Goal: Task Accomplishment & Management: Manage account settings

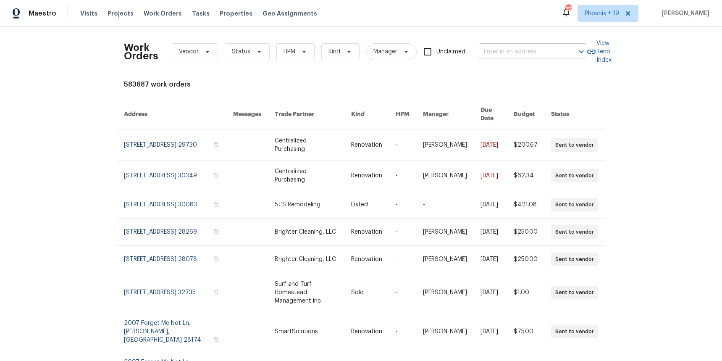
drag, startPoint x: 532, startPoint y: 62, endPoint x: 520, endPoint y: 49, distance: 17.5
click at [530, 61] on div "Work Orders Vendor Status HPM Kind Manager Unclaimed ​" at bounding box center [355, 51] width 462 height 37
click at [520, 49] on input "text" at bounding box center [521, 51] width 84 height 13
paste input "4014 Ethan Ave, Mount Juliet, TN 37122"
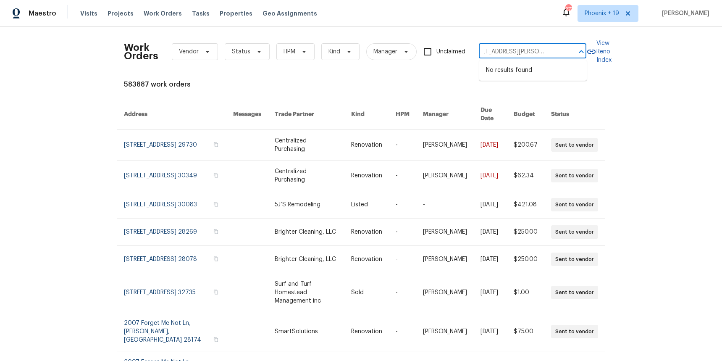
type input "4014 Ethan Ave, Mount Juliet, TN 37122"
drag, startPoint x: 578, startPoint y: 21, endPoint x: 613, endPoint y: 17, distance: 35.4
click at [578, 21] on div "273 Phoenix + 19 Stephanie Paul" at bounding box center [635, 13] width 148 height 17
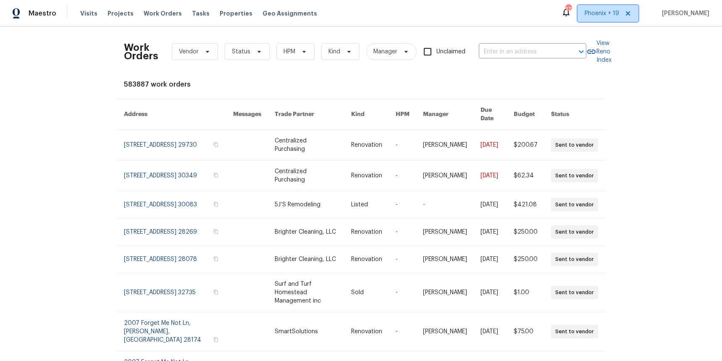
drag, startPoint x: 621, startPoint y: 16, endPoint x: 614, endPoint y: 24, distance: 11.0
click at [618, 16] on span "Phoenix + 19" at bounding box center [602, 13] width 34 height 8
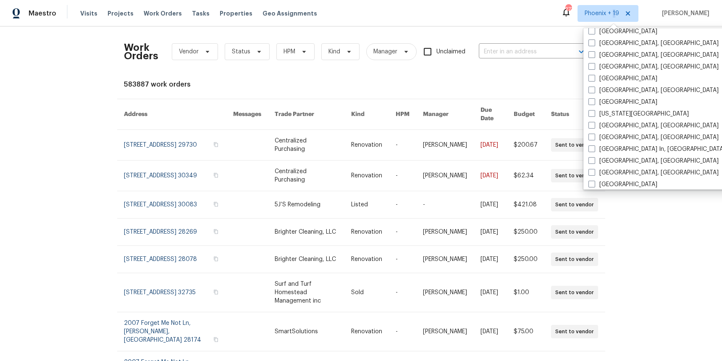
scroll to position [424, 0]
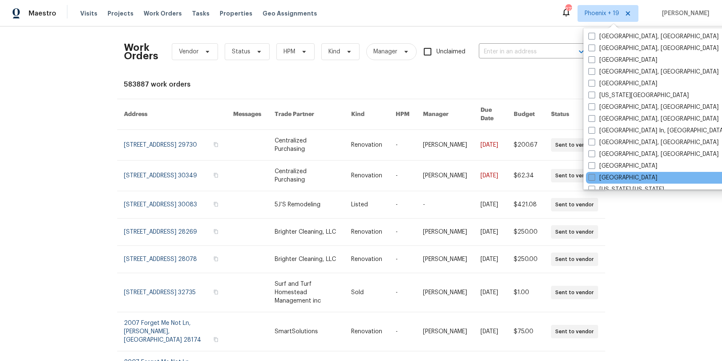
click at [606, 178] on label "[GEOGRAPHIC_DATA]" at bounding box center [622, 177] width 69 height 8
click at [594, 178] on input "[GEOGRAPHIC_DATA]" at bounding box center [590, 175] width 5 height 5
checkbox input "true"
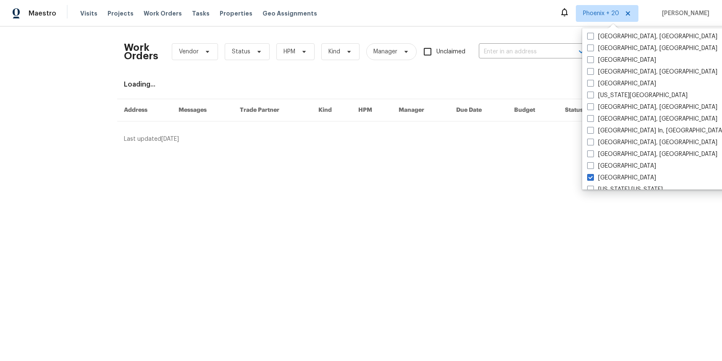
click at [536, 58] on div "Work Orders Vendor Status HPM Kind Manager Unclaimed ​" at bounding box center [355, 51] width 462 height 37
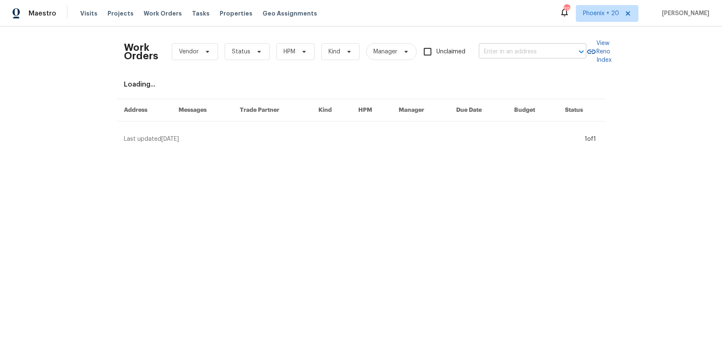
click at [533, 53] on input "text" at bounding box center [521, 51] width 84 height 13
paste input "4014 Ethan Ave, Mount Juliet, TN 37122"
type input "4014 Ethan Ave, Mount Juliet, TN 37122"
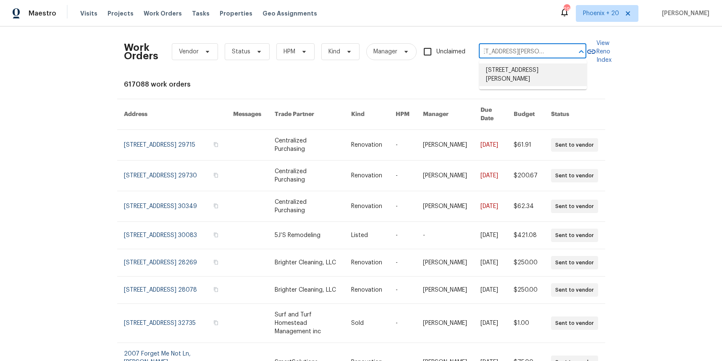
click at [531, 72] on li "4014 Ethan Ave, Mount Juliet, TN 37122" at bounding box center [533, 74] width 108 height 23
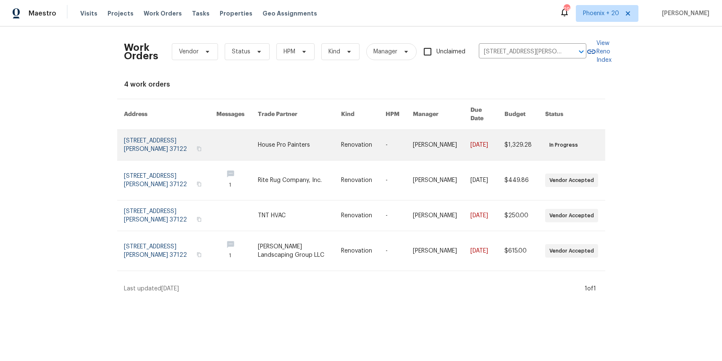
click at [307, 138] on link at bounding box center [299, 145] width 83 height 30
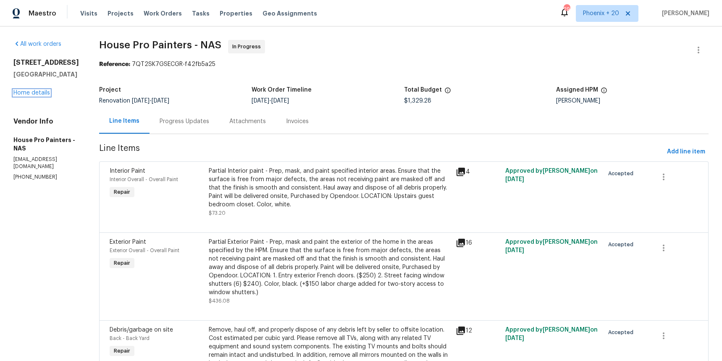
click at [39, 92] on link "Home details" at bounding box center [31, 93] width 37 height 6
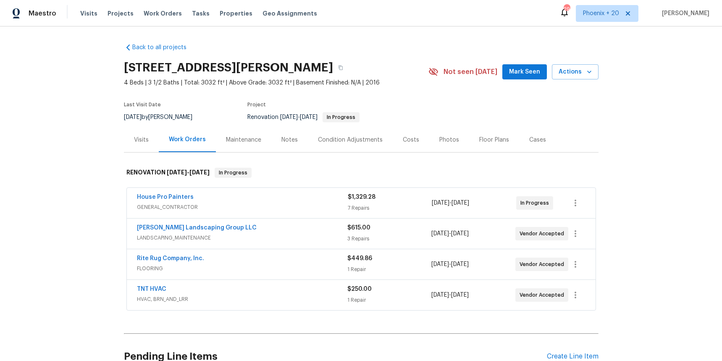
scroll to position [63, 0]
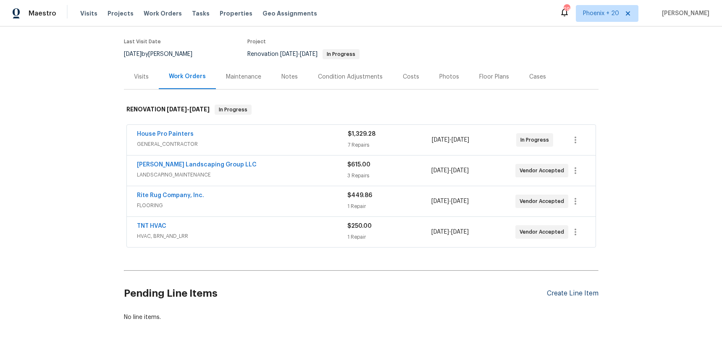
click at [548, 290] on div "Create Line Item" at bounding box center [573, 293] width 52 height 8
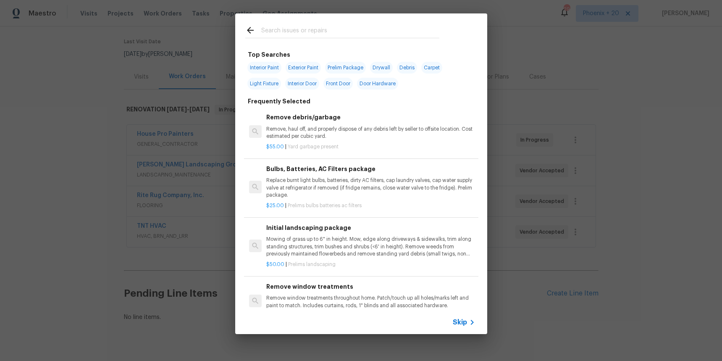
click at [266, 37] on input "text" at bounding box center [350, 31] width 178 height 13
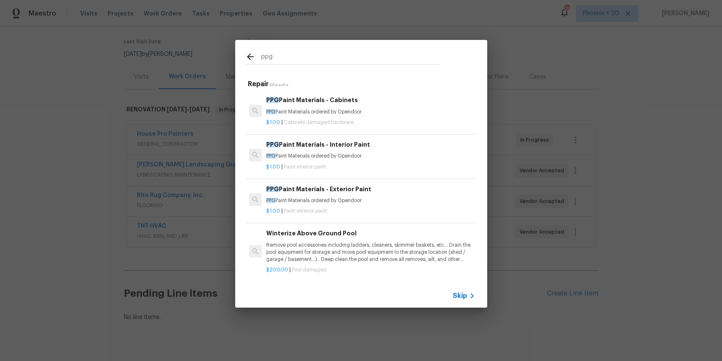
type input "ppg"
click at [381, 201] on p "PPG Paint Materials ordered by Opendoor" at bounding box center [370, 200] width 208 height 7
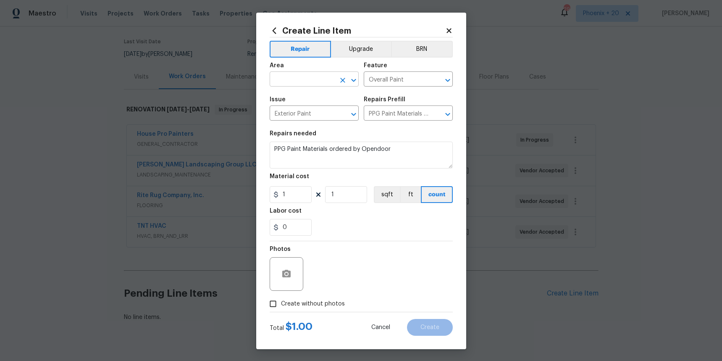
click at [301, 81] on input "text" at bounding box center [303, 79] width 66 height 13
click at [288, 95] on li "Exterior Overall" at bounding box center [314, 99] width 89 height 14
type input "Exterior Overall"
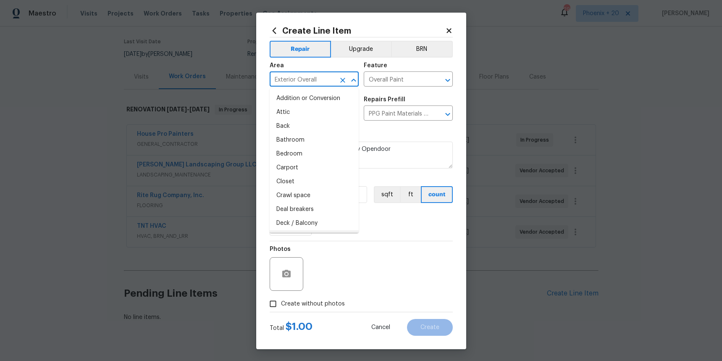
drag, startPoint x: 366, startPoint y: 245, endPoint x: 299, endPoint y: 185, distance: 89.5
click at [364, 243] on div "Photos" at bounding box center [361, 268] width 183 height 55
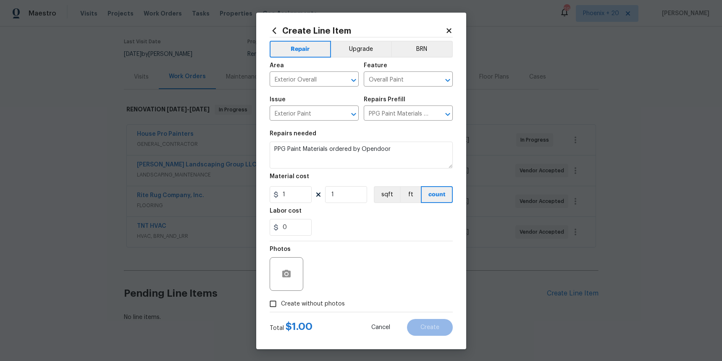
drag, startPoint x: 296, startPoint y: 184, endPoint x: 296, endPoint y: 189, distance: 4.6
click at [296, 186] on figure "Material cost 1 1 sqft ft count" at bounding box center [361, 187] width 183 height 29
click at [298, 193] on input "1" at bounding box center [291, 194] width 42 height 17
drag, startPoint x: 291, startPoint y: 193, endPoint x: 280, endPoint y: 192, distance: 11.3
click at [280, 192] on input "1" at bounding box center [291, 194] width 42 height 17
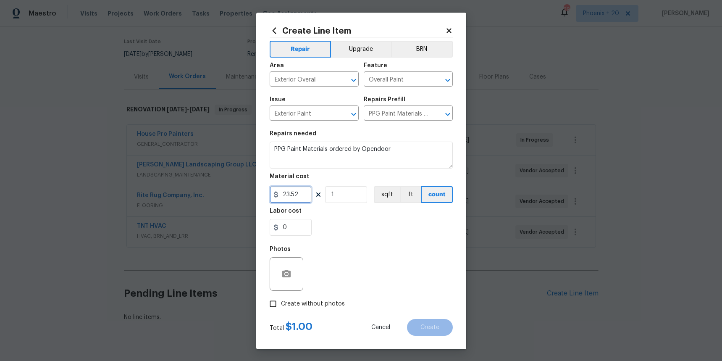
type input "23.52"
click at [325, 299] on span "Create without photos" at bounding box center [313, 303] width 64 height 9
click at [281, 299] on input "Create without photos" at bounding box center [273, 304] width 16 height 16
checkbox input "true"
click at [342, 280] on textarea at bounding box center [381, 274] width 143 height 34
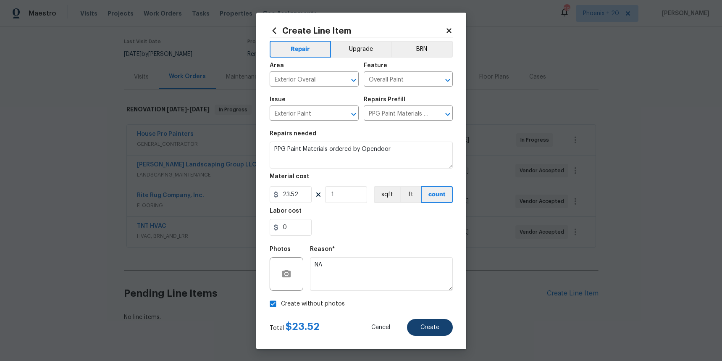
type textarea "NA"
click at [441, 325] on button "Create" at bounding box center [430, 327] width 46 height 17
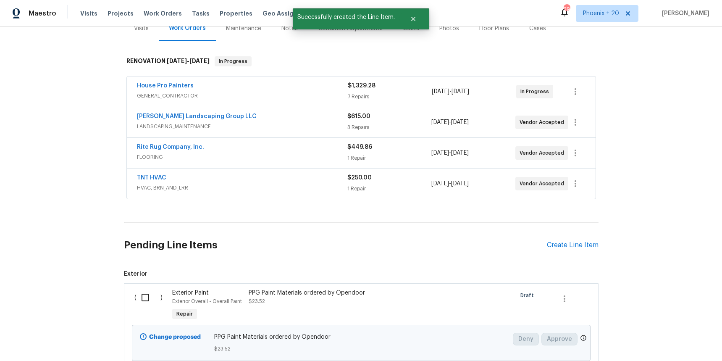
scroll to position [176, 0]
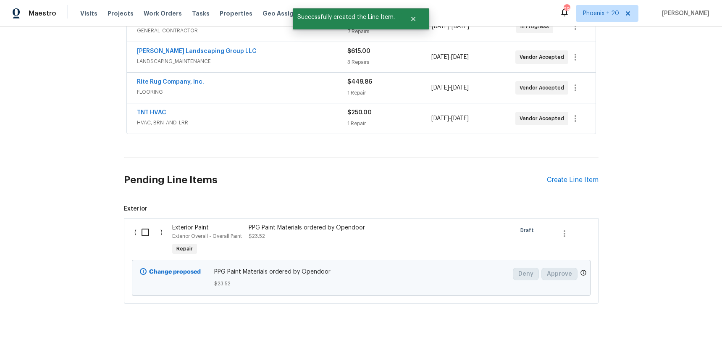
click at [141, 223] on input "checkbox" at bounding box center [148, 232] width 24 height 18
drag, startPoint x: 153, startPoint y: 228, endPoint x: 175, endPoint y: 228, distance: 21.8
click at [154, 229] on input "checkbox" at bounding box center [148, 232] width 24 height 18
drag, startPoint x: 144, startPoint y: 228, endPoint x: 353, endPoint y: 266, distance: 212.1
click at [147, 228] on input "checkbox" at bounding box center [148, 232] width 24 height 18
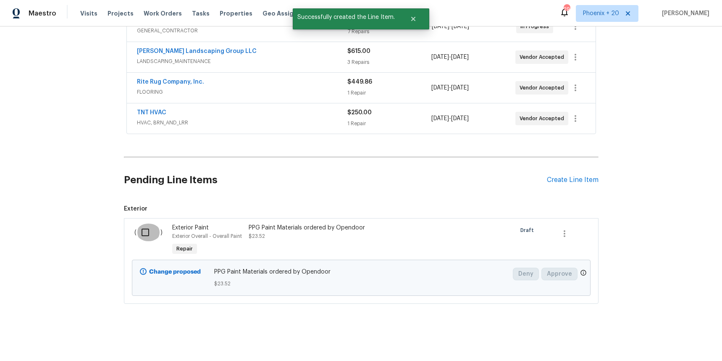
checkbox input "true"
click at [660, 333] on button "Create Work Order" at bounding box center [673, 340] width 69 height 16
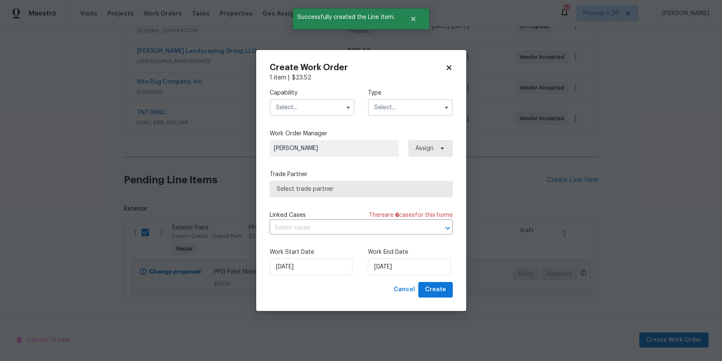
click at [290, 112] on input "text" at bounding box center [312, 107] width 85 height 17
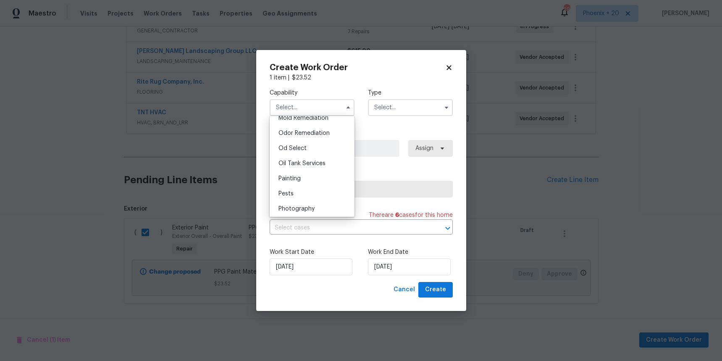
scroll to position [650, 0]
drag, startPoint x: 290, startPoint y: 178, endPoint x: 331, endPoint y: 143, distance: 54.2
click at [290, 178] on span "Painting" at bounding box center [289, 181] width 22 height 6
type input "Painting"
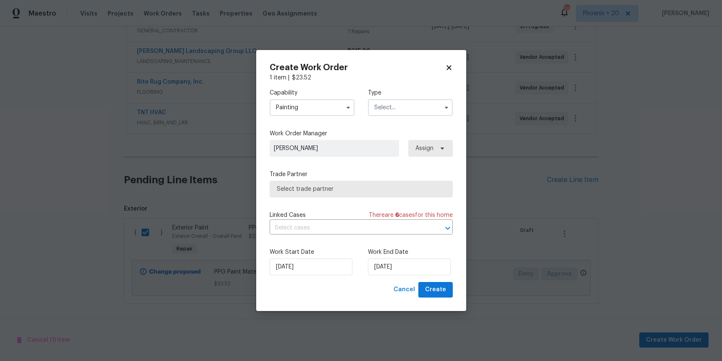
drag, startPoint x: 429, startPoint y: 89, endPoint x: 413, endPoint y: 102, distance: 21.2
click at [429, 89] on label "Type" at bounding box center [410, 93] width 85 height 8
click at [413, 104] on input "text" at bounding box center [410, 107] width 85 height 17
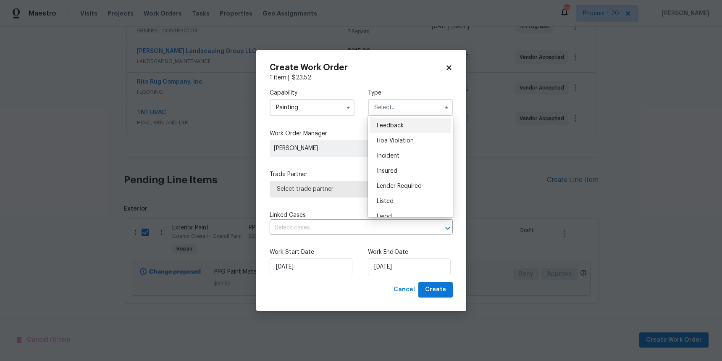
scroll to position [100, 0]
drag, startPoint x: 408, startPoint y: 160, endPoint x: 427, endPoint y: 155, distance: 20.2
click at [407, 160] on div "Renovation" at bounding box center [410, 161] width 81 height 15
type input "Renovation"
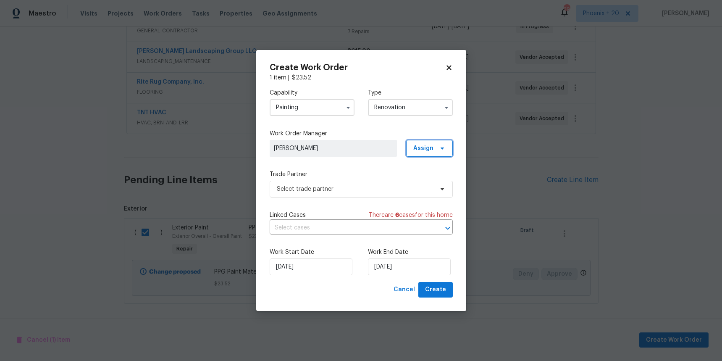
click at [430, 153] on span "Assign" at bounding box center [429, 148] width 47 height 17
click at [430, 181] on div "Assign to me" at bounding box center [430, 184] width 37 height 8
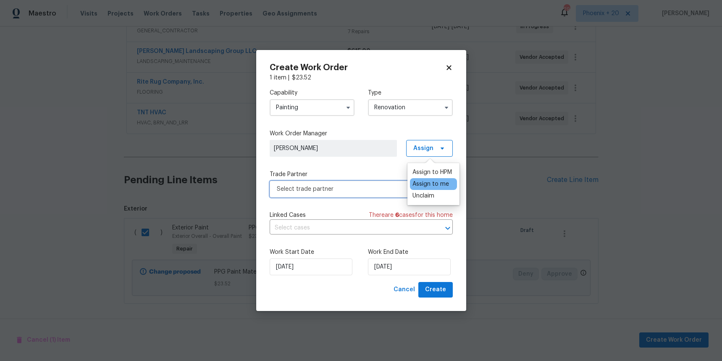
click at [353, 189] on span "Select trade partner" at bounding box center [355, 189] width 157 height 8
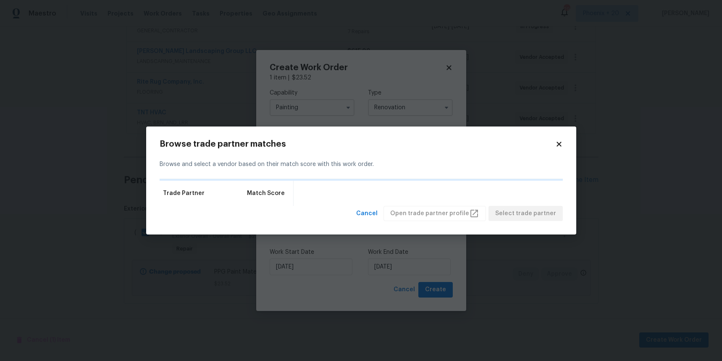
click at [558, 143] on icon at bounding box center [558, 144] width 5 height 5
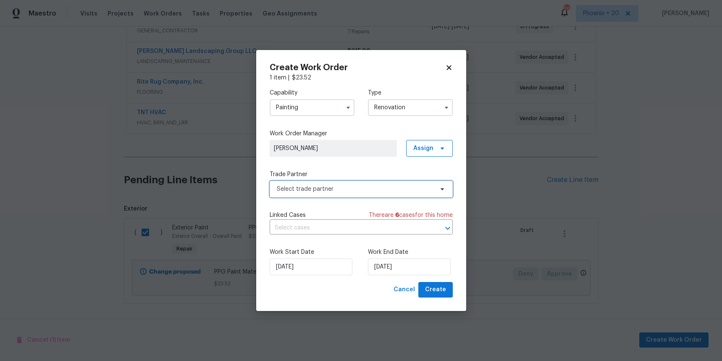
click at [354, 189] on span "Select trade partner" at bounding box center [355, 189] width 157 height 8
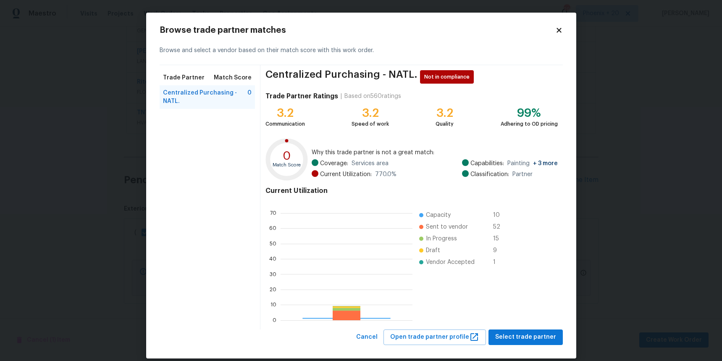
scroll to position [118, 132]
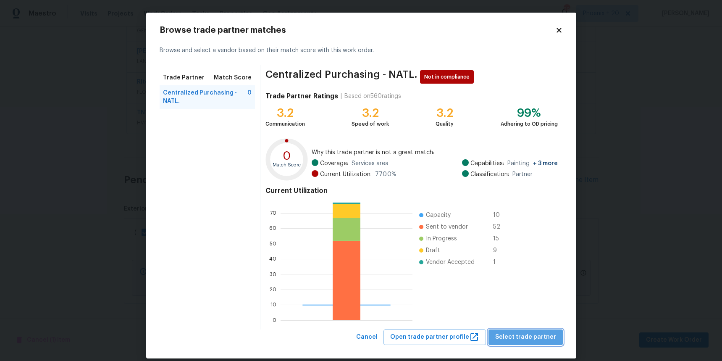
click at [541, 333] on span "Select trade partner" at bounding box center [525, 337] width 61 height 10
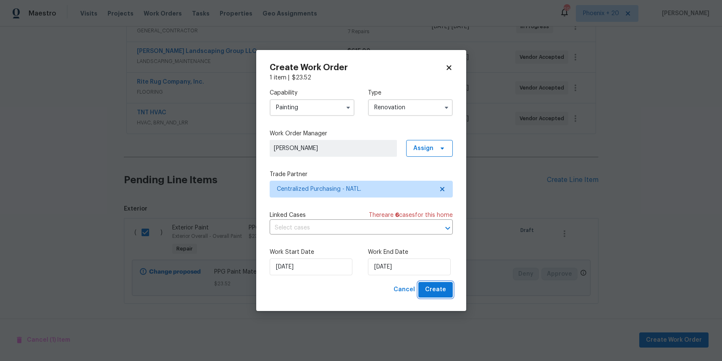
click at [442, 289] on span "Create" at bounding box center [435, 289] width 21 height 10
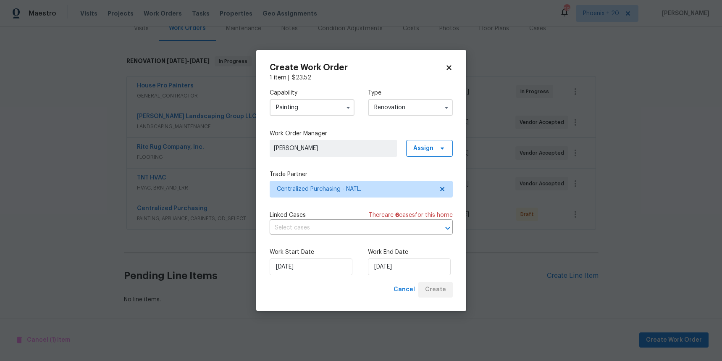
scroll to position [111, 0]
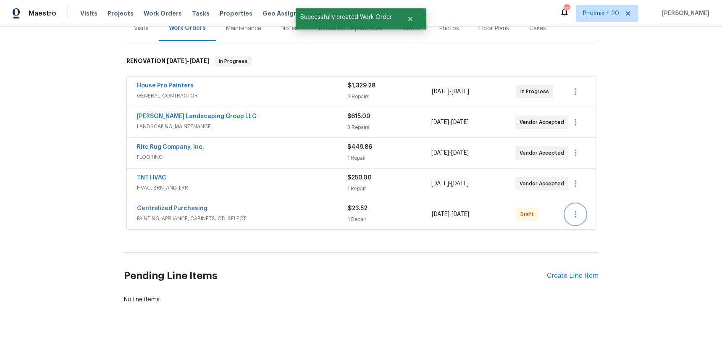
click at [581, 213] on button "button" at bounding box center [575, 214] width 20 height 20
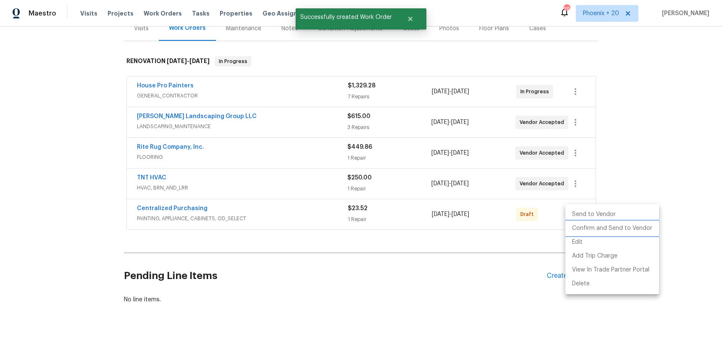
click at [580, 230] on li "Confirm and Send to Vendor" at bounding box center [612, 228] width 94 height 14
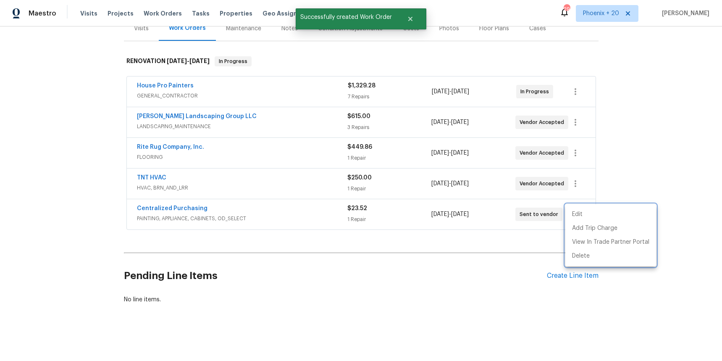
drag, startPoint x: 120, startPoint y: 206, endPoint x: 173, endPoint y: 210, distance: 53.0
click at [120, 206] on div at bounding box center [361, 180] width 722 height 361
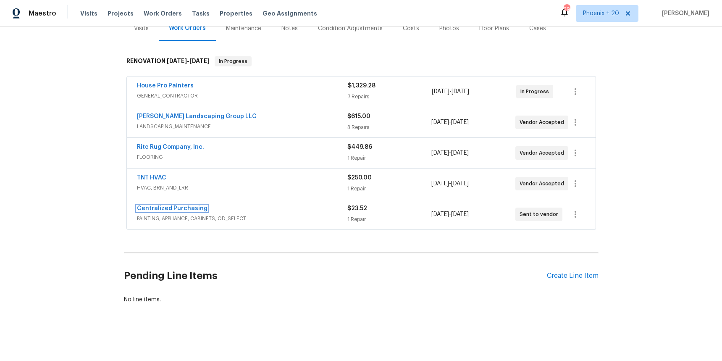
click at [176, 208] on link "Centralized Purchasing" at bounding box center [172, 208] width 71 height 6
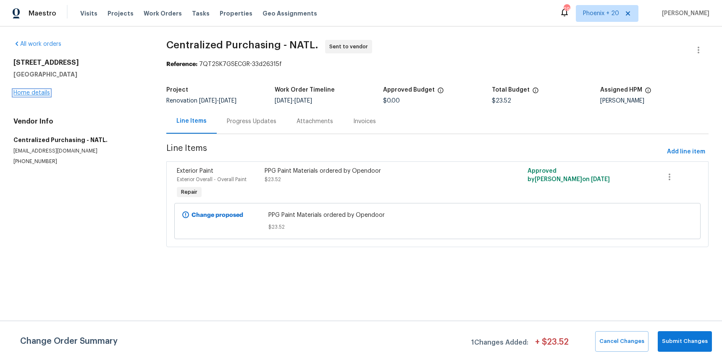
click at [47, 92] on link "Home details" at bounding box center [31, 93] width 37 height 6
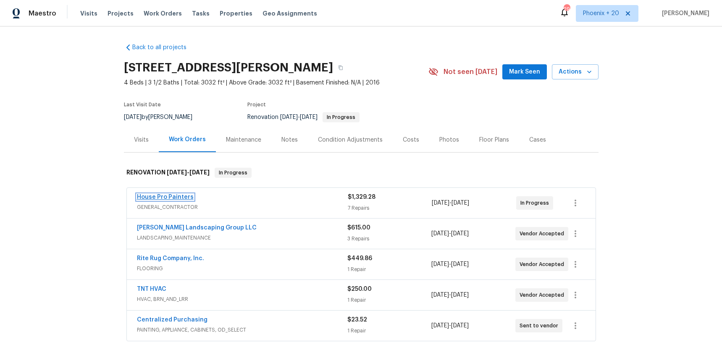
click at [172, 197] on link "House Pro Painters" at bounding box center [165, 197] width 57 height 6
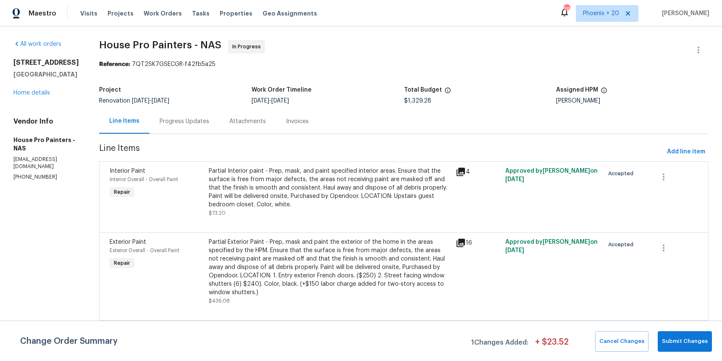
click at [196, 118] on div "Progress Updates" at bounding box center [185, 121] width 50 height 8
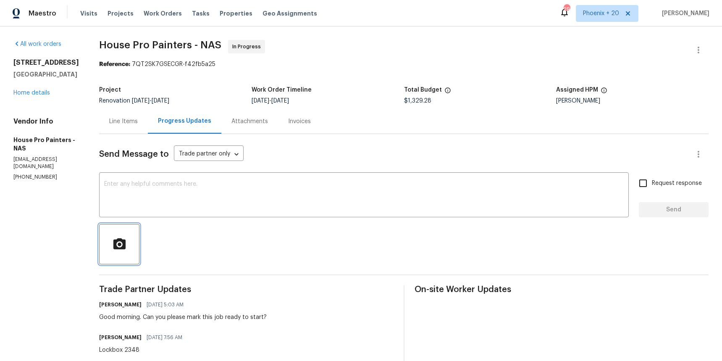
click at [139, 240] on button "button" at bounding box center [119, 244] width 40 height 40
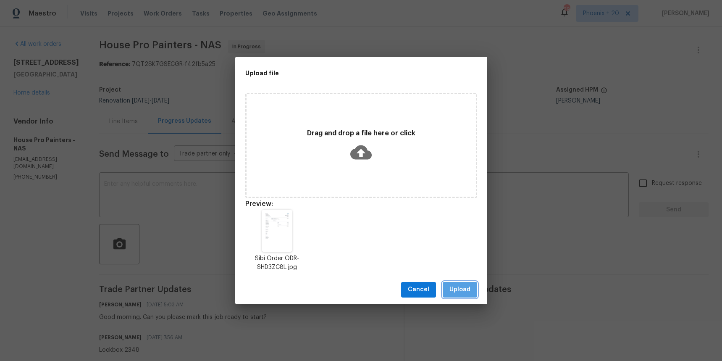
drag, startPoint x: 456, startPoint y: 292, endPoint x: 434, endPoint y: 286, distance: 22.6
click at [456, 292] on span "Upload" at bounding box center [459, 289] width 21 height 10
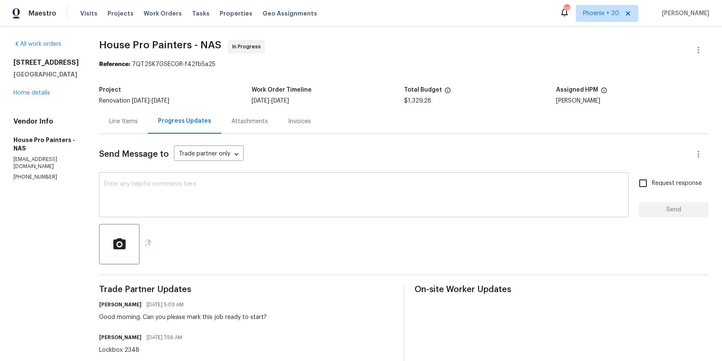
click at [243, 209] on textarea at bounding box center [363, 195] width 519 height 29
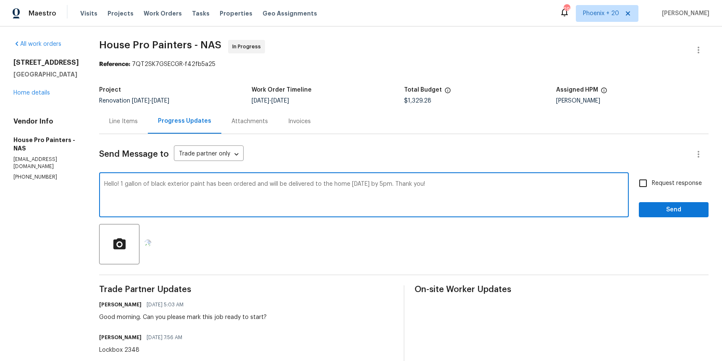
scroll to position [0, 0]
type textarea "Hello! 1 gallon of black exterior paint has been ordered and will be delivered …"
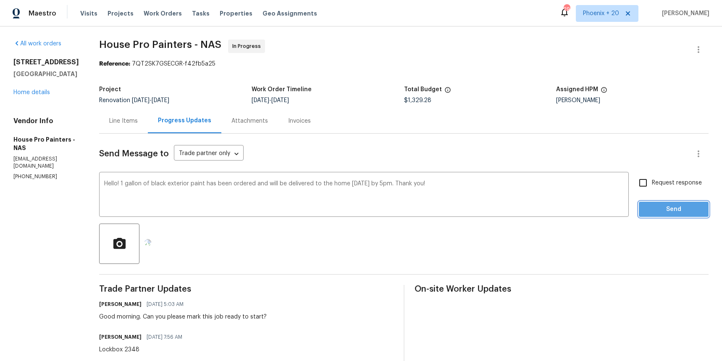
click at [659, 209] on span "Send" at bounding box center [673, 209] width 56 height 10
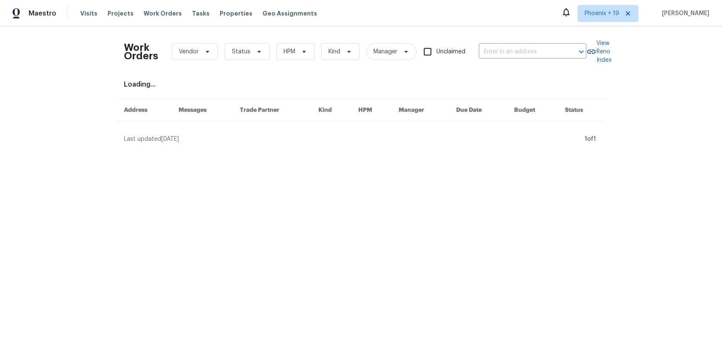
click at [596, 25] on div "Maestro Visits Projects Work Orders Tasks Properties Geo Assignments [GEOGRAPHI…" at bounding box center [361, 13] width 722 height 26
click at [594, 18] on span "Phoenix + 19" at bounding box center [607, 13] width 61 height 17
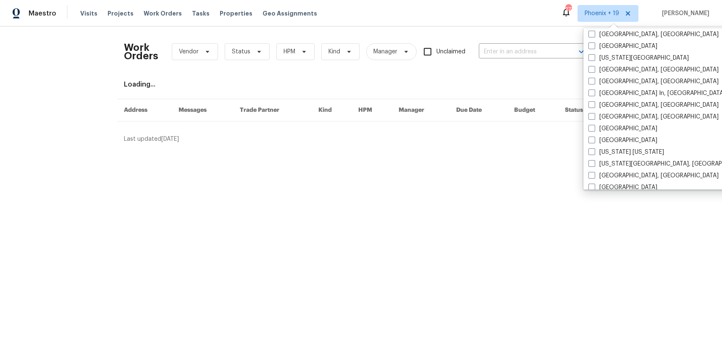
scroll to position [493, 0]
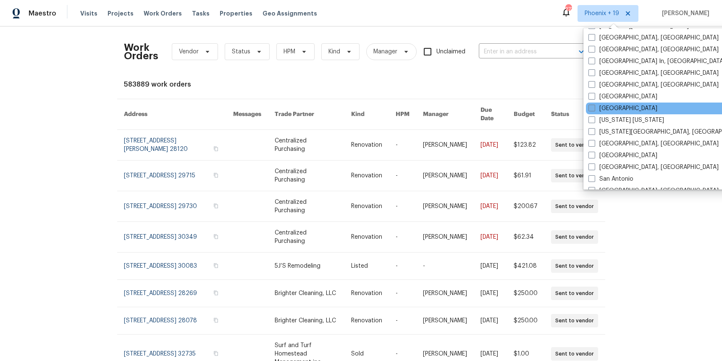
click at [604, 106] on label "[GEOGRAPHIC_DATA]" at bounding box center [622, 108] width 69 height 8
click at [594, 106] on input "[GEOGRAPHIC_DATA]" at bounding box center [590, 106] width 5 height 5
checkbox input "true"
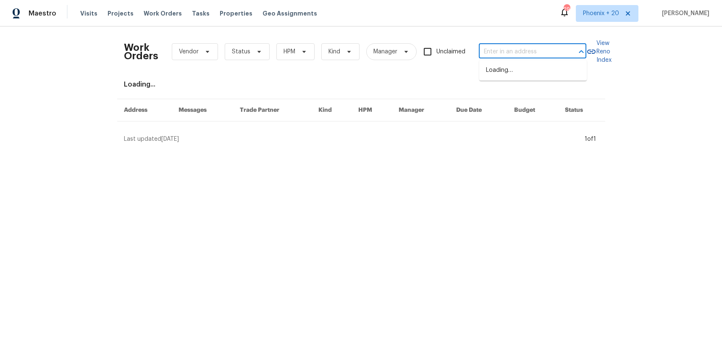
click at [519, 51] on input "text" at bounding box center [521, 51] width 84 height 13
paste input "206 Cross Valley Dr, Columbia, TN 38401"
type input "206 Cross Valley Dr, Columbia, TN 38401"
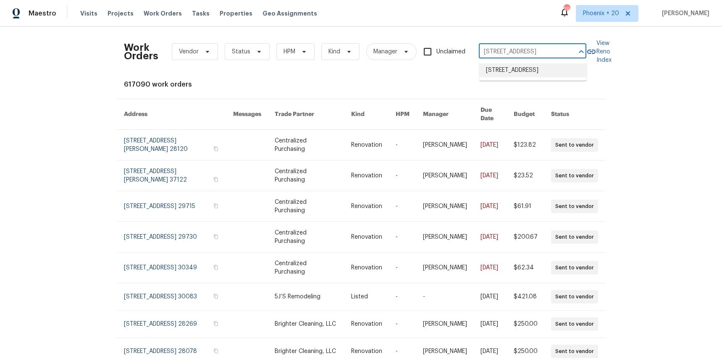
click at [519, 76] on li "206 Cross Valley Dr, Columbia, TN 38401" at bounding box center [533, 70] width 108 height 14
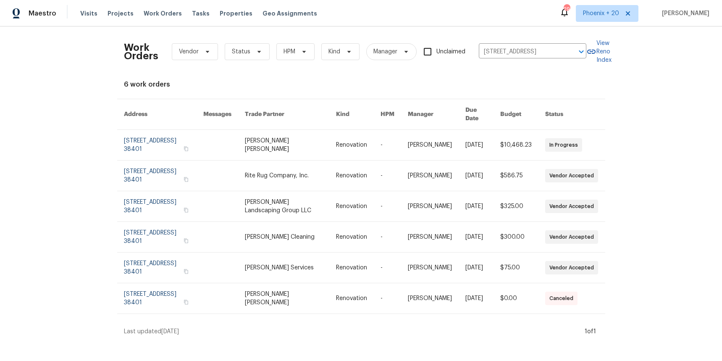
click at [262, 145] on link at bounding box center [290, 145] width 91 height 30
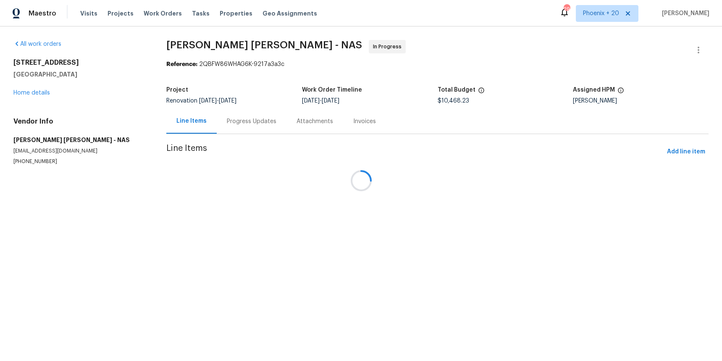
click at [41, 95] on div at bounding box center [361, 180] width 722 height 361
click at [40, 94] on div at bounding box center [361, 180] width 722 height 361
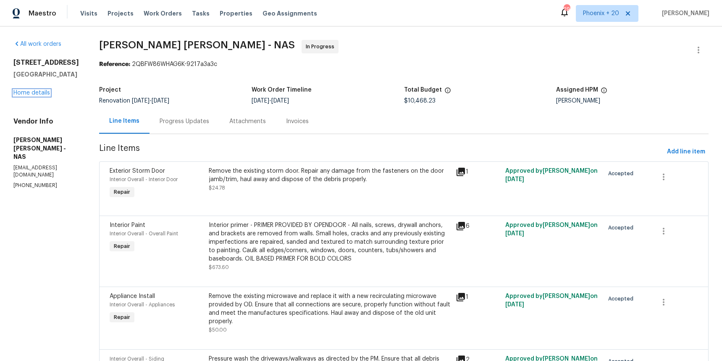
click at [40, 94] on link "Home details" at bounding box center [31, 93] width 37 height 6
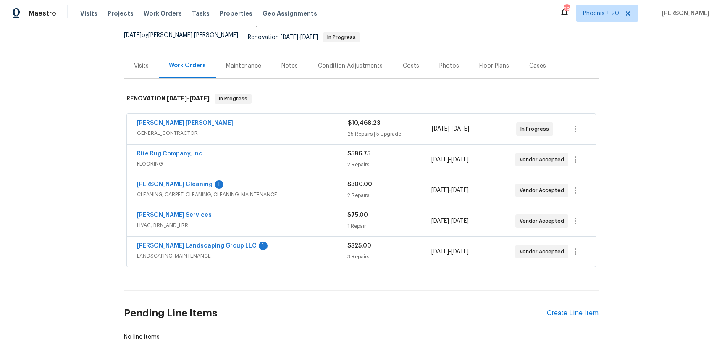
scroll to position [111, 0]
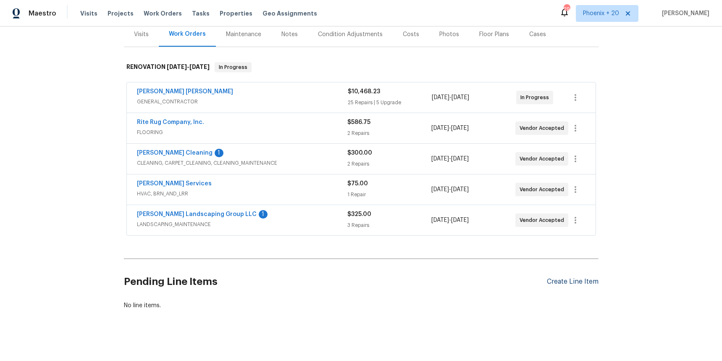
click at [585, 278] on div "Create Line Item" at bounding box center [573, 282] width 52 height 8
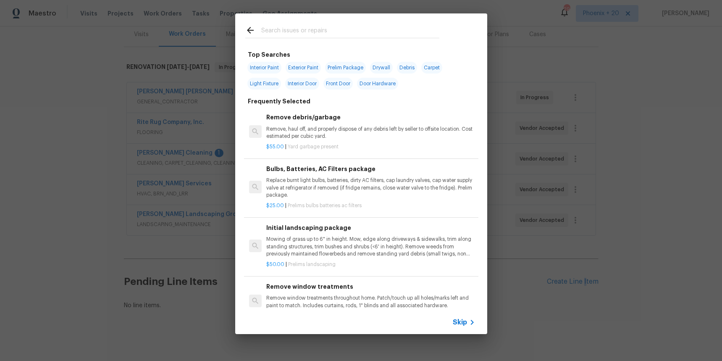
click at [341, 28] on input "text" at bounding box center [350, 31] width 178 height 13
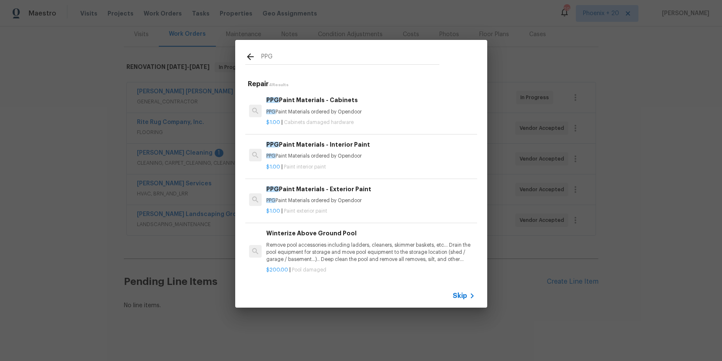
type input "PPG"
click at [422, 159] on p "PPG Paint Materials ordered by Opendoor" at bounding box center [370, 155] width 208 height 7
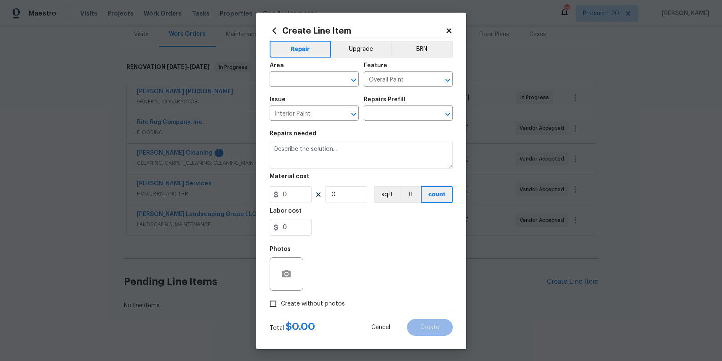
type input "PPG Paint Materials - Interior Paint $1.00"
type textarea "PPG Paint Materials ordered by Opendoor"
type input "1"
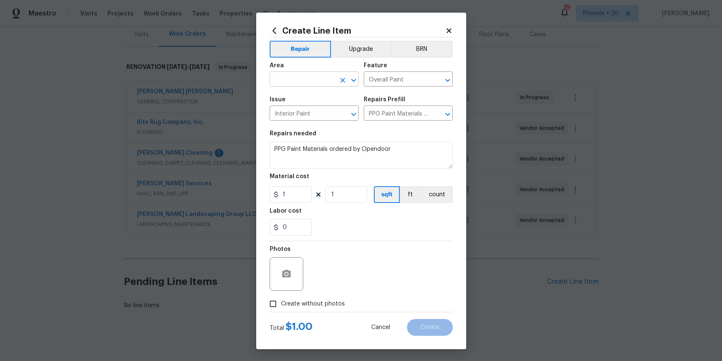
click at [320, 80] on input "text" at bounding box center [303, 79] width 66 height 13
click at [317, 116] on li "Interior Overall" at bounding box center [314, 112] width 89 height 14
type input "Interior Overall"
click at [301, 191] on input "1" at bounding box center [291, 194] width 42 height 17
drag, startPoint x: 301, startPoint y: 196, endPoint x: 267, endPoint y: 194, distance: 33.6
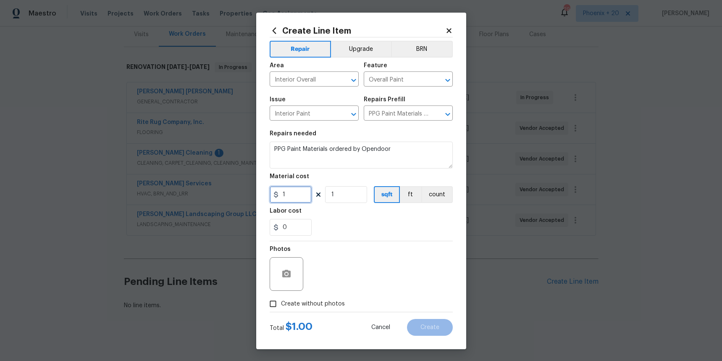
click at [268, 194] on div "Create Line Item Repair Upgrade BRN Area Interior Overall ​ Feature Overall Pai…" at bounding box center [361, 181] width 210 height 336
type input "852.91"
drag, startPoint x: 320, startPoint y: 306, endPoint x: 323, endPoint y: 298, distance: 8.7
click at [320, 306] on span "Create without photos" at bounding box center [313, 303] width 64 height 9
click at [281, 306] on input "Create without photos" at bounding box center [273, 304] width 16 height 16
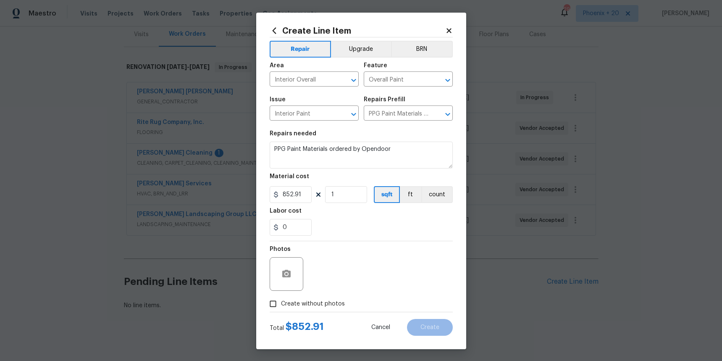
checkbox input "true"
click at [336, 281] on textarea at bounding box center [381, 274] width 143 height 34
type textarea "A"
type textarea "M"
type textarea "NA"
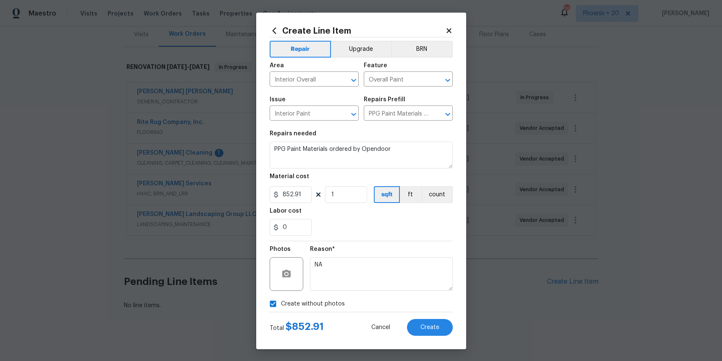
click at [456, 323] on div "Create Line Item Repair Upgrade BRN Area Interior Overall ​ Feature Overall Pai…" at bounding box center [361, 181] width 210 height 336
click at [445, 326] on button "Create" at bounding box center [430, 327] width 46 height 17
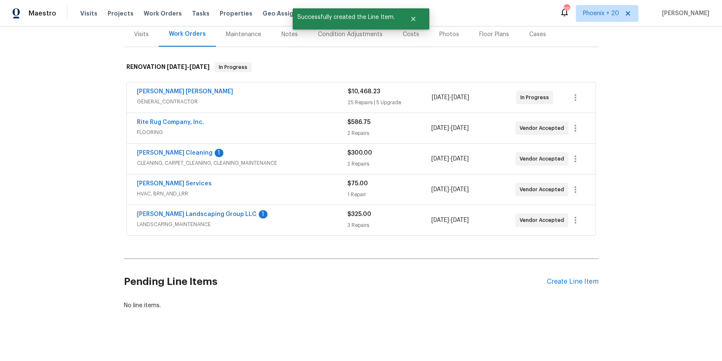
click at [552, 280] on section "Pending Line Items Create Line Item No line items." at bounding box center [361, 285] width 475 height 47
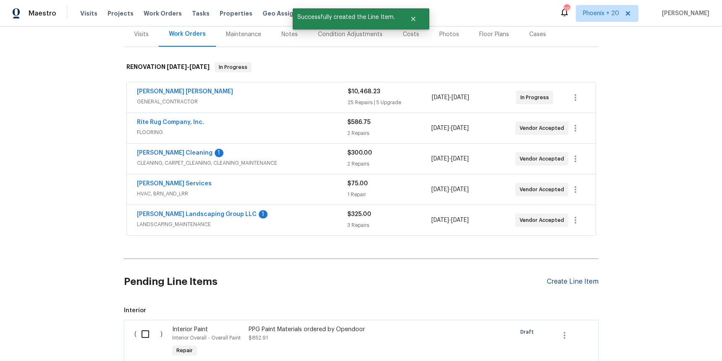
click at [553, 279] on div "Create Line Item" at bounding box center [573, 282] width 52 height 8
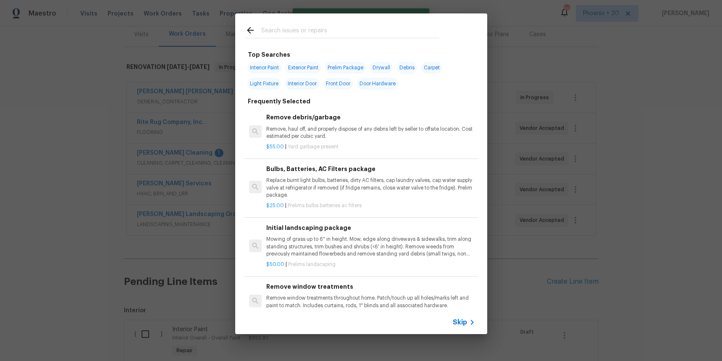
click at [304, 29] on input "text" at bounding box center [350, 31] width 178 height 13
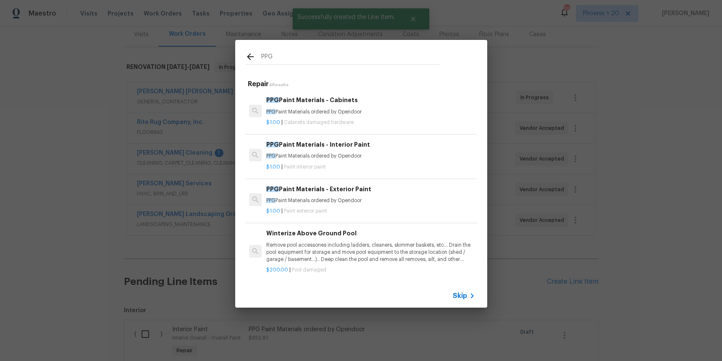
type input "PPG"
click at [402, 160] on div "$1.00 | Paint interior paint" at bounding box center [370, 165] width 208 height 10
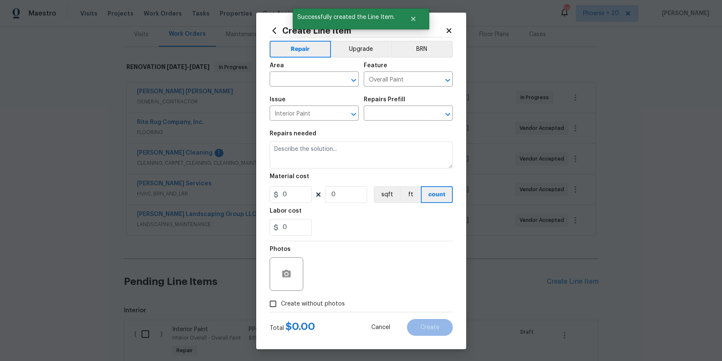
type input "PPG Paint Materials - Interior Paint $1.00"
type textarea "PPG Paint Materials ordered by Opendoor"
type input "1"
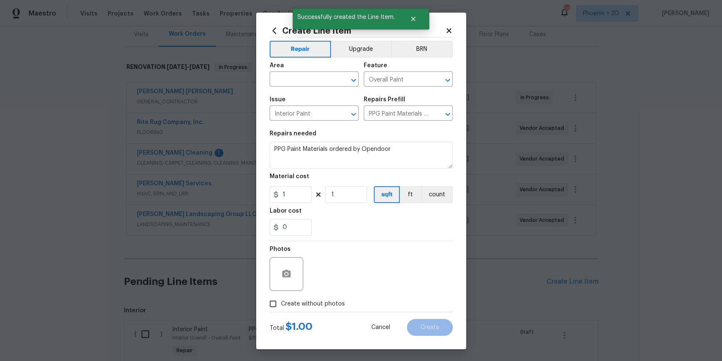
click at [275, 31] on icon at bounding box center [274, 30] width 9 height 9
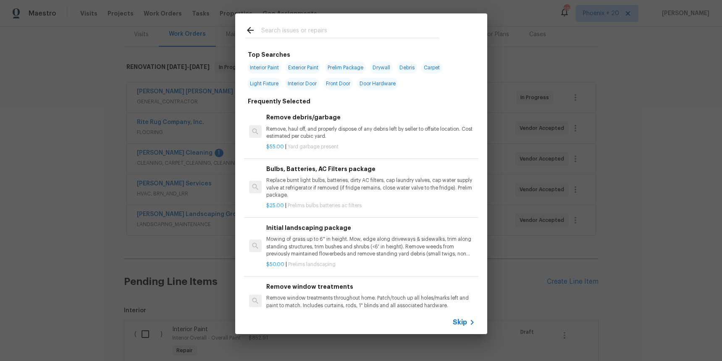
drag, startPoint x: 309, startPoint y: 55, endPoint x: 306, endPoint y: 47, distance: 8.9
click at [308, 53] on div "Top Searches Interior Paint Exterior Paint Prelim Package Drywall Debris Carpet…" at bounding box center [361, 350] width 232 height 601
click at [303, 34] on input "text" at bounding box center [350, 31] width 178 height 13
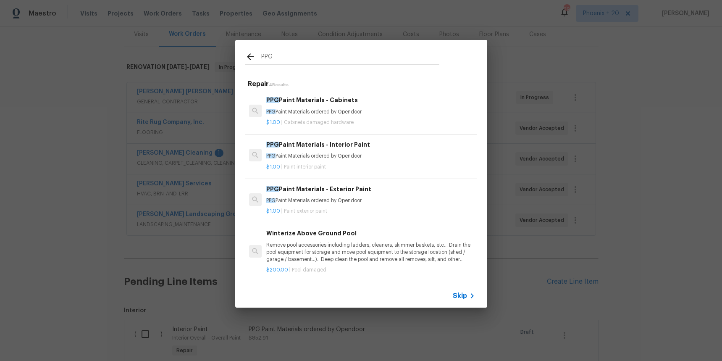
type input "PPG"
click at [355, 94] on div "PPG Paint Materials - Cabinets PPG Paint Materials ordered by Opendoor $1.00 | …" at bounding box center [370, 110] width 211 height 33
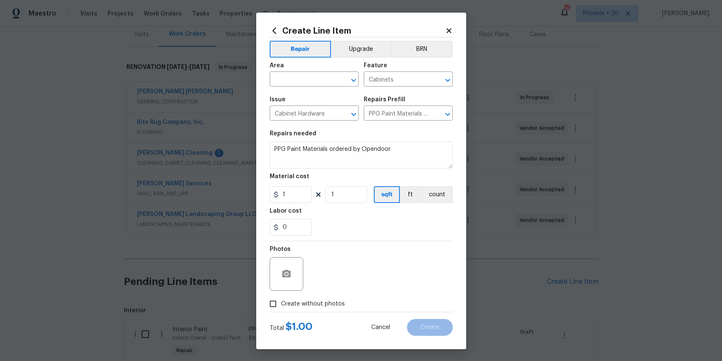
type input "PPG Paint Materials - Cabinets $1.00"
click at [316, 78] on input "text" at bounding box center [303, 79] width 66 height 13
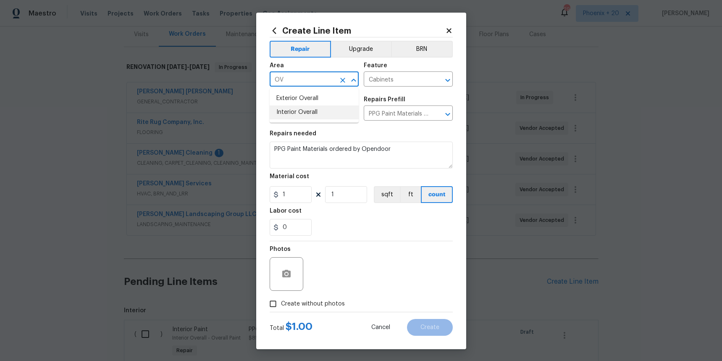
drag, startPoint x: 338, startPoint y: 116, endPoint x: 336, endPoint y: 121, distance: 4.5
click at [338, 116] on li "Interior Overall" at bounding box center [314, 112] width 89 height 14
type input "Interior Overall"
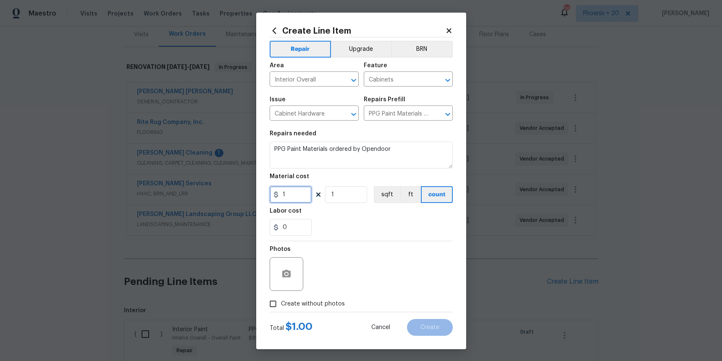
click at [292, 195] on input "1" at bounding box center [291, 194] width 42 height 17
type input "195.43"
click at [314, 300] on span "Create without photos" at bounding box center [313, 303] width 64 height 9
click at [281, 300] on input "Create without photos" at bounding box center [273, 304] width 16 height 16
checkbox input "true"
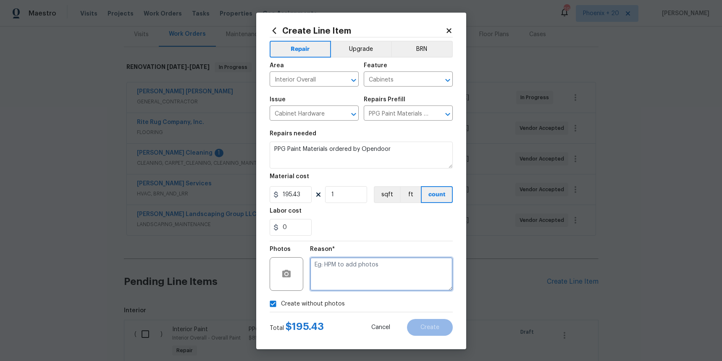
click at [336, 288] on textarea at bounding box center [381, 274] width 143 height 34
type textarea "na"
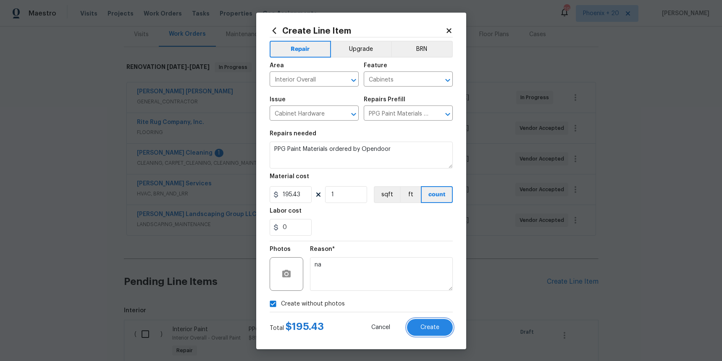
drag, startPoint x: 414, startPoint y: 327, endPoint x: 459, endPoint y: 319, distance: 45.3
click at [414, 327] on button "Create" at bounding box center [430, 327] width 46 height 17
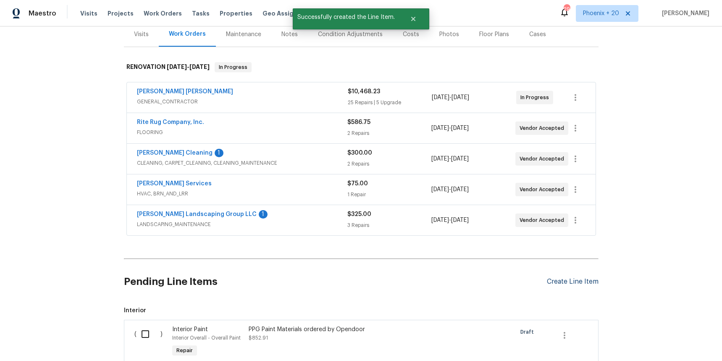
click at [564, 274] on section "Pending Line Items Create Line Item Interior ( ) Interior Paint Interior Overal…" at bounding box center [361, 333] width 475 height 143
click at [572, 270] on div "Pending Line Items Create Line Item" at bounding box center [361, 281] width 475 height 39
click at [573, 282] on div "Pending Line Items Create Line Item" at bounding box center [361, 281] width 475 height 39
click at [569, 278] on div "Create Line Item" at bounding box center [573, 282] width 52 height 8
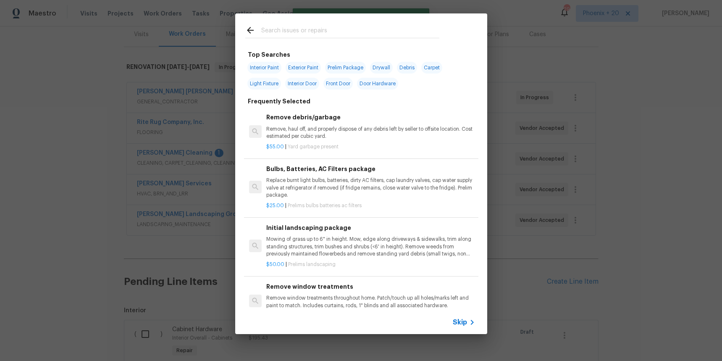
click at [340, 25] on input "text" at bounding box center [350, 31] width 178 height 13
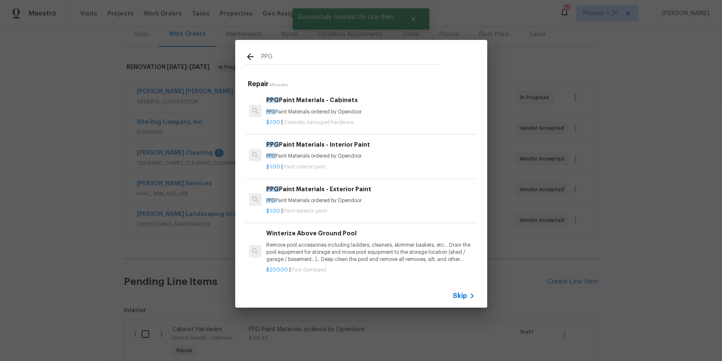
type input "PPG"
click at [401, 192] on h6 "PPG Paint Materials - Exterior Paint" at bounding box center [370, 188] width 208 height 9
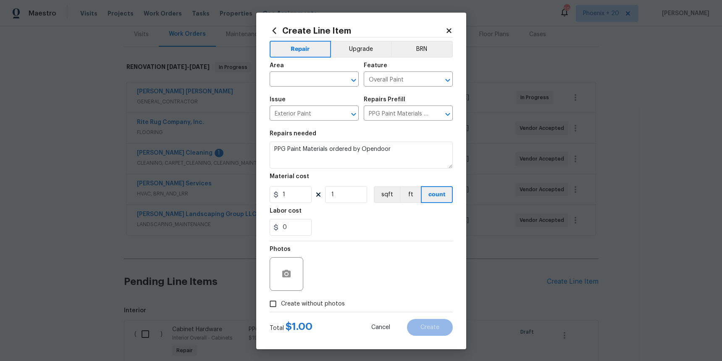
click at [321, 87] on span "Area ​" at bounding box center [314, 75] width 89 height 34
click at [319, 84] on input "text" at bounding box center [303, 79] width 66 height 13
click at [314, 97] on li "Exterior Overall" at bounding box center [314, 99] width 89 height 14
type input "Exterior Overall"
click at [297, 198] on input "1" at bounding box center [291, 194] width 42 height 17
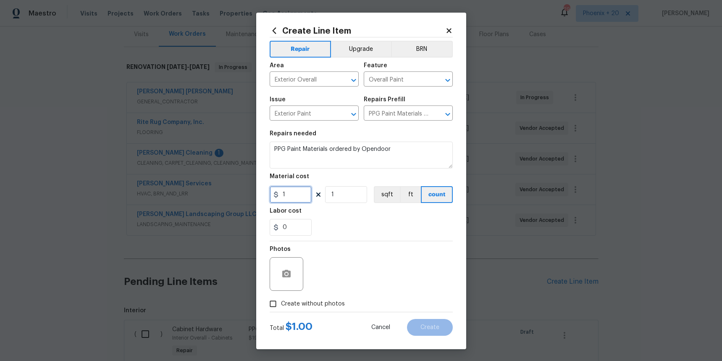
drag, startPoint x: 297, startPoint y: 198, endPoint x: 281, endPoint y: 194, distance: 16.5
click at [281, 194] on input "1" at bounding box center [291, 194] width 42 height 17
type input "122.33"
click at [328, 300] on span "Create without photos" at bounding box center [313, 303] width 64 height 9
click at [281, 300] on input "Create without photos" at bounding box center [273, 304] width 16 height 16
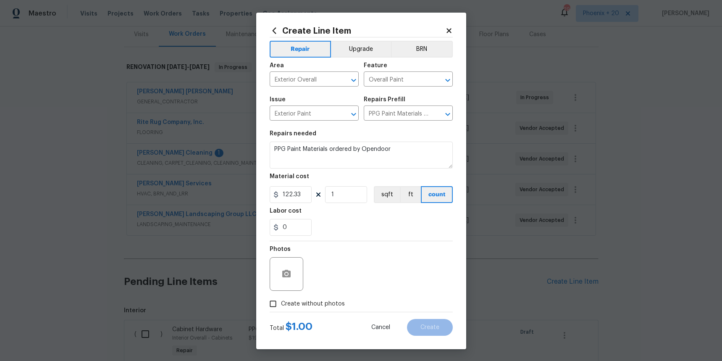
checkbox input "true"
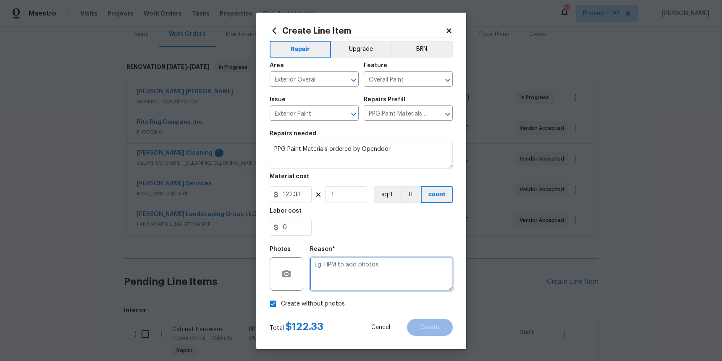
click at [344, 273] on textarea at bounding box center [381, 274] width 143 height 34
type textarea "NA"
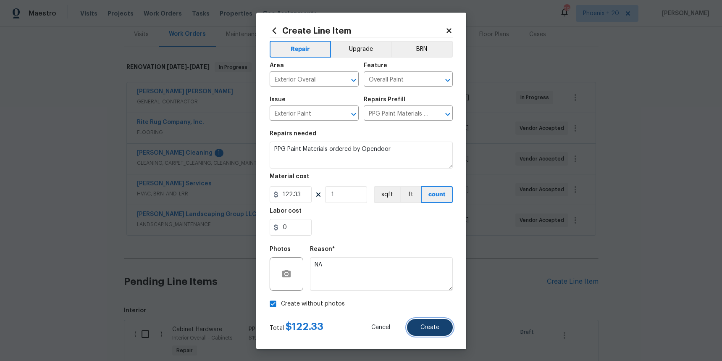
drag, startPoint x: 431, startPoint y: 323, endPoint x: 420, endPoint y: 322, distance: 10.5
click at [430, 323] on button "Create" at bounding box center [430, 327] width 46 height 17
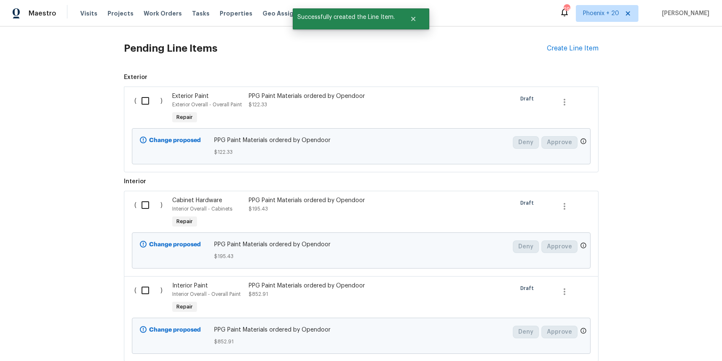
scroll to position [352, 0]
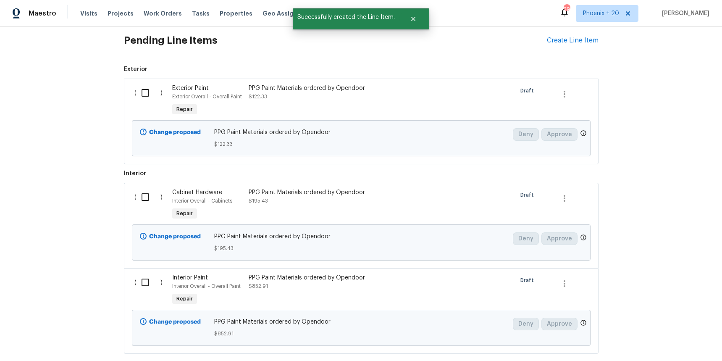
drag, startPoint x: 158, startPoint y: 105, endPoint x: 148, endPoint y: 89, distance: 18.7
click at [157, 104] on div "( )" at bounding box center [151, 100] width 38 height 39
click at [148, 89] on input "checkbox" at bounding box center [148, 93] width 24 height 18
checkbox input "true"
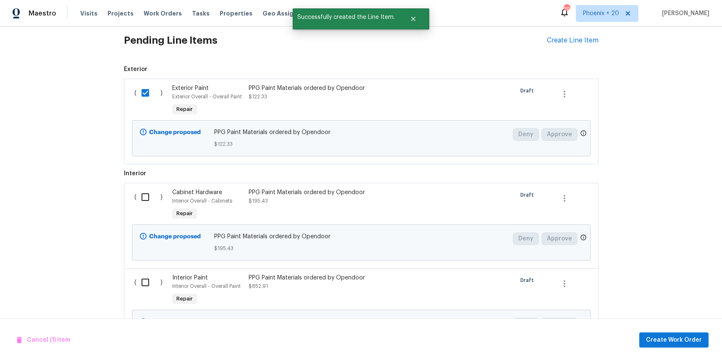
click at [151, 188] on input "checkbox" at bounding box center [148, 197] width 24 height 18
checkbox input "true"
drag, startPoint x: 147, startPoint y: 261, endPoint x: 149, endPoint y: 274, distance: 13.6
click at [147, 262] on div "( ) Cabinet Hardware Interior Overall - Cabinets Repair PPG Paint Materials ord…" at bounding box center [361, 268] width 475 height 171
drag, startPoint x: 149, startPoint y: 277, endPoint x: 262, endPoint y: 295, distance: 114.0
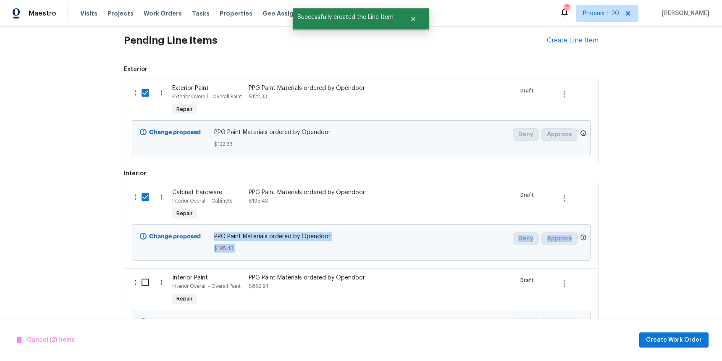
click at [151, 277] on input "checkbox" at bounding box center [148, 282] width 24 height 18
checkbox input "true"
click at [656, 288] on div "Back to all projects 206 Cross Valley Dr, Columbia, TN 38401 4 Beds | 2 Baths |…" at bounding box center [361, 193] width 722 height 334
click at [664, 328] on div "Cancel (3) Items Create Work Order" at bounding box center [361, 339] width 722 height 43
click at [661, 336] on span "Create Work Order" at bounding box center [674, 340] width 56 height 10
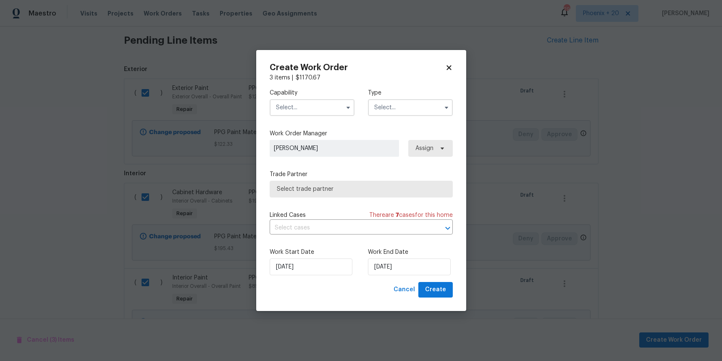
drag, startPoint x: 296, startPoint y: 103, endPoint x: 295, endPoint y: 107, distance: 4.4
click at [296, 103] on input "text" at bounding box center [312, 107] width 85 height 17
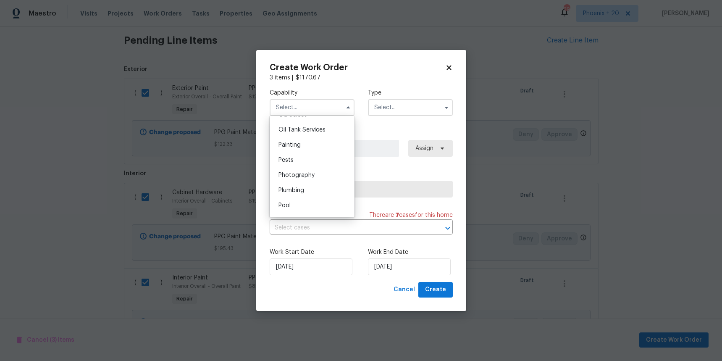
scroll to position [686, 0]
click at [309, 153] on div "Pests" at bounding box center [312, 160] width 81 height 15
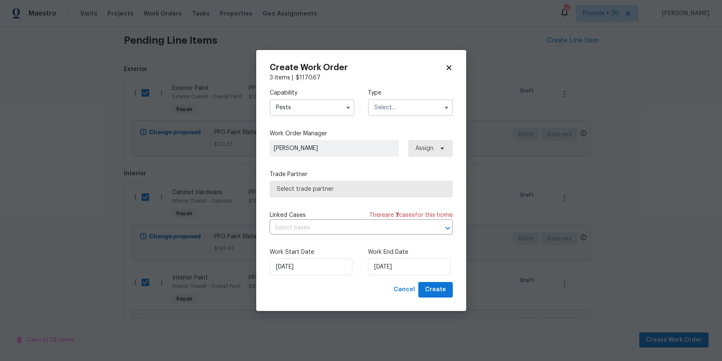
click at [292, 106] on input "Pests" at bounding box center [312, 107] width 85 height 17
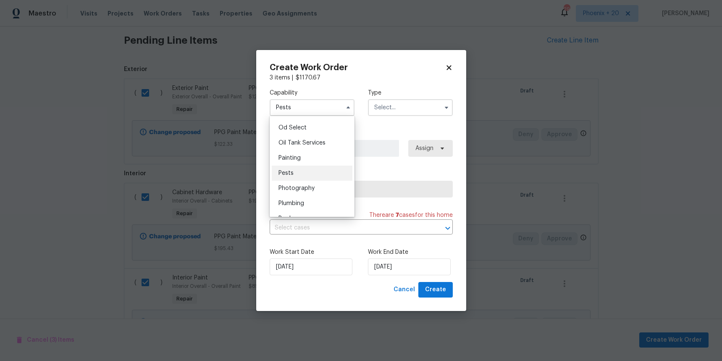
scroll to position [672, 0]
click at [311, 155] on div "Painting" at bounding box center [312, 158] width 81 height 15
type input "Painting"
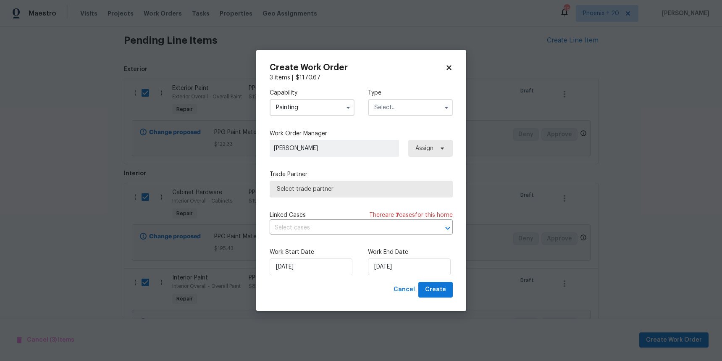
click at [401, 105] on input "text" at bounding box center [410, 107] width 85 height 17
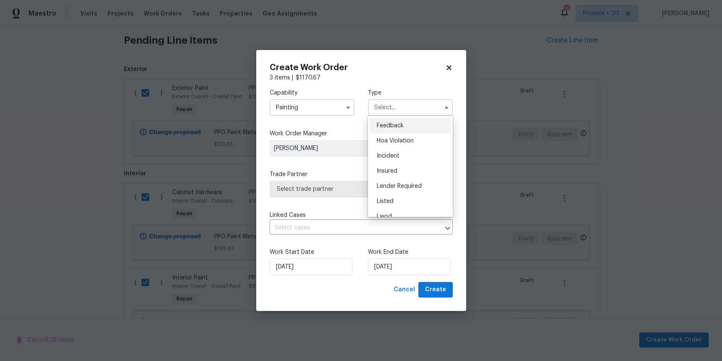
scroll to position [100, 0]
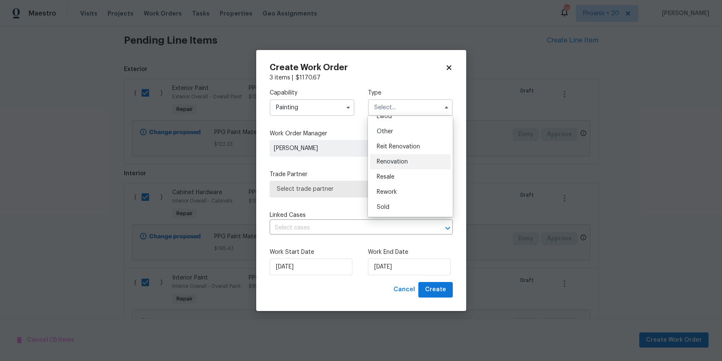
click at [407, 164] on span "Renovation" at bounding box center [392, 162] width 31 height 6
type input "Renovation"
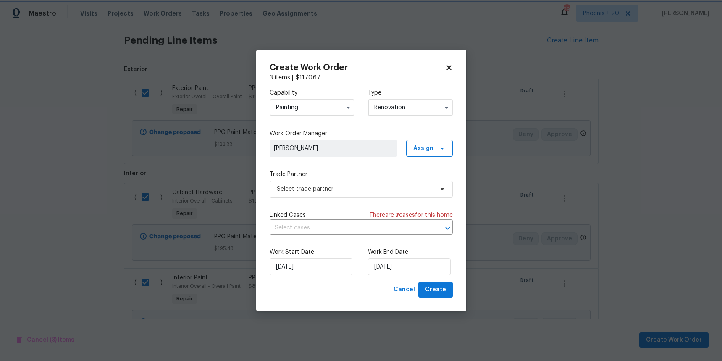
scroll to position [0, 0]
click at [431, 151] on span "Assign" at bounding box center [423, 148] width 20 height 8
click at [433, 183] on div "Assign to me" at bounding box center [430, 184] width 37 height 8
click at [366, 193] on span "Select trade partner" at bounding box center [361, 189] width 183 height 17
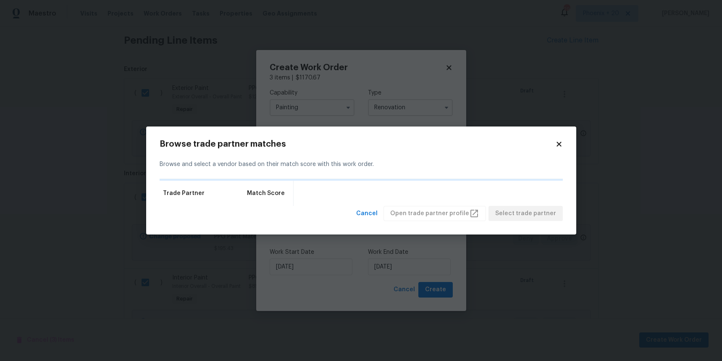
drag, startPoint x: 559, startPoint y: 143, endPoint x: 493, endPoint y: 151, distance: 66.8
click at [559, 143] on icon at bounding box center [558, 144] width 5 height 5
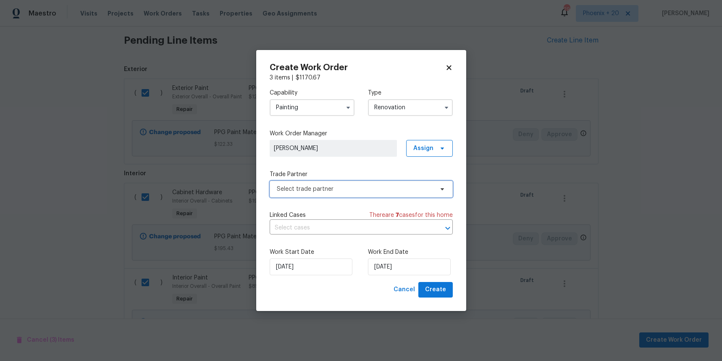
click at [386, 189] on span "Select trade partner" at bounding box center [355, 189] width 157 height 8
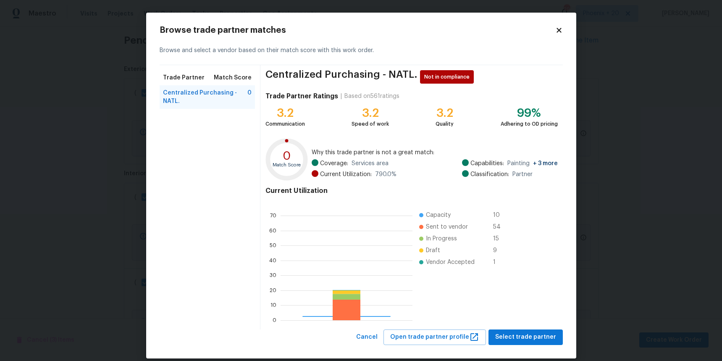
scroll to position [118, 132]
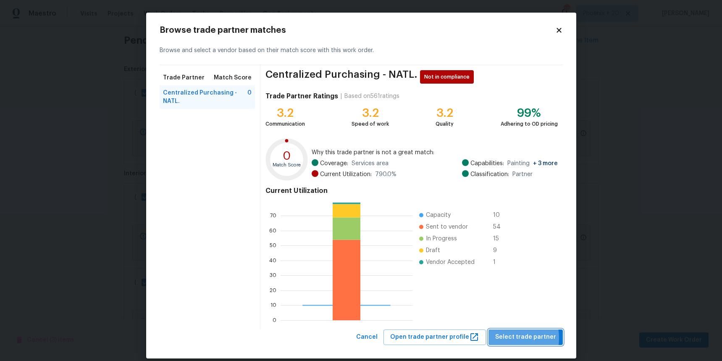
click at [501, 338] on span "Select trade partner" at bounding box center [525, 337] width 61 height 10
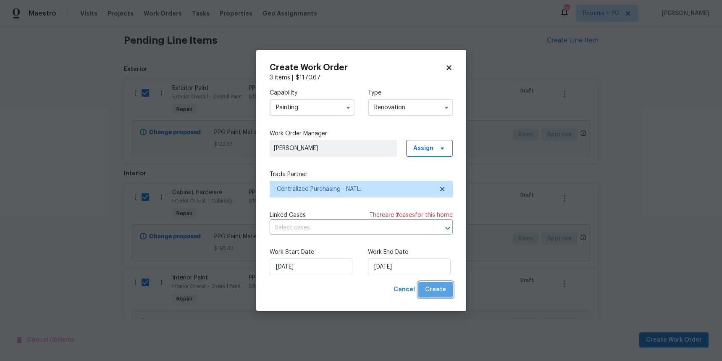
click at [451, 294] on button "Create" at bounding box center [435, 290] width 34 height 16
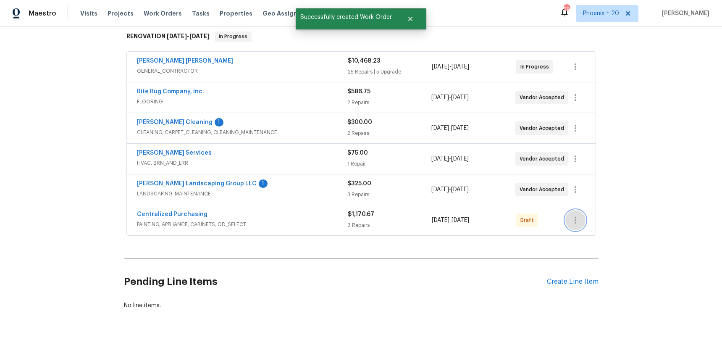
click at [572, 215] on icon "button" at bounding box center [575, 220] width 10 height 10
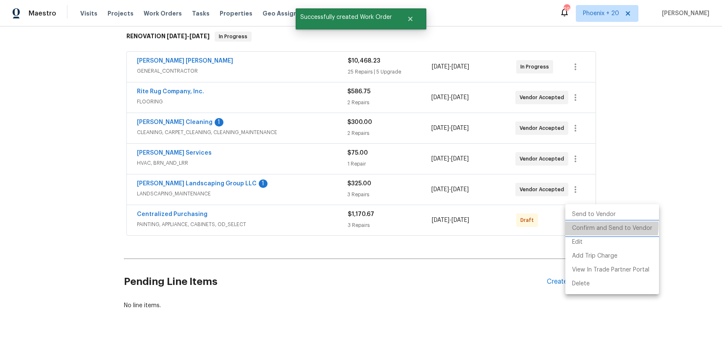
click at [577, 225] on li "Confirm and Send to Vendor" at bounding box center [612, 228] width 94 height 14
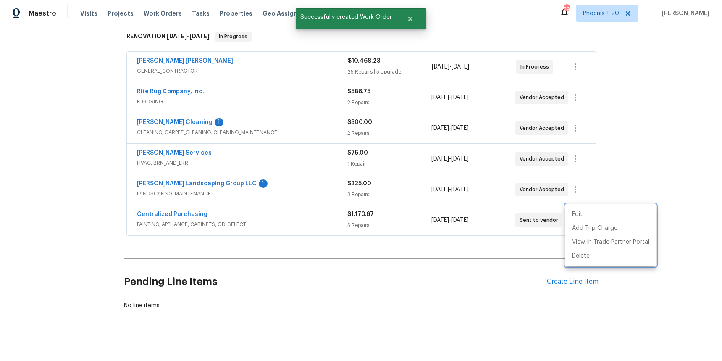
click at [243, 205] on div at bounding box center [361, 180] width 722 height 361
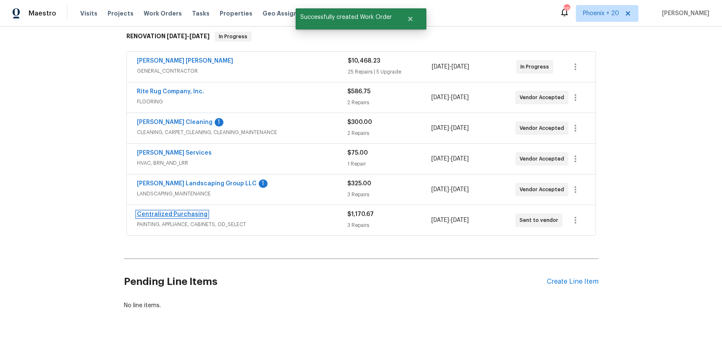
click at [185, 211] on link "Centralized Purchasing" at bounding box center [172, 214] width 71 height 6
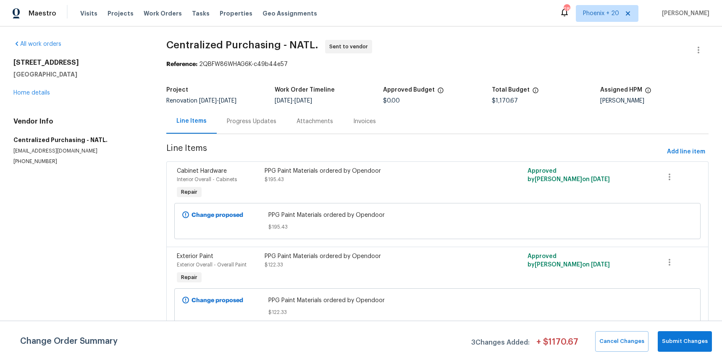
drag, startPoint x: 167, startPoint y: 16, endPoint x: 171, endPoint y: 18, distance: 5.3
click at [167, 16] on span "Work Orders" at bounding box center [163, 13] width 38 height 8
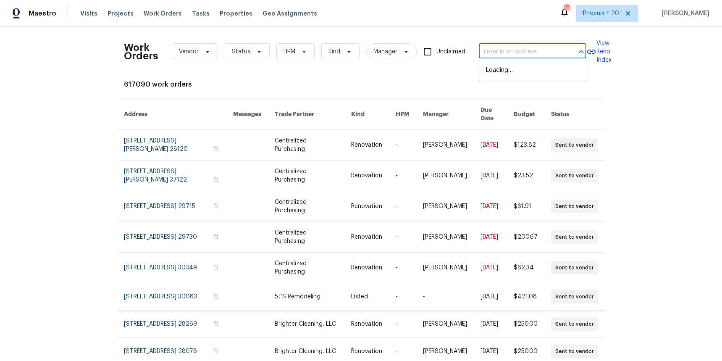
click at [543, 49] on input "text" at bounding box center [521, 51] width 84 height 13
paste input "624 Stonebridge Ln, Mount Juliet, TN 37122"
type input "624 Stonebridge Ln, Mount Juliet, TN 37122"
click at [539, 72] on li "624 Stonebridge Ln, Mount Juliet, TN 37122" at bounding box center [533, 70] width 108 height 14
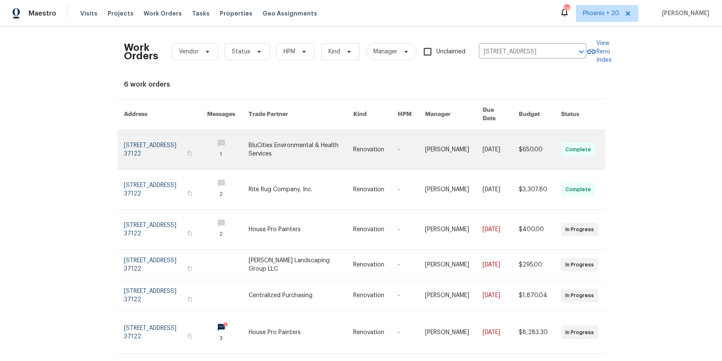
click at [314, 139] on link at bounding box center [301, 149] width 105 height 39
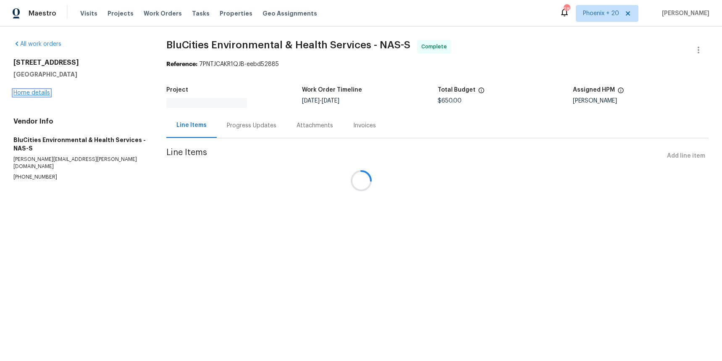
click at [33, 91] on link "Home details" at bounding box center [31, 93] width 37 height 6
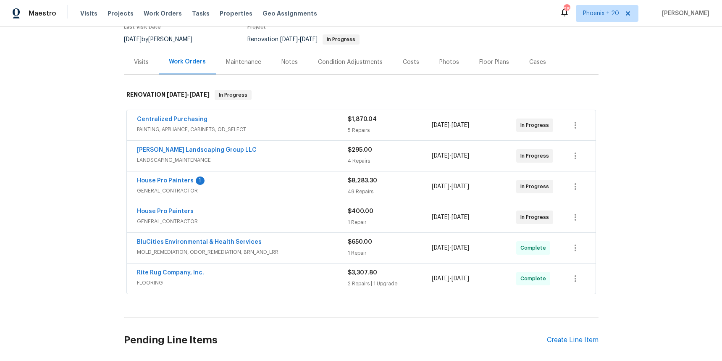
scroll to position [79, 0]
click at [165, 121] on link "Centralized Purchasing" at bounding box center [172, 118] width 71 height 6
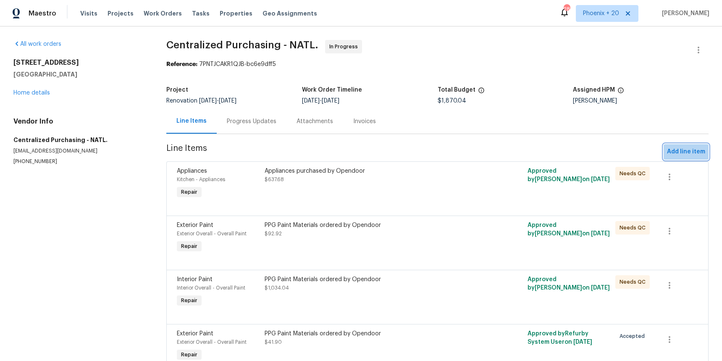
click at [689, 156] on span "Add line item" at bounding box center [686, 152] width 38 height 10
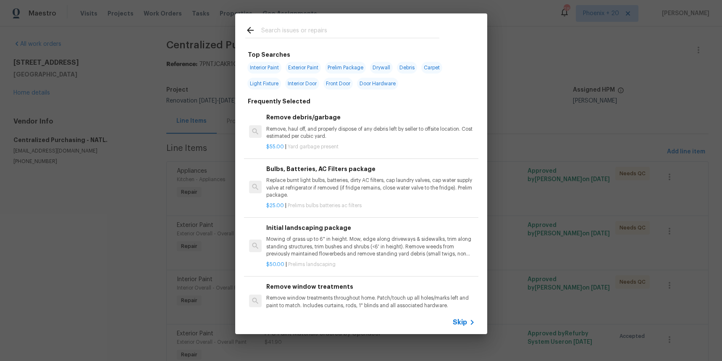
click at [320, 35] on input "text" at bounding box center [350, 31] width 178 height 13
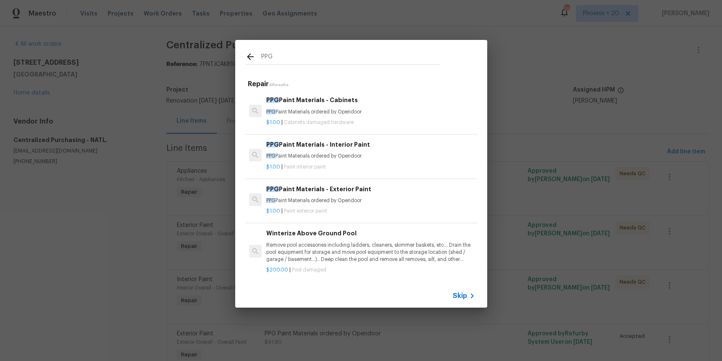
type input "PPG"
click at [392, 206] on div "$1.00 | Paint exterior paint" at bounding box center [370, 209] width 208 height 10
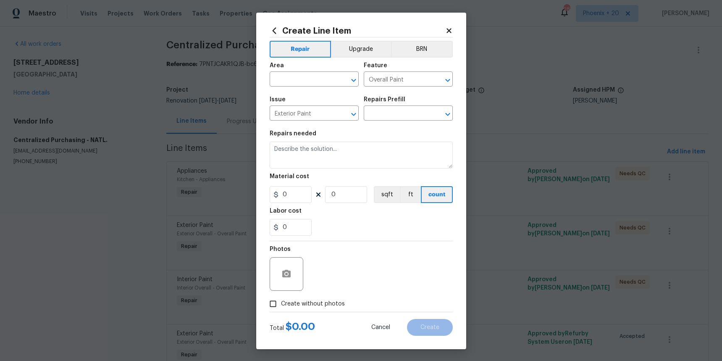
type input "PPG Paint Materials - Exterior Paint $1.00"
type textarea "PPG Paint Materials ordered by Opendoor"
type input "1"
drag, startPoint x: 324, startPoint y: 95, endPoint x: 315, endPoint y: 82, distance: 16.0
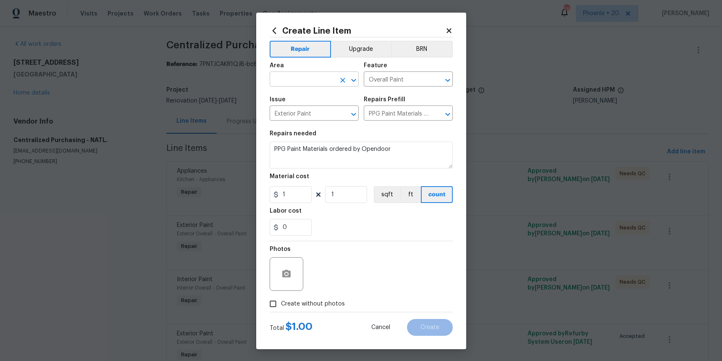
click at [321, 93] on span "Issue Exterior Paint ​" at bounding box center [314, 109] width 89 height 34
click at [315, 82] on input "text" at bounding box center [303, 79] width 66 height 13
click at [312, 97] on li "Exterior Overall" at bounding box center [314, 99] width 89 height 14
type input "Exterior Overall"
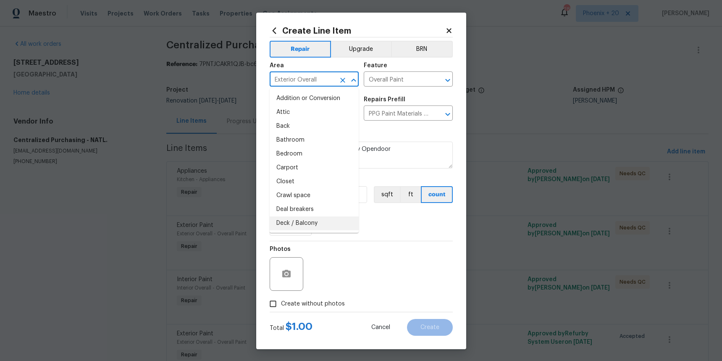
drag, startPoint x: 376, startPoint y: 249, endPoint x: 334, endPoint y: 219, distance: 51.5
click at [370, 244] on div "Photos" at bounding box center [361, 268] width 183 height 55
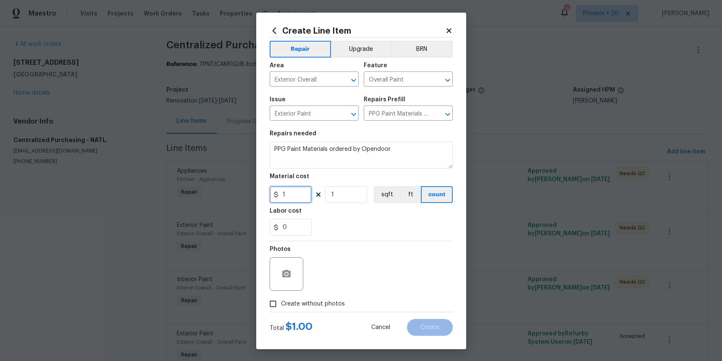
drag, startPoint x: 283, startPoint y: 194, endPoint x: 260, endPoint y: 193, distance: 23.1
click at [260, 193] on div "Create Line Item Repair Upgrade BRN Area Exterior Overall ​ Feature Overall Pai…" at bounding box center [361, 181] width 210 height 336
type input "61"
drag, startPoint x: 291, startPoint y: 305, endPoint x: 308, endPoint y: 293, distance: 20.8
click at [291, 305] on span "Create without photos" at bounding box center [313, 303] width 64 height 9
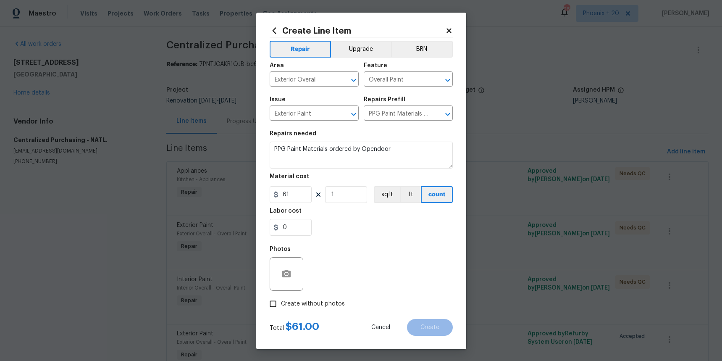
click at [281, 305] on input "Create without photos" at bounding box center [273, 304] width 16 height 16
checkbox input "true"
drag, startPoint x: 308, startPoint y: 293, endPoint x: 331, endPoint y: 280, distance: 26.5
click at [331, 280] on textarea at bounding box center [381, 274] width 143 height 34
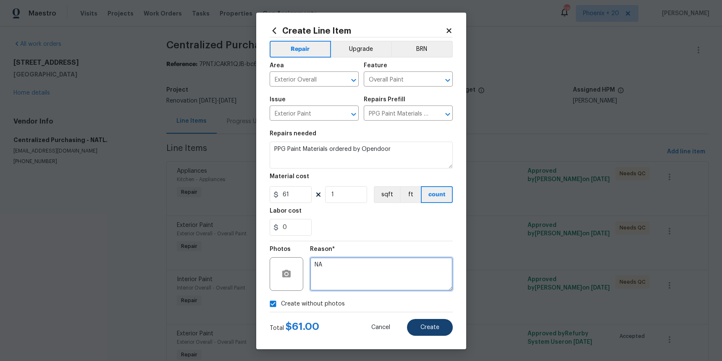
type textarea "NA"
click at [432, 322] on button "Create" at bounding box center [430, 327] width 46 height 17
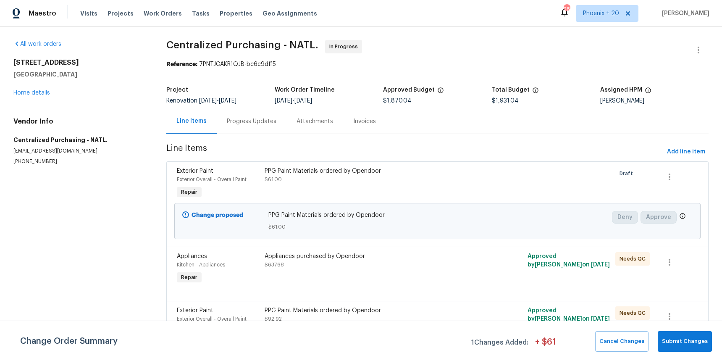
click at [36, 96] on div "624 Stonebridge Ln Mount Juliet, TN 37122 Home details" at bounding box center [79, 77] width 133 height 39
click at [39, 91] on link "Home details" at bounding box center [31, 93] width 37 height 6
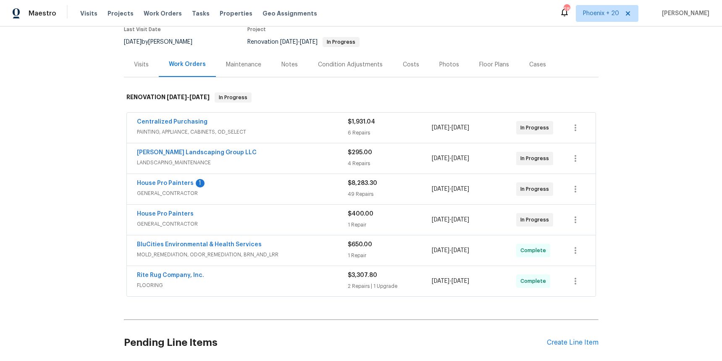
scroll to position [82, 0]
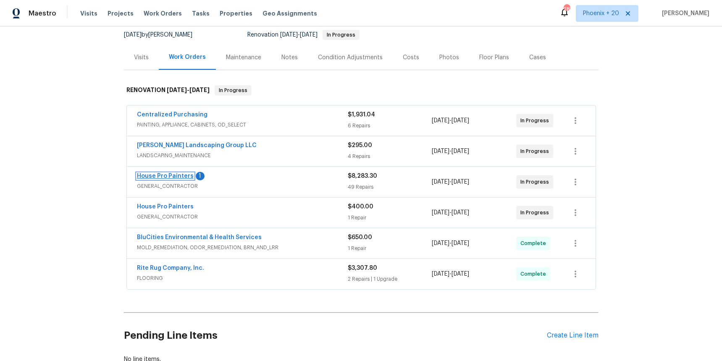
click at [167, 175] on link "House Pro Painters" at bounding box center [165, 176] width 57 height 6
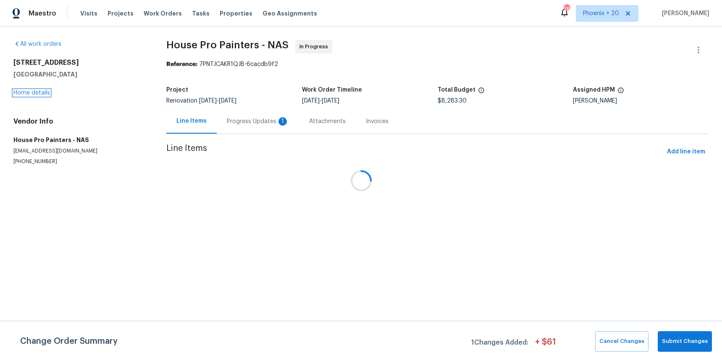
click at [31, 94] on link "Home details" at bounding box center [31, 93] width 37 height 6
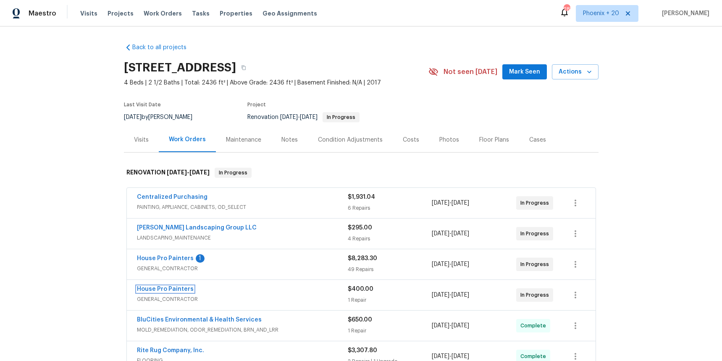
click at [174, 289] on link "House Pro Painters" at bounding box center [165, 289] width 57 height 6
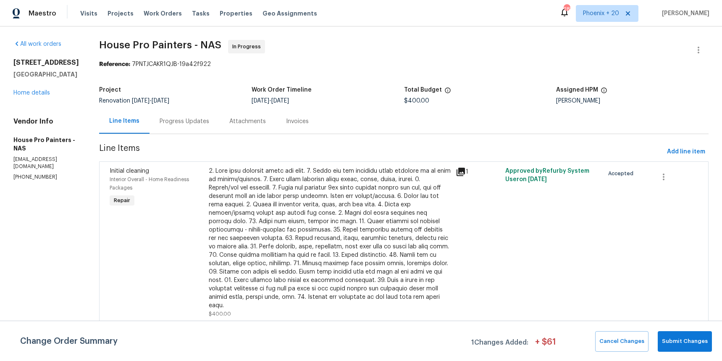
click at [188, 111] on div "Progress Updates" at bounding box center [184, 121] width 70 height 25
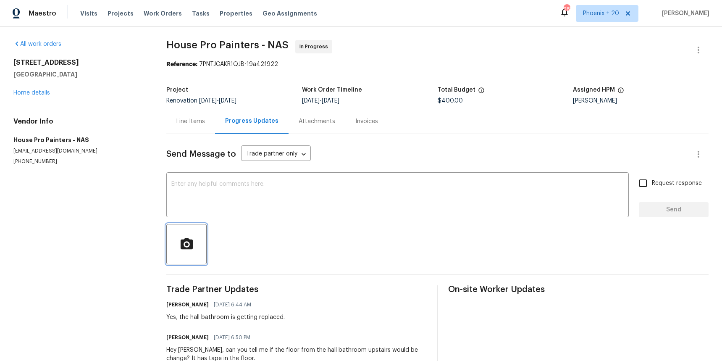
click at [173, 227] on button "button" at bounding box center [186, 244] width 40 height 40
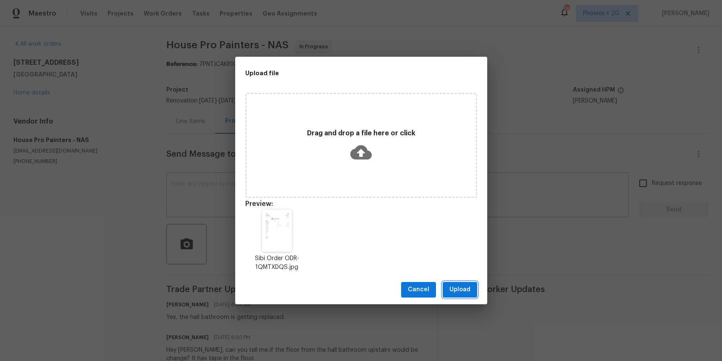
click at [456, 288] on span "Upload" at bounding box center [459, 289] width 21 height 10
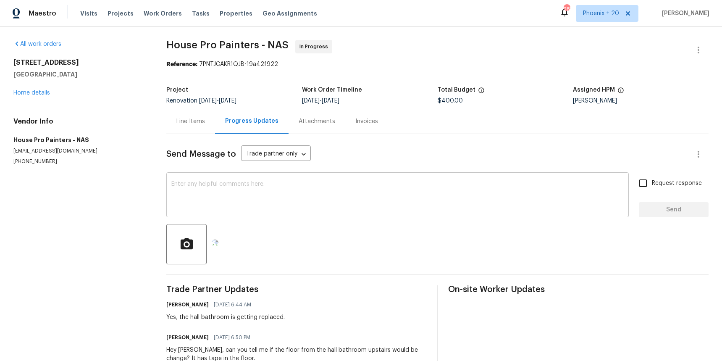
click at [295, 178] on div "x ​" at bounding box center [397, 195] width 462 height 43
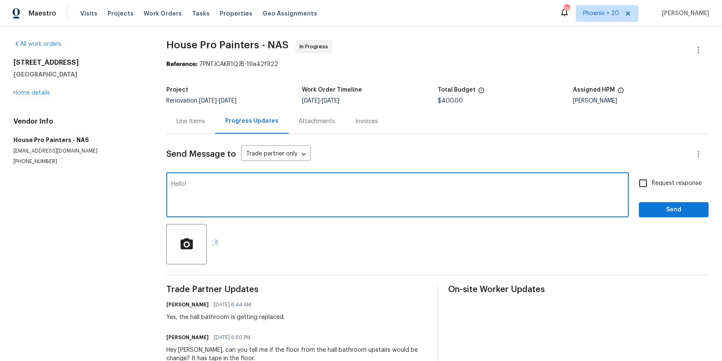
paste textarea "We cannot get Kilz with PPG so I ordered seal grip, which is an equivalent."
type textarea "Hello! We cannot get Kilz with PPG so I ordered seal grip, which is an equivale…"
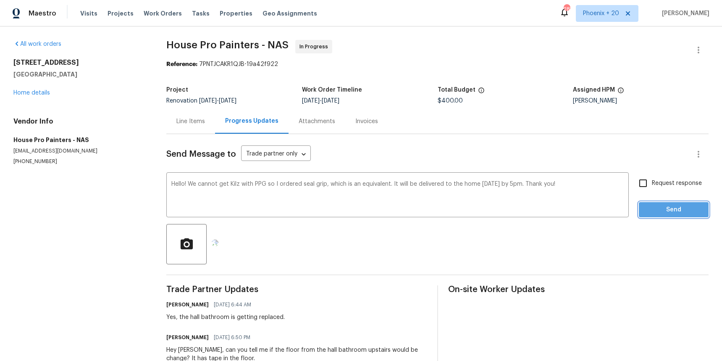
click at [674, 207] on span "Send" at bounding box center [673, 210] width 56 height 10
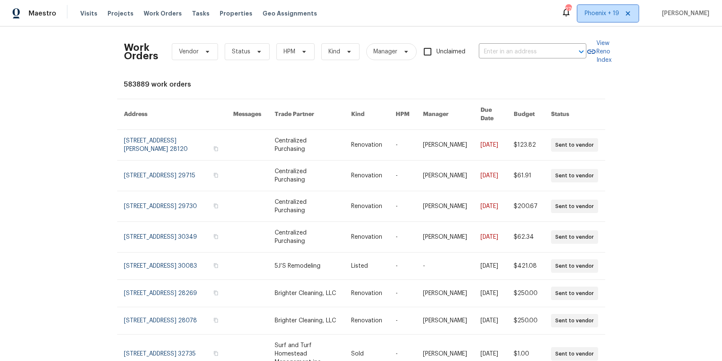
click at [607, 20] on span "Phoenix + 19" at bounding box center [607, 13] width 61 height 17
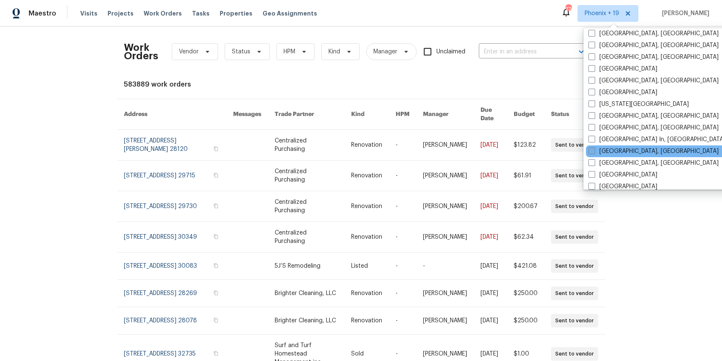
scroll to position [405, 0]
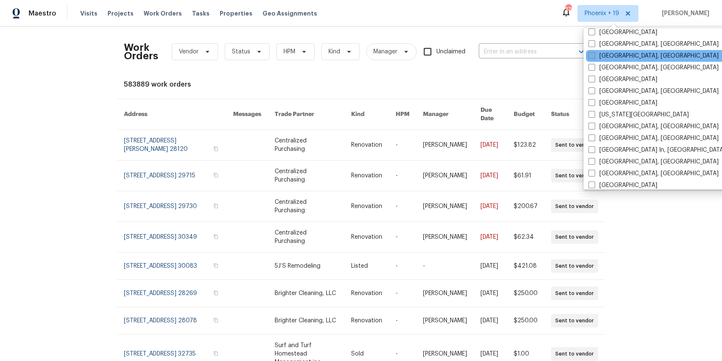
click at [605, 59] on label "[GEOGRAPHIC_DATA], [GEOGRAPHIC_DATA]" at bounding box center [653, 56] width 130 height 8
click at [594, 57] on input "[GEOGRAPHIC_DATA], [GEOGRAPHIC_DATA]" at bounding box center [590, 54] width 5 height 5
checkbox input "true"
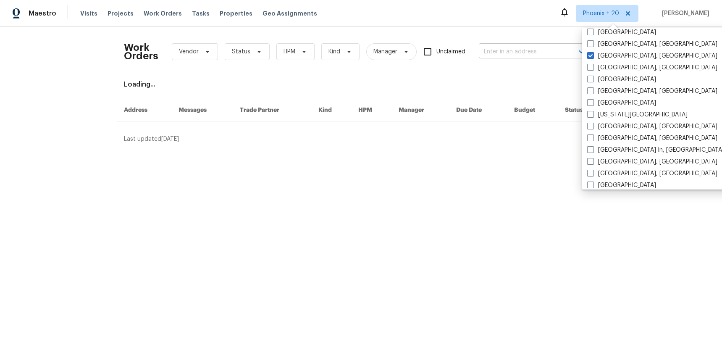
click at [527, 53] on input "text" at bounding box center [521, 51] width 84 height 13
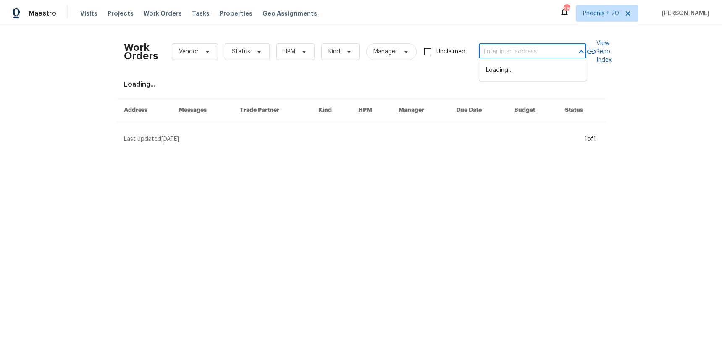
paste input "[STREET_ADDRESS]"
type input "[STREET_ADDRESS]"
click at [527, 75] on li "[STREET_ADDRESS]" at bounding box center [533, 70] width 108 height 14
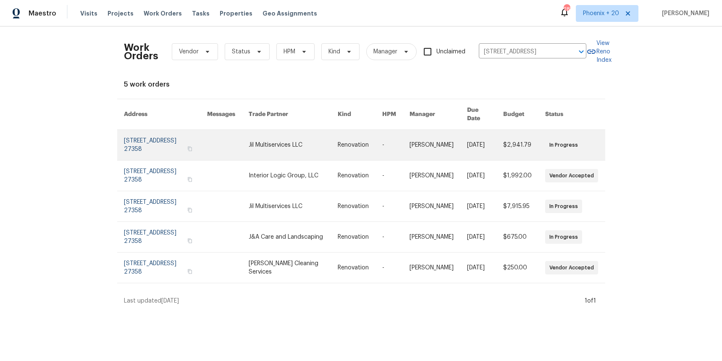
click at [328, 136] on link at bounding box center [293, 145] width 89 height 30
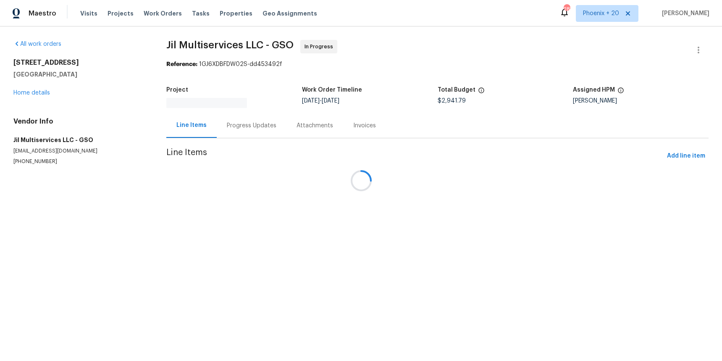
click at [44, 94] on div at bounding box center [361, 180] width 722 height 361
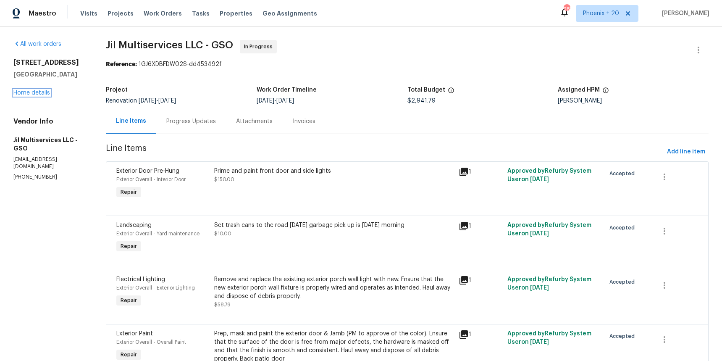
click at [44, 94] on link "Home details" at bounding box center [31, 93] width 37 height 6
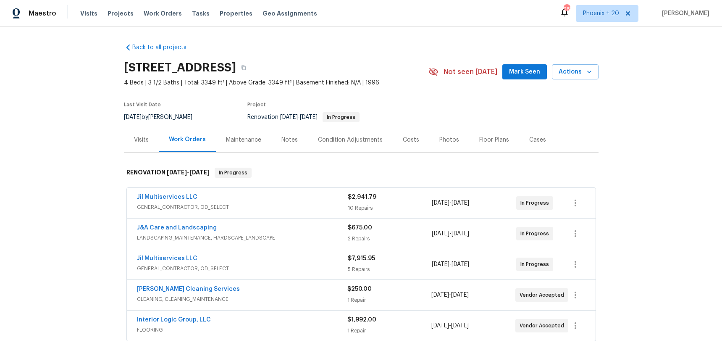
scroll to position [74, 0]
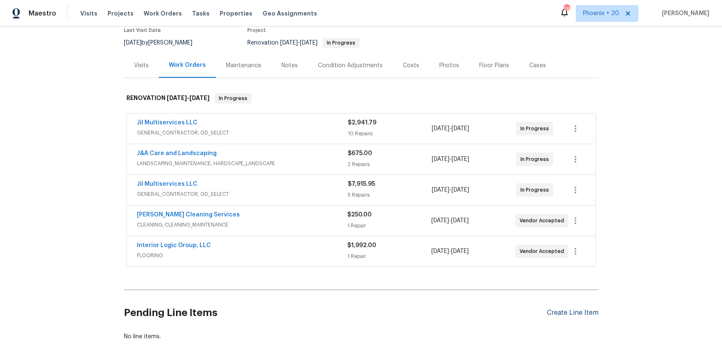
click at [587, 315] on div "Create Line Item" at bounding box center [573, 313] width 52 height 8
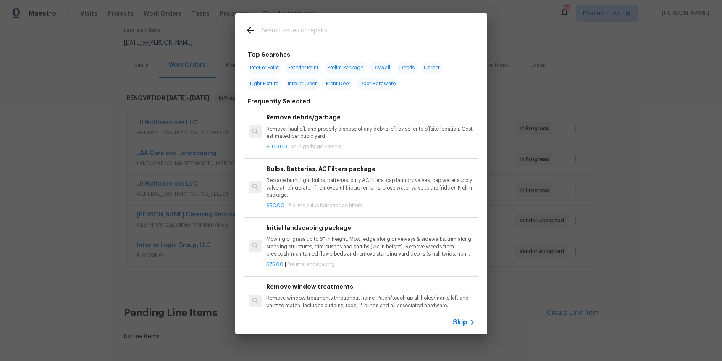
click at [359, 37] on div at bounding box center [342, 29] width 214 height 33
click at [359, 33] on input "text" at bounding box center [350, 31] width 178 height 13
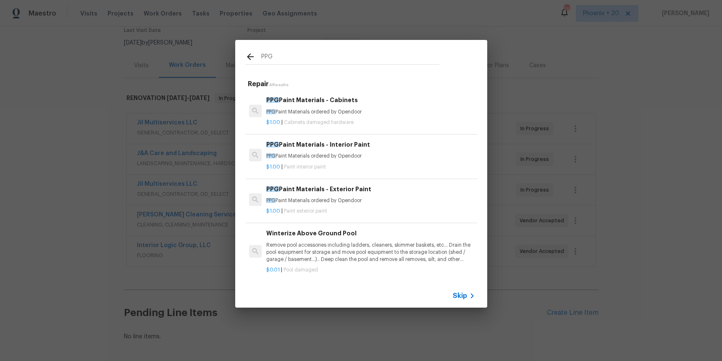
type input "PPG"
click at [392, 157] on p "PPG Paint Materials ordered by Opendoor" at bounding box center [370, 155] width 208 height 7
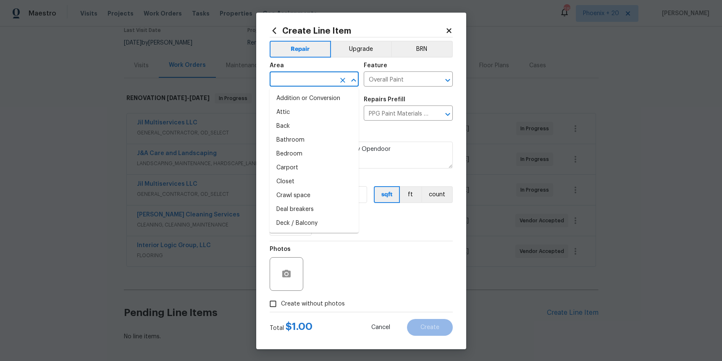
click at [321, 73] on input "text" at bounding box center [303, 79] width 66 height 13
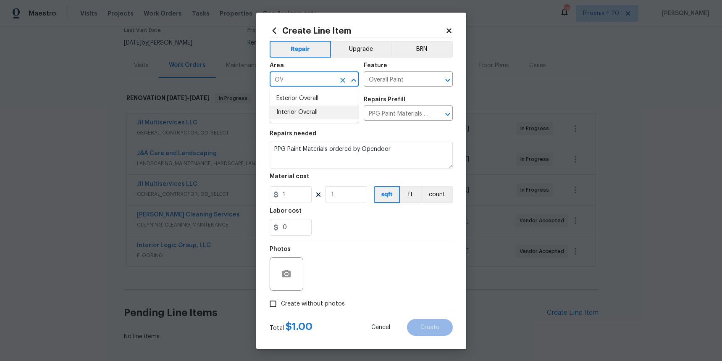
click at [323, 108] on li "Interior Overall" at bounding box center [314, 112] width 89 height 14
type input "Interior Overall"
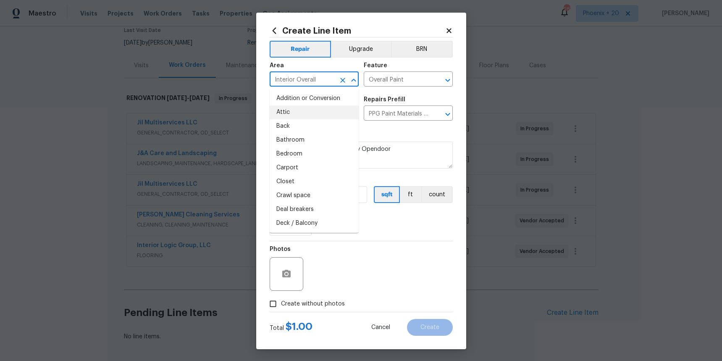
click at [382, 258] on div "Photos" at bounding box center [361, 268] width 183 height 55
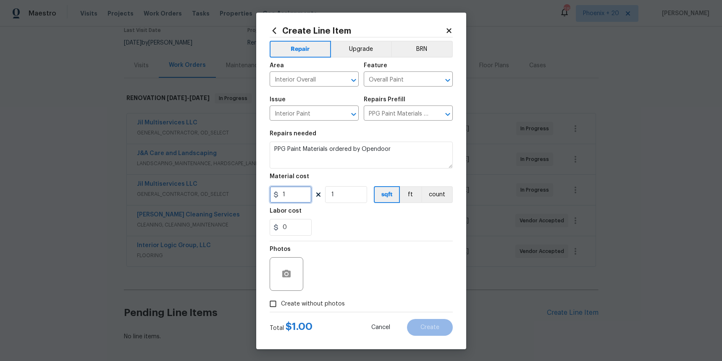
click at [305, 192] on input "1" at bounding box center [291, 194] width 42 height 17
type input "1108.2"
click at [328, 305] on span "Create without photos" at bounding box center [313, 303] width 64 height 9
click at [281, 305] on input "Create without photos" at bounding box center [273, 304] width 16 height 16
checkbox input "true"
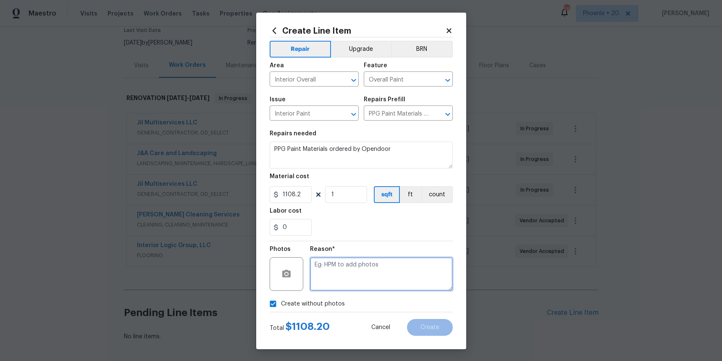
click at [347, 269] on textarea at bounding box center [381, 274] width 143 height 34
type textarea "NA"
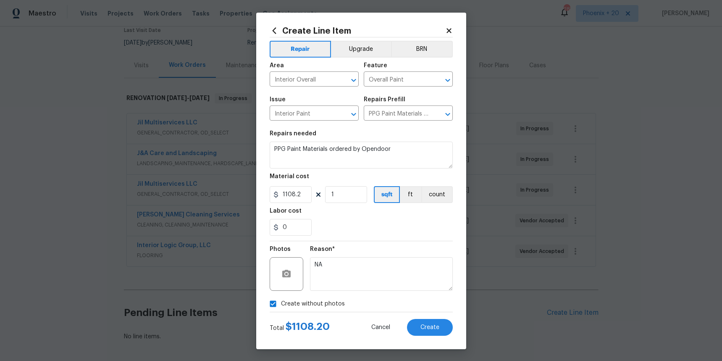
click at [372, 237] on section "Repairs needed PPG Paint Materials ordered by Opendoor Material cost 1108.2 1 s…" at bounding box center [361, 183] width 183 height 115
click at [429, 321] on button "Create" at bounding box center [430, 327] width 46 height 17
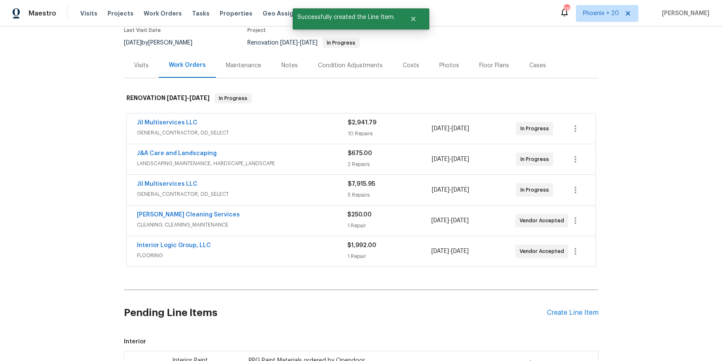
scroll to position [207, 0]
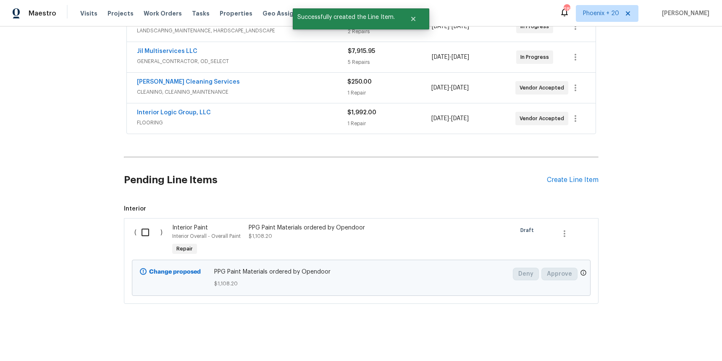
click at [148, 233] on input "checkbox" at bounding box center [148, 232] width 24 height 18
checkbox input "true"
click at [673, 332] on button "Create Work Order" at bounding box center [673, 340] width 69 height 16
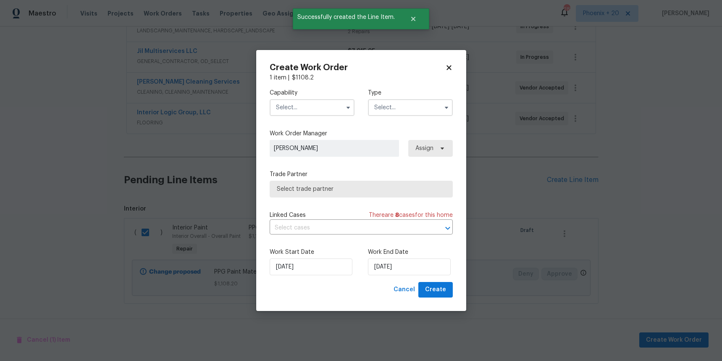
click at [310, 113] on input "text" at bounding box center [312, 107] width 85 height 17
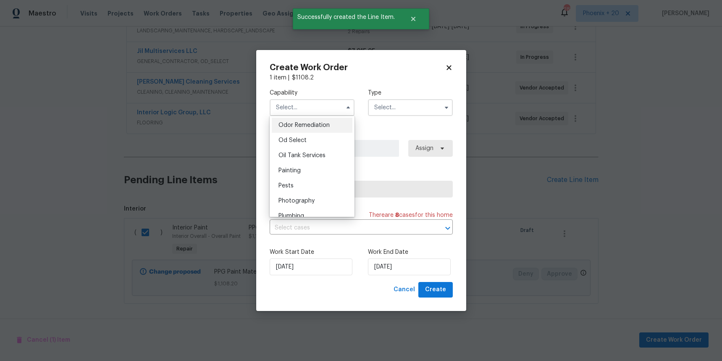
scroll to position [661, 0]
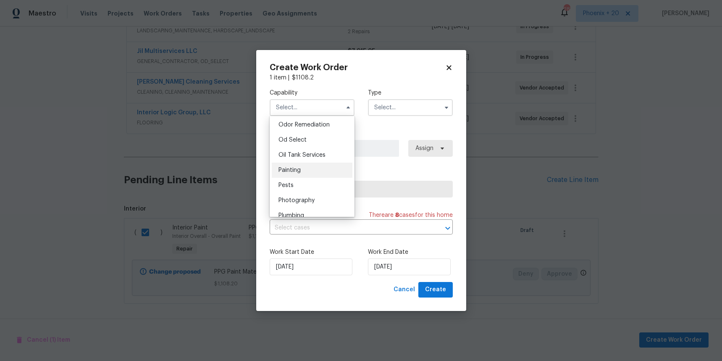
click at [322, 167] on div "Painting" at bounding box center [312, 170] width 81 height 15
type input "Painting"
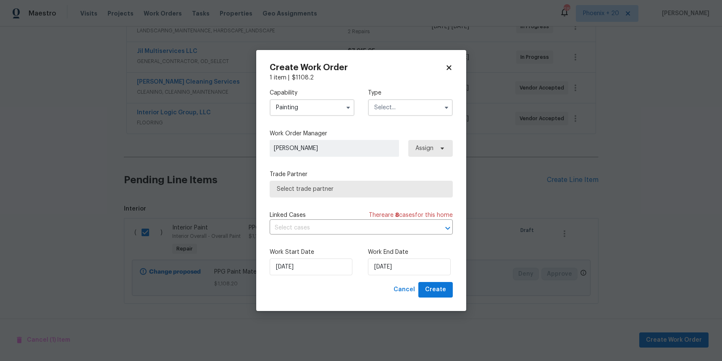
click at [398, 111] on input "text" at bounding box center [410, 107] width 85 height 17
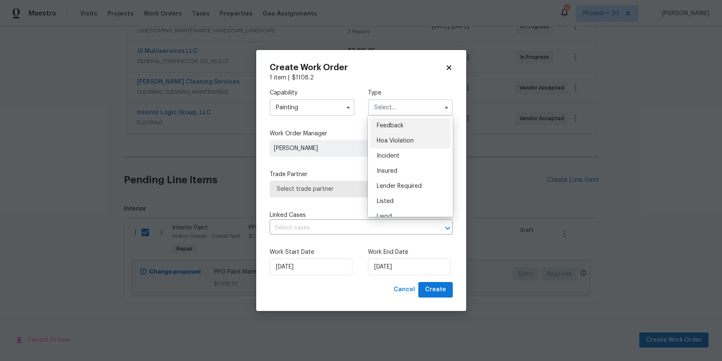
scroll to position [100, 0]
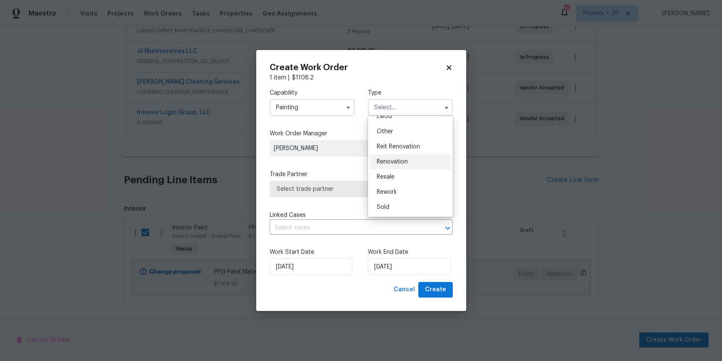
click at [404, 160] on span "Renovation" at bounding box center [392, 162] width 31 height 6
type input "Renovation"
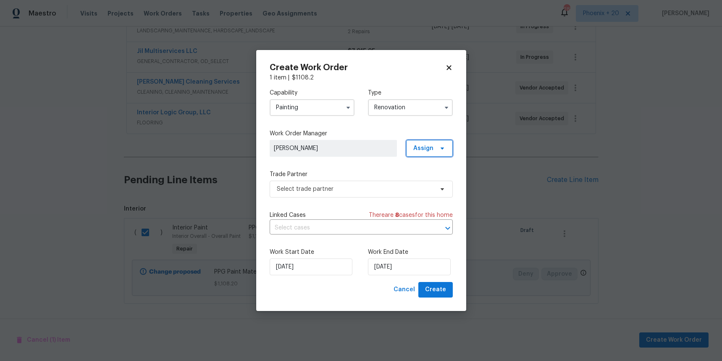
click at [421, 152] on span "Assign" at bounding box center [423, 148] width 20 height 8
click at [419, 183] on div "Assign to me" at bounding box center [430, 184] width 37 height 8
click at [370, 190] on span "Select trade partner" at bounding box center [355, 189] width 157 height 8
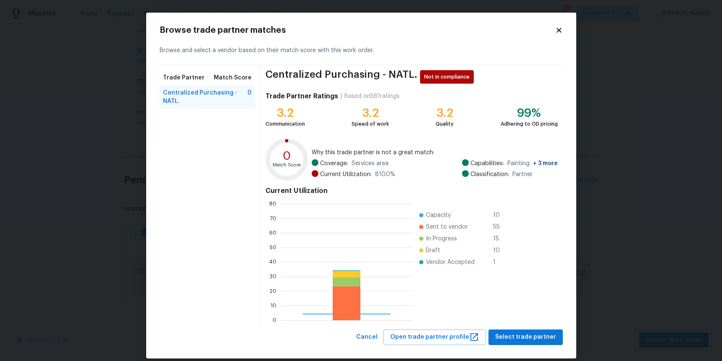
scroll to position [118, 132]
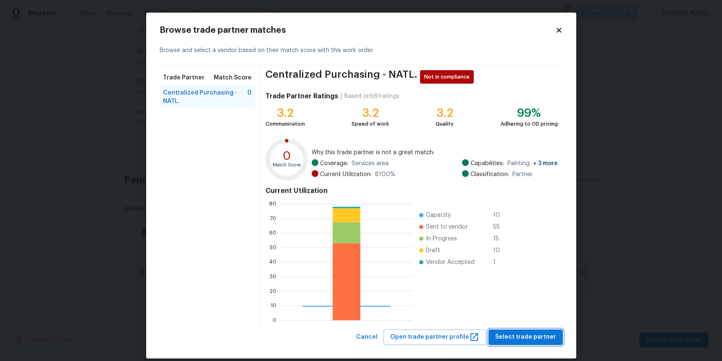
click at [516, 336] on span "Select trade partner" at bounding box center [525, 337] width 61 height 10
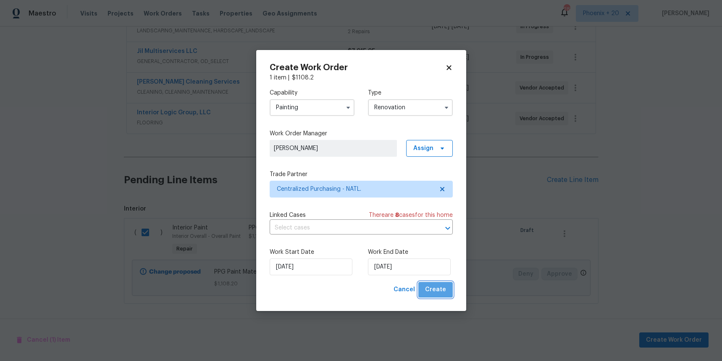
click at [445, 294] on span "Create" at bounding box center [435, 289] width 21 height 10
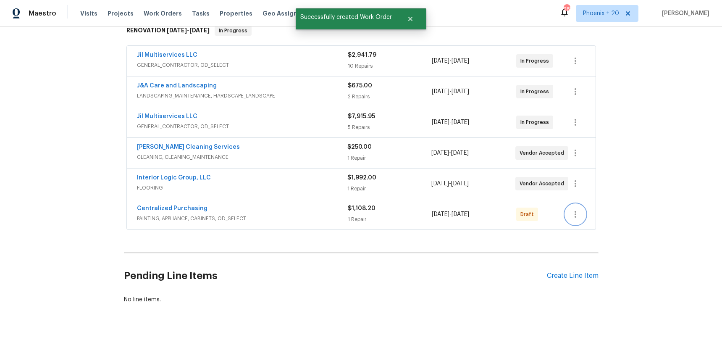
click at [577, 211] on icon "button" at bounding box center [575, 214] width 10 height 10
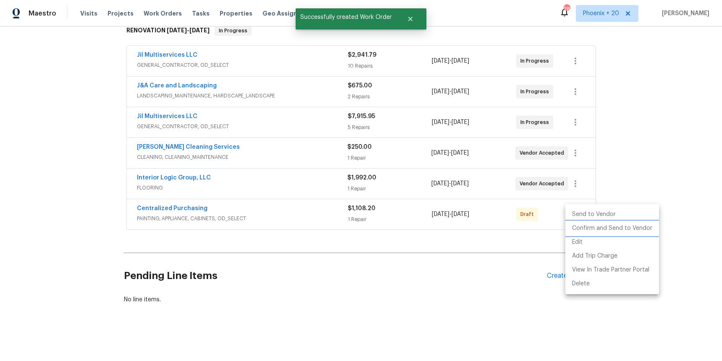
click at [581, 231] on li "Confirm and Send to Vendor" at bounding box center [612, 228] width 94 height 14
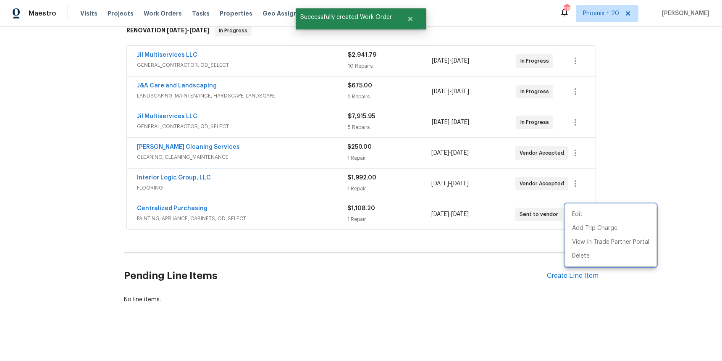
drag, startPoint x: 291, startPoint y: 236, endPoint x: 269, endPoint y: 232, distance: 23.1
click at [274, 234] on div at bounding box center [361, 180] width 722 height 361
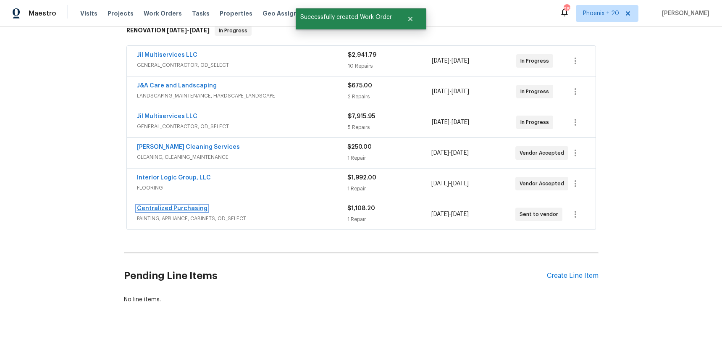
click at [189, 208] on link "Centralized Purchasing" at bounding box center [172, 208] width 71 height 6
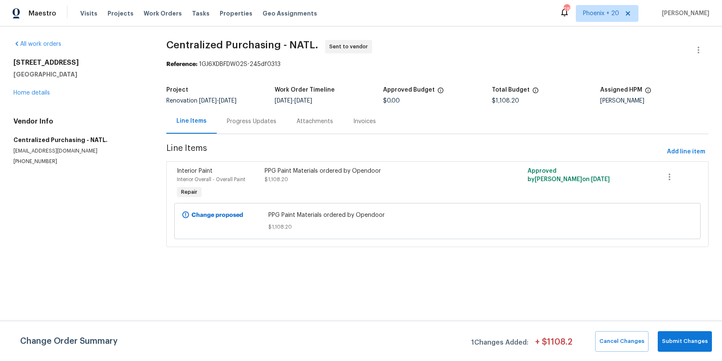
drag, startPoint x: 149, startPoint y: 15, endPoint x: 159, endPoint y: 21, distance: 10.7
click at [149, 15] on span "Work Orders" at bounding box center [163, 13] width 38 height 8
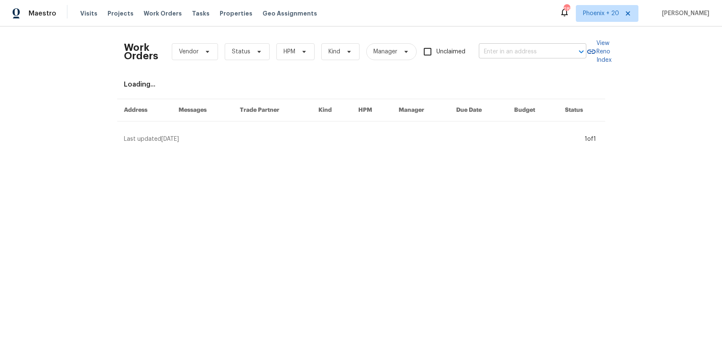
click at [536, 51] on input "text" at bounding box center [521, 51] width 84 height 13
paste input "[STREET_ADDRESS]"
type input "[STREET_ADDRESS]"
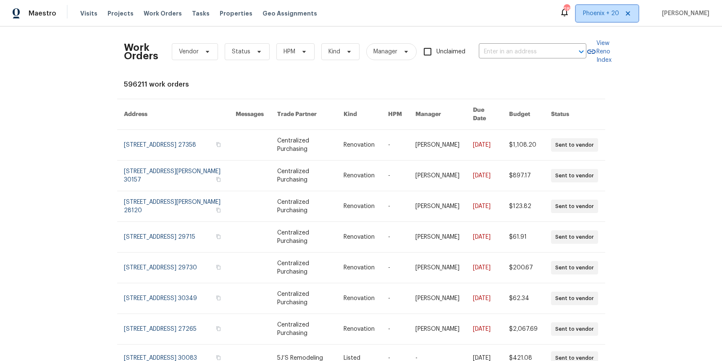
click at [609, 13] on span "Phoenix + 20" at bounding box center [601, 13] width 36 height 8
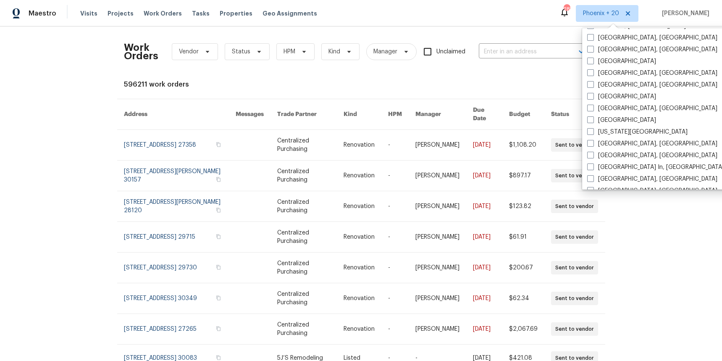
scroll to position [477, 0]
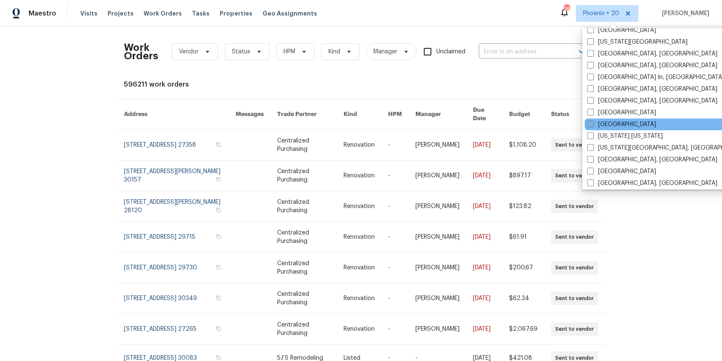
click at [614, 123] on label "[GEOGRAPHIC_DATA]" at bounding box center [621, 124] width 69 height 8
click at [593, 123] on input "[GEOGRAPHIC_DATA]" at bounding box center [589, 122] width 5 height 5
checkbox input "true"
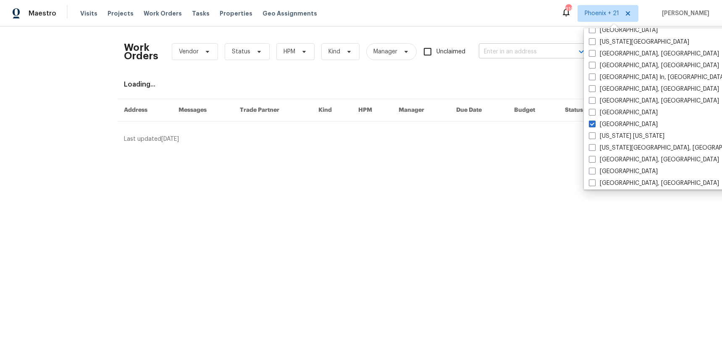
drag, startPoint x: 527, startPoint y: 71, endPoint x: 513, endPoint y: 58, distance: 19.6
click at [526, 71] on div "Work Orders Vendor Status HPM Kind Manager Unclaimed ​ View Reno Index Loading.…" at bounding box center [361, 88] width 475 height 110
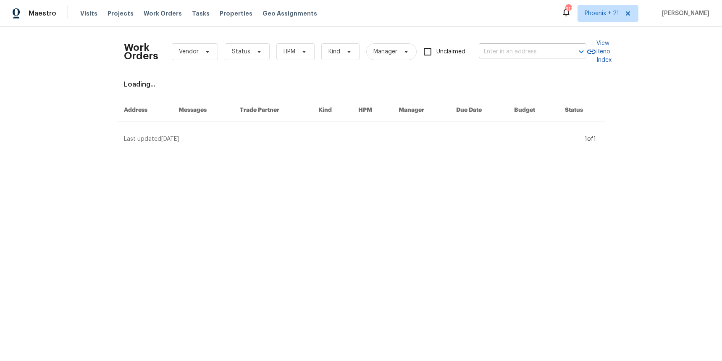
click at [513, 58] on body "Maestro Visits Projects Work Orders Tasks Properties Geo Assignments 310 Phoeni…" at bounding box center [361, 75] width 722 height 150
paste input "5011 Preserve Blvd, Antioch, TN 37013"
type input "5011 Preserve Blvd, Antioch, TN 37013"
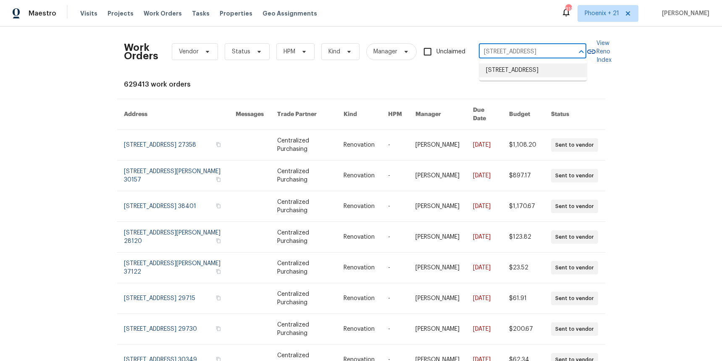
click at [511, 73] on li "5011 Preserve Blvd, Antioch, TN 37013" at bounding box center [533, 70] width 108 height 14
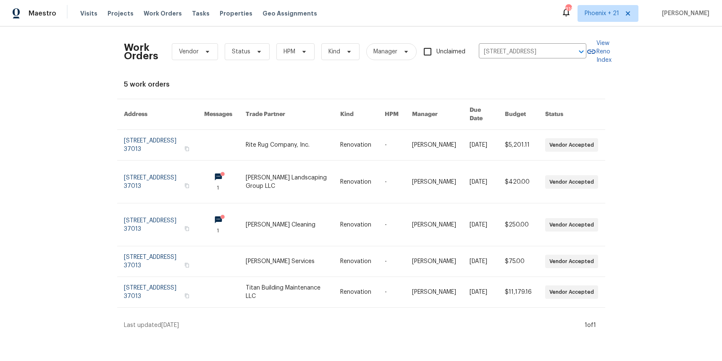
click at [273, 160] on link at bounding box center [293, 181] width 94 height 42
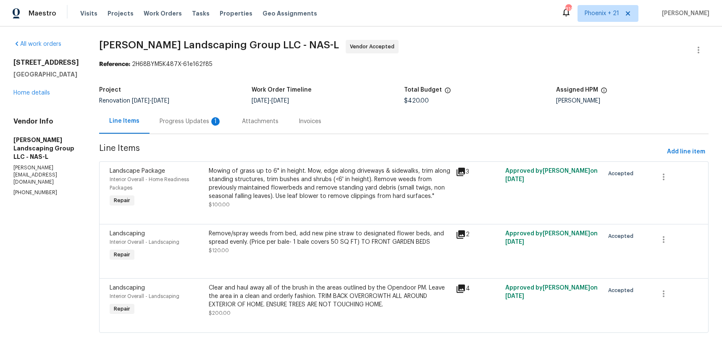
click at [37, 97] on div "All work orders 5011 Preserve Blvd Antioch, TN 37013 Home details Vendor Info S…" at bounding box center [46, 118] width 66 height 157
click at [35, 93] on link "Home details" at bounding box center [31, 93] width 37 height 6
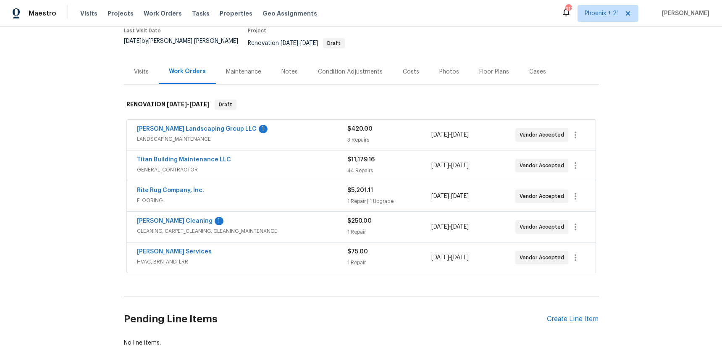
scroll to position [74, 0]
click at [585, 315] on div "Create Line Item" at bounding box center [573, 319] width 52 height 8
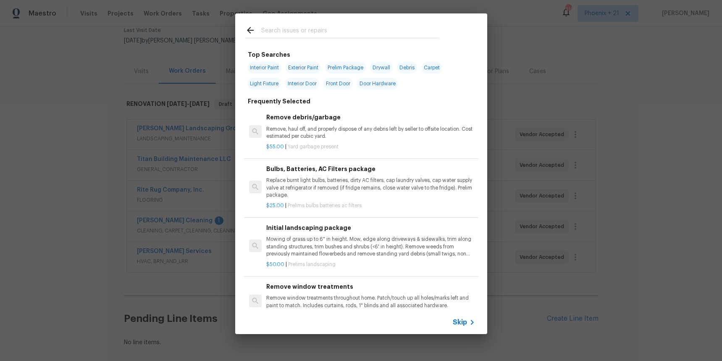
click at [332, 31] on input "text" at bounding box center [350, 31] width 178 height 13
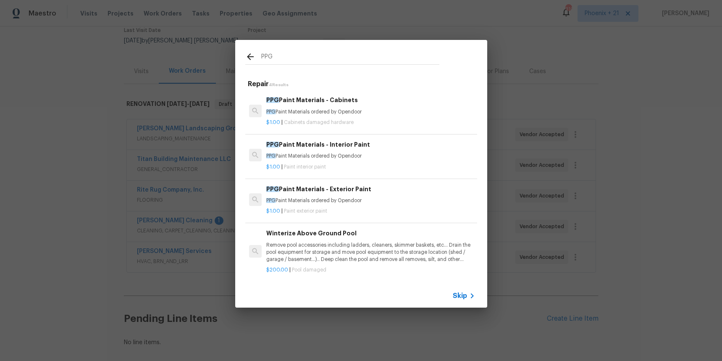
type input "PPG"
click at [348, 158] on p "PPG Paint Materials ordered by Opendoor" at bounding box center [370, 155] width 208 height 7
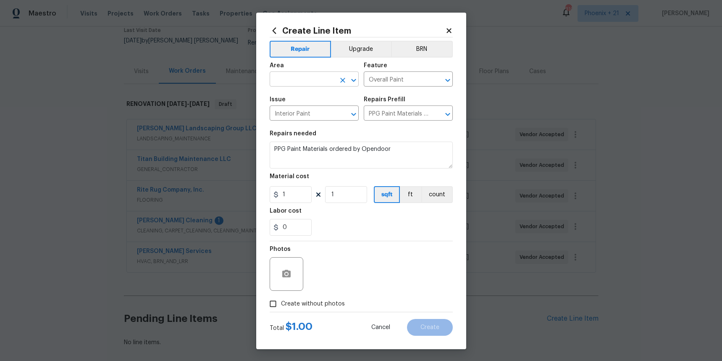
click at [293, 75] on input "text" at bounding box center [303, 79] width 66 height 13
click at [299, 111] on li "Interior Overall" at bounding box center [314, 112] width 89 height 14
type input "Interior Overall"
click at [300, 202] on input "1" at bounding box center [291, 194] width 42 height 17
type input "1317.26"
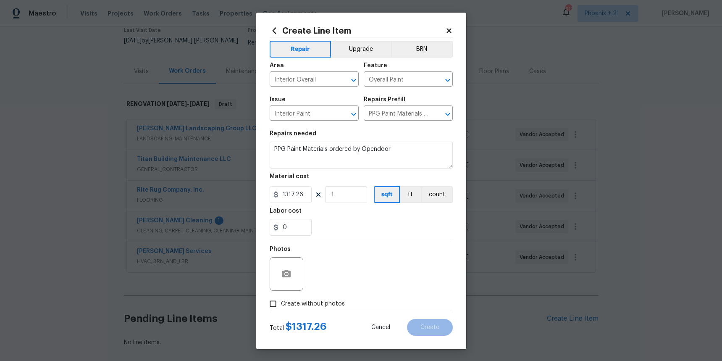
click at [319, 298] on label "Create without photos" at bounding box center [305, 304] width 80 height 16
click at [281, 298] on input "Create without photos" at bounding box center [273, 304] width 16 height 16
checkbox input "true"
click at [335, 285] on textarea at bounding box center [381, 274] width 143 height 34
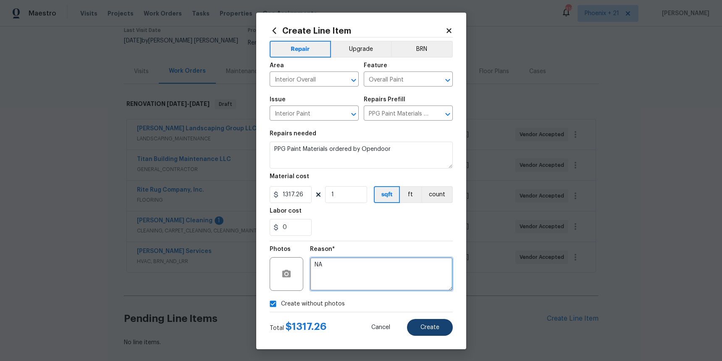
type textarea "NA"
click at [416, 326] on button "Create" at bounding box center [430, 327] width 46 height 17
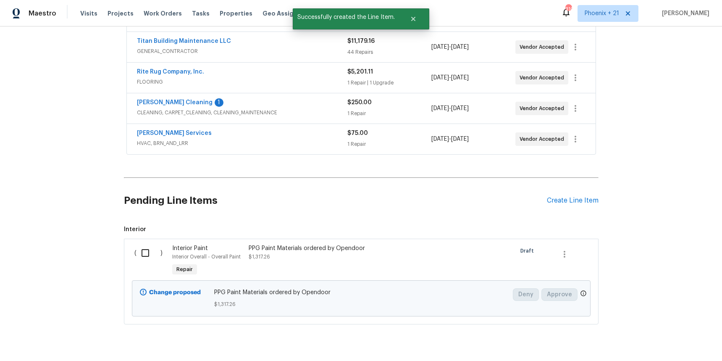
scroll to position [207, 0]
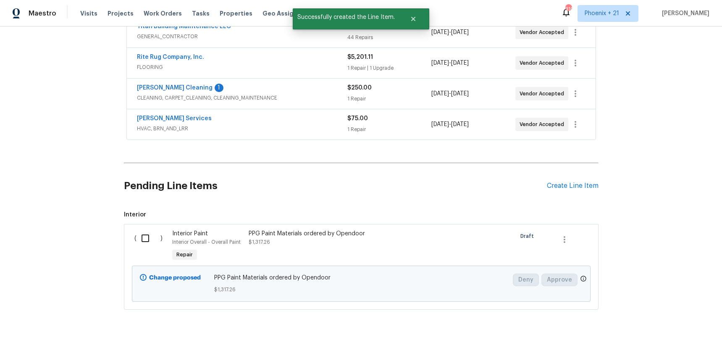
click at [593, 174] on div "Pending Line Items Create Line Item" at bounding box center [361, 185] width 475 height 39
click at [588, 182] on div "Create Line Item" at bounding box center [573, 186] width 52 height 8
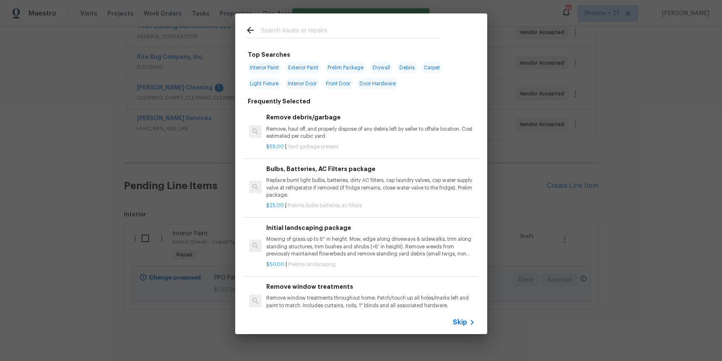
click at [387, 37] on input "text" at bounding box center [350, 31] width 178 height 13
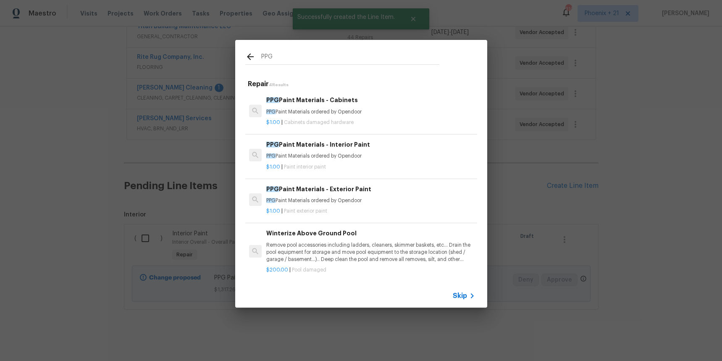
type input "PPG"
click at [381, 109] on p "PPG Paint Materials ordered by Opendoor" at bounding box center [370, 111] width 208 height 7
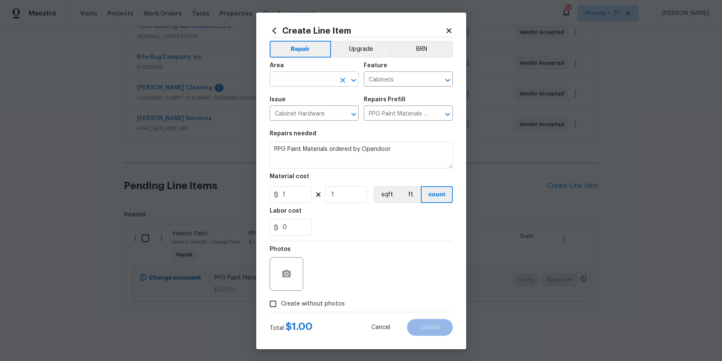
click at [316, 73] on input "text" at bounding box center [303, 79] width 66 height 13
click at [320, 106] on li "Interior Overall" at bounding box center [314, 112] width 89 height 14
type input "Interior Overall"
drag, startPoint x: 293, startPoint y: 194, endPoint x: 278, endPoint y: 194, distance: 14.7
click at [278, 194] on div "1" at bounding box center [291, 194] width 42 height 17
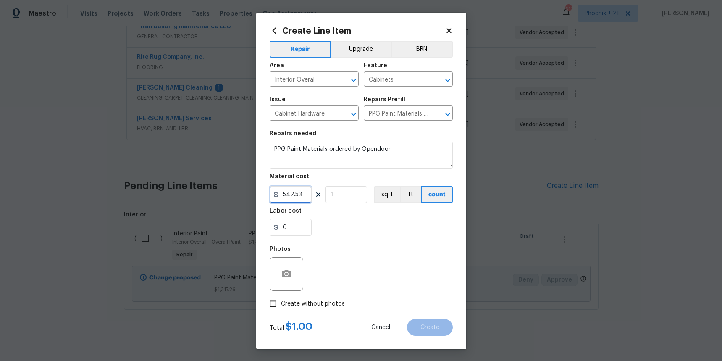
type input "542.53"
click at [331, 309] on label "Create without photos" at bounding box center [305, 304] width 80 height 16
click at [281, 309] on input "Create without photos" at bounding box center [273, 304] width 16 height 16
click at [333, 299] on label "Create without photos" at bounding box center [305, 304] width 80 height 16
click at [281, 299] on input "Create without photos" at bounding box center [273, 304] width 16 height 16
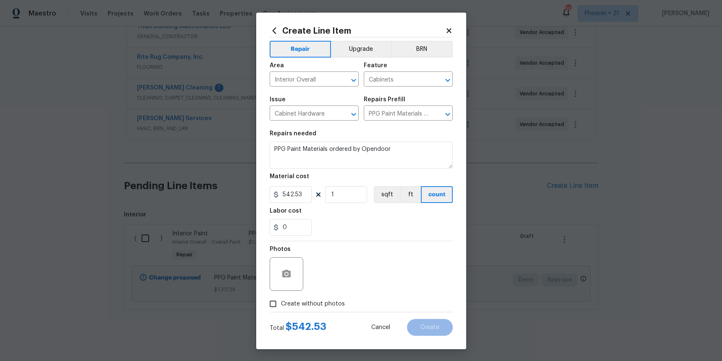
click at [335, 304] on span "Create without photos" at bounding box center [313, 303] width 64 height 9
click at [281, 304] on input "Create without photos" at bounding box center [273, 304] width 16 height 16
checkbox input "true"
click at [340, 287] on textarea at bounding box center [381, 274] width 143 height 34
type textarea "n"
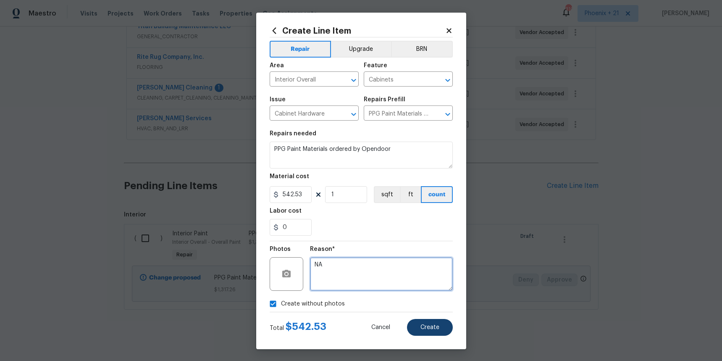
type textarea "NA"
click at [419, 328] on button "Create" at bounding box center [430, 327] width 46 height 17
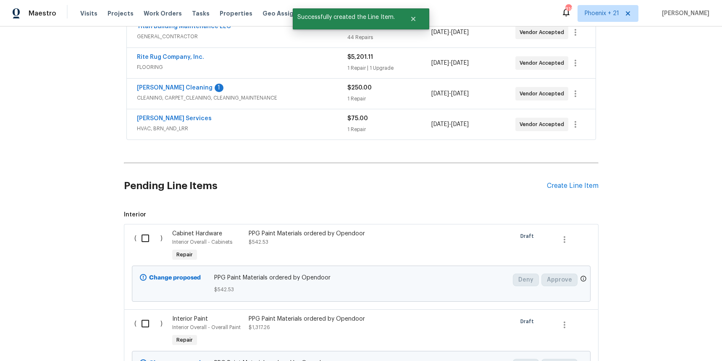
scroll to position [292, 0]
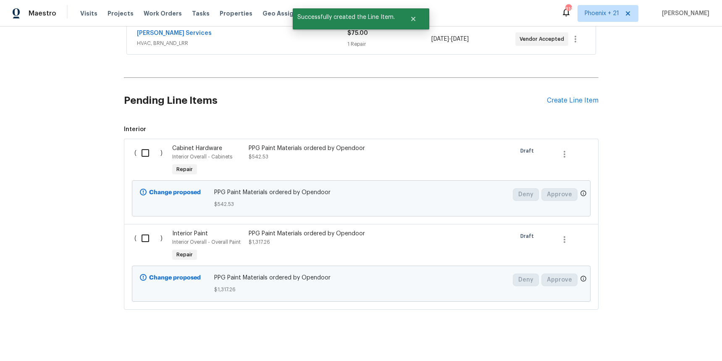
drag, startPoint x: 138, startPoint y: 134, endPoint x: 141, endPoint y: 144, distance: 10.5
click at [138, 139] on div "( ) Cabinet Hardware Interior Overall - Cabinets Repair PPG Paint Materials ord…" at bounding box center [361, 181] width 475 height 85
click at [141, 144] on input "checkbox" at bounding box center [148, 153] width 24 height 18
checkbox input "true"
click at [145, 230] on input "checkbox" at bounding box center [148, 238] width 24 height 18
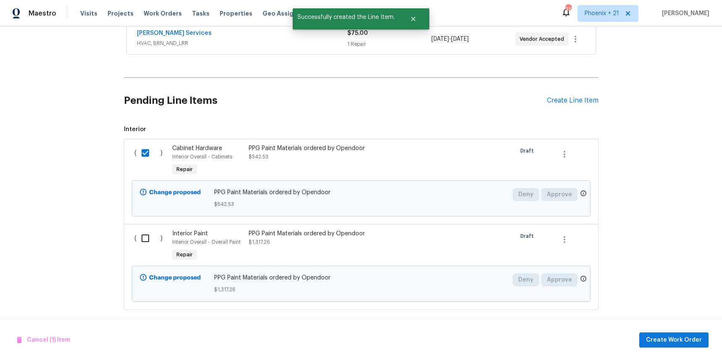
checkbox input "true"
click at [674, 349] on div "Cancel (2) Items Create Work Order" at bounding box center [361, 339] width 722 height 43
click at [674, 348] on div "Cancel (2) Items Create Work Order" at bounding box center [361, 339] width 722 height 43
click at [673, 343] on span "Create Work Order" at bounding box center [674, 340] width 56 height 10
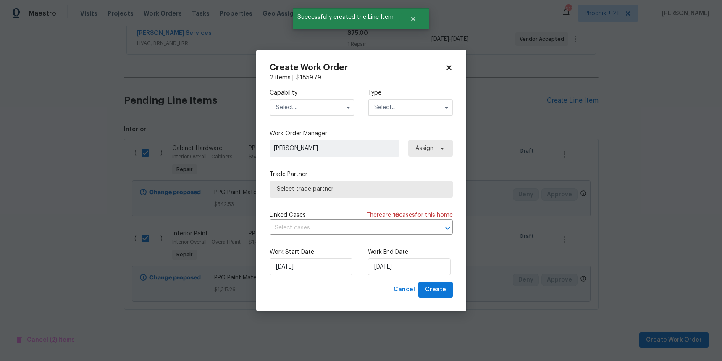
drag, startPoint x: 303, startPoint y: 102, endPoint x: 305, endPoint y: 113, distance: 11.9
click at [303, 103] on input "text" at bounding box center [312, 107] width 85 height 17
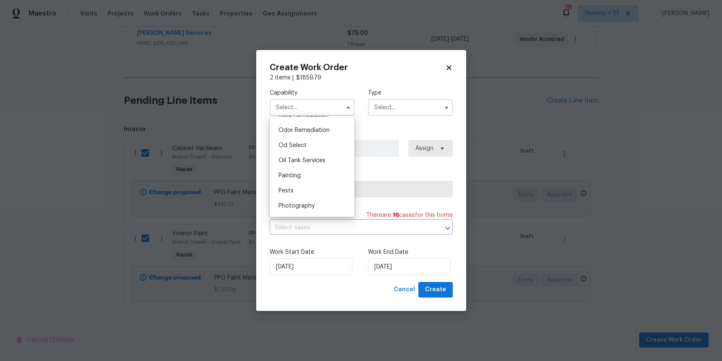
scroll to position [657, 0]
click at [319, 168] on div "Painting" at bounding box center [312, 174] width 81 height 15
type input "Painting"
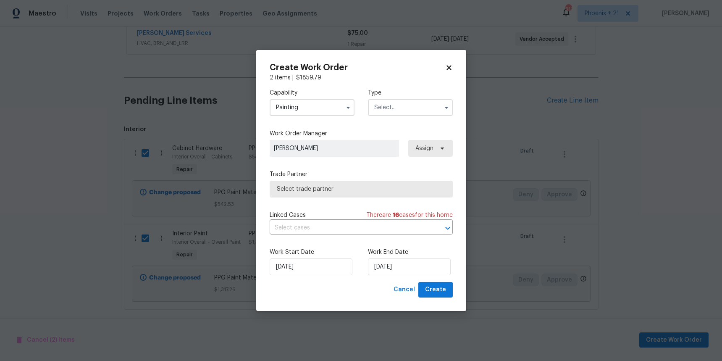
click at [384, 114] on input "text" at bounding box center [410, 107] width 85 height 17
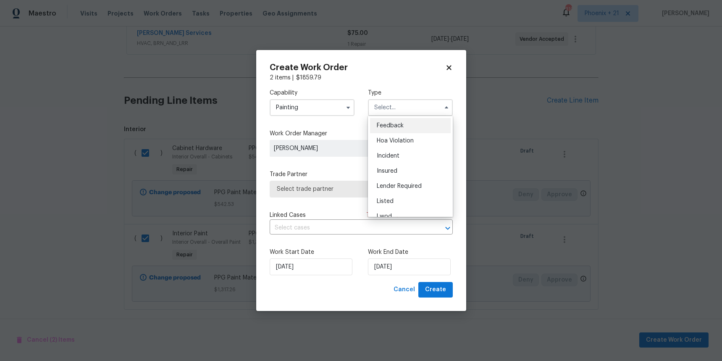
scroll to position [100, 0]
drag, startPoint x: 398, startPoint y: 162, endPoint x: 402, endPoint y: 162, distance: 4.2
click at [398, 162] on span "Renovation" at bounding box center [392, 162] width 31 height 6
type input "Renovation"
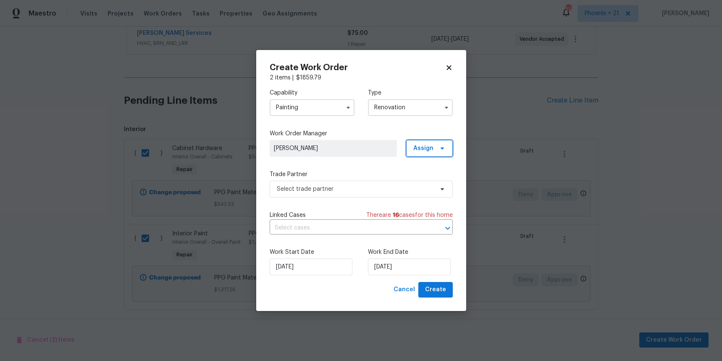
click at [430, 154] on span "Assign" at bounding box center [429, 148] width 47 height 17
click at [427, 184] on div "Assign to me" at bounding box center [430, 184] width 37 height 8
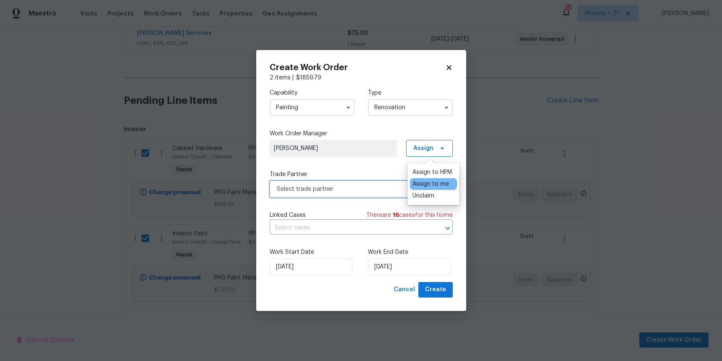
click at [374, 191] on span "Select trade partner" at bounding box center [355, 189] width 157 height 8
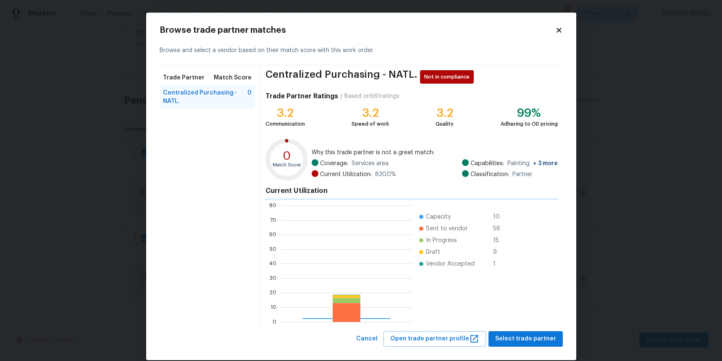
scroll to position [118, 132]
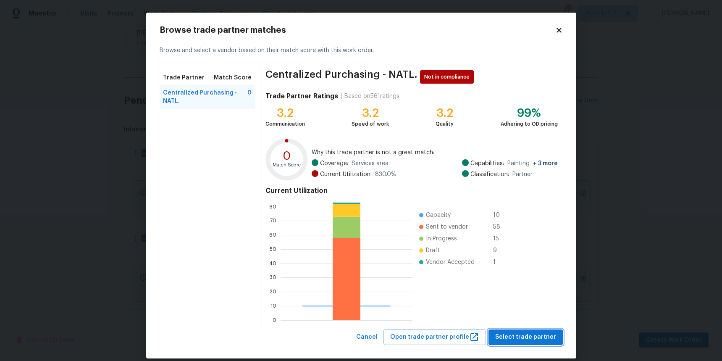
click at [550, 339] on span "Select trade partner" at bounding box center [525, 337] width 61 height 10
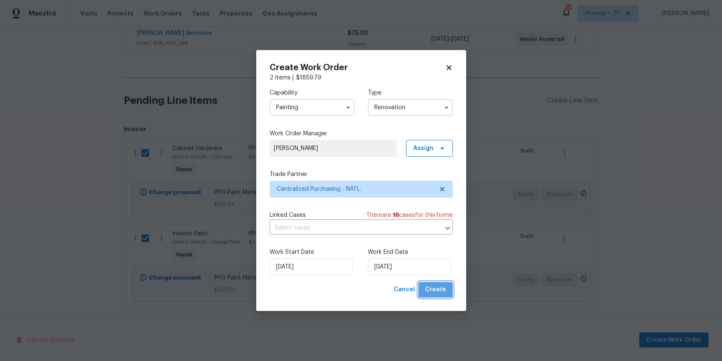
click at [440, 293] on span "Create" at bounding box center [435, 289] width 21 height 10
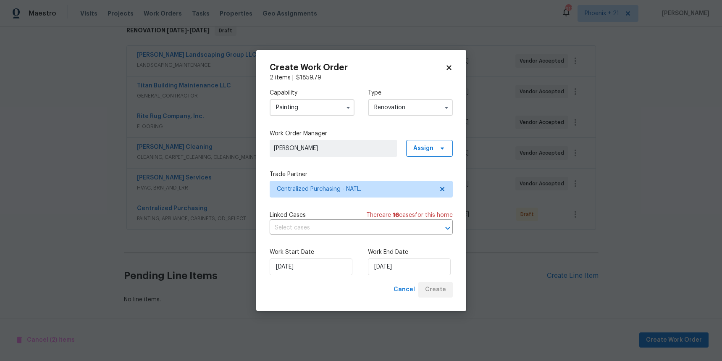
scroll to position [142, 0]
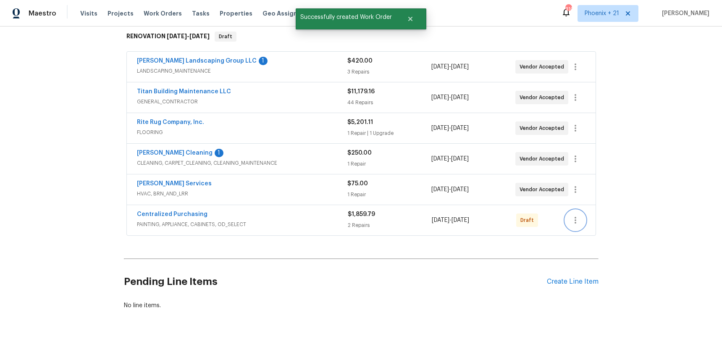
click at [577, 219] on icon "button" at bounding box center [575, 220] width 10 height 10
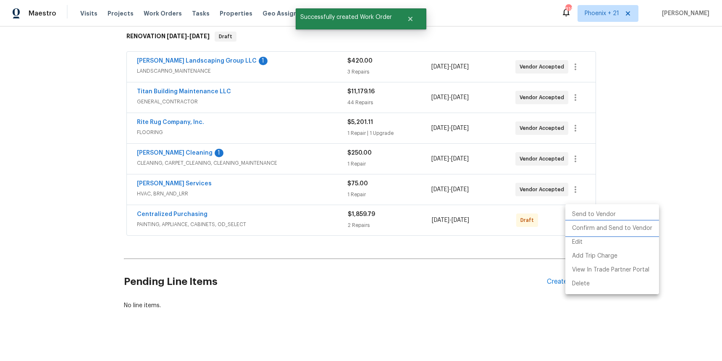
click at [581, 229] on li "Confirm and Send to Vendor" at bounding box center [612, 228] width 94 height 14
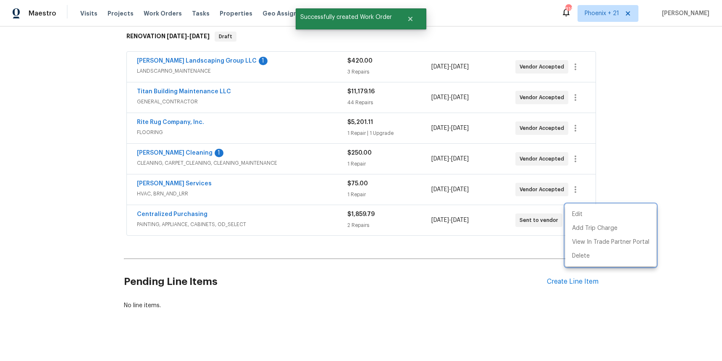
click at [172, 211] on div at bounding box center [361, 180] width 722 height 361
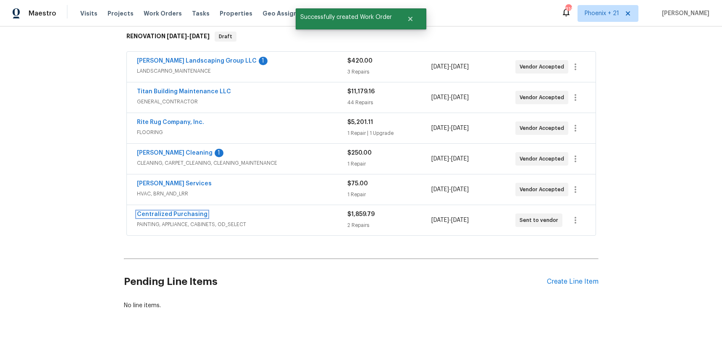
click at [172, 211] on link "Centralized Purchasing" at bounding box center [172, 214] width 71 height 6
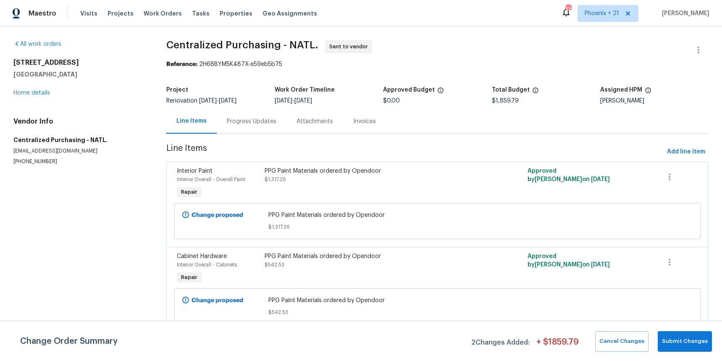
click at [164, 8] on div "Visits Projects Work Orders Tasks Properties Geo Assignments" at bounding box center [203, 13] width 247 height 17
click at [601, 20] on span "Phoenix + 21" at bounding box center [607, 13] width 61 height 17
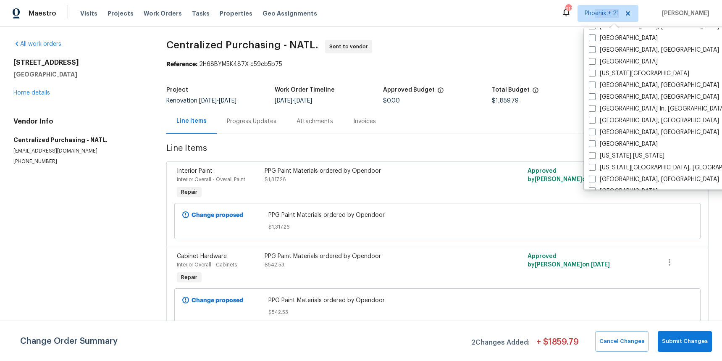
scroll to position [457, 0]
click at [612, 72] on label "[US_STATE][GEOGRAPHIC_DATA]" at bounding box center [639, 74] width 100 height 8
click at [594, 72] on input "[US_STATE][GEOGRAPHIC_DATA]" at bounding box center [591, 72] width 5 height 5
checkbox input "true"
drag, startPoint x: 114, startPoint y: 0, endPoint x: 139, endPoint y: 5, distance: 25.5
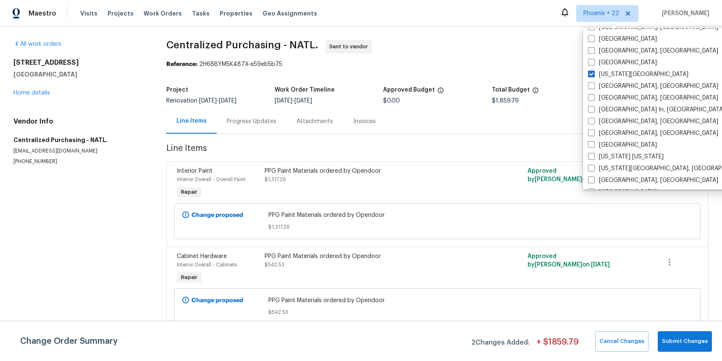
click at [115, 1] on div "Maestro Visits Projects Work Orders Tasks Properties Geo Assignments Phoenix + …" at bounding box center [361, 13] width 722 height 26
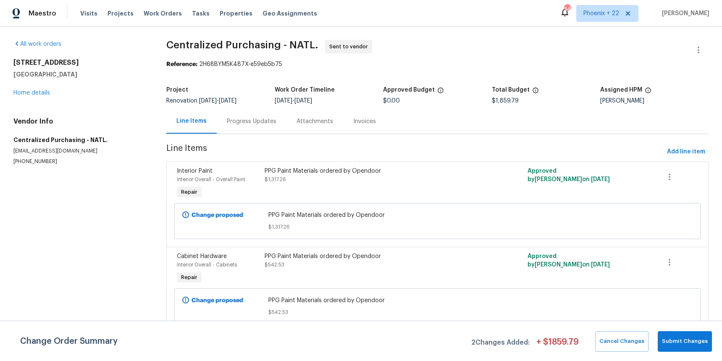
click at [147, 6] on div "Visits Projects Work Orders Tasks Properties Geo Assignments" at bounding box center [203, 13] width 247 height 17
drag, startPoint x: 149, startPoint y: 11, endPoint x: 155, endPoint y: 12, distance: 5.5
click at [149, 11] on span "Work Orders" at bounding box center [163, 13] width 38 height 8
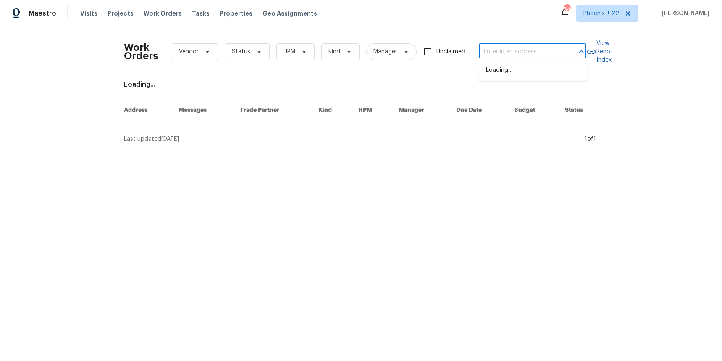
click at [494, 55] on input "text" at bounding box center [521, 51] width 84 height 13
paste input "10332 Cherokee Ln, Leawood, KS 66206"
type input "10332 Cherokee Ln, Leawood, KS 66206"
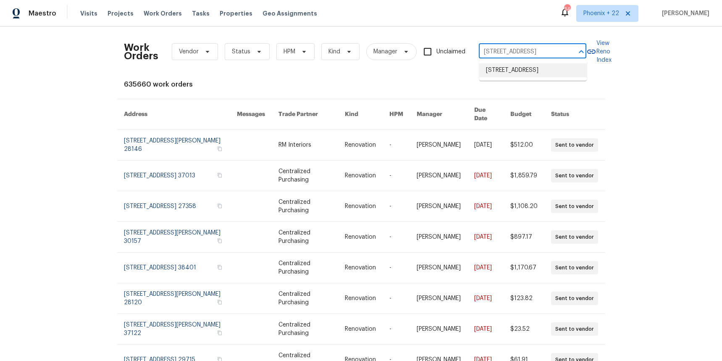
click at [511, 72] on li "10332 Cherokee Ln, Leawood, KS 66206" at bounding box center [533, 70] width 108 height 14
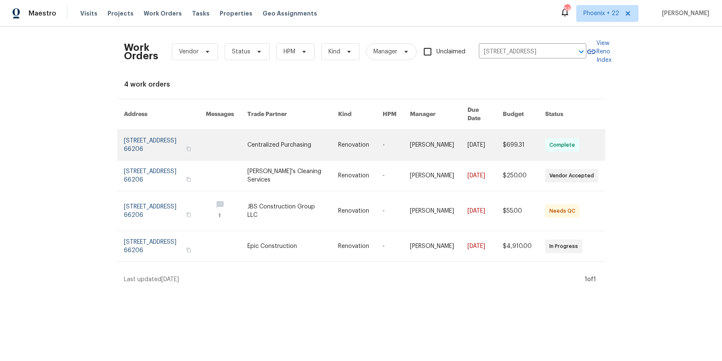
click at [281, 146] on link at bounding box center [292, 145] width 90 height 30
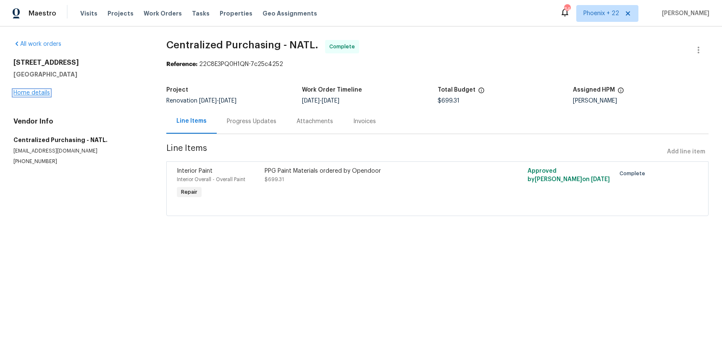
click at [44, 92] on link "Home details" at bounding box center [31, 93] width 37 height 6
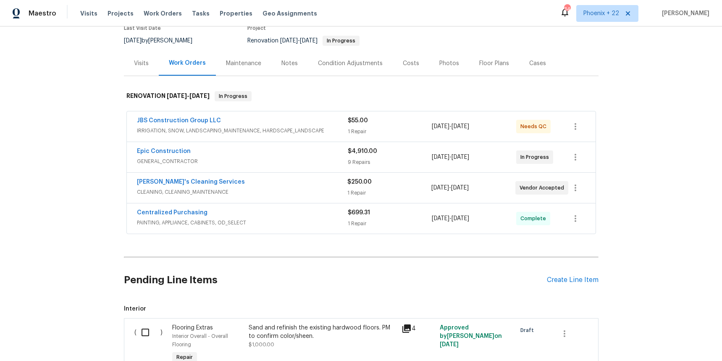
scroll to position [96, 0]
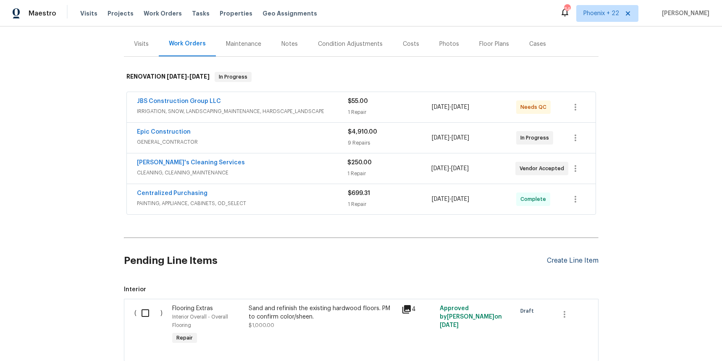
click at [570, 257] on div "Create Line Item" at bounding box center [573, 261] width 52 height 8
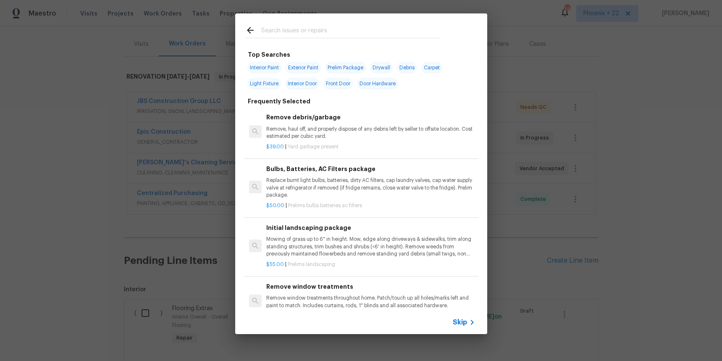
click at [364, 31] on input "text" at bounding box center [350, 31] width 178 height 13
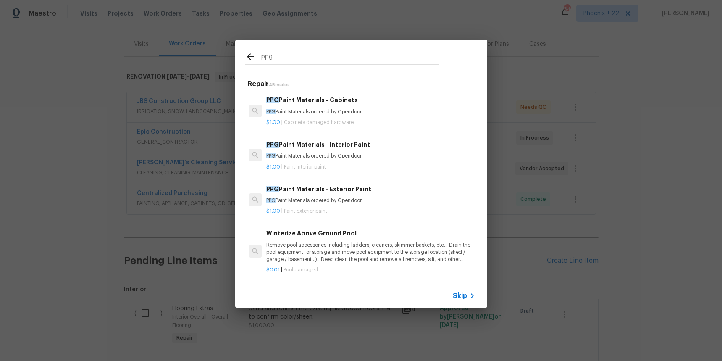
type input "ppg"
click at [411, 144] on h6 "PPG Paint Materials - Interior Paint" at bounding box center [370, 144] width 208 height 9
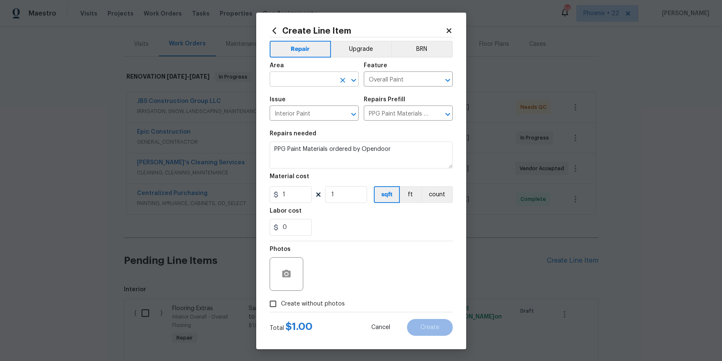
click at [340, 81] on icon "Clear" at bounding box center [342, 80] width 8 height 8
click at [333, 110] on li "Interior Overall" at bounding box center [314, 112] width 89 height 14
type input "Interior Overall"
drag, startPoint x: 410, startPoint y: 213, endPoint x: 354, endPoint y: 209, distance: 56.0
click at [407, 214] on div "Labor cost" at bounding box center [361, 213] width 183 height 11
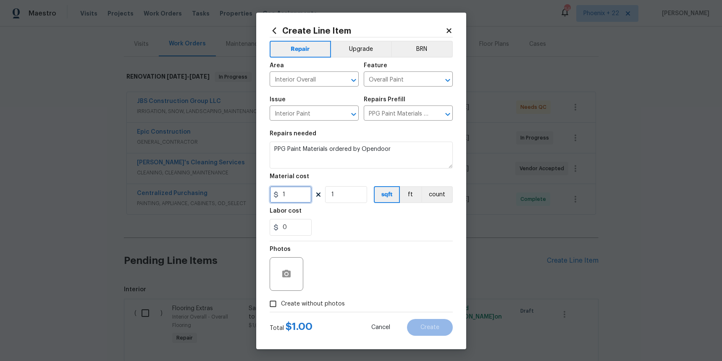
drag, startPoint x: 286, startPoint y: 193, endPoint x: 273, endPoint y: 192, distance: 13.5
click at [273, 192] on div "1" at bounding box center [291, 194] width 42 height 17
type input "70.34"
drag, startPoint x: 311, startPoint y: 298, endPoint x: 316, endPoint y: 296, distance: 5.6
click at [311, 298] on label "Create without photos" at bounding box center [305, 304] width 80 height 16
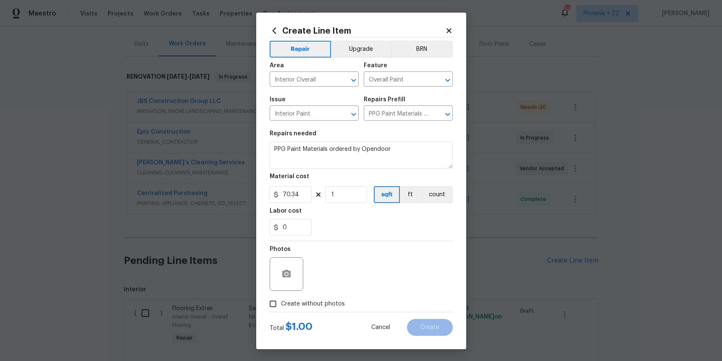
click at [281, 298] on input "Create without photos" at bounding box center [273, 304] width 16 height 16
checkbox input "true"
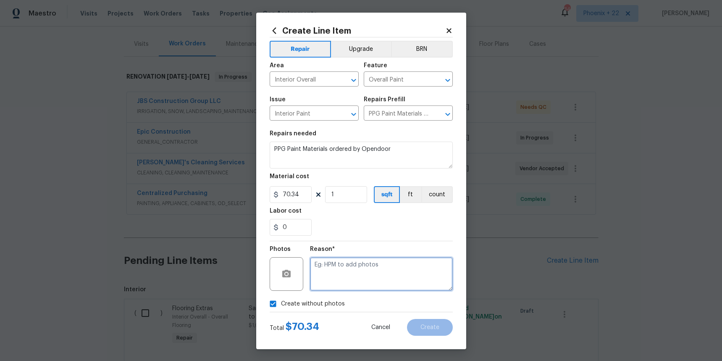
click at [350, 277] on textarea at bounding box center [381, 274] width 143 height 34
type textarea "B"
type textarea "NA"
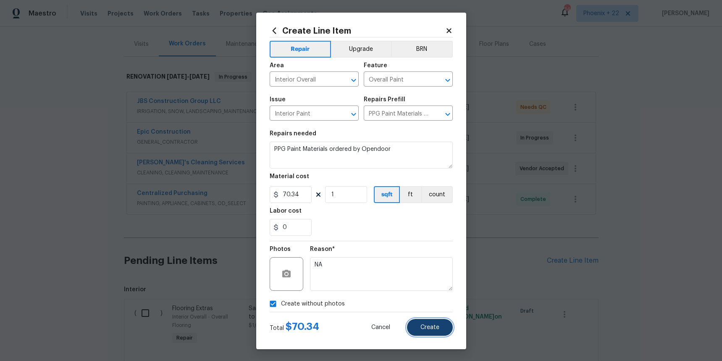
click at [433, 330] on span "Create" at bounding box center [429, 327] width 19 height 6
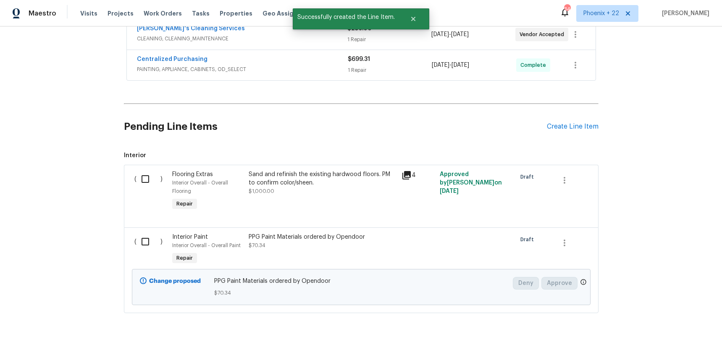
scroll to position [239, 0]
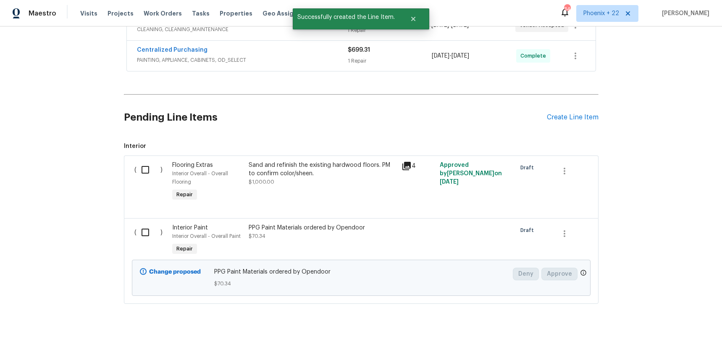
click at [165, 231] on div "( )" at bounding box center [151, 240] width 38 height 39
click at [155, 234] on input "checkbox" at bounding box center [148, 232] width 24 height 18
checkbox input "true"
click at [678, 338] on span "Create Work Order" at bounding box center [674, 340] width 56 height 10
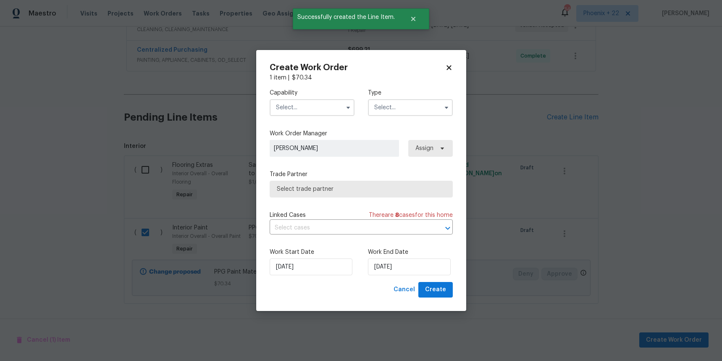
drag, startPoint x: 287, startPoint y: 109, endPoint x: 291, endPoint y: 114, distance: 6.3
click at [289, 111] on input "text" at bounding box center [312, 107] width 85 height 17
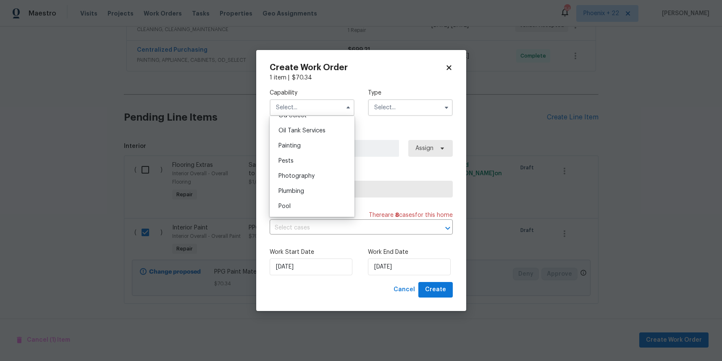
scroll to position [689, 0]
click at [312, 150] on div "Pests" at bounding box center [312, 156] width 81 height 15
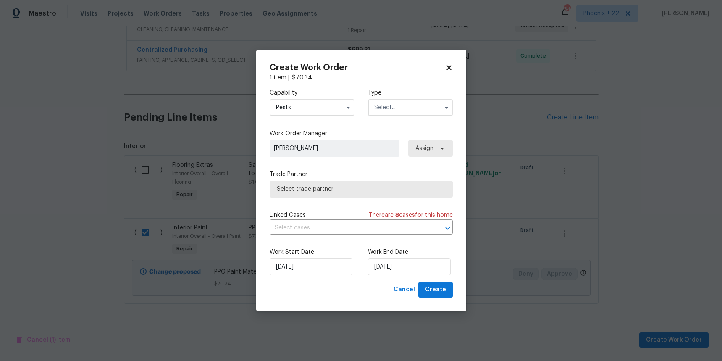
click at [311, 111] on input "Pests" at bounding box center [312, 107] width 85 height 17
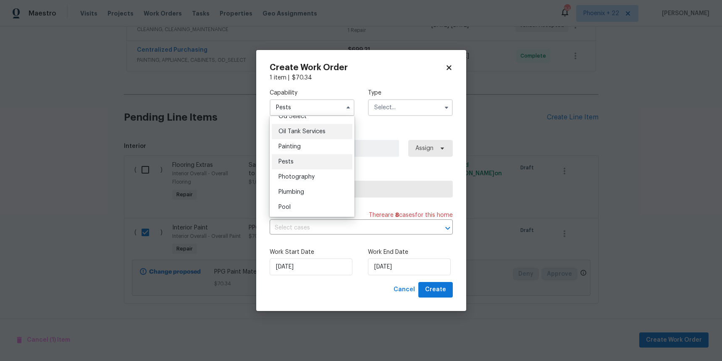
scroll to position [686, 0]
click at [305, 139] on div "Painting" at bounding box center [312, 144] width 81 height 15
type input "Painting"
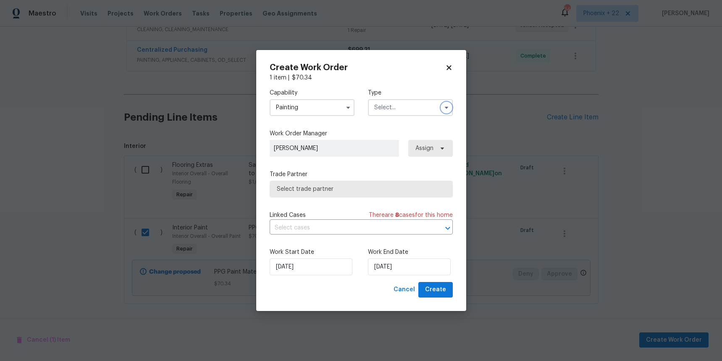
click at [441, 105] on button "button" at bounding box center [446, 107] width 10 height 10
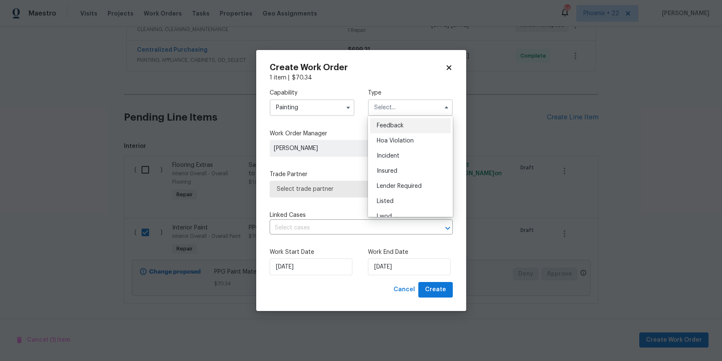
scroll to position [100, 0]
click at [404, 156] on div "Renovation" at bounding box center [410, 161] width 81 height 15
type input "Renovation"
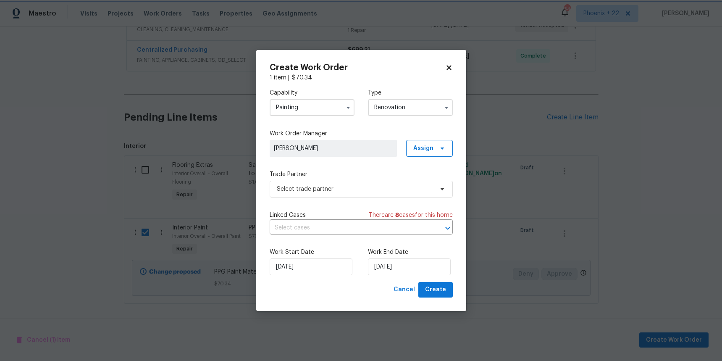
scroll to position [0, 0]
click at [426, 144] on span "Assign" at bounding box center [423, 148] width 20 height 8
click at [420, 182] on div "Assign to me" at bounding box center [430, 184] width 37 height 8
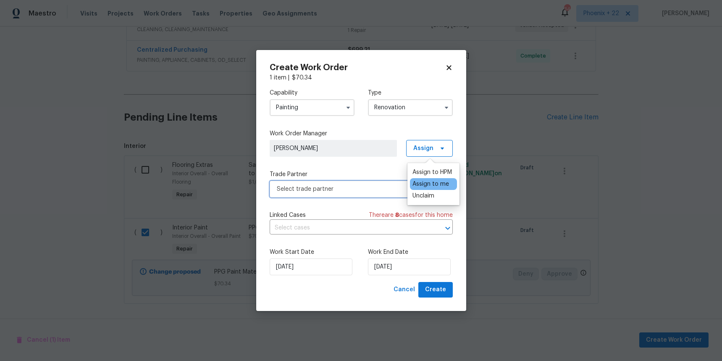
click at [357, 188] on span "Select trade partner" at bounding box center [355, 189] width 157 height 8
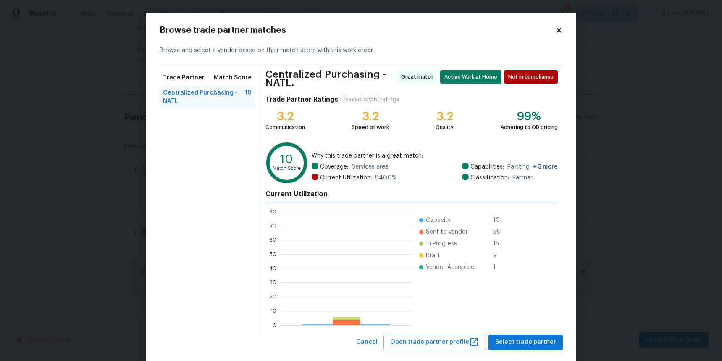
scroll to position [118, 132]
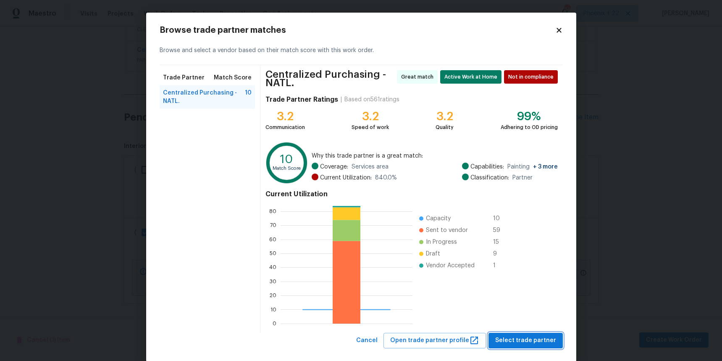
drag, startPoint x: 532, startPoint y: 339, endPoint x: 503, endPoint y: 325, distance: 31.9
click at [531, 339] on span "Select trade partner" at bounding box center [525, 340] width 61 height 10
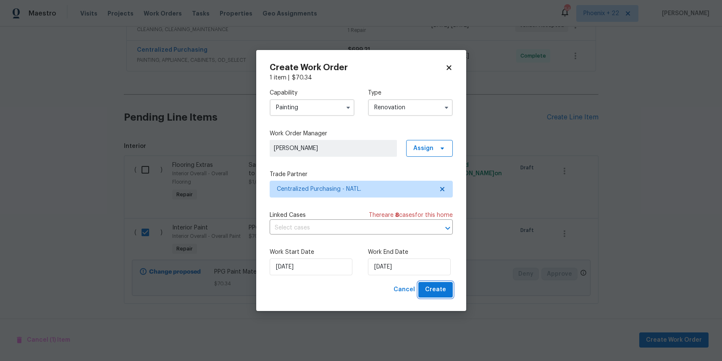
click at [428, 288] on span "Create" at bounding box center [435, 289] width 21 height 10
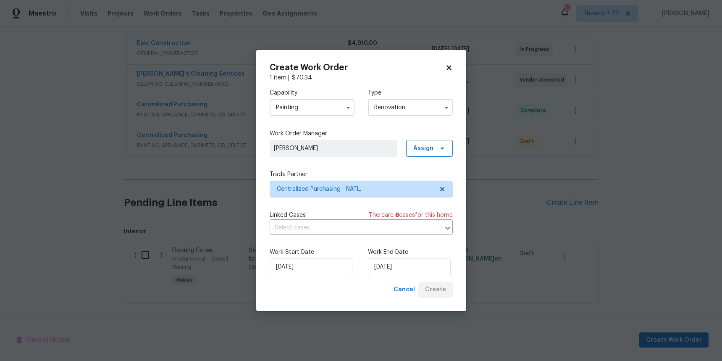
scroll to position [184, 0]
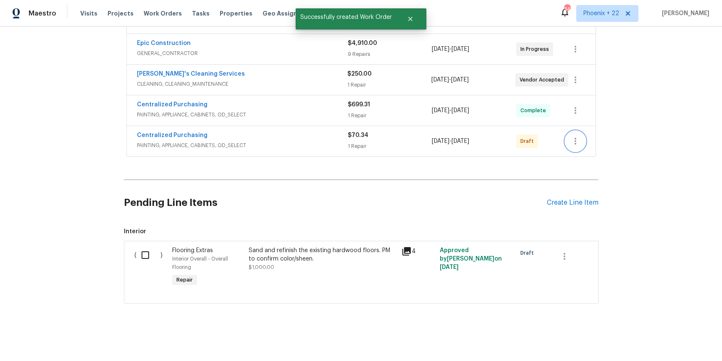
click at [582, 139] on button "button" at bounding box center [575, 141] width 20 height 20
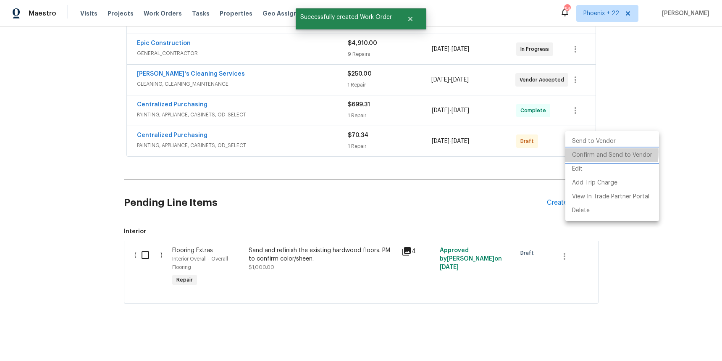
click at [582, 152] on li "Confirm and Send to Vendor" at bounding box center [612, 155] width 94 height 14
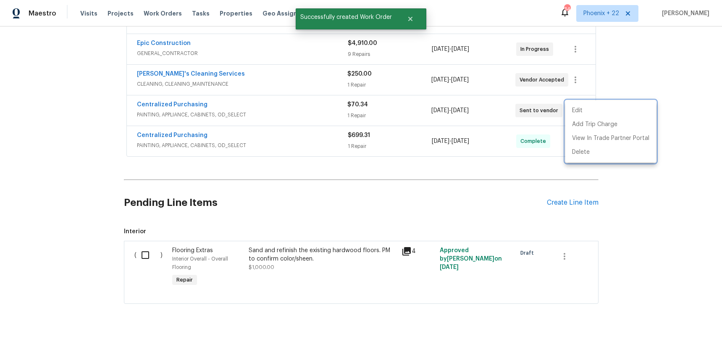
click at [215, 133] on div at bounding box center [361, 180] width 722 height 361
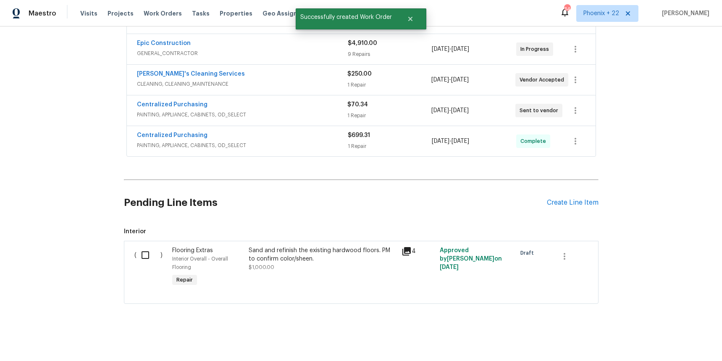
click at [181, 108] on span "Centralized Purchasing" at bounding box center [172, 104] width 71 height 8
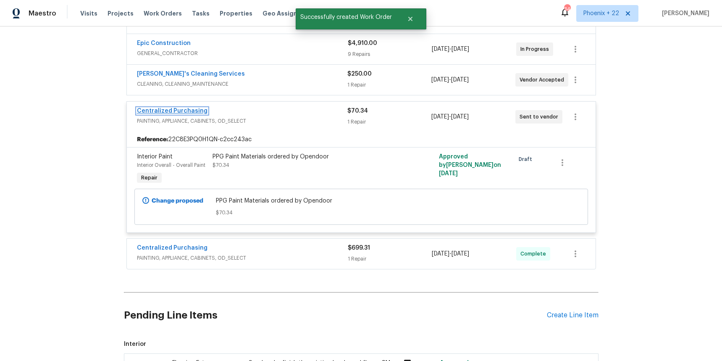
click at [189, 113] on link "Centralized Purchasing" at bounding box center [172, 111] width 71 height 6
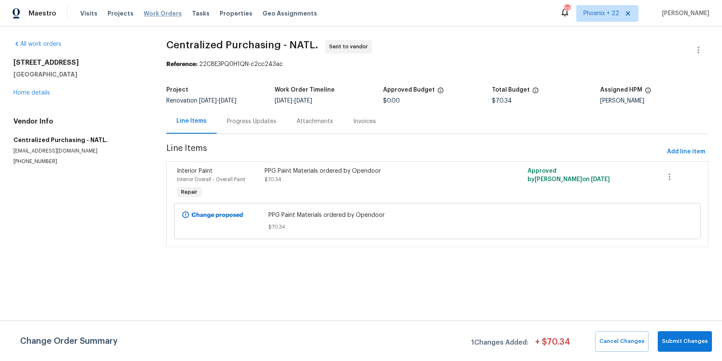
drag, startPoint x: 137, startPoint y: 10, endPoint x: 149, endPoint y: 11, distance: 11.8
click at [137, 10] on div "Visits Projects Work Orders Tasks Properties Geo Assignments" at bounding box center [203, 13] width 247 height 17
drag, startPoint x: 157, startPoint y: 13, endPoint x: 289, endPoint y: 23, distance: 132.7
click at [157, 13] on span "Work Orders" at bounding box center [163, 13] width 38 height 8
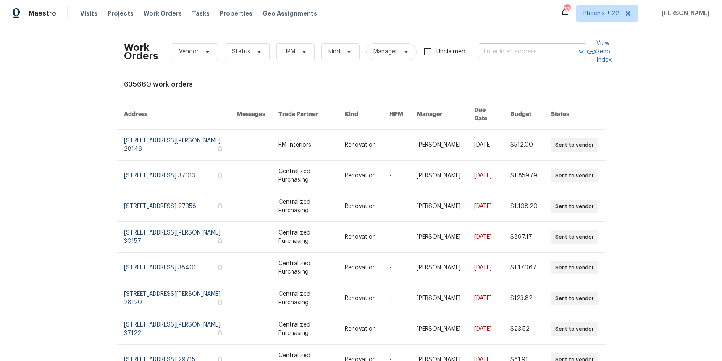
drag, startPoint x: 511, startPoint y: 27, endPoint x: 511, endPoint y: 47, distance: 19.7
click at [511, 29] on div "Work Orders Vendor Status HPM Kind Manager Unclaimed ​ View Reno Index 635660 w…" at bounding box center [361, 193] width 722 height 334
click at [511, 47] on input "text" at bounding box center [521, 51] width 84 height 13
paste input "137 Sara Cir, Lebanon, TN 37090"
type input "137 Sara Cir, Lebanon, TN 37090"
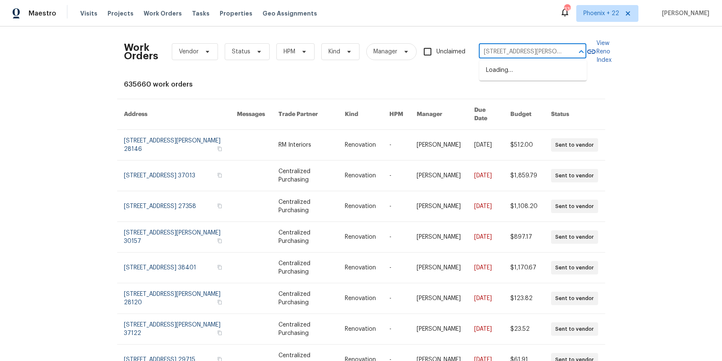
scroll to position [0, 10]
click at [519, 71] on li "137 Sara Cir, Lebanon, TN 37090" at bounding box center [533, 74] width 108 height 23
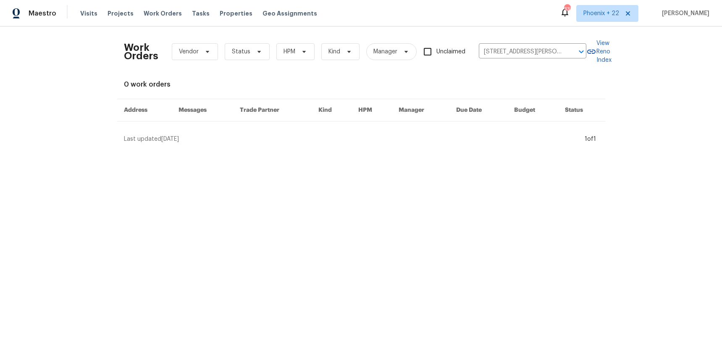
click at [331, 147] on div "Work Orders Vendor Status HPM Kind Manager Unclaimed 137 Sara Cir, Lebanon, TN …" at bounding box center [361, 87] width 722 height 123
click at [125, 16] on span "Projects" at bounding box center [121, 13] width 26 height 8
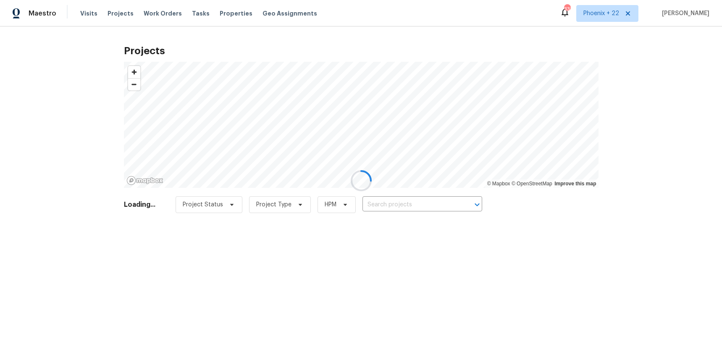
click at [380, 205] on div at bounding box center [361, 180] width 722 height 361
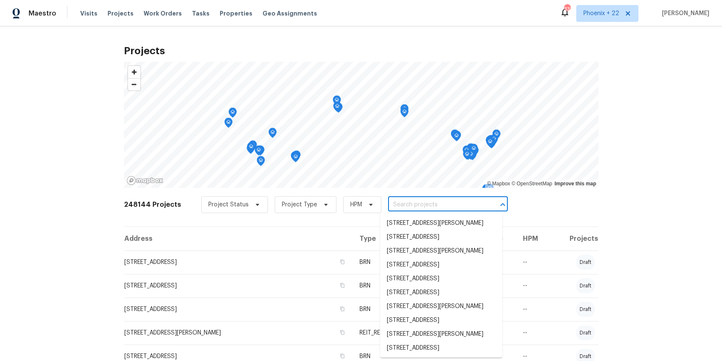
click at [398, 204] on input "text" at bounding box center [436, 204] width 96 height 13
paste input "137 Sara Cir, Lebanon, TN 37090"
type input "137 Sara Cir, Lebanon, TN 37090"
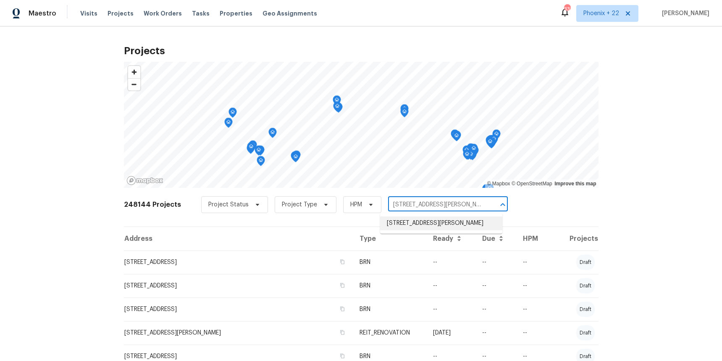
click at [405, 227] on li "137 Sara Cir, Lebanon, TN 37090" at bounding box center [441, 223] width 122 height 14
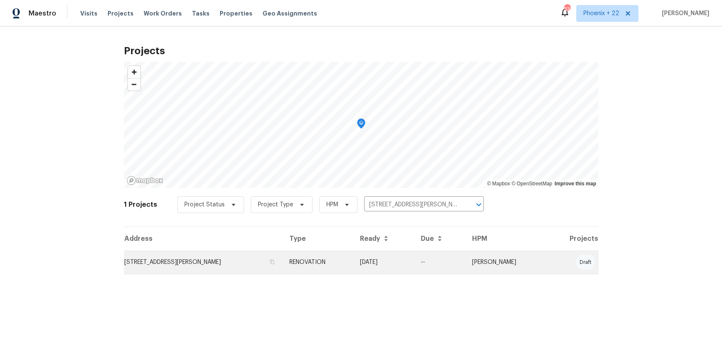
click at [348, 258] on td "RENOVATION" at bounding box center [318, 262] width 71 height 24
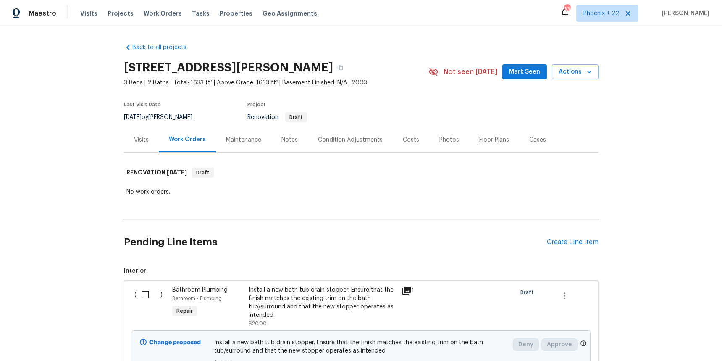
click at [594, 248] on div "Pending Line Items Create Line Item" at bounding box center [361, 242] width 475 height 39
click at [593, 244] on div "Create Line Item" at bounding box center [573, 242] width 52 height 8
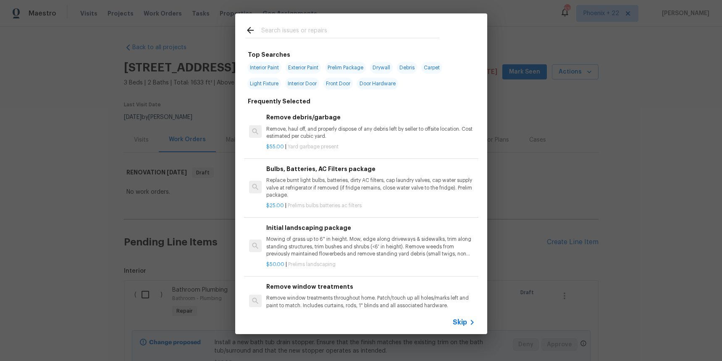
click at [338, 32] on input "text" at bounding box center [350, 31] width 178 height 13
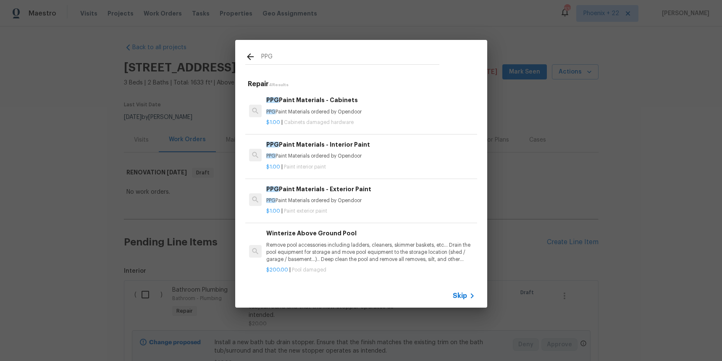
type input "PPG"
click at [355, 158] on p "PPG Paint Materials ordered by Opendoor" at bounding box center [370, 155] width 208 height 7
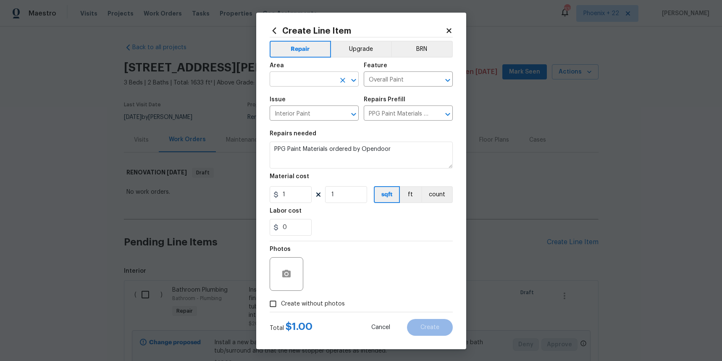
click at [309, 84] on input "text" at bounding box center [303, 79] width 66 height 13
click at [305, 118] on li "Interior Overall" at bounding box center [314, 112] width 89 height 14
type input "Interior Overall"
click at [299, 198] on input "1" at bounding box center [291, 194] width 42 height 17
drag, startPoint x: 289, startPoint y: 196, endPoint x: 279, endPoint y: 195, distance: 10.2
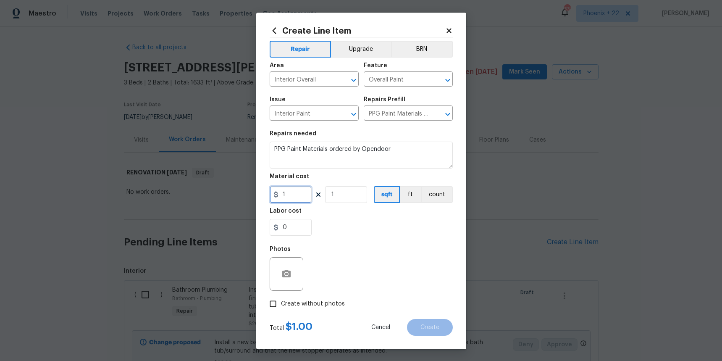
click at [279, 195] on input "1" at bounding box center [291, 194] width 42 height 17
type input "394.14"
drag, startPoint x: 331, startPoint y: 299, endPoint x: 335, endPoint y: 296, distance: 4.9
click at [331, 299] on span "Create without photos" at bounding box center [313, 303] width 64 height 9
click at [281, 299] on input "Create without photos" at bounding box center [273, 304] width 16 height 16
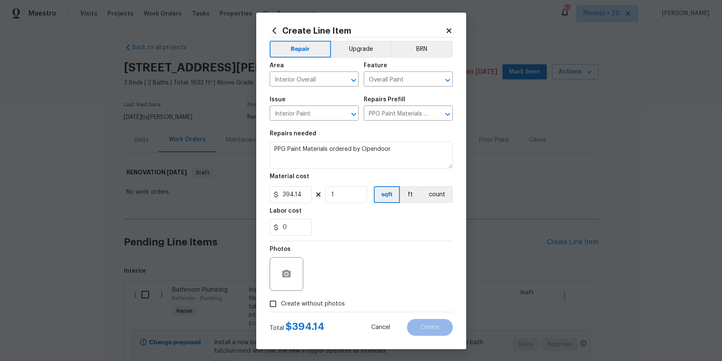
checkbox input "true"
click at [341, 284] on textarea at bounding box center [381, 274] width 143 height 34
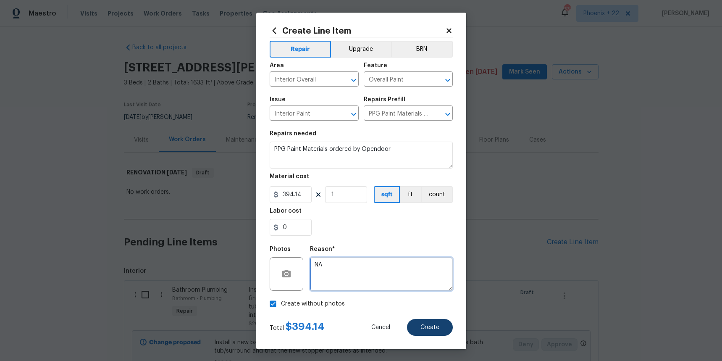
type textarea "NA"
click at [416, 332] on button "Create" at bounding box center [430, 327] width 46 height 17
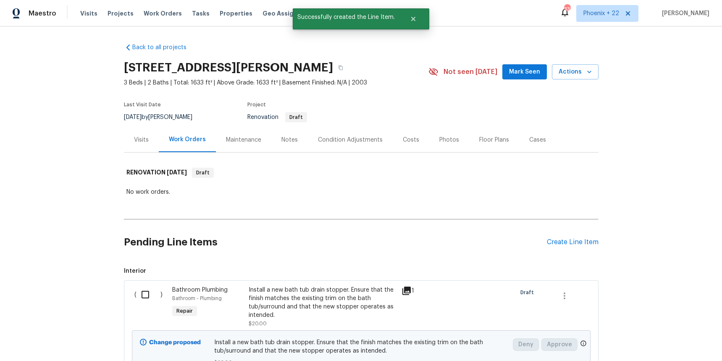
click at [544, 236] on h2 "Pending Line Items" at bounding box center [335, 242] width 423 height 39
click at [549, 240] on div "Create Line Item" at bounding box center [573, 242] width 52 height 8
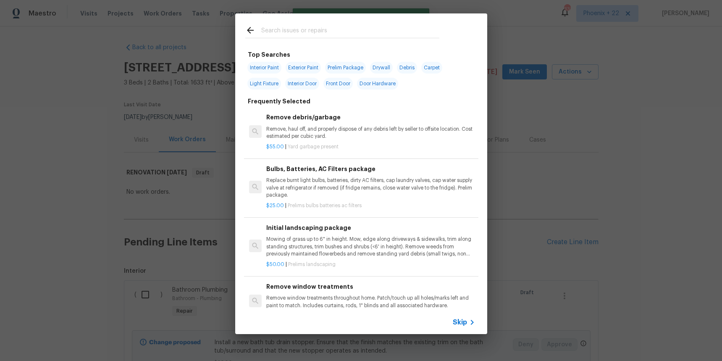
click at [283, 25] on input "text" at bounding box center [350, 31] width 178 height 13
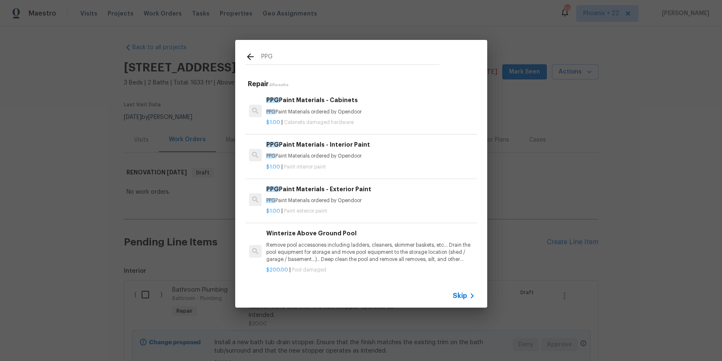
type input "PPG"
click at [385, 203] on p "PPG Paint Materials ordered by Opendoor" at bounding box center [370, 200] width 208 height 7
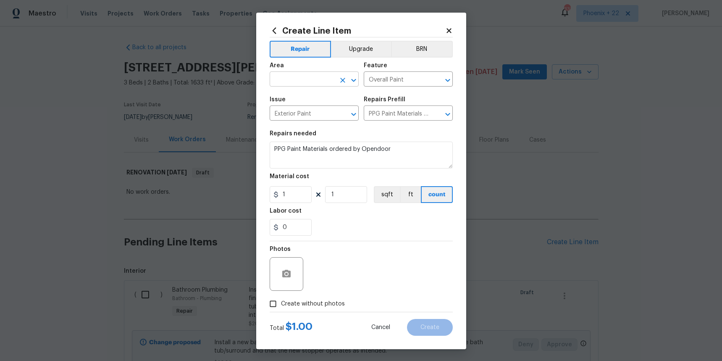
click at [306, 80] on input "text" at bounding box center [303, 79] width 66 height 13
click at [314, 93] on li "Exterior Overall" at bounding box center [314, 99] width 89 height 14
type input "Exterior Overall"
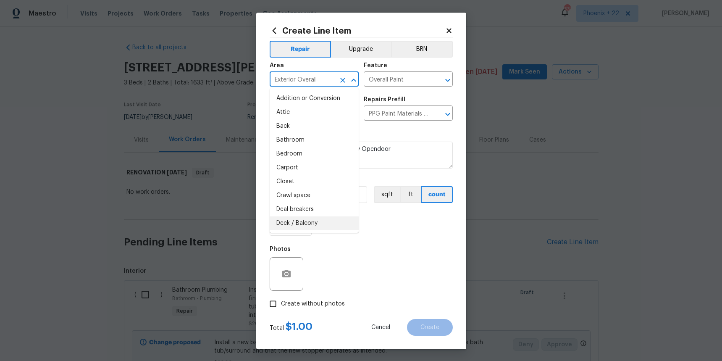
click at [389, 244] on div "Photos" at bounding box center [361, 268] width 183 height 55
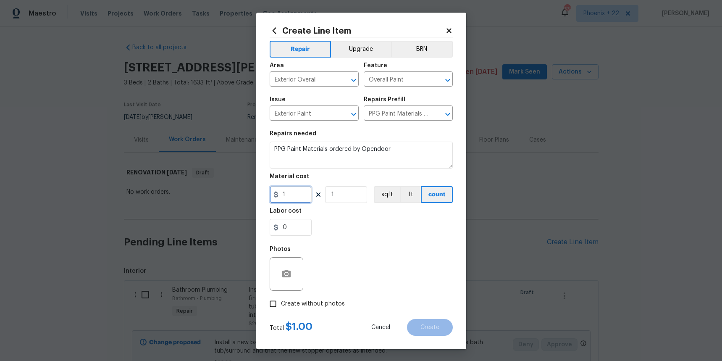
drag, startPoint x: 297, startPoint y: 191, endPoint x: 268, endPoint y: 192, distance: 29.0
click at [268, 192] on div "Create Line Item Repair Upgrade BRN Area Exterior Overall ​ Feature Overall Pai…" at bounding box center [361, 181] width 210 height 336
type input "62.39"
drag, startPoint x: 313, startPoint y: 308, endPoint x: 320, endPoint y: 295, distance: 14.7
click at [313, 307] on span "Create without photos" at bounding box center [313, 303] width 64 height 9
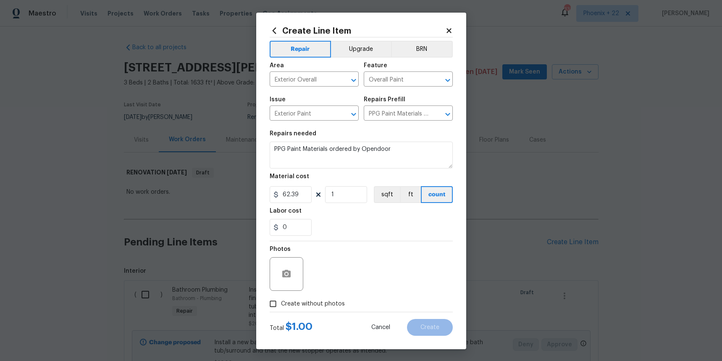
click at [281, 307] on input "Create without photos" at bounding box center [273, 304] width 16 height 16
checkbox input "true"
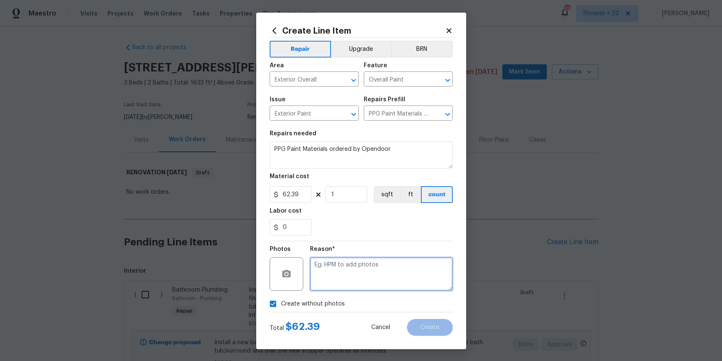
click at [325, 286] on textarea at bounding box center [381, 274] width 143 height 34
click at [343, 271] on textarea "NA" at bounding box center [381, 274] width 143 height 34
type textarea "NA"
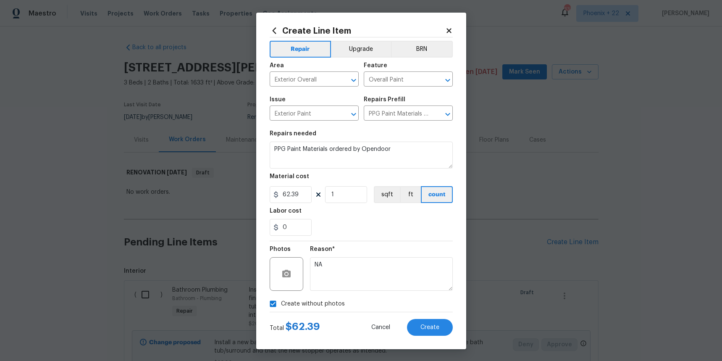
drag, startPoint x: 366, startPoint y: 233, endPoint x: 422, endPoint y: 305, distance: 90.9
click at [366, 234] on div "0" at bounding box center [361, 227] width 183 height 17
click at [441, 328] on button "Create" at bounding box center [430, 327] width 46 height 17
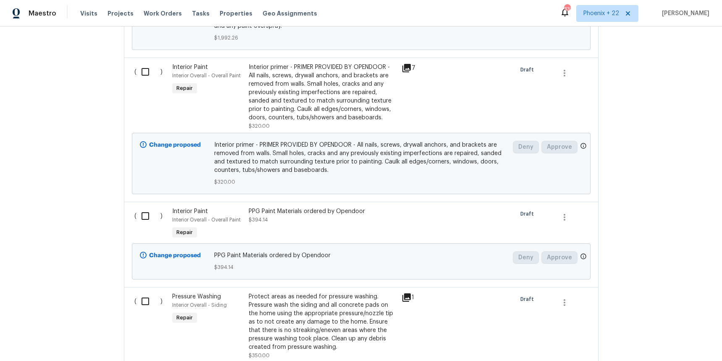
scroll to position [1672, 0]
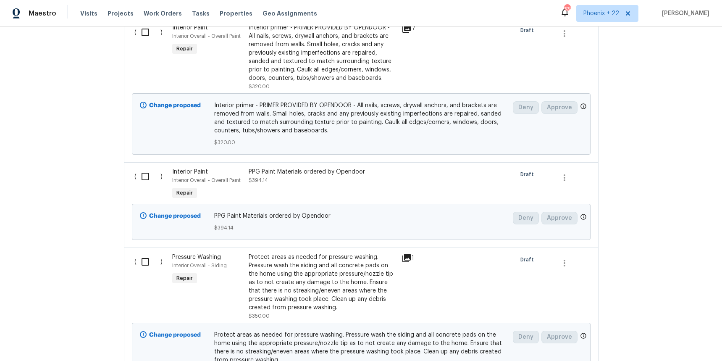
click at [147, 175] on input "checkbox" at bounding box center [148, 177] width 24 height 18
checkbox input "true"
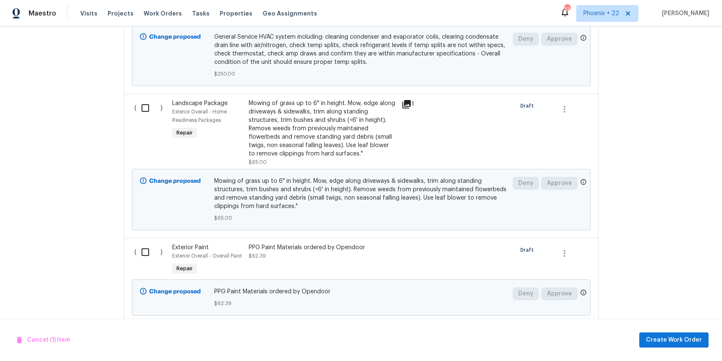
scroll to position [2701, 0]
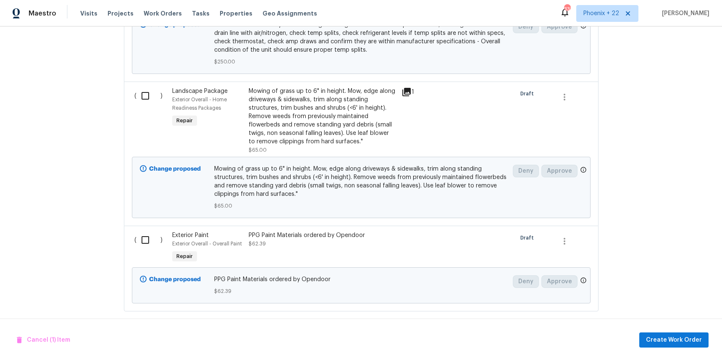
click at [142, 216] on div "( ) Landscape Package Exterior Overall - Home Readiness Packages Repair Mowing …" at bounding box center [361, 153] width 475 height 144
click at [144, 231] on input "checkbox" at bounding box center [148, 240] width 24 height 18
checkbox input "true"
click at [689, 342] on span "Create Work Order" at bounding box center [674, 340] width 56 height 10
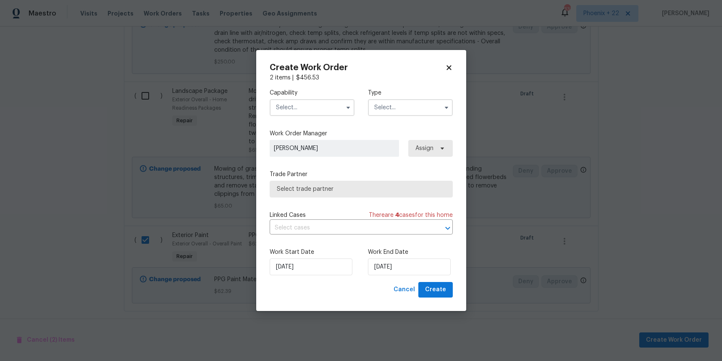
click at [328, 113] on input "text" at bounding box center [312, 107] width 85 height 17
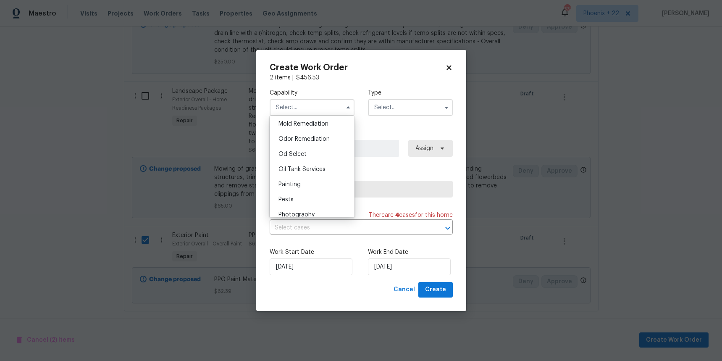
scroll to position [651, 0]
click at [309, 171] on div "Oil Tank Services" at bounding box center [312, 164] width 81 height 15
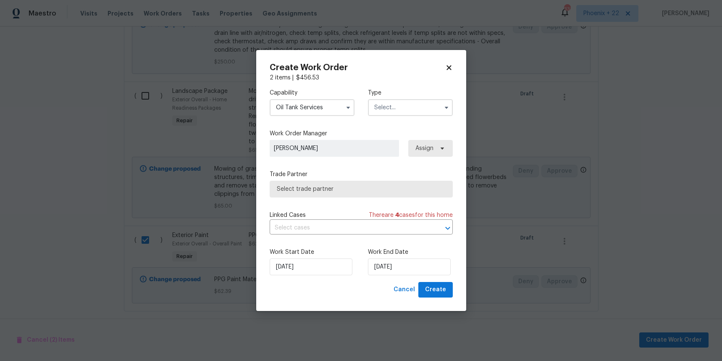
click at [308, 112] on input "Oil Tank Services" at bounding box center [312, 107] width 85 height 17
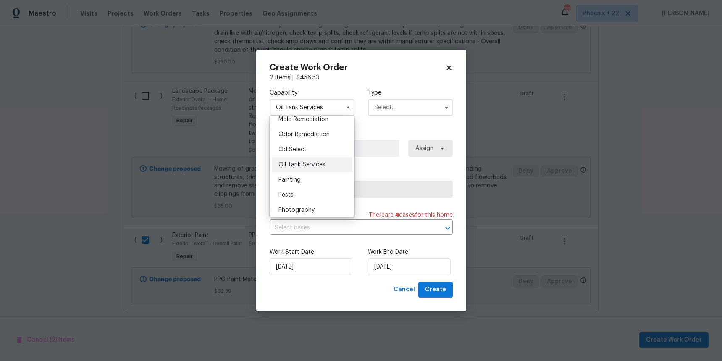
scroll to position [692, 0]
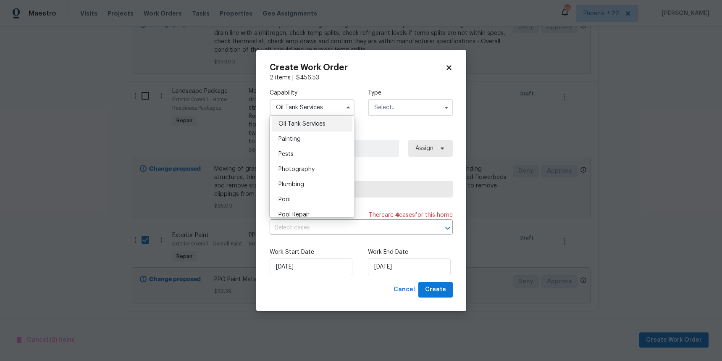
click at [294, 138] on span "Painting" at bounding box center [289, 139] width 22 height 6
type input "Painting"
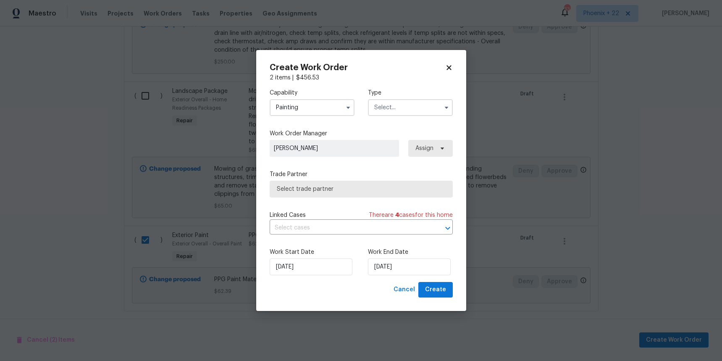
click at [379, 114] on input "text" at bounding box center [410, 107] width 85 height 17
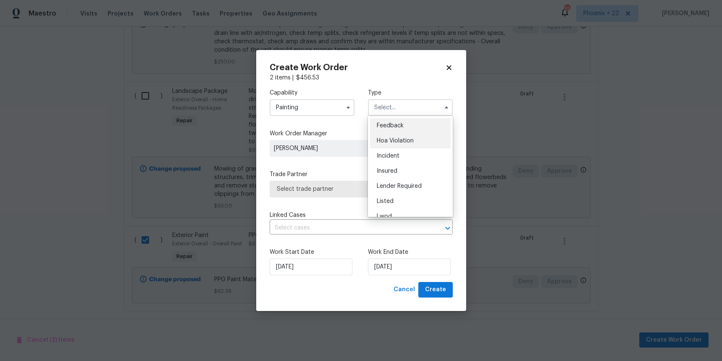
scroll to position [100, 0]
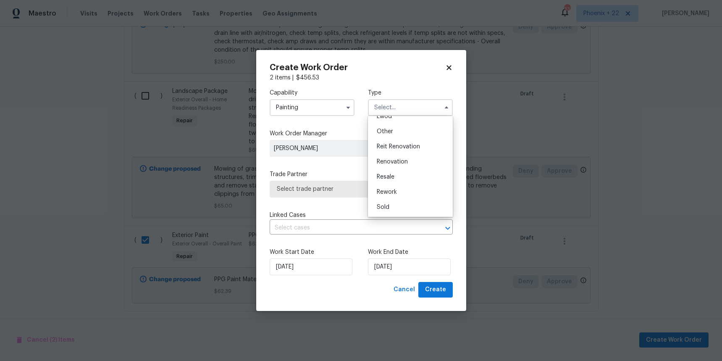
click at [395, 165] on div "Renovation" at bounding box center [410, 161] width 81 height 15
type input "Renovation"
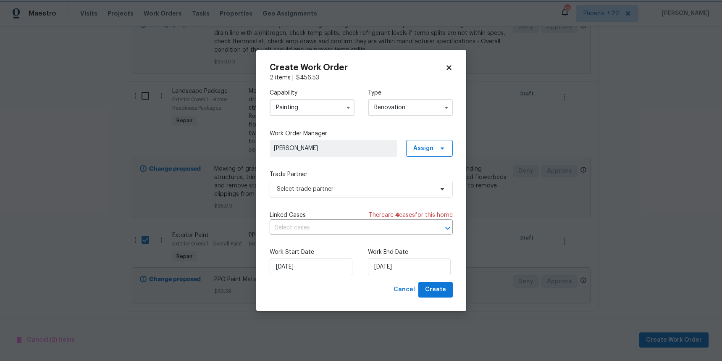
scroll to position [0, 0]
click at [429, 152] on span "Assign" at bounding box center [423, 148] width 20 height 8
click at [426, 182] on div "Assign to me" at bounding box center [430, 184] width 37 height 8
click at [367, 189] on span "Select trade partner" at bounding box center [355, 189] width 157 height 8
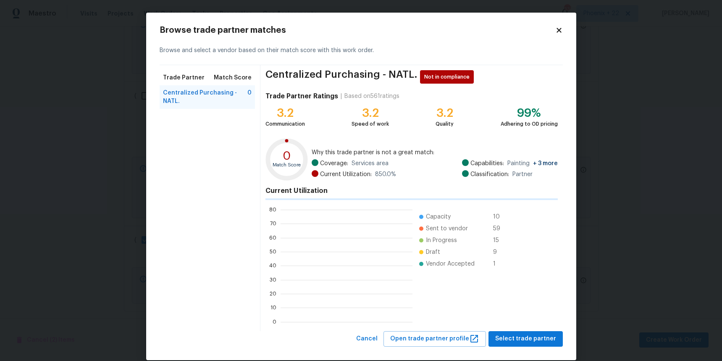
scroll to position [118, 132]
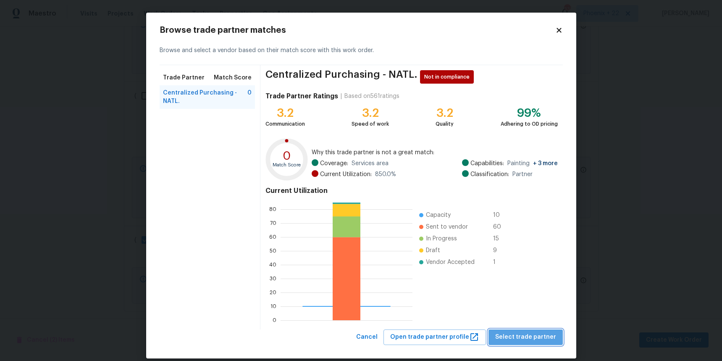
click at [540, 338] on span "Select trade partner" at bounding box center [525, 337] width 61 height 10
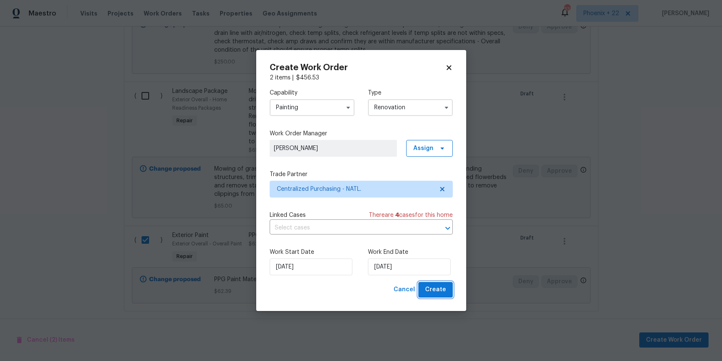
click at [426, 283] on button "Create" at bounding box center [435, 290] width 34 height 16
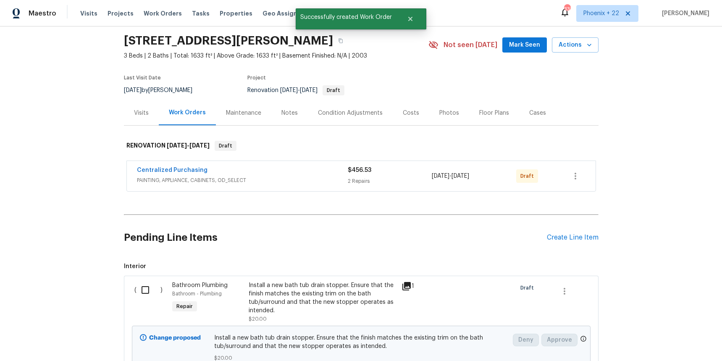
scroll to position [0, 0]
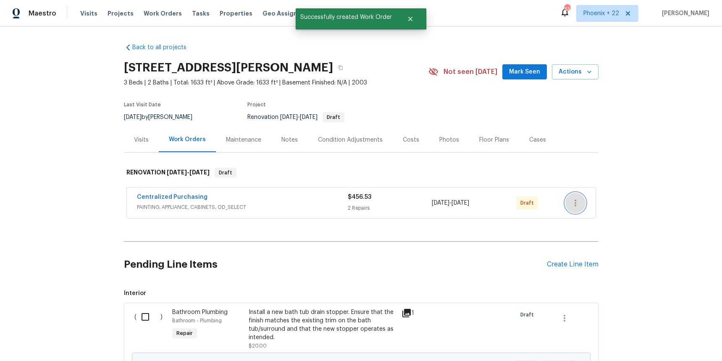
click at [581, 205] on button "button" at bounding box center [575, 203] width 20 height 20
click at [582, 206] on li "Send to Vendor" at bounding box center [610, 203] width 91 height 14
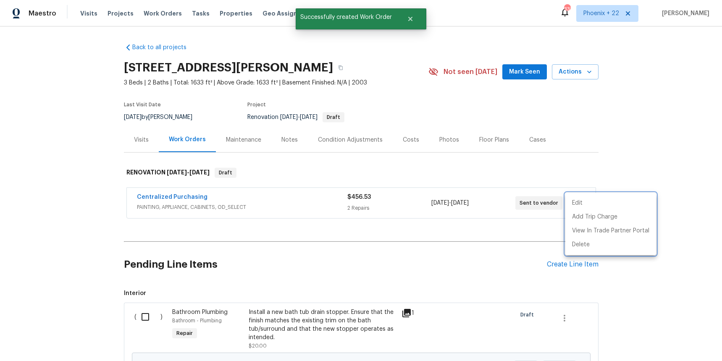
click at [182, 205] on div at bounding box center [361, 180] width 722 height 361
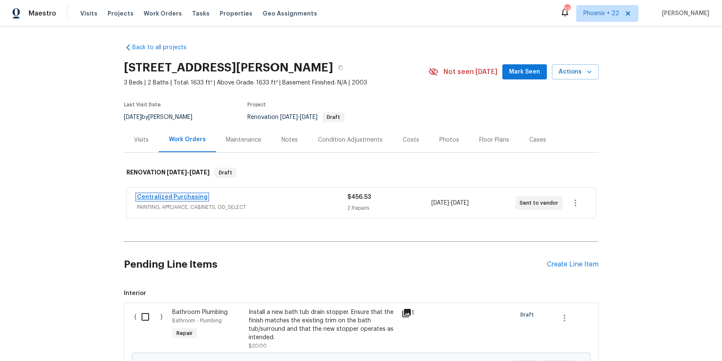
click at [181, 197] on link "Centralized Purchasing" at bounding box center [172, 197] width 71 height 6
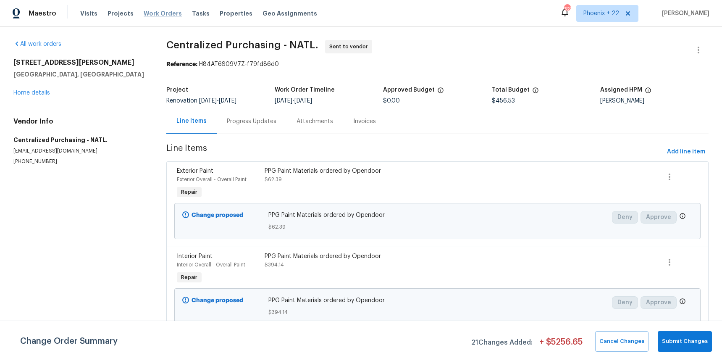
click at [148, 10] on span "Work Orders" at bounding box center [163, 13] width 38 height 8
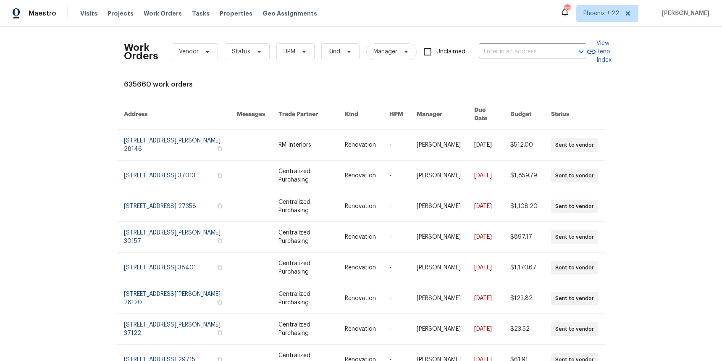
click at [497, 64] on div "Work Orders Vendor Status HPM Kind Manager Unclaimed ​" at bounding box center [355, 51] width 462 height 37
click at [496, 52] on input "text" at bounding box center [521, 51] width 84 height 13
paste input "PPG-1006.1"
type input "PPG-1006.1"
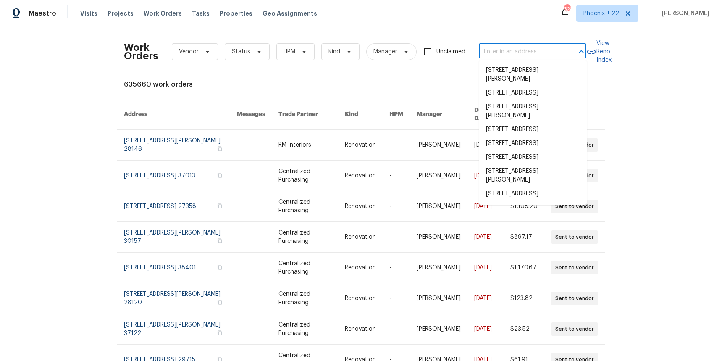
click at [524, 47] on input "text" at bounding box center [521, 51] width 84 height 13
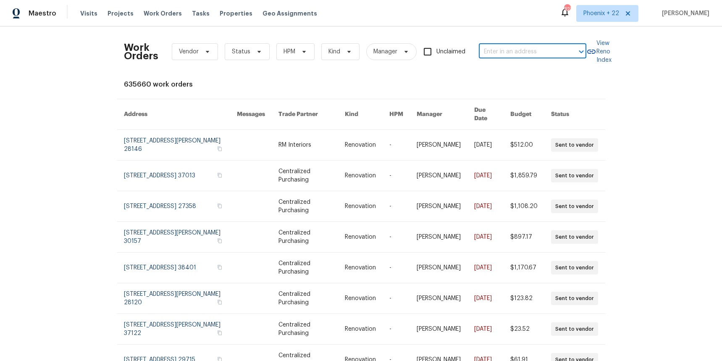
paste input "2156 Cecilia Way, Marysville, CA 95901"
type input "2156 Cecilia Way, Marysville, CA 95901"
click at [631, 13] on icon at bounding box center [627, 13] width 7 height 7
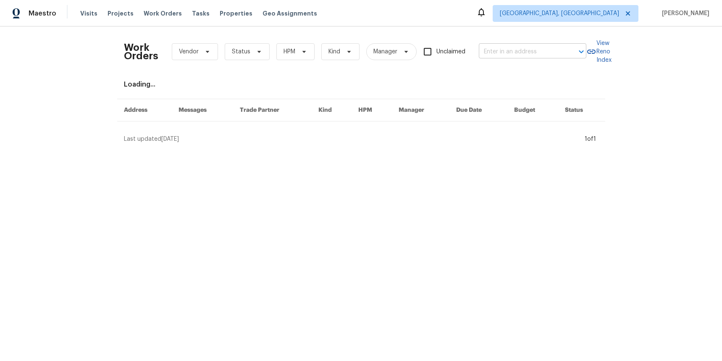
click at [498, 53] on input "text" at bounding box center [521, 51] width 84 height 13
paste input "2156 Cecilia Way, Marysville, CA 95901"
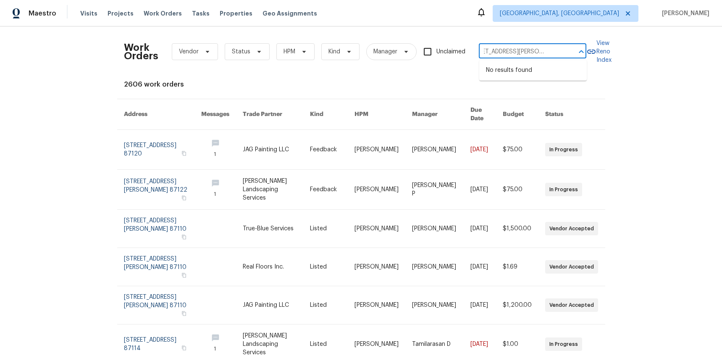
type input "2156 Cecilia Way, Marysville, CA 95901"
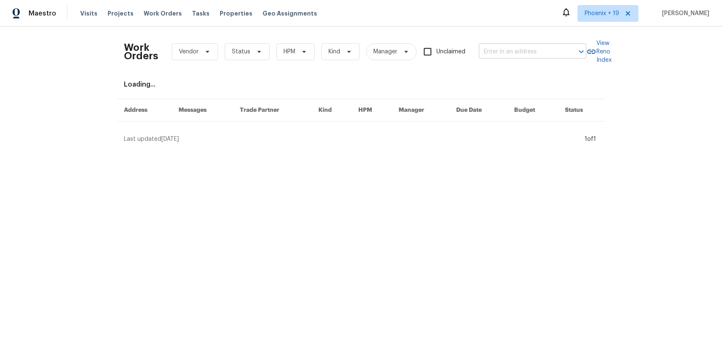
click at [543, 54] on input "text" at bounding box center [521, 51] width 84 height 13
paste input "2156 Cecilia Way, Marysville, CA 95901"
type input "2156 Cecilia Way, Marysville, CA 95901"
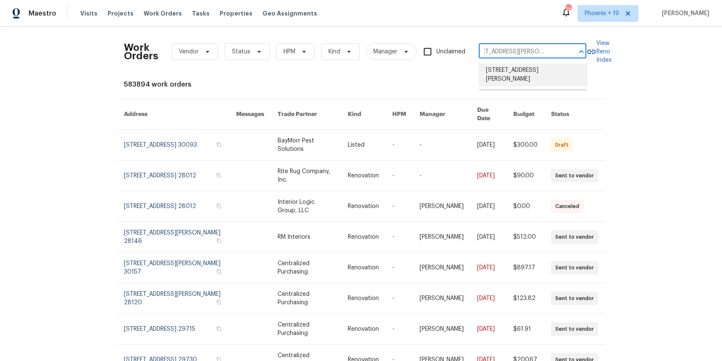
click at [540, 67] on li "[STREET_ADDRESS][PERSON_NAME]" at bounding box center [533, 74] width 108 height 23
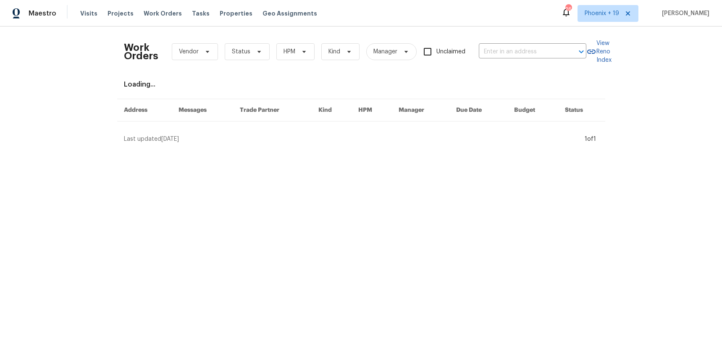
type input "[STREET_ADDRESS][PERSON_NAME]"
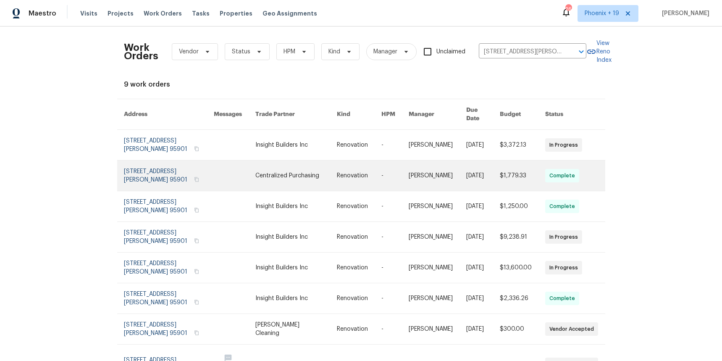
click at [295, 164] on link at bounding box center [295, 175] width 81 height 30
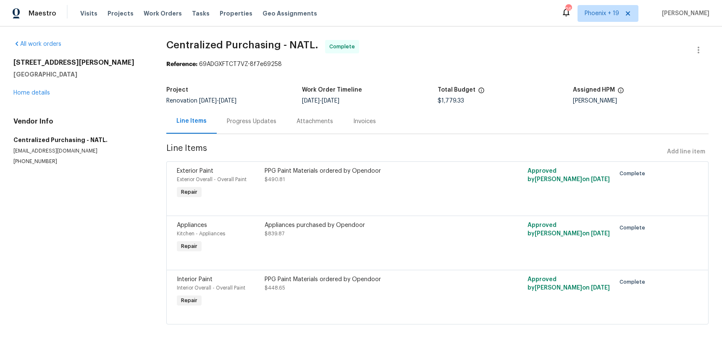
click at [26, 96] on div "2156 Cecilia Way Marysville, CA 95901 Home details" at bounding box center [79, 77] width 133 height 39
click at [26, 95] on link "Home details" at bounding box center [31, 93] width 37 height 6
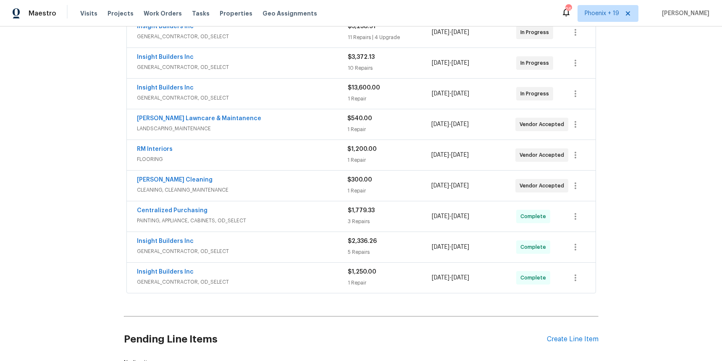
scroll to position [175, 0]
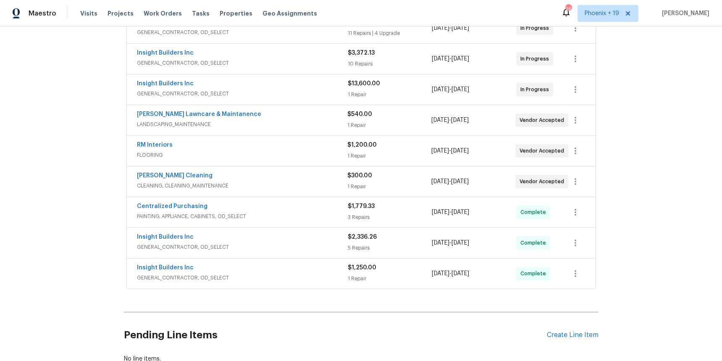
click at [271, 276] on span "GENERAL_CONTRACTOR, OD_SELECT" at bounding box center [242, 277] width 211 height 8
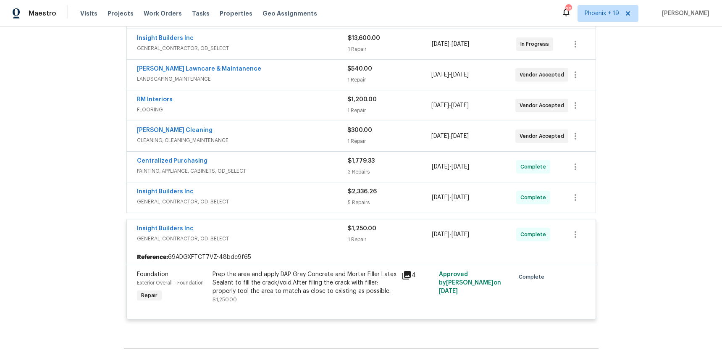
scroll to position [254, 0]
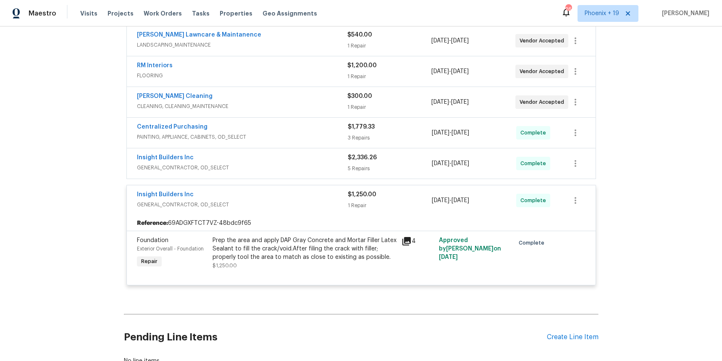
click at [250, 194] on div "Insight Builders Inc" at bounding box center [242, 195] width 211 height 10
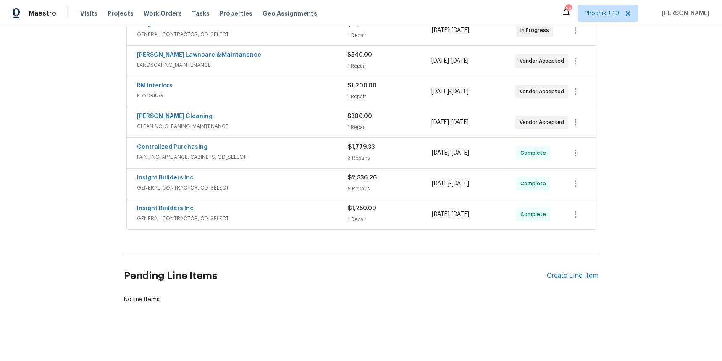
click at [243, 174] on div "Insight Builders Inc" at bounding box center [242, 178] width 211 height 10
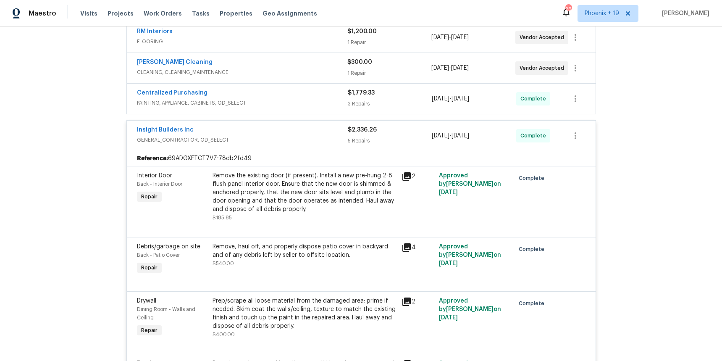
scroll to position [230, 0]
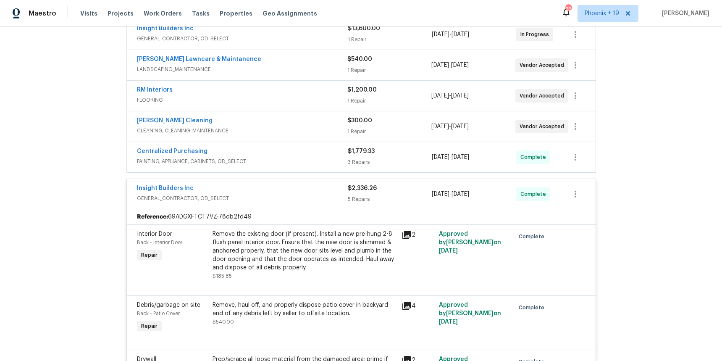
click at [286, 182] on div "Insight Builders Inc GENERAL_CONTRACTOR, OD_SELECT $2,336.26 5 Repairs 9/10/202…" at bounding box center [361, 194] width 469 height 30
click at [285, 189] on div "Insight Builders Inc" at bounding box center [242, 189] width 211 height 10
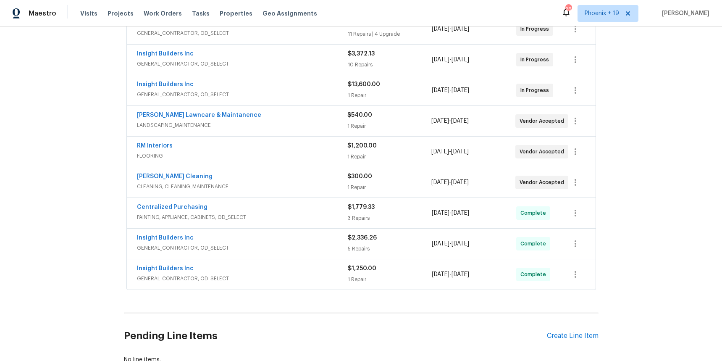
scroll to position [170, 0]
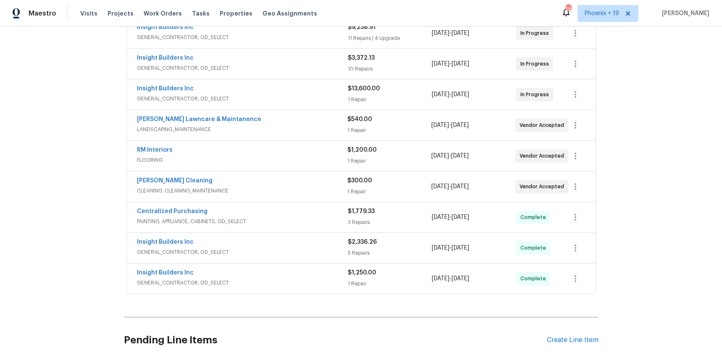
click at [275, 156] on span "FLOORING" at bounding box center [242, 160] width 210 height 8
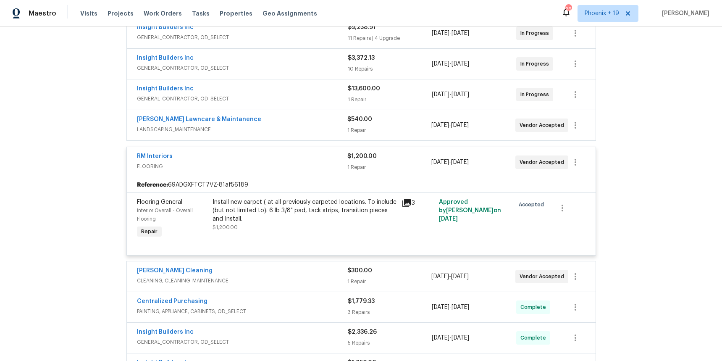
click at [275, 156] on div "RM Interiors" at bounding box center [242, 157] width 210 height 10
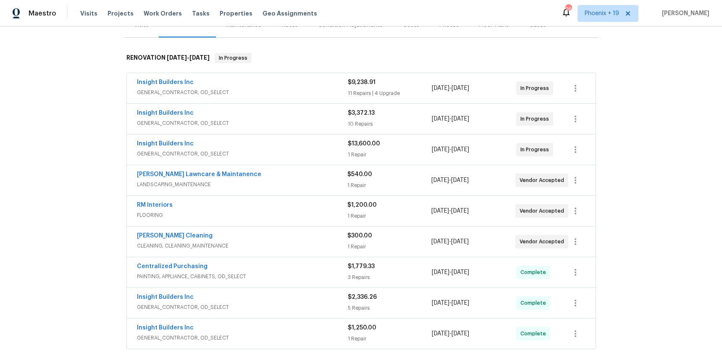
scroll to position [102, 0]
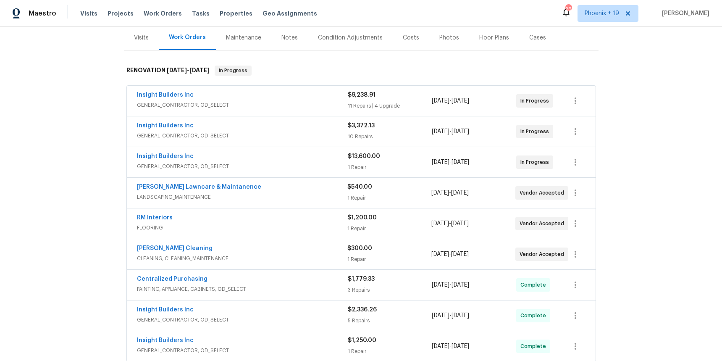
click at [289, 165] on span "GENERAL_CONTRACTOR, OD_SELECT" at bounding box center [242, 166] width 211 height 8
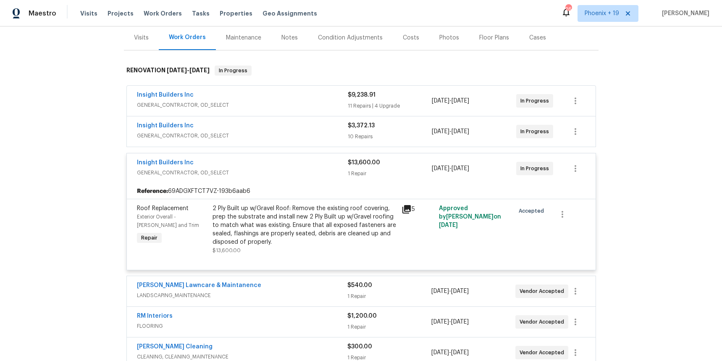
click at [289, 165] on div "Insight Builders Inc" at bounding box center [242, 163] width 211 height 10
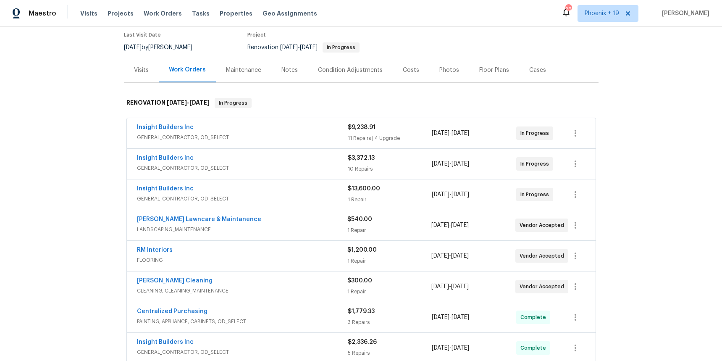
scroll to position [83, 0]
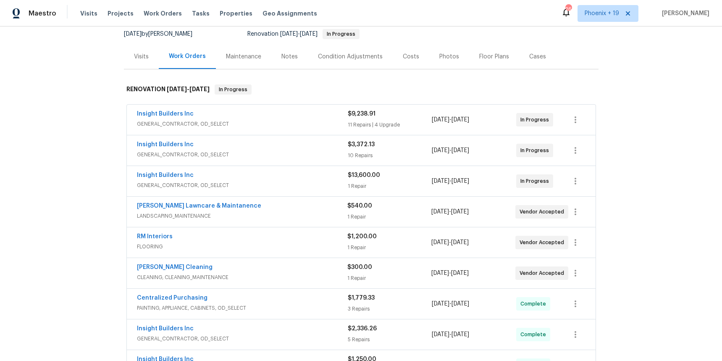
click at [239, 182] on span "GENERAL_CONTRACTOR, OD_SELECT" at bounding box center [242, 185] width 211 height 8
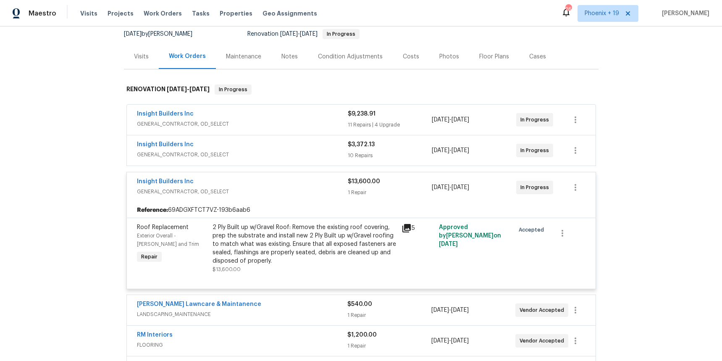
click at [239, 182] on div "Insight Builders Inc" at bounding box center [242, 182] width 211 height 10
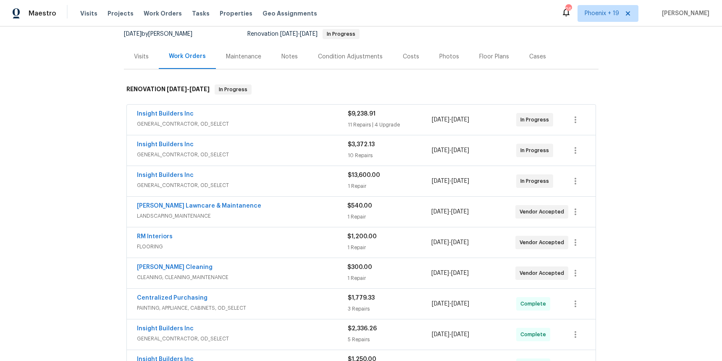
click at [258, 144] on div "Insight Builders Inc" at bounding box center [242, 145] width 211 height 10
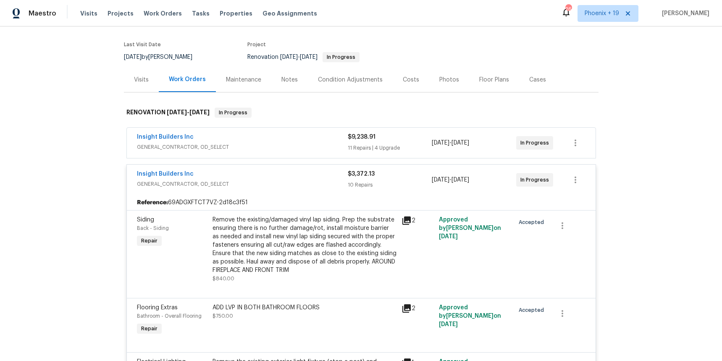
scroll to position [41, 0]
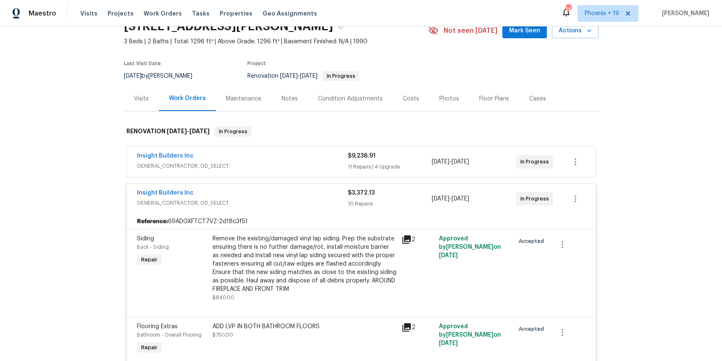
click at [268, 202] on span "GENERAL_CONTRACTOR, OD_SELECT" at bounding box center [242, 203] width 211 height 8
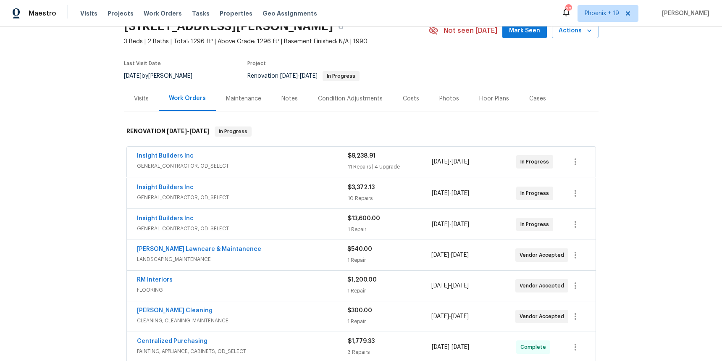
click at [275, 167] on span "GENERAL_CONTRACTOR, OD_SELECT" at bounding box center [242, 166] width 211 height 8
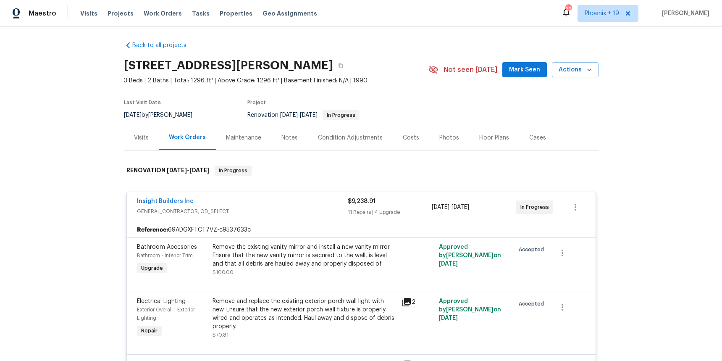
scroll to position [0, 0]
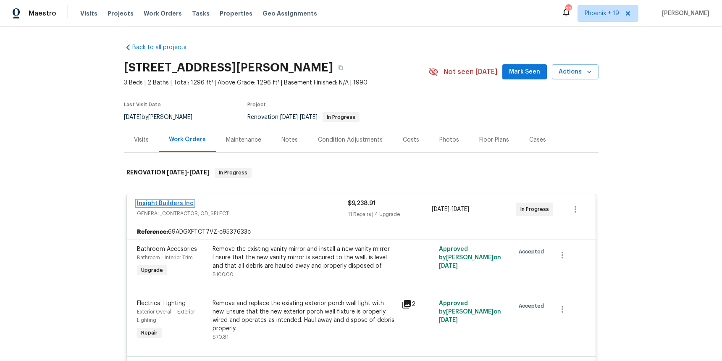
click at [170, 202] on link "Insight Builders Inc" at bounding box center [165, 203] width 57 height 6
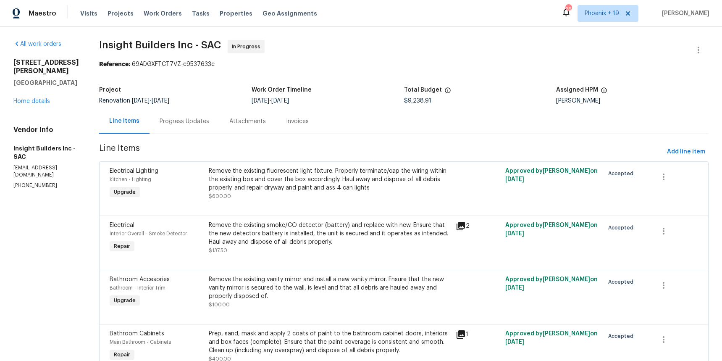
click at [184, 121] on div "Progress Updates" at bounding box center [185, 121] width 50 height 8
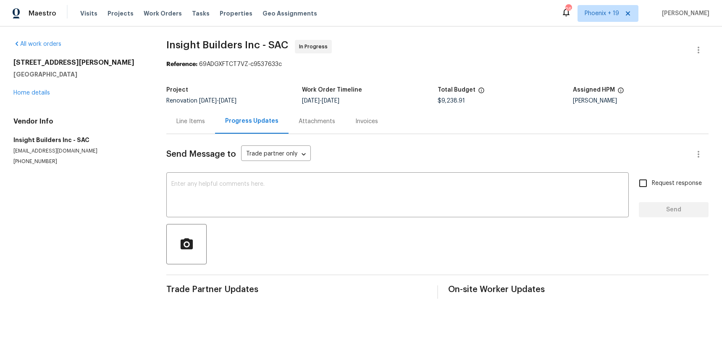
click at [309, 129] on div "Attachments" at bounding box center [316, 121] width 57 height 25
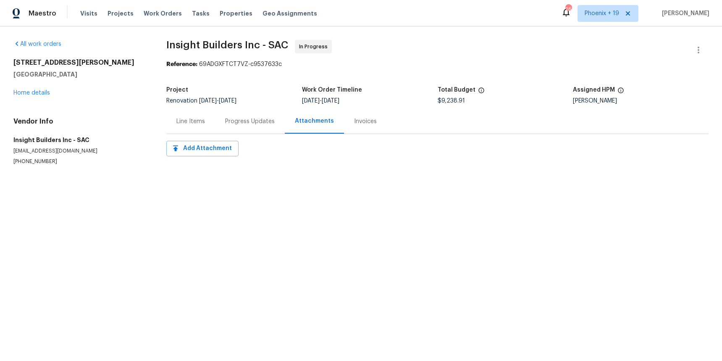
click at [204, 120] on div "Line Items" at bounding box center [190, 121] width 29 height 8
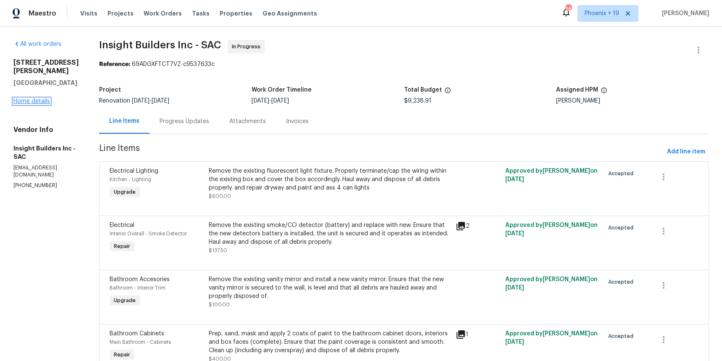
click at [35, 98] on link "Home details" at bounding box center [31, 101] width 37 height 6
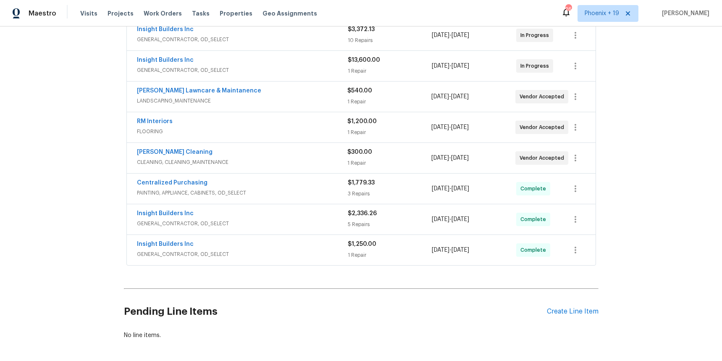
scroll to position [206, 0]
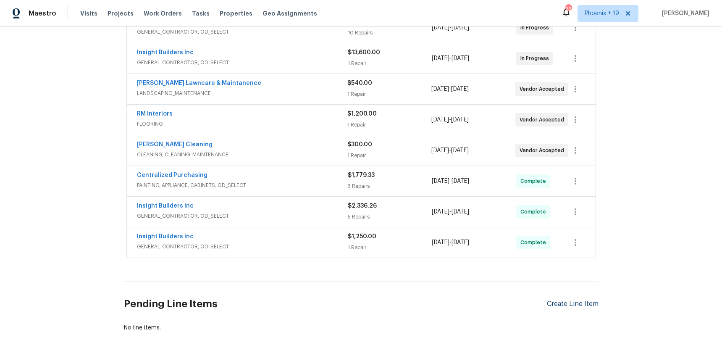
click at [563, 306] on div "Create Line Item" at bounding box center [573, 304] width 52 height 8
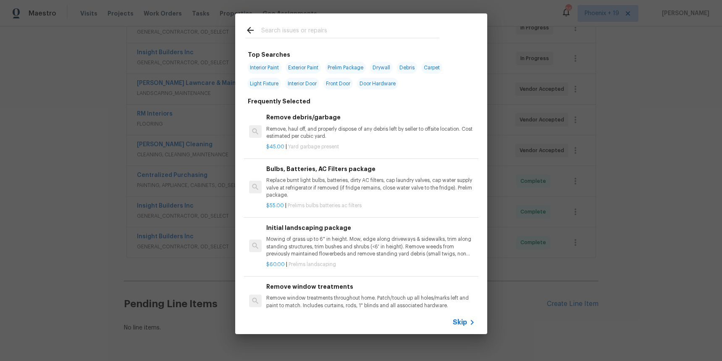
click at [326, 36] on input "text" at bounding box center [350, 31] width 178 height 13
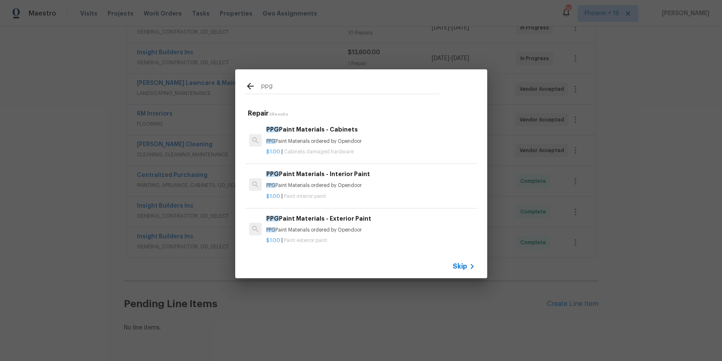
type input "ppg"
click at [403, 178] on h6 "PPG Paint Materials - Interior Paint" at bounding box center [370, 173] width 208 height 9
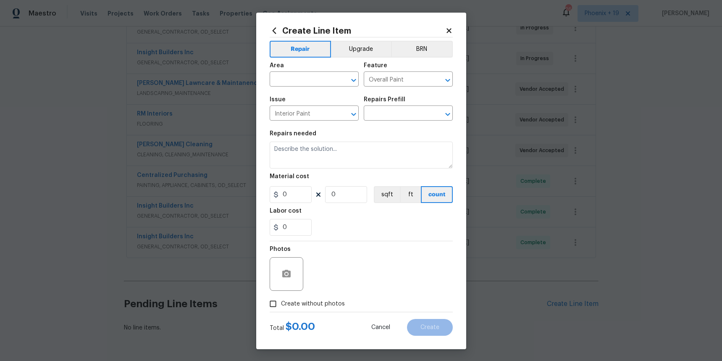
type input "PPG Paint Materials - Interior Paint $1.00"
type textarea "PPG Paint Materials ordered by Opendoor"
type input "1"
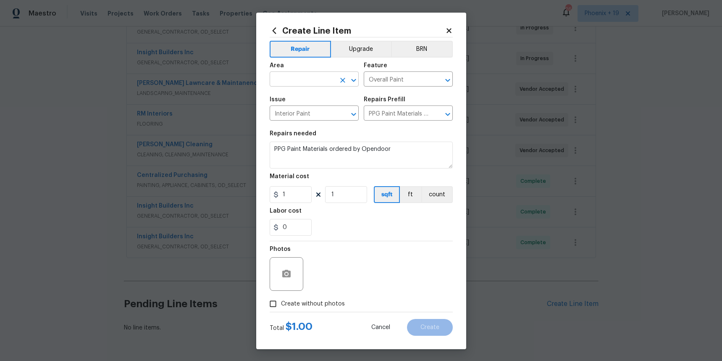
click at [308, 78] on input "text" at bounding box center [303, 79] width 66 height 13
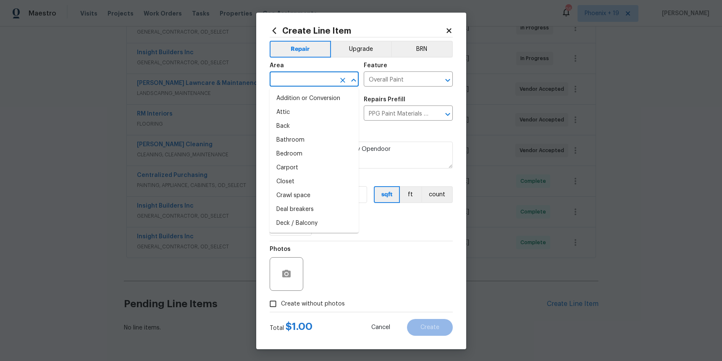
type input "v"
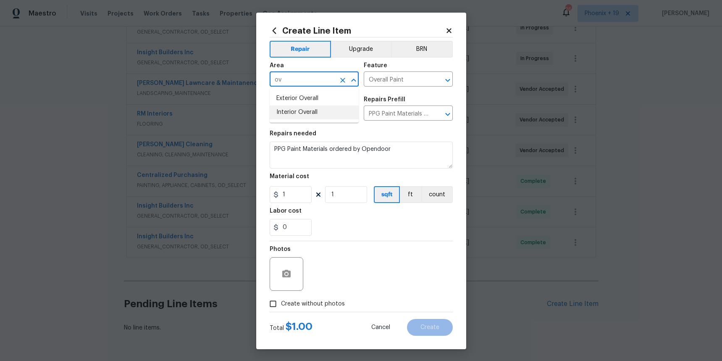
click at [315, 115] on li "Interior Overall" at bounding box center [314, 112] width 89 height 14
type input "Interior Overall"
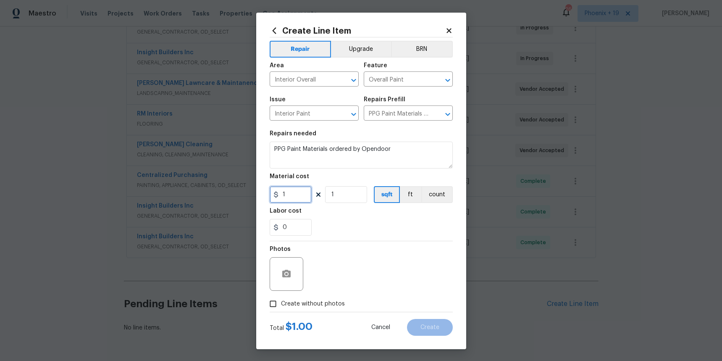
click at [303, 191] on input "1" at bounding box center [291, 194] width 42 height 17
drag, startPoint x: 295, startPoint y: 194, endPoint x: 265, endPoint y: 193, distance: 29.4
click at [265, 193] on div "Create Line Item Repair Upgrade BRN Area Interior Overall ​ Feature Overall Pai…" at bounding box center [361, 181] width 210 height 336
type input "54.19"
click at [320, 301] on span "Create without photos" at bounding box center [313, 303] width 64 height 9
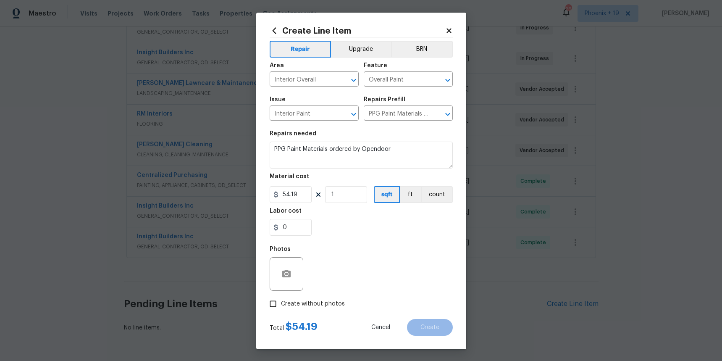
click at [281, 301] on input "Create without photos" at bounding box center [273, 304] width 16 height 16
checkbox input "true"
click at [337, 275] on textarea at bounding box center [381, 274] width 143 height 34
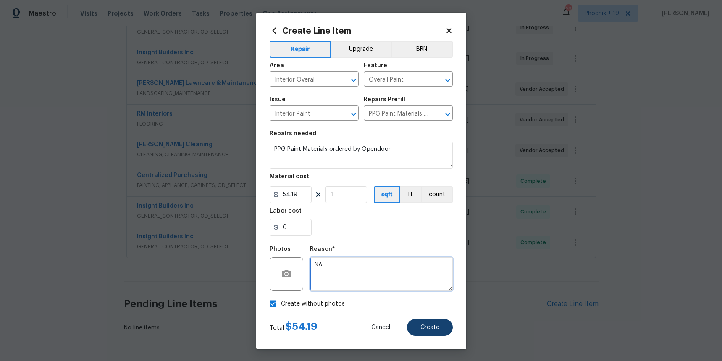
type textarea "NA"
click at [432, 326] on span "Create" at bounding box center [429, 327] width 19 height 6
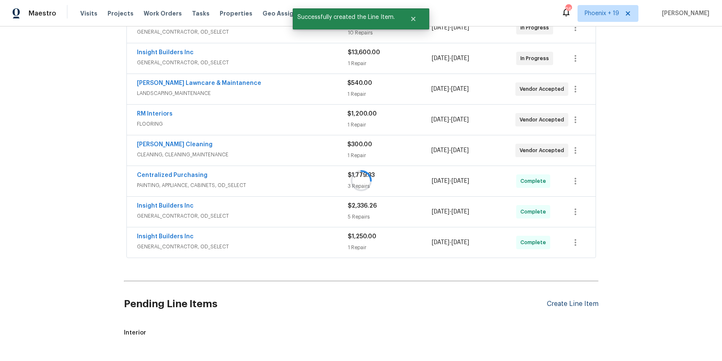
click at [559, 305] on div at bounding box center [361, 180] width 722 height 361
click at [559, 305] on div "Create Line Item" at bounding box center [573, 304] width 52 height 8
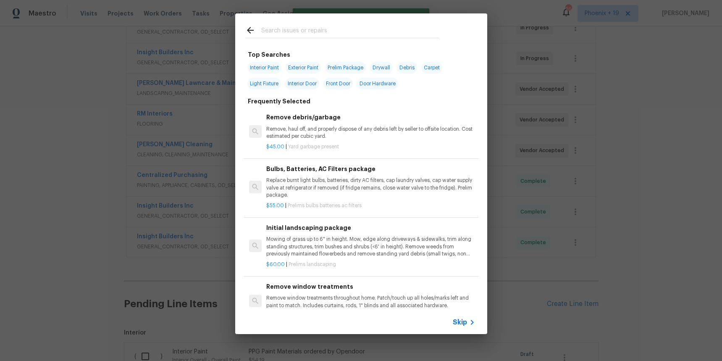
click at [332, 32] on input "text" at bounding box center [350, 31] width 178 height 13
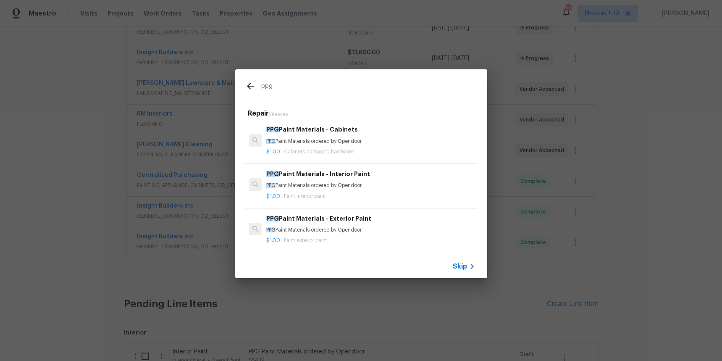
type input "ppg"
click at [377, 126] on h6 "PPG Paint Materials - Cabinets" at bounding box center [370, 129] width 208 height 9
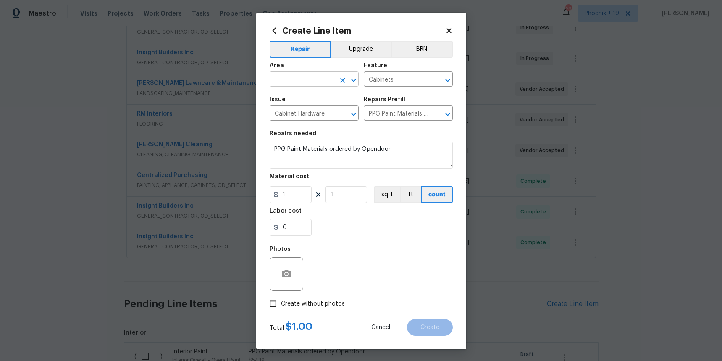
click at [329, 80] on input "text" at bounding box center [303, 79] width 66 height 13
click at [328, 108] on li "Interior Overall" at bounding box center [314, 112] width 89 height 14
type input "Interior Overall"
drag, startPoint x: 370, startPoint y: 224, endPoint x: 318, endPoint y: 204, distance: 55.8
click at [370, 224] on div "0" at bounding box center [361, 227] width 183 height 17
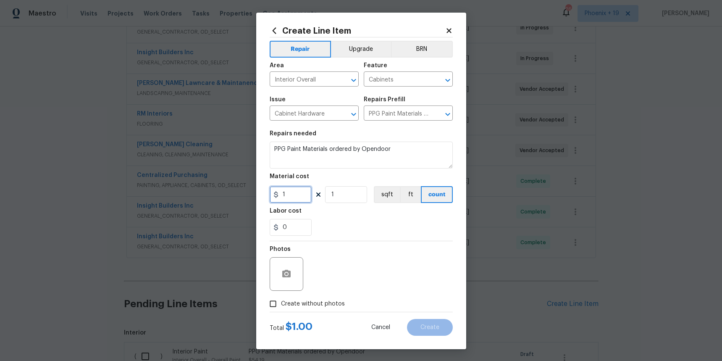
click at [307, 197] on input "1" at bounding box center [291, 194] width 42 height 17
type input "181.06"
click at [323, 297] on label "Create without photos" at bounding box center [305, 304] width 80 height 16
click at [281, 297] on input "Create without photos" at bounding box center [273, 304] width 16 height 16
checkbox input "true"
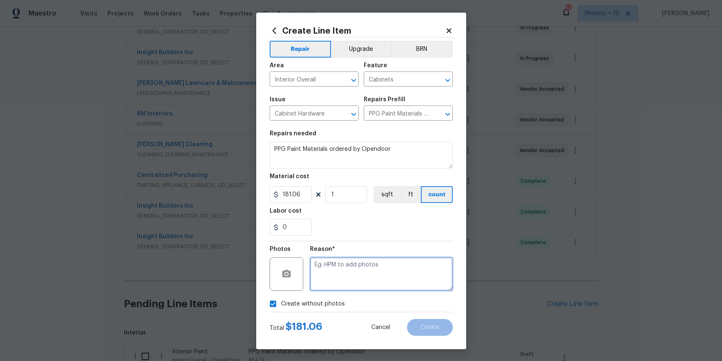
click at [344, 278] on textarea at bounding box center [381, 274] width 143 height 34
type textarea "NA"
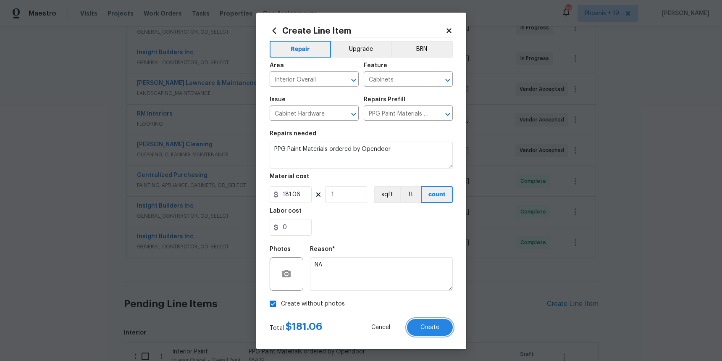
drag, startPoint x: 440, startPoint y: 319, endPoint x: 450, endPoint y: 317, distance: 10.2
click at [440, 319] on button "Create" at bounding box center [430, 327] width 46 height 17
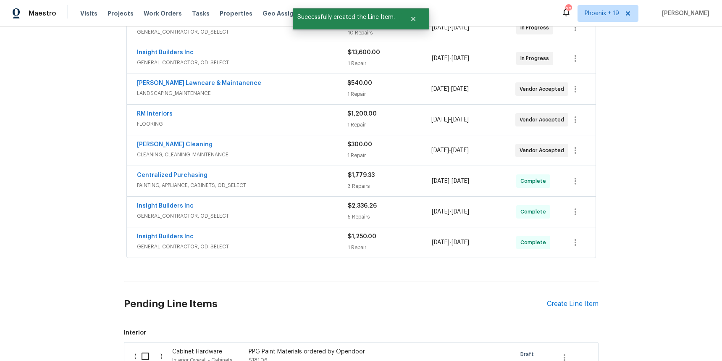
click at [556, 297] on div "Pending Line Items Create Line Item" at bounding box center [361, 303] width 475 height 39
click at [557, 301] on div "Create Line Item" at bounding box center [573, 304] width 52 height 8
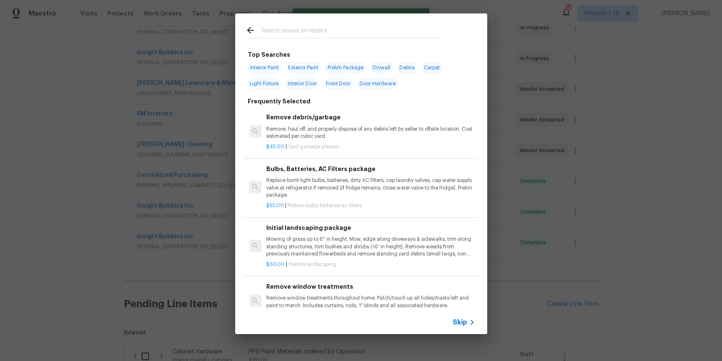
click at [305, 37] on input "text" at bounding box center [350, 31] width 178 height 13
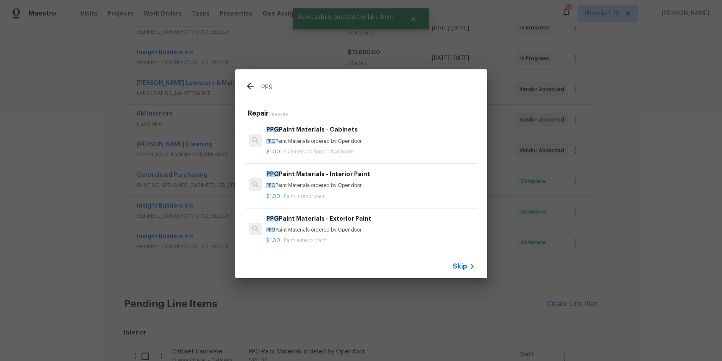
type input "ppg"
click at [397, 220] on h6 "PPG Paint Materials - Exterior Paint" at bounding box center [370, 218] width 208 height 9
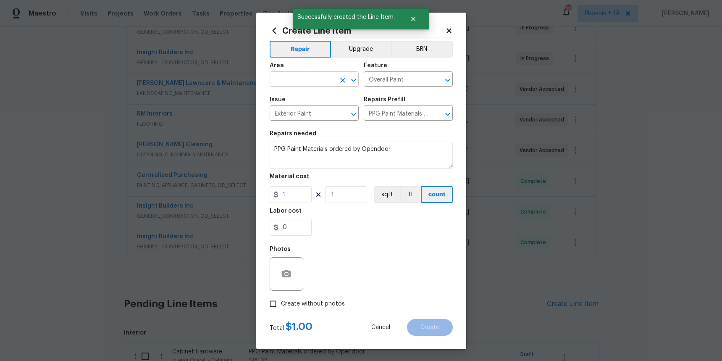
click at [302, 85] on input "text" at bounding box center [303, 79] width 66 height 13
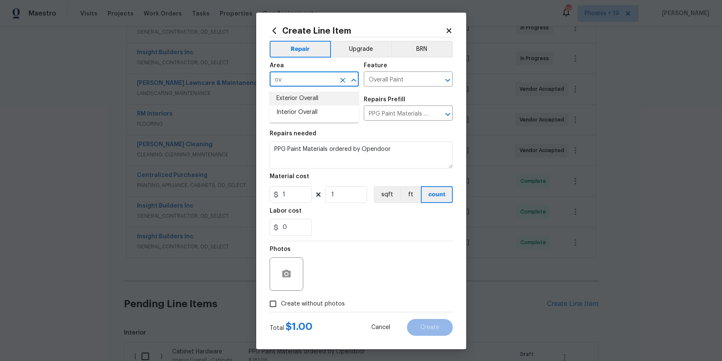
click at [302, 96] on li "Exterior Overall" at bounding box center [314, 99] width 89 height 14
type input "Exterior Overall"
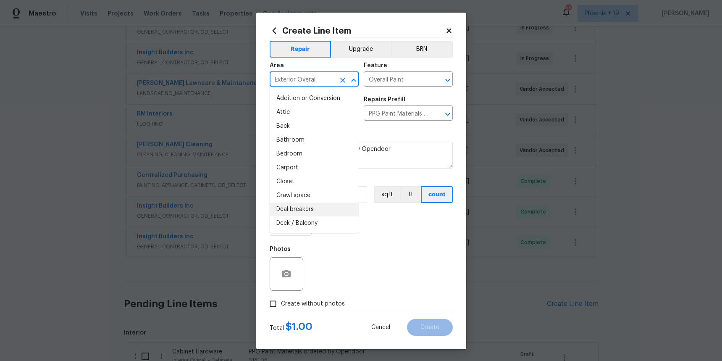
click at [345, 240] on div "Repair Upgrade BRN Area Exterior Overall ​ Feature Overall Paint ​ Issue Exteri…" at bounding box center [361, 174] width 183 height 274
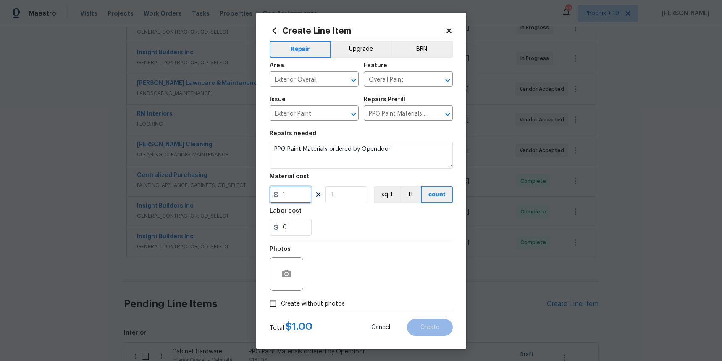
click at [298, 199] on input "1" at bounding box center [291, 194] width 42 height 17
type input "138.67"
click at [336, 302] on span "Create without photos" at bounding box center [313, 303] width 64 height 9
click at [281, 302] on input "Create without photos" at bounding box center [273, 304] width 16 height 16
checkbox input "true"
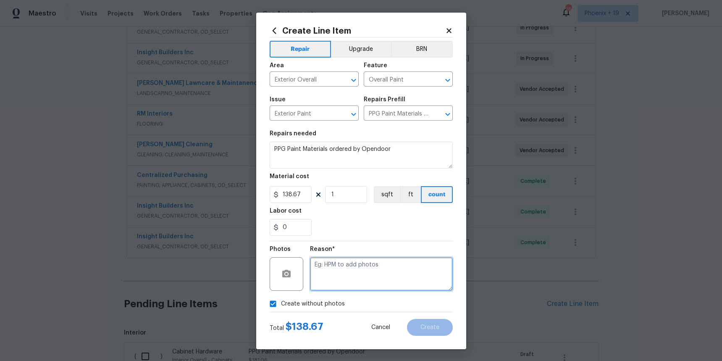
click at [339, 289] on textarea at bounding box center [381, 274] width 143 height 34
type textarea "NA"
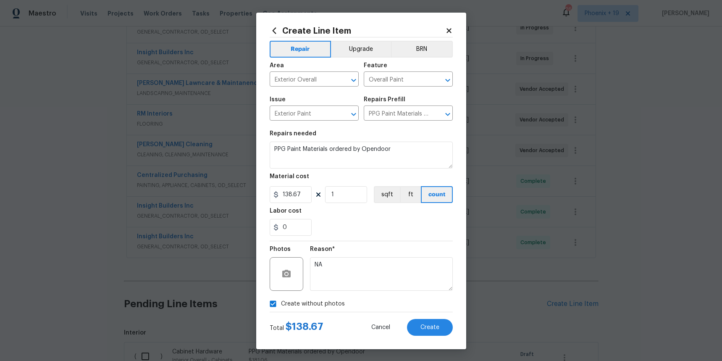
click at [373, 243] on div "Reason* NA" at bounding box center [381, 268] width 143 height 55
click at [435, 328] on span "Create" at bounding box center [429, 327] width 19 height 6
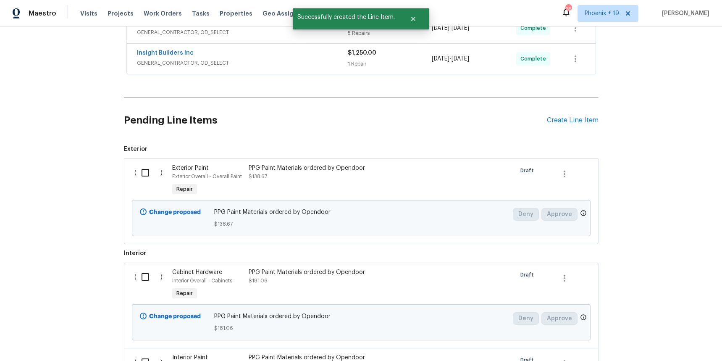
scroll to position [449, 0]
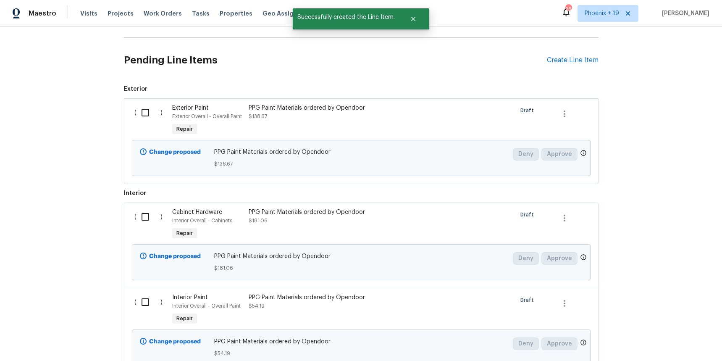
drag, startPoint x: 145, startPoint y: 123, endPoint x: 145, endPoint y: 118, distance: 5.0
click at [145, 123] on div "( )" at bounding box center [151, 120] width 38 height 39
drag, startPoint x: 145, startPoint y: 116, endPoint x: 150, endPoint y: 206, distance: 89.6
click at [145, 117] on input "checkbox" at bounding box center [148, 113] width 24 height 18
checkbox input "true"
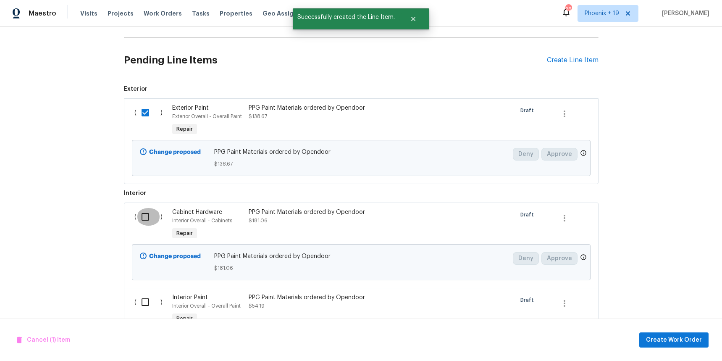
drag, startPoint x: 151, startPoint y: 216, endPoint x: 157, endPoint y: 283, distance: 67.5
click at [151, 218] on input "checkbox" at bounding box center [148, 217] width 24 height 18
checkbox input "true"
click at [156, 300] on input "checkbox" at bounding box center [148, 302] width 24 height 18
checkbox input "true"
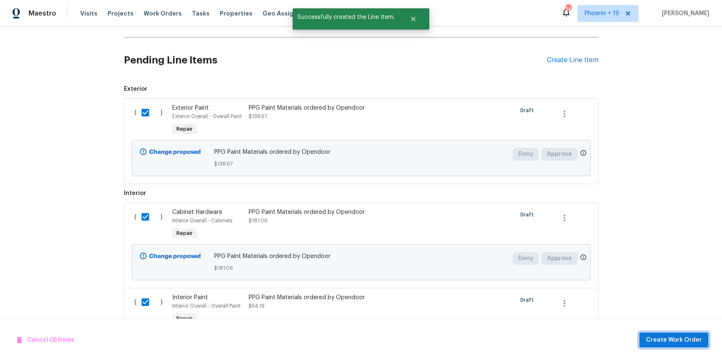
click at [664, 340] on span "Create Work Order" at bounding box center [674, 340] width 56 height 10
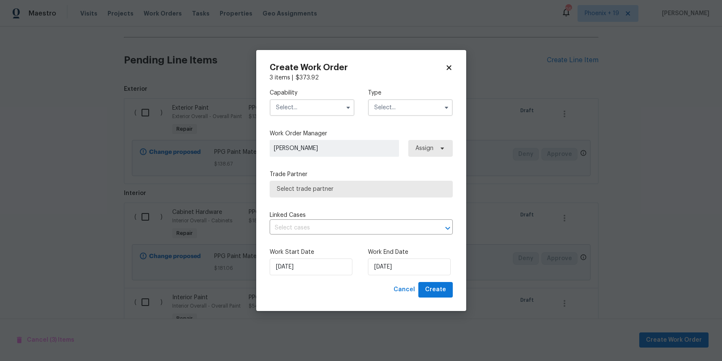
checkbox input "false"
click at [313, 112] on input "text" at bounding box center [312, 107] width 85 height 17
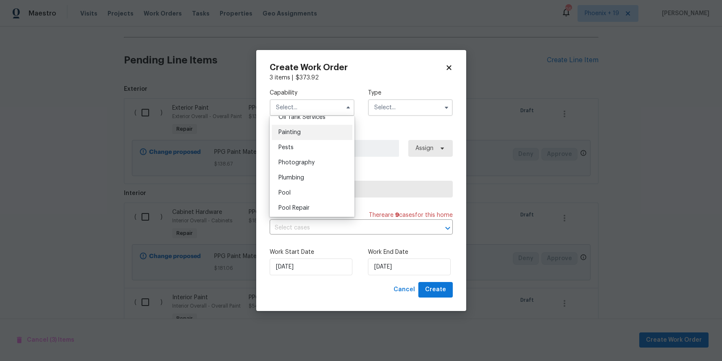
scroll to position [696, 0]
click at [305, 140] on div "Painting" at bounding box center [312, 135] width 81 height 15
type input "Painting"
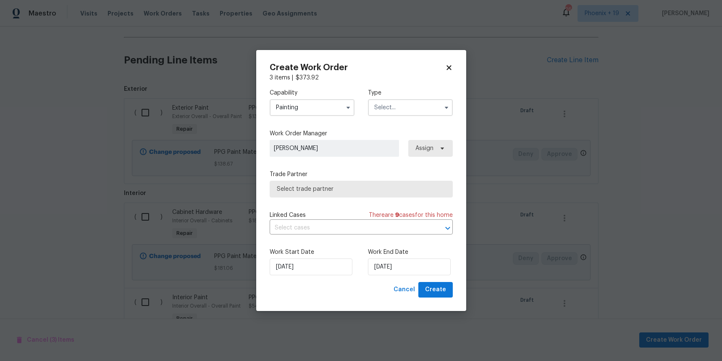
click at [378, 111] on input "text" at bounding box center [410, 107] width 85 height 17
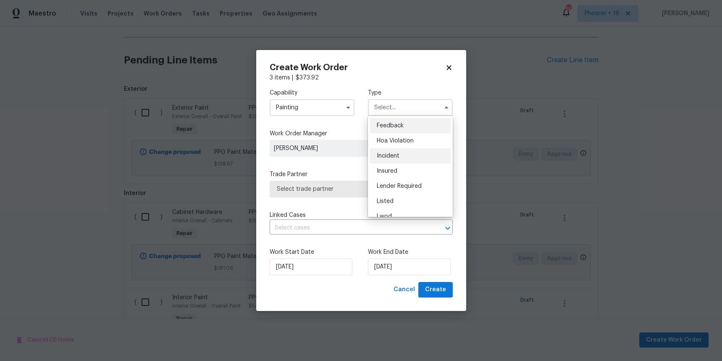
scroll to position [100, 0]
click at [405, 165] on div "Renovation" at bounding box center [410, 161] width 81 height 15
type input "Renovation"
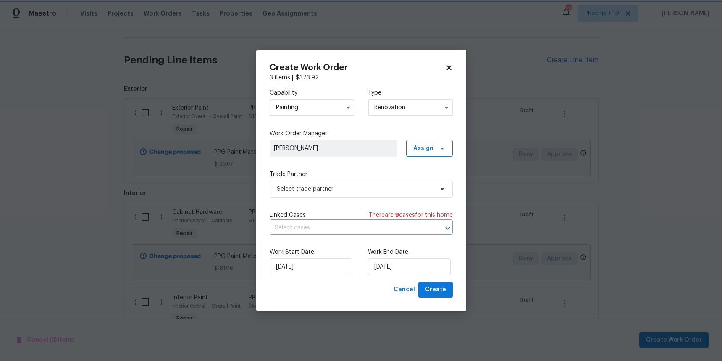
scroll to position [0, 0]
drag, startPoint x: 434, startPoint y: 159, endPoint x: 430, endPoint y: 149, distance: 10.4
click at [434, 158] on div "Capability Painting Type Renovation Feedback Hoa Violation Incident Insured Len…" at bounding box center [361, 182] width 183 height 200
drag, startPoint x: 430, startPoint y: 149, endPoint x: 429, endPoint y: 153, distance: 4.4
click at [430, 149] on span "Assign" at bounding box center [423, 148] width 20 height 8
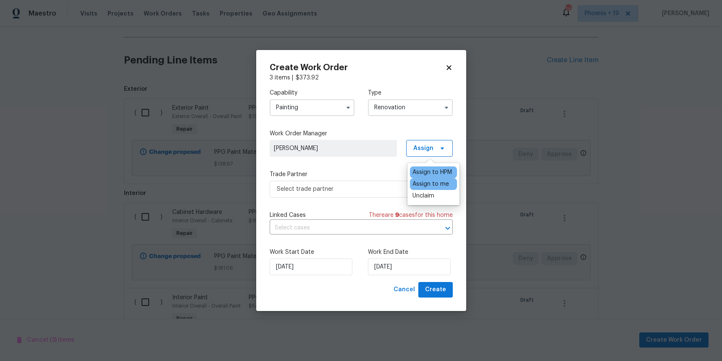
click at [427, 182] on div "Assign to me" at bounding box center [430, 184] width 37 height 8
click at [392, 187] on span "Select trade partner" at bounding box center [355, 189] width 157 height 8
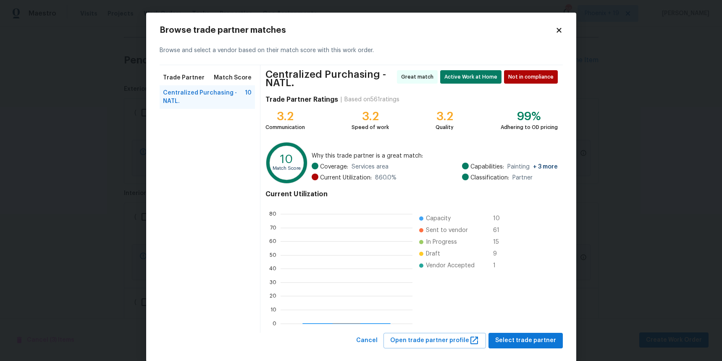
scroll to position [118, 132]
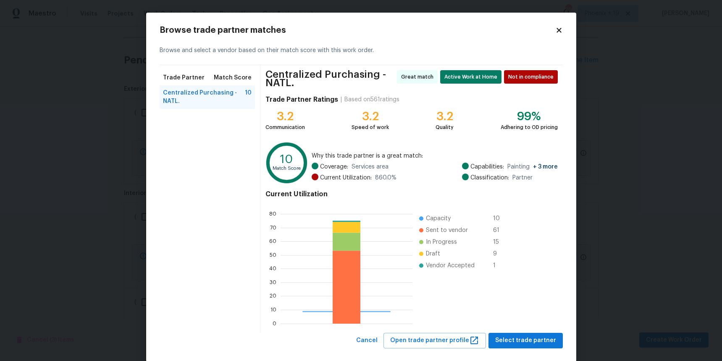
click at [532, 347] on div "Browse trade partner matches Browse and select a vendor based on their match sc…" at bounding box center [361, 187] width 430 height 349
click at [532, 346] on button "Select trade partner" at bounding box center [525, 341] width 74 height 16
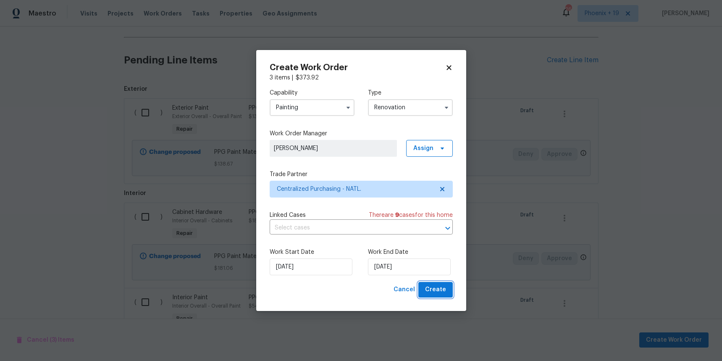
click at [444, 294] on span "Create" at bounding box center [435, 289] width 21 height 10
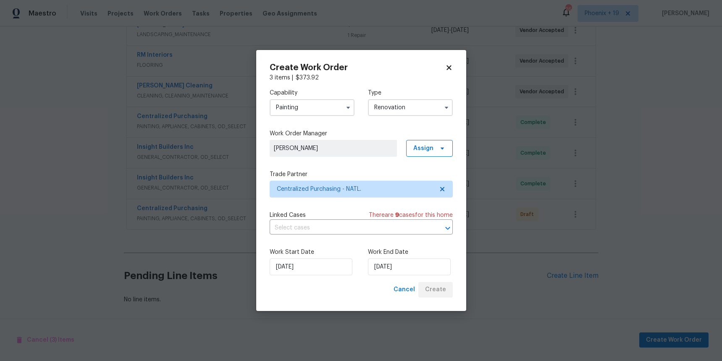
scroll to position [265, 0]
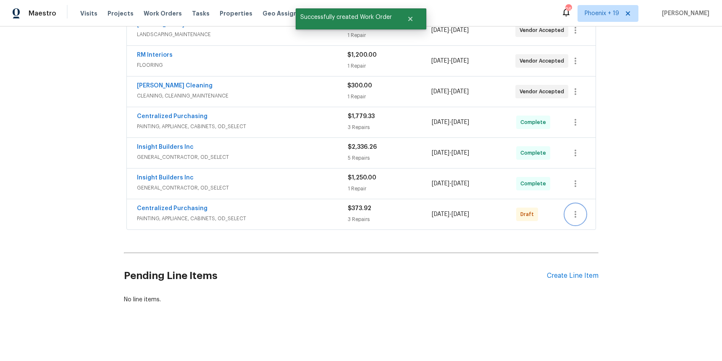
click at [570, 217] on icon "button" at bounding box center [575, 214] width 10 height 10
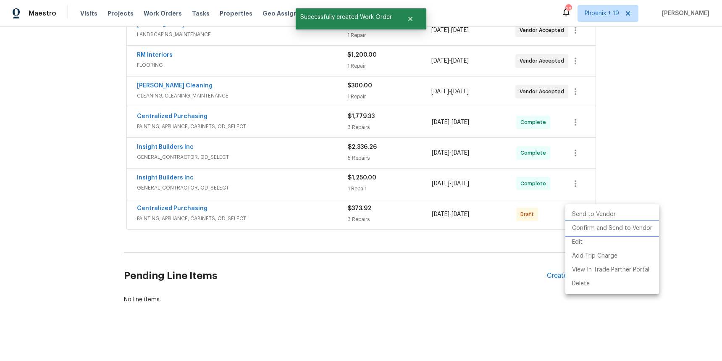
click at [576, 227] on li "Confirm and Send to Vendor" at bounding box center [612, 228] width 94 height 14
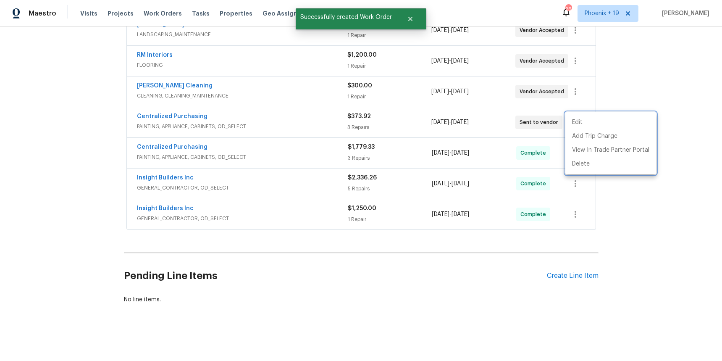
drag, startPoint x: 337, startPoint y: 99, endPoint x: 257, endPoint y: 115, distance: 81.5
click at [330, 101] on div at bounding box center [361, 180] width 722 height 361
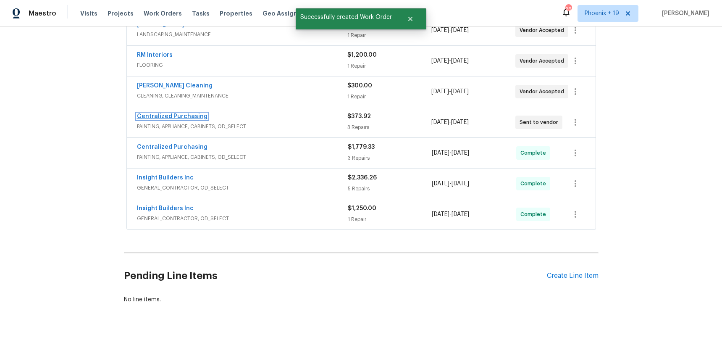
click at [196, 118] on link "Centralized Purchasing" at bounding box center [172, 116] width 71 height 6
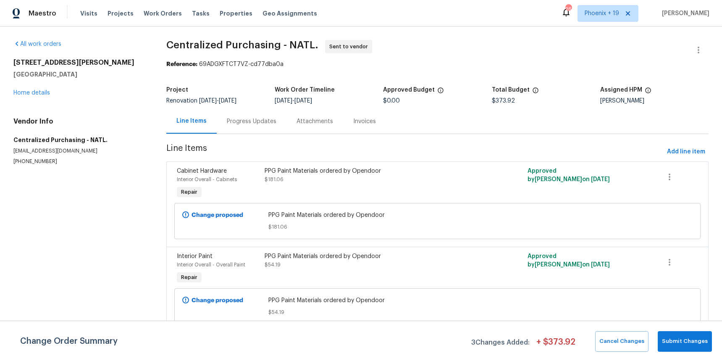
click at [48, 86] on div "2156 Cecilia Way Marysville, CA 95901 Home details" at bounding box center [79, 77] width 133 height 39
click at [47, 90] on link "Home details" at bounding box center [31, 93] width 37 height 6
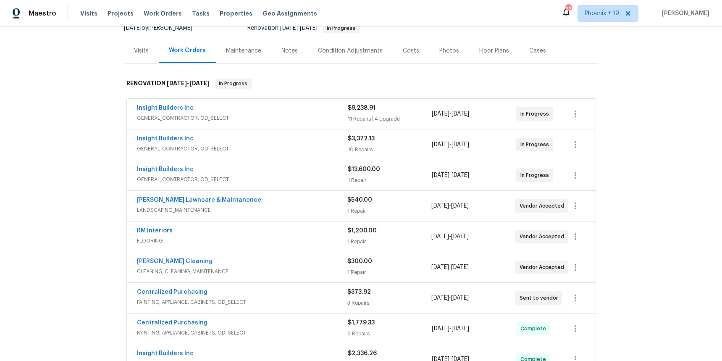
scroll to position [89, 0]
click at [147, 9] on span "Work Orders" at bounding box center [163, 13] width 38 height 8
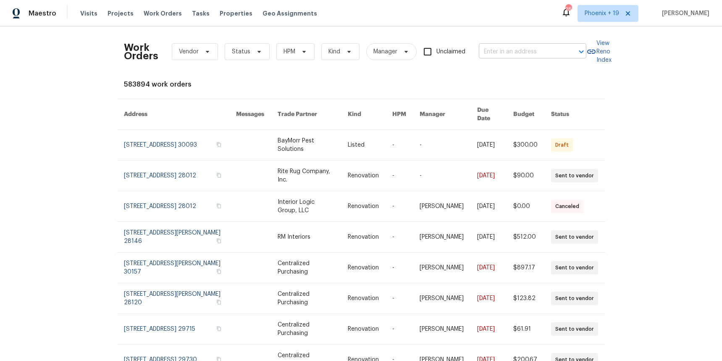
click at [517, 46] on input "text" at bounding box center [521, 51] width 84 height 13
paste input "[STREET_ADDRESS][PERSON_NAME]"
type input "[STREET_ADDRESS][PERSON_NAME]"
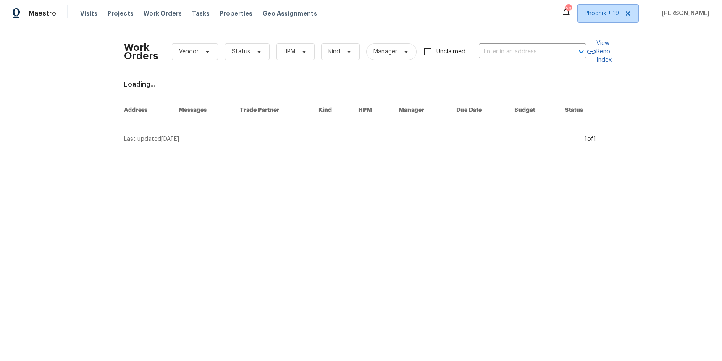
click at [587, 13] on span "Phoenix + 19" at bounding box center [607, 13] width 61 height 17
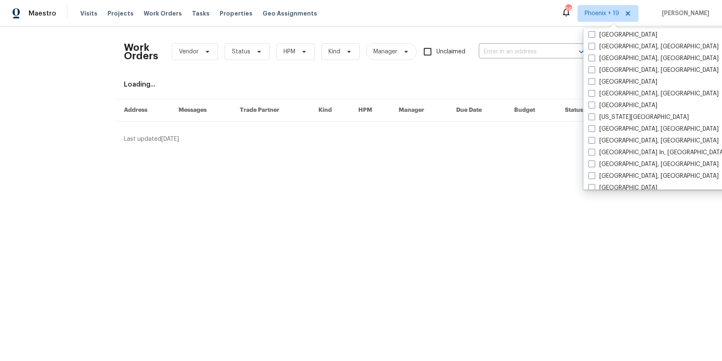
scroll to position [563, 0]
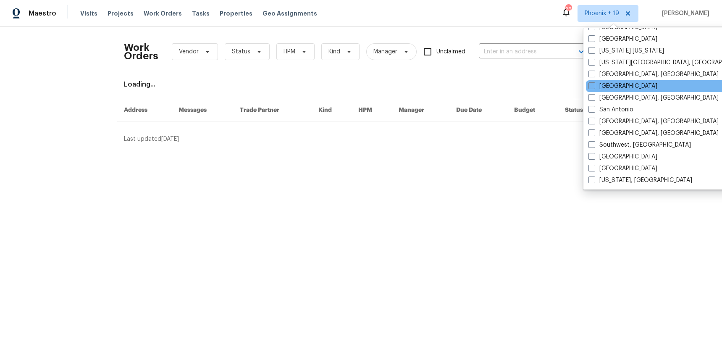
drag, startPoint x: 600, startPoint y: 89, endPoint x: 584, endPoint y: 84, distance: 16.2
click at [599, 89] on label "[GEOGRAPHIC_DATA]" at bounding box center [622, 86] width 69 height 8
click at [594, 87] on input "[GEOGRAPHIC_DATA]" at bounding box center [590, 84] width 5 height 5
checkbox input "true"
click at [531, 62] on div "Work Orders Vendor Status HPM Kind Manager Unclaimed ​" at bounding box center [355, 51] width 462 height 37
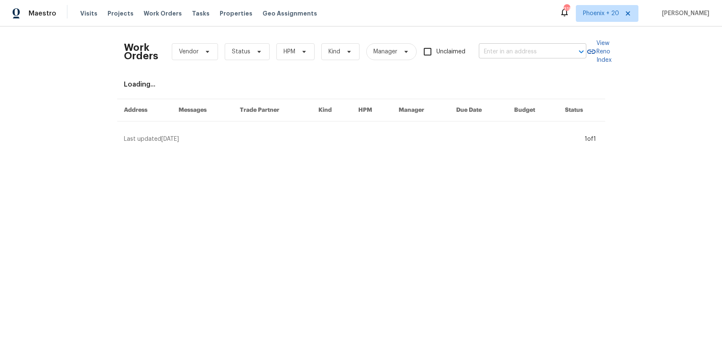
click at [527, 57] on input "text" at bounding box center [521, 51] width 84 height 13
paste input "112 Kelly Ln, Clayton, NC 27520"
type input "112 Kelly Ln, Clayton, NC 27520"
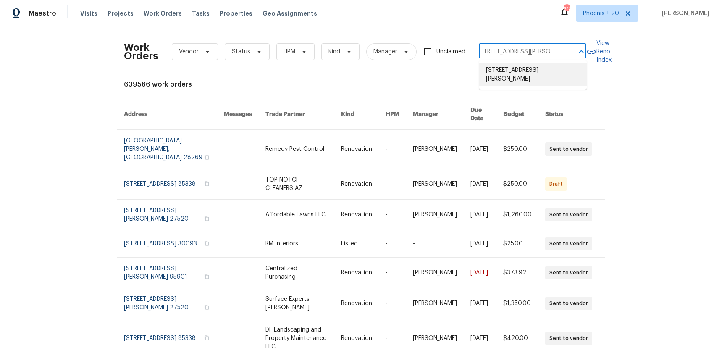
click at [526, 75] on li "112 Kelly Ln, Clayton, NC 27520" at bounding box center [533, 74] width 108 height 23
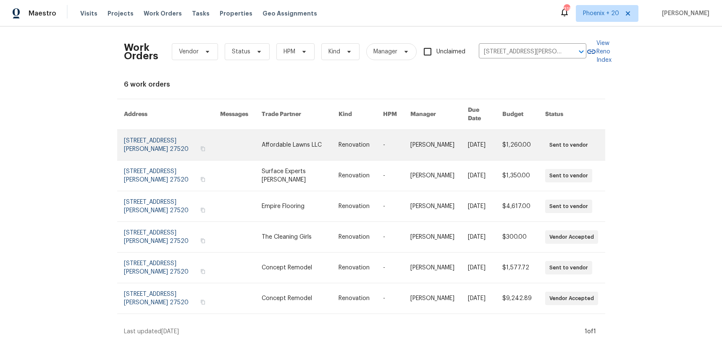
click at [315, 137] on link at bounding box center [300, 145] width 77 height 30
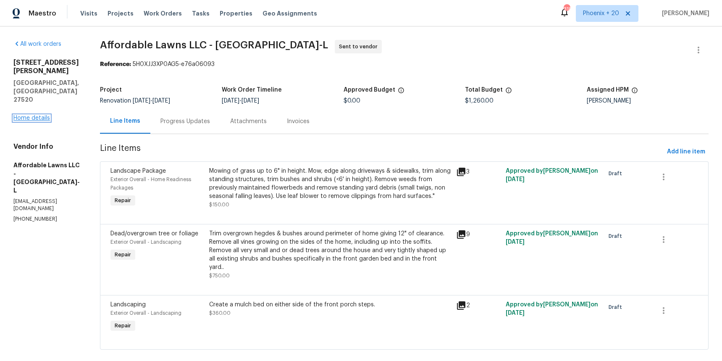
click at [48, 115] on link "Home details" at bounding box center [31, 118] width 37 height 6
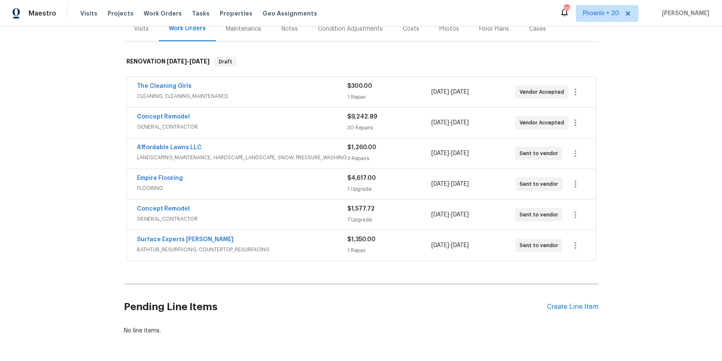
scroll to position [142, 0]
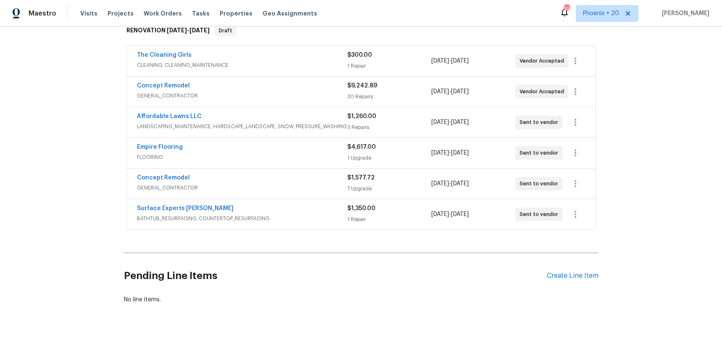
click at [574, 269] on div "Pending Line Items Create Line Item" at bounding box center [361, 275] width 475 height 39
click at [576, 272] on div "Create Line Item" at bounding box center [573, 276] width 52 height 8
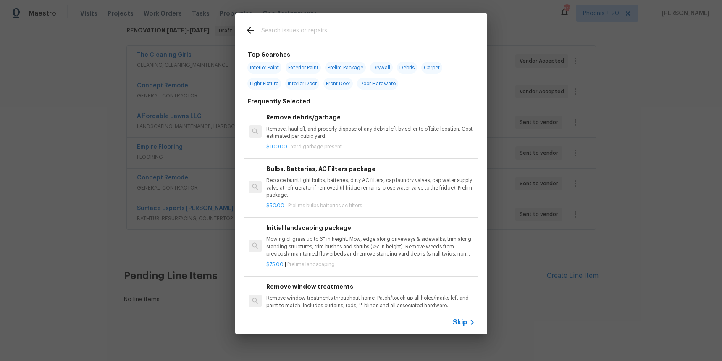
click at [388, 40] on div at bounding box center [342, 29] width 214 height 33
click at [391, 34] on input "text" at bounding box center [350, 31] width 178 height 13
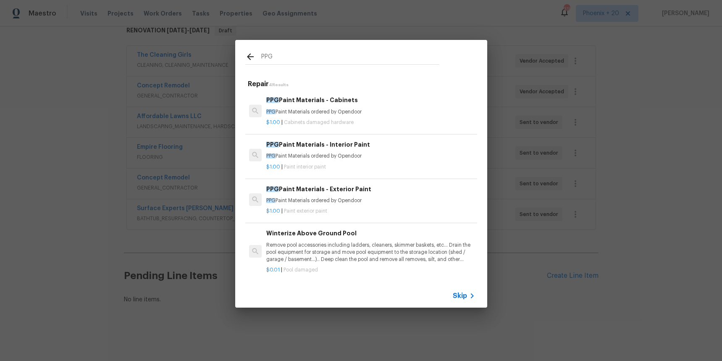
type input "PPG"
click at [433, 159] on p "PPG Paint Materials ordered by Opendoor" at bounding box center [370, 155] width 208 height 7
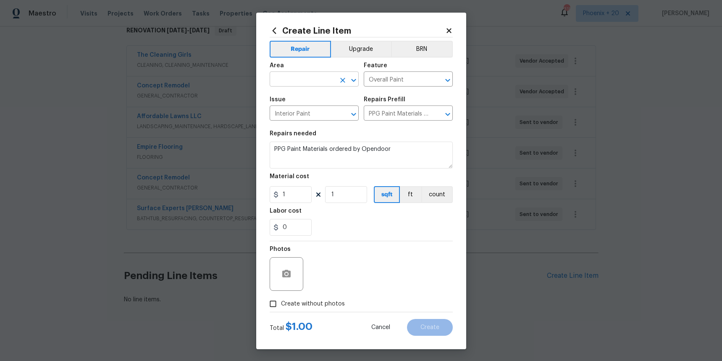
click at [317, 81] on input "text" at bounding box center [303, 79] width 66 height 13
click at [308, 114] on li "Interior Overall" at bounding box center [314, 112] width 89 height 14
type input "Interior Overall"
drag, startPoint x: 300, startPoint y: 192, endPoint x: 271, endPoint y: 191, distance: 29.0
click at [271, 191] on input "1" at bounding box center [291, 194] width 42 height 17
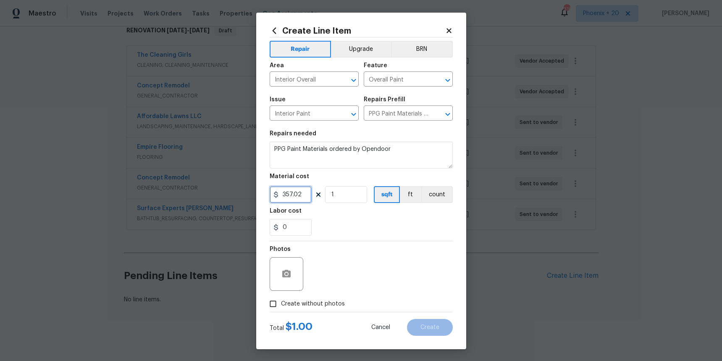
type input "357.02"
drag, startPoint x: 308, startPoint y: 301, endPoint x: 318, endPoint y: 296, distance: 10.5
click at [309, 301] on span "Create without photos" at bounding box center [313, 303] width 64 height 9
click at [281, 301] on input "Create without photos" at bounding box center [273, 304] width 16 height 16
checkbox input "true"
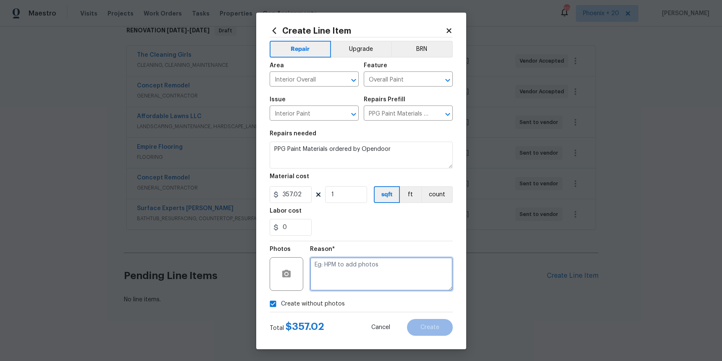
click at [340, 283] on textarea at bounding box center [381, 274] width 143 height 34
type textarea "NA"
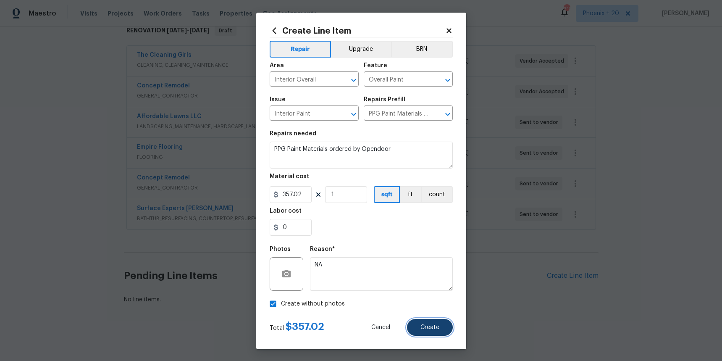
click at [427, 323] on button "Create" at bounding box center [430, 327] width 46 height 17
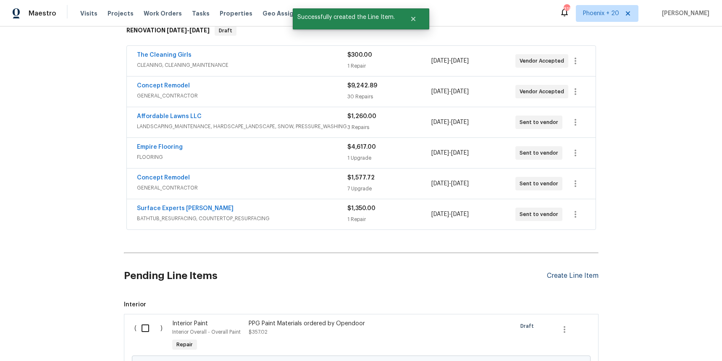
click at [569, 276] on div "Create Line Item" at bounding box center [573, 276] width 52 height 8
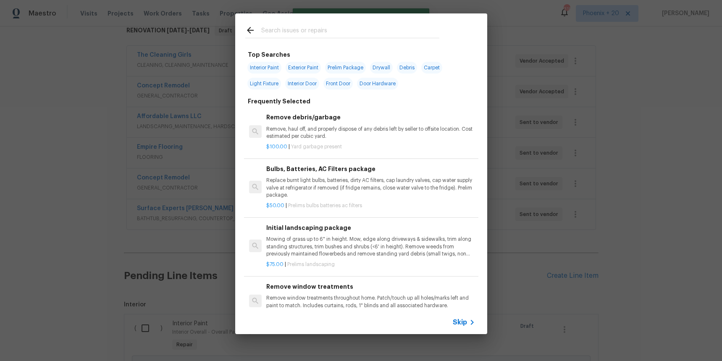
click at [348, 37] on input "text" at bounding box center [350, 31] width 178 height 13
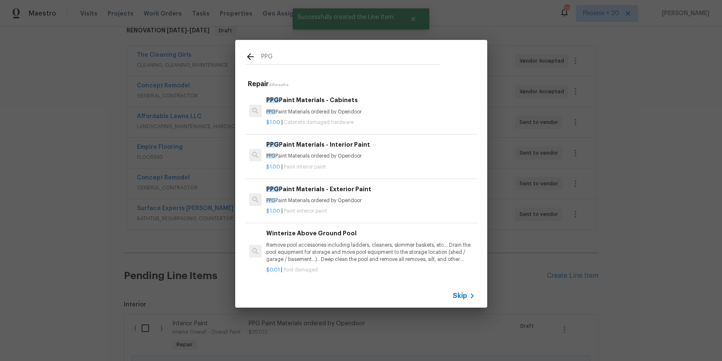
type input "PPG"
click at [393, 152] on div "PPG Paint Materials - Interior Paint PPG Paint Materials ordered by Opendoor" at bounding box center [370, 150] width 208 height 20
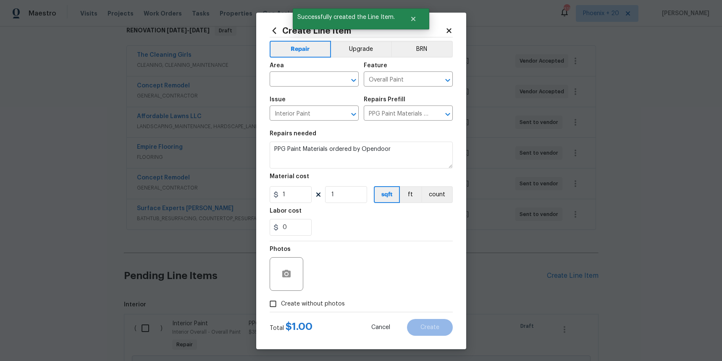
click at [273, 30] on icon at bounding box center [274, 30] width 4 height 6
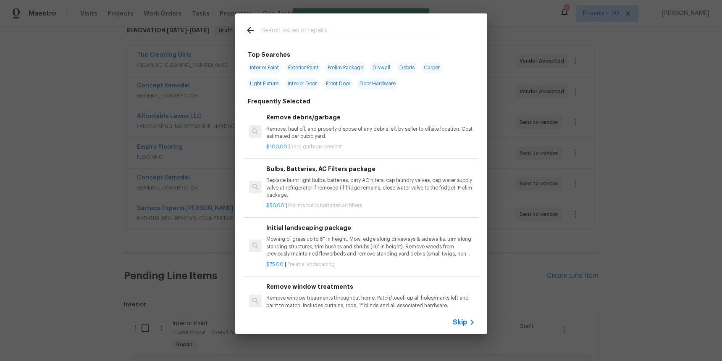
drag, startPoint x: 273, startPoint y: 30, endPoint x: 288, endPoint y: 33, distance: 15.4
click at [290, 43] on div at bounding box center [342, 29] width 214 height 33
click at [288, 33] on input "text" at bounding box center [350, 31] width 178 height 13
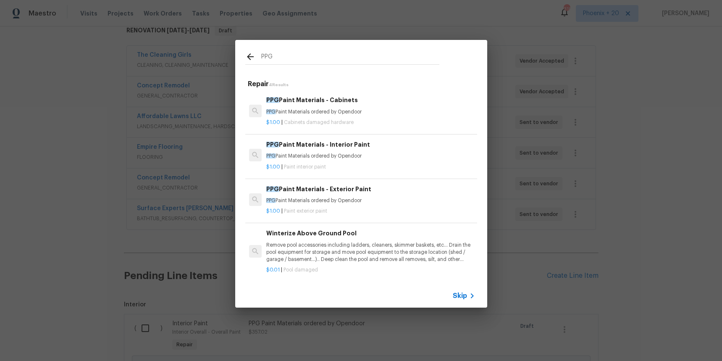
type input "PPG"
click at [355, 112] on p "PPG Paint Materials ordered by Opendoor" at bounding box center [370, 111] width 208 height 7
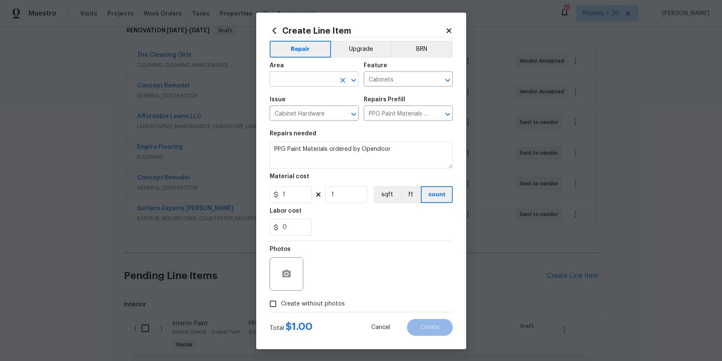
click at [315, 80] on input "text" at bounding box center [303, 79] width 66 height 13
click at [323, 106] on li "Interior Overall" at bounding box center [314, 112] width 89 height 14
type input "Interior Overall"
click at [298, 191] on input "1" at bounding box center [291, 194] width 42 height 17
click at [281, 192] on input "1" at bounding box center [291, 194] width 42 height 17
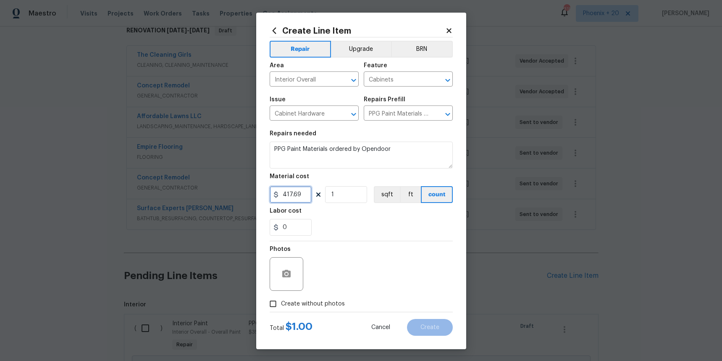
type input "417.69"
click at [314, 301] on span "Create without photos" at bounding box center [313, 303] width 64 height 9
click at [281, 301] on input "Create without photos" at bounding box center [273, 304] width 16 height 16
checkbox input "true"
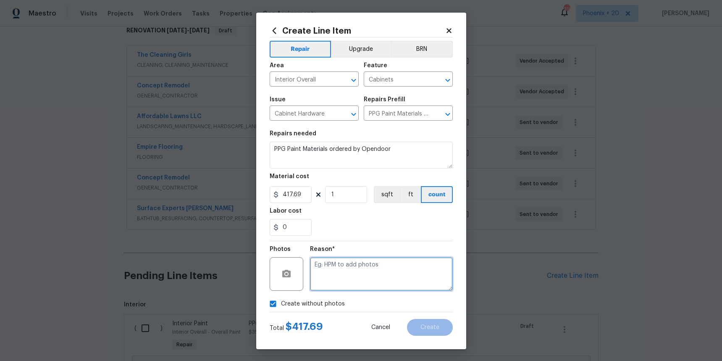
click at [346, 265] on textarea at bounding box center [381, 274] width 143 height 34
type textarea "NA"
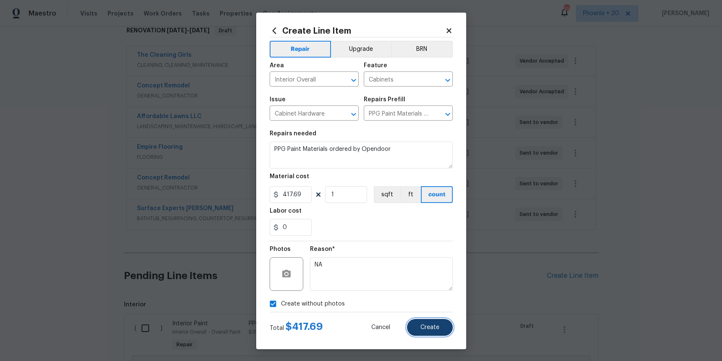
drag, startPoint x: 432, startPoint y: 325, endPoint x: 440, endPoint y: 323, distance: 8.5
click at [432, 325] on span "Create" at bounding box center [429, 327] width 19 height 6
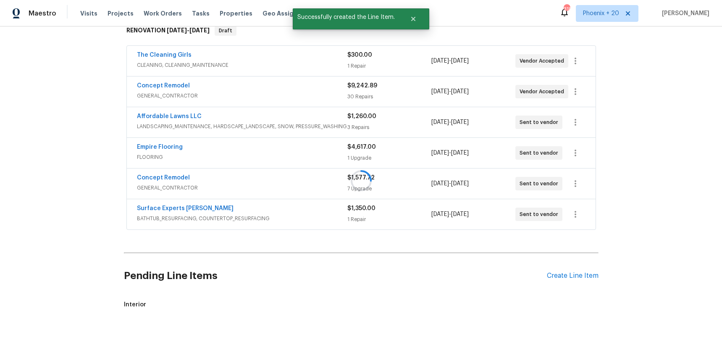
click at [563, 275] on div at bounding box center [361, 180] width 722 height 361
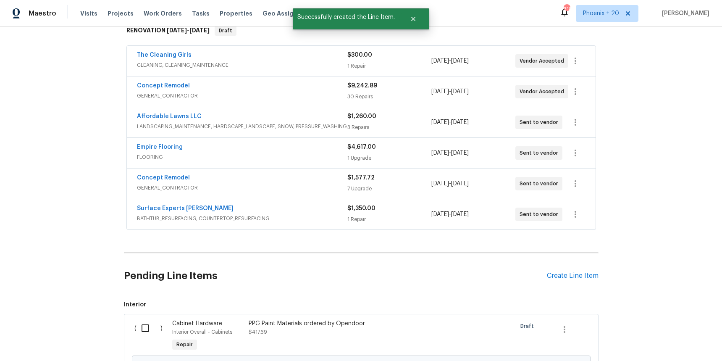
click at [570, 270] on div "Pending Line Items Create Line Item" at bounding box center [361, 275] width 475 height 39
click at [564, 277] on div "Create Line Item" at bounding box center [573, 276] width 52 height 8
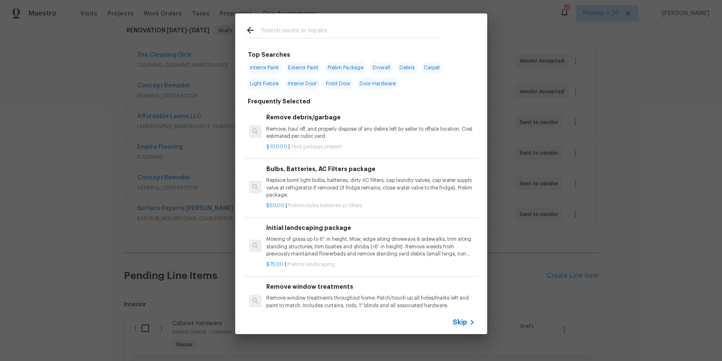
click at [377, 31] on input "text" at bounding box center [350, 31] width 178 height 13
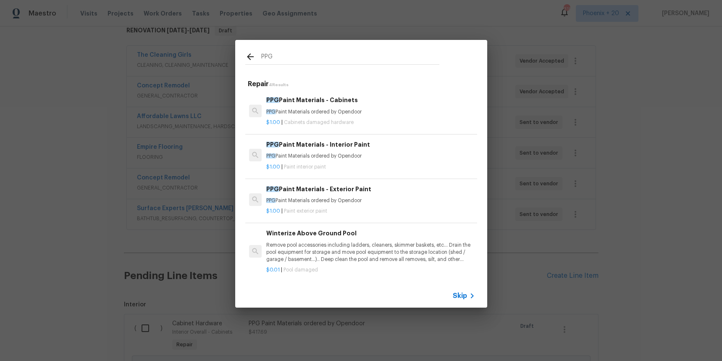
type input "PPG"
click at [427, 207] on p "$1.00 | Paint exterior paint" at bounding box center [370, 210] width 208 height 7
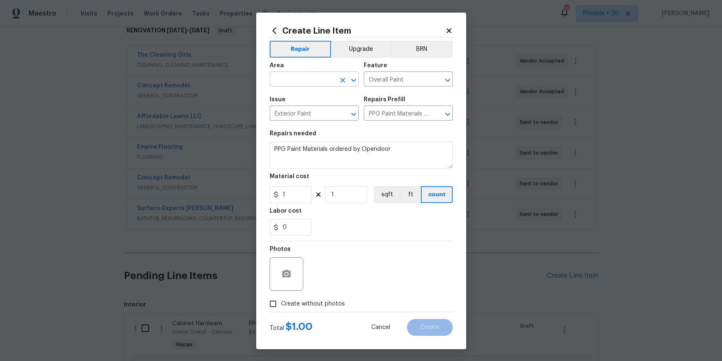
drag, startPoint x: 291, startPoint y: 69, endPoint x: 292, endPoint y: 76, distance: 7.2
click at [291, 70] on div "Area" at bounding box center [314, 68] width 89 height 11
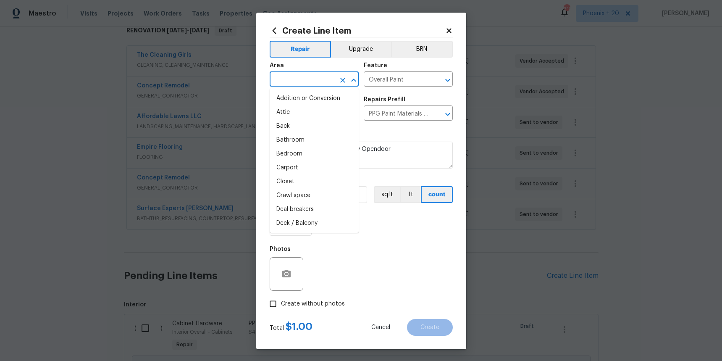
click at [292, 76] on input "text" at bounding box center [303, 79] width 66 height 13
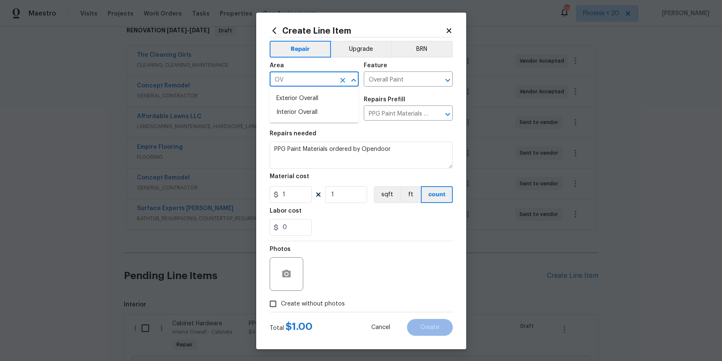
click at [298, 89] on ul "Exterior Overall Interior Overall" at bounding box center [314, 105] width 89 height 34
click at [299, 94] on li "Exterior Overall" at bounding box center [314, 99] width 89 height 14
type input "Exterior Overall"
drag, startPoint x: 289, startPoint y: 205, endPoint x: 295, endPoint y: 195, distance: 11.3
click at [289, 205] on section "Repairs needed PPG Paint Materials ordered by Opendoor Material cost 1 1 sqft f…" at bounding box center [361, 183] width 183 height 115
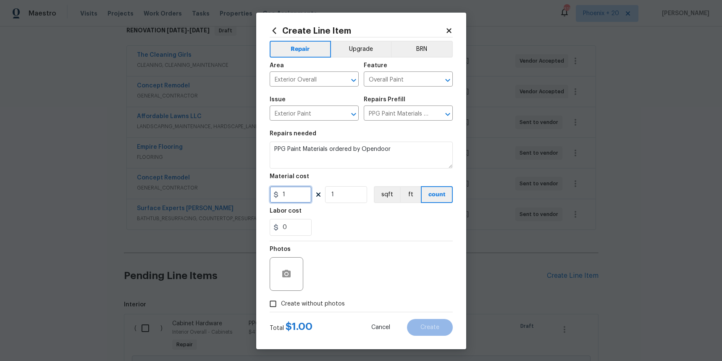
click at [295, 195] on input "1" at bounding box center [291, 194] width 42 height 17
type input "127.75"
click at [313, 299] on span "Create without photos" at bounding box center [313, 303] width 64 height 9
click at [281, 299] on input "Create without photos" at bounding box center [273, 304] width 16 height 16
checkbox input "true"
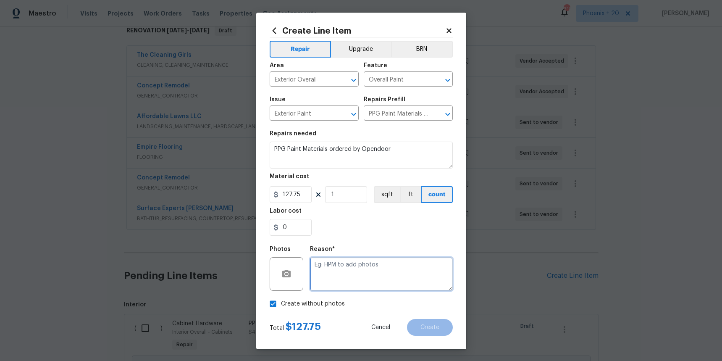
click at [335, 283] on textarea at bounding box center [381, 274] width 143 height 34
type textarea "NA"
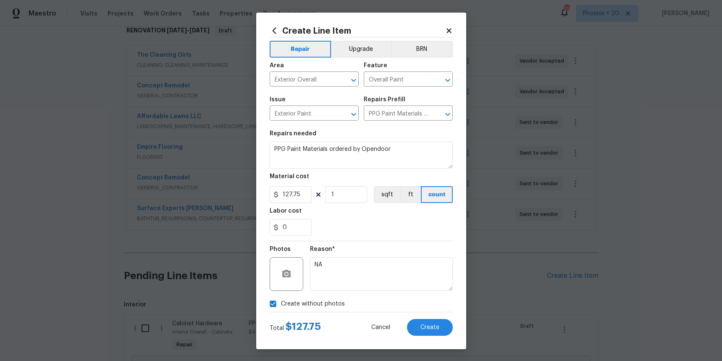
drag, startPoint x: 352, startPoint y: 249, endPoint x: 354, endPoint y: 254, distance: 5.3
click at [351, 249] on div "Reason*" at bounding box center [381, 251] width 143 height 11
click at [430, 325] on span "Create" at bounding box center [429, 327] width 19 height 6
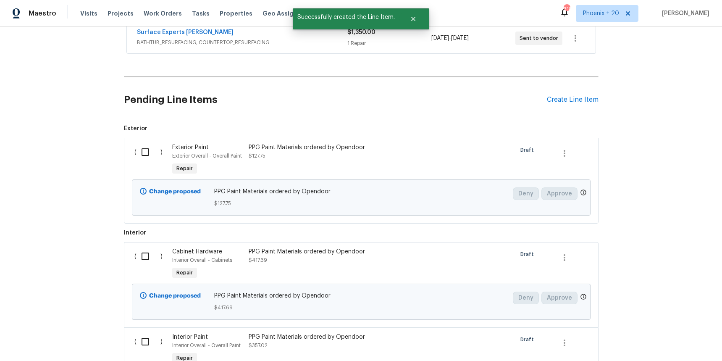
scroll to position [323, 0]
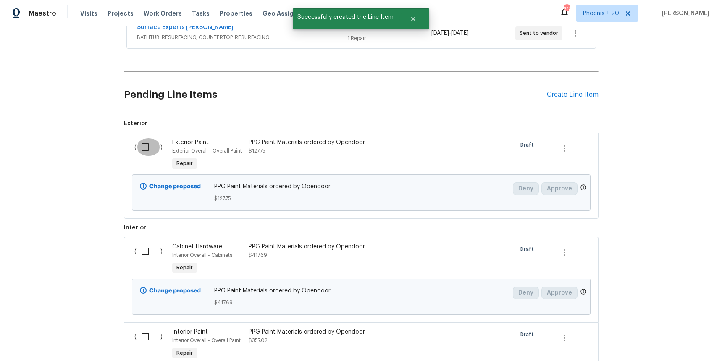
drag, startPoint x: 145, startPoint y: 152, endPoint x: 147, endPoint y: 244, distance: 91.6
click at [145, 152] on input "checkbox" at bounding box center [148, 147] width 24 height 18
checkbox input "true"
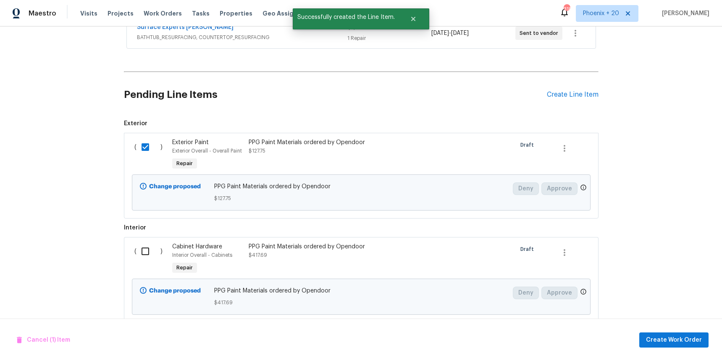
click at [147, 248] on input "checkbox" at bounding box center [148, 251] width 24 height 18
checkbox input "true"
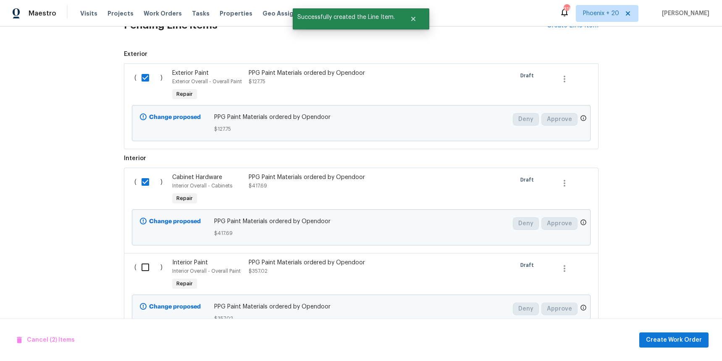
scroll to position [427, 0]
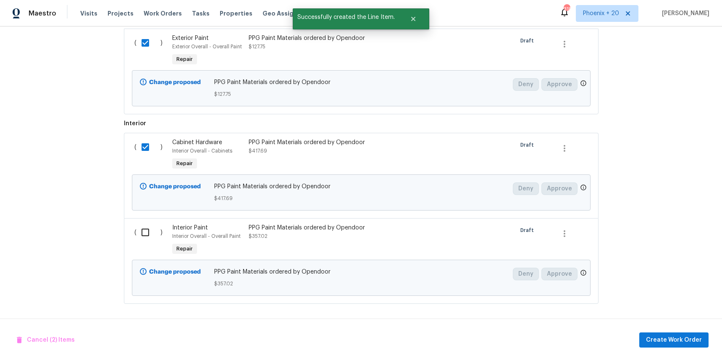
drag, startPoint x: 153, startPoint y: 219, endPoint x: 151, endPoint y: 228, distance: 9.5
click at [152, 220] on div "( ) Interior Paint Interior Overall - Overall Paint Repair PPG Paint Materials …" at bounding box center [361, 261] width 475 height 86
click at [150, 231] on input "checkbox" at bounding box center [148, 232] width 24 height 18
checkbox input "true"
click at [688, 337] on span "Create Work Order" at bounding box center [674, 340] width 56 height 10
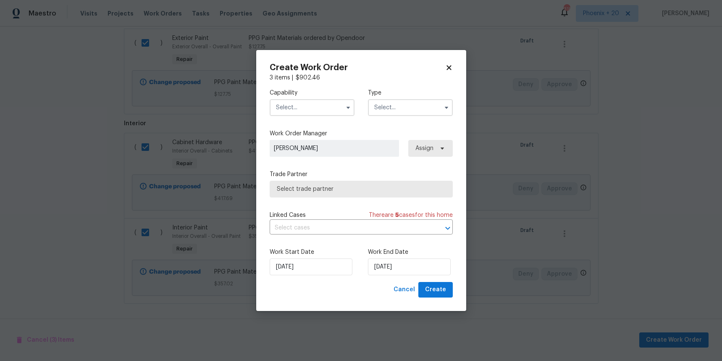
click at [313, 108] on input "text" at bounding box center [312, 107] width 85 height 17
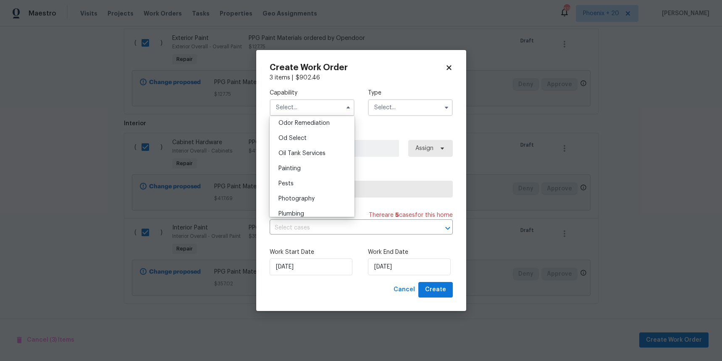
scroll to position [666, 0]
click at [313, 160] on div "Painting" at bounding box center [312, 164] width 81 height 15
type input "Painting"
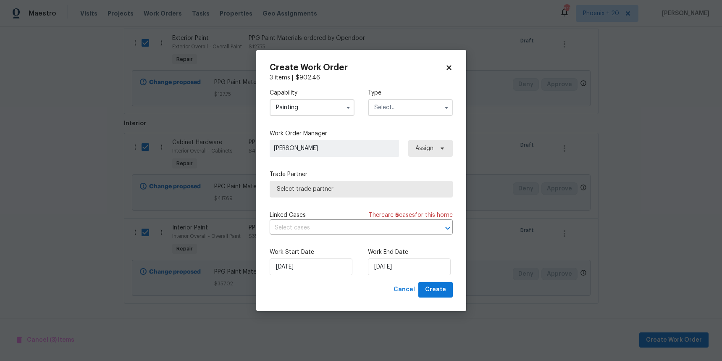
drag, startPoint x: 430, startPoint y: 100, endPoint x: 427, endPoint y: 110, distance: 10.5
click at [430, 100] on input "text" at bounding box center [410, 107] width 85 height 17
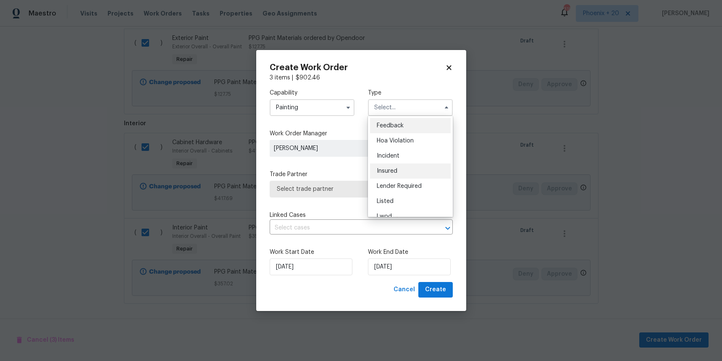
scroll to position [100, 0]
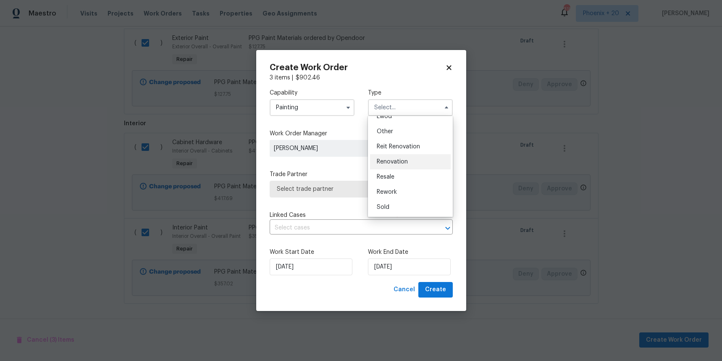
click at [416, 164] on div "Renovation" at bounding box center [410, 161] width 81 height 15
type input "Renovation"
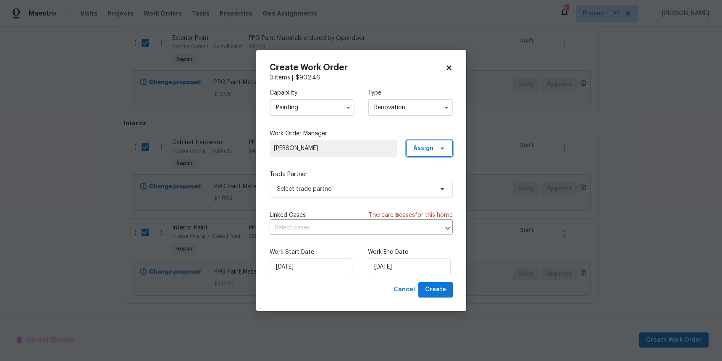
drag, startPoint x: 430, startPoint y: 152, endPoint x: 431, endPoint y: 156, distance: 4.2
click at [431, 152] on span "Assign" at bounding box center [423, 148] width 20 height 8
click at [429, 179] on div "Assign to me" at bounding box center [433, 184] width 47 height 12
click at [428, 185] on div "Assign to me" at bounding box center [430, 184] width 37 height 8
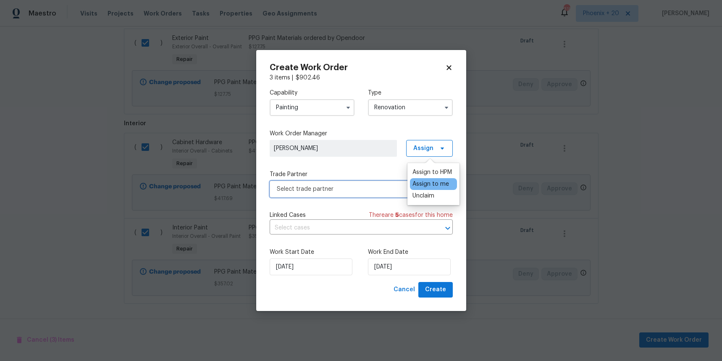
click at [356, 186] on span "Select trade partner" at bounding box center [355, 189] width 157 height 8
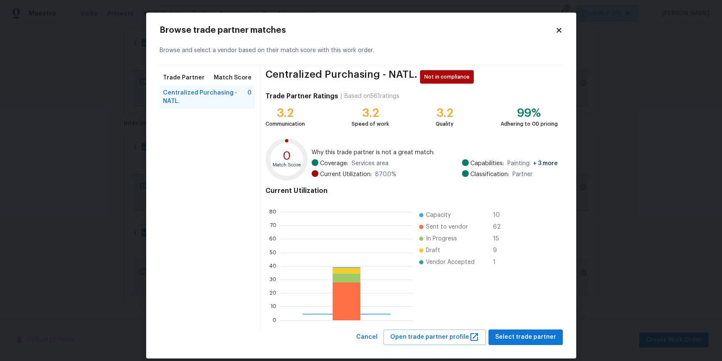
scroll to position [118, 132]
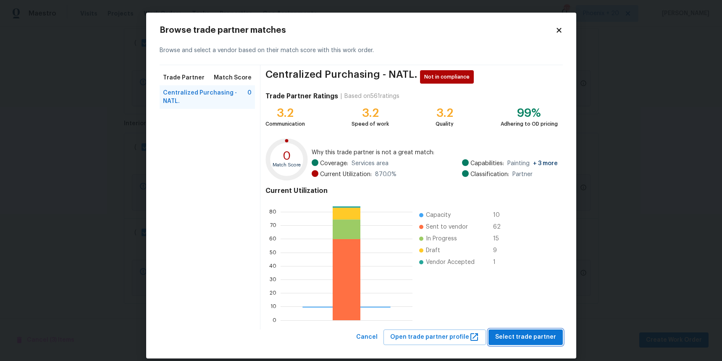
click at [511, 330] on button "Select trade partner" at bounding box center [525, 337] width 74 height 16
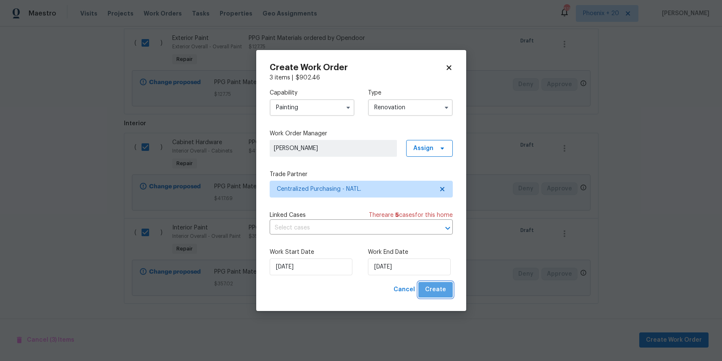
click at [440, 288] on span "Create" at bounding box center [435, 289] width 21 height 10
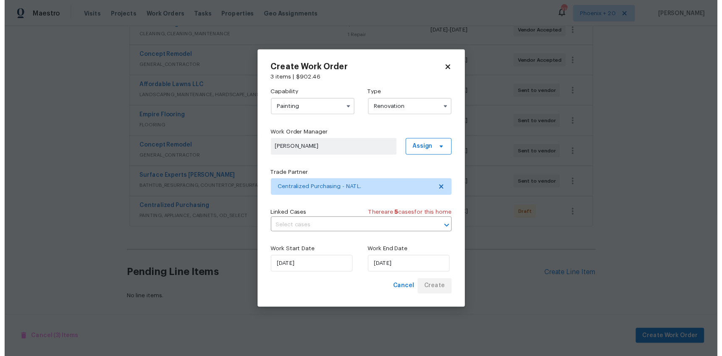
scroll to position [173, 0]
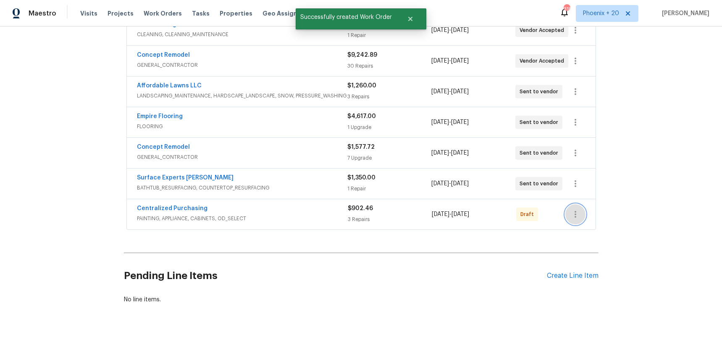
click at [577, 214] on icon "button" at bounding box center [575, 214] width 10 height 10
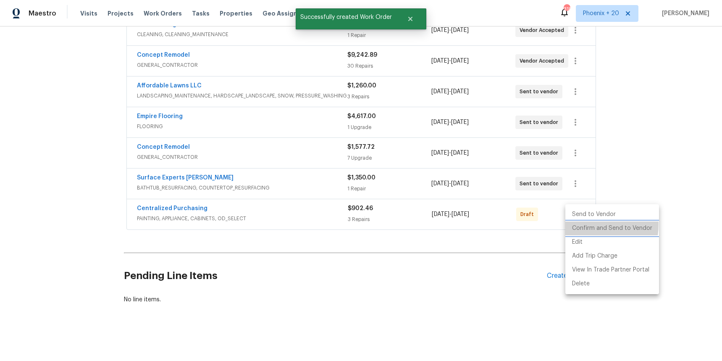
click at [581, 224] on li "Confirm and Send to Vendor" at bounding box center [612, 228] width 94 height 14
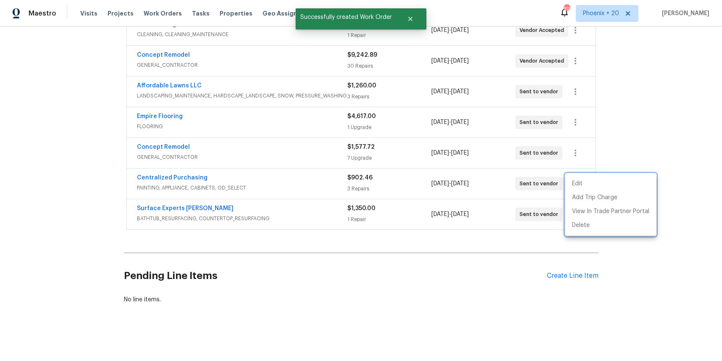
drag, startPoint x: 194, startPoint y: 174, endPoint x: 183, endPoint y: 173, distance: 11.4
click at [193, 174] on div at bounding box center [361, 180] width 722 height 361
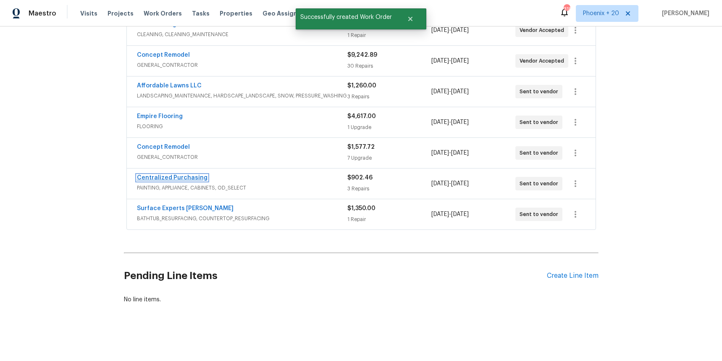
click at [184, 176] on link "Centralized Purchasing" at bounding box center [172, 178] width 71 height 6
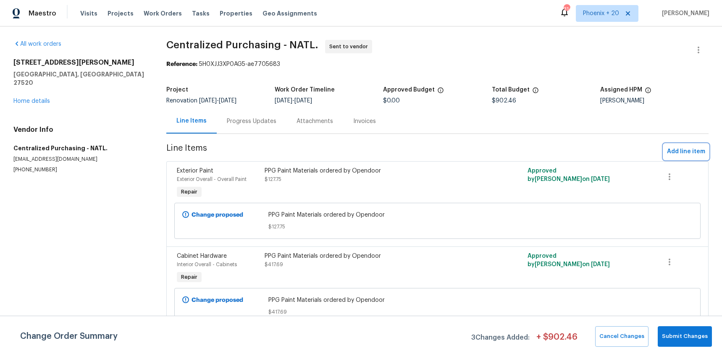
click at [687, 147] on span "Add line item" at bounding box center [686, 152] width 38 height 10
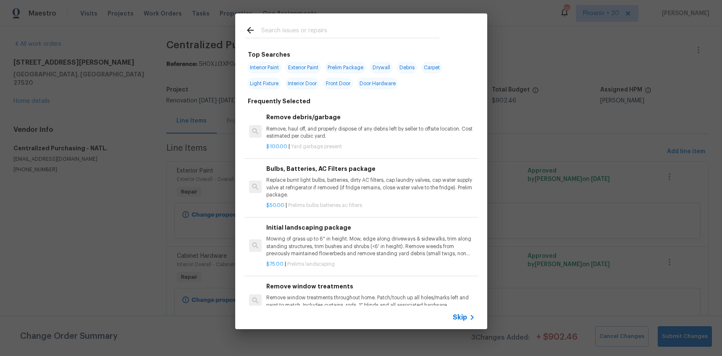
click at [312, 28] on input "text" at bounding box center [350, 31] width 178 height 13
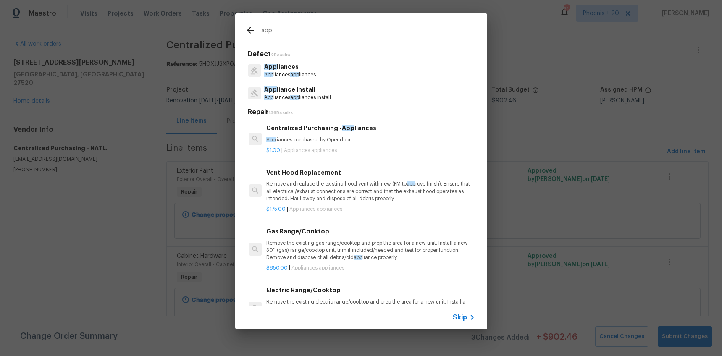
type input "app"
click at [380, 149] on p "$1.00 | Appliances appliances" at bounding box center [370, 150] width 208 height 7
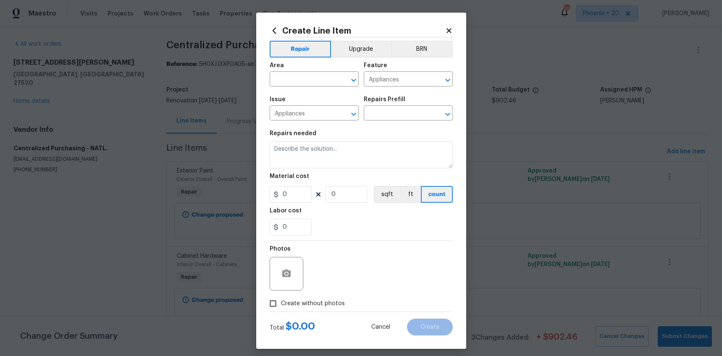
type input "Centralized Purchasing - Appliances $1.00"
type textarea "Appliances purchased by Opendoor"
type input "1"
click at [303, 71] on div "Area" at bounding box center [314, 68] width 89 height 11
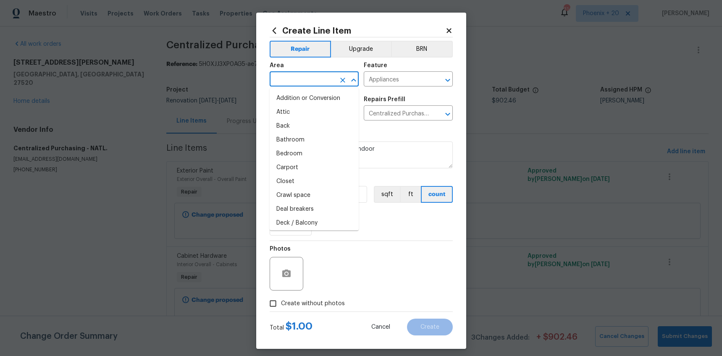
click at [307, 80] on input "text" at bounding box center [303, 79] width 66 height 13
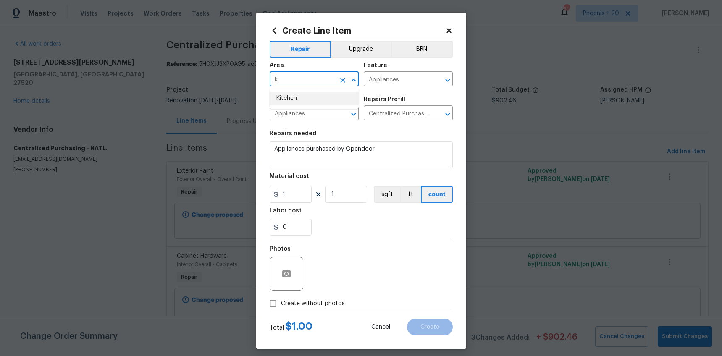
click at [306, 108] on ul "Kitchen" at bounding box center [314, 98] width 89 height 21
click at [305, 101] on li "Kitchen" at bounding box center [314, 99] width 89 height 14
type input "Kitchen"
click at [369, 41] on button "Upgrade" at bounding box center [361, 49] width 60 height 17
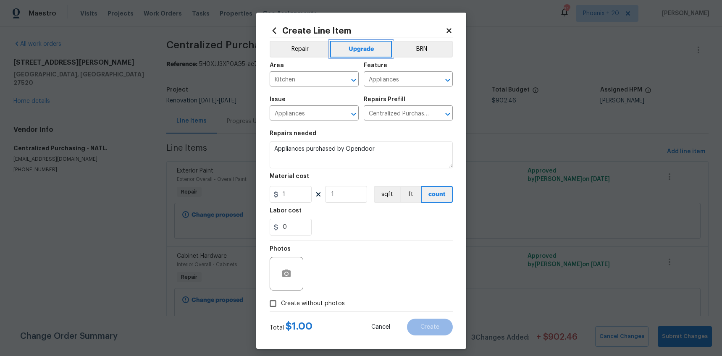
click at [368, 47] on button "Upgrade" at bounding box center [361, 49] width 62 height 17
click at [296, 188] on input "1" at bounding box center [291, 194] width 42 height 17
type input "1180.76"
drag, startPoint x: 322, startPoint y: 318, endPoint x: 320, endPoint y: 307, distance: 11.0
click at [321, 316] on div "Total $ 1180.76 Cancel Create" at bounding box center [361, 324] width 183 height 24
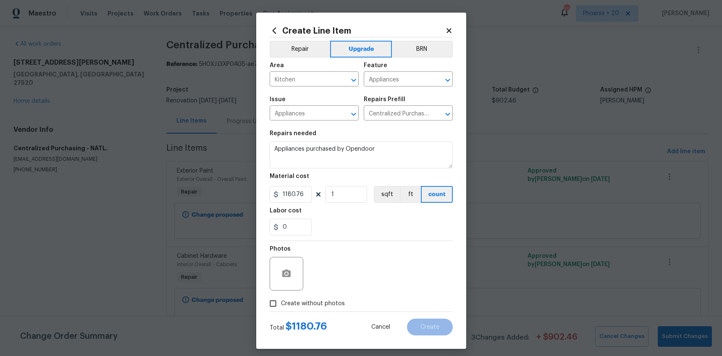
click at [320, 307] on span "Create without photos" at bounding box center [313, 303] width 64 height 9
click at [281, 307] on input "Create without photos" at bounding box center [273, 304] width 16 height 16
checkbox input "true"
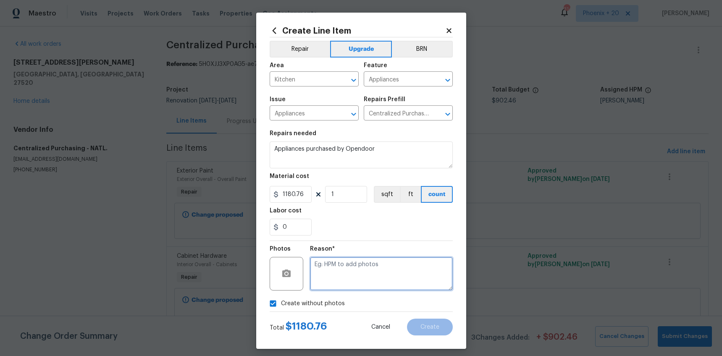
click at [338, 269] on textarea at bounding box center [381, 274] width 143 height 34
type textarea "NA"
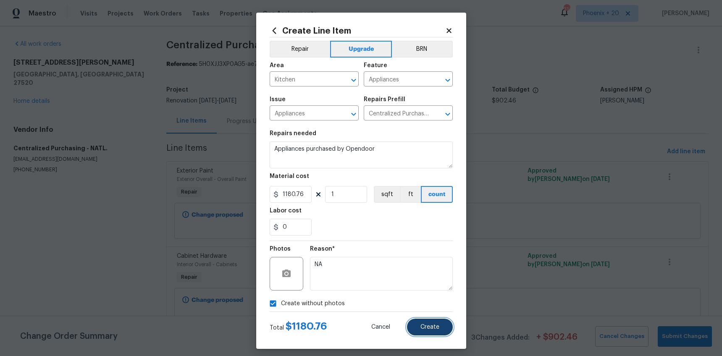
click at [423, 325] on span "Create" at bounding box center [429, 327] width 19 height 6
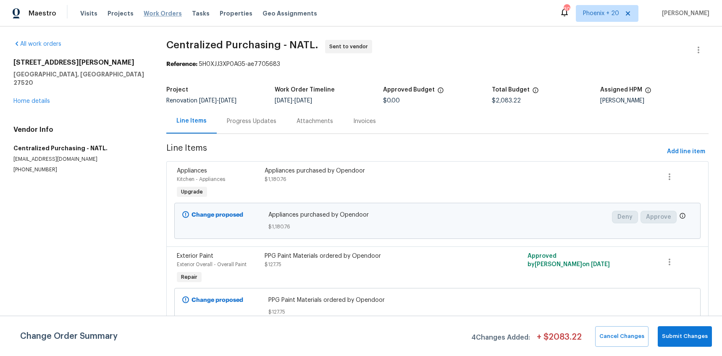
click at [144, 10] on span "Work Orders" at bounding box center [163, 13] width 38 height 8
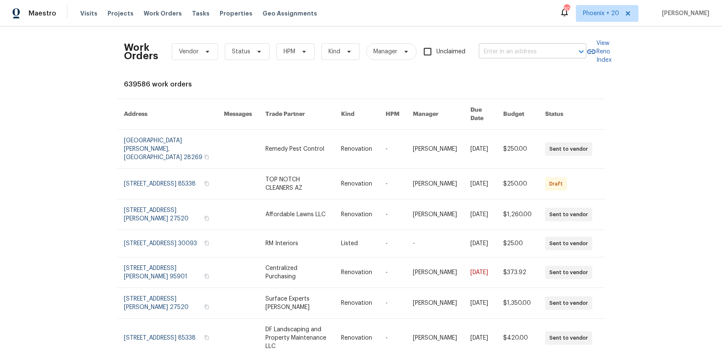
drag, startPoint x: 466, startPoint y: 56, endPoint x: 489, endPoint y: 51, distance: 24.1
click at [475, 52] on div "Work Orders Vendor Status HPM Kind Manager Unclaimed ​" at bounding box center [355, 51] width 462 height 37
click at [489, 51] on input "text" at bounding box center [521, 51] width 84 height 13
paste input "1897 Sherman Ct, Clarksville, TN 37042"
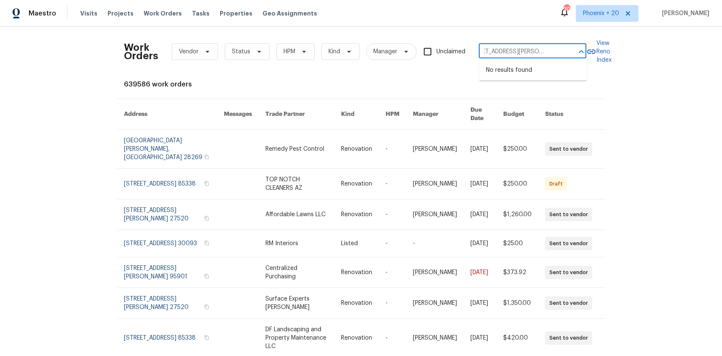
type input "1897 Sherman Ct, Clarksville, TN 37042"
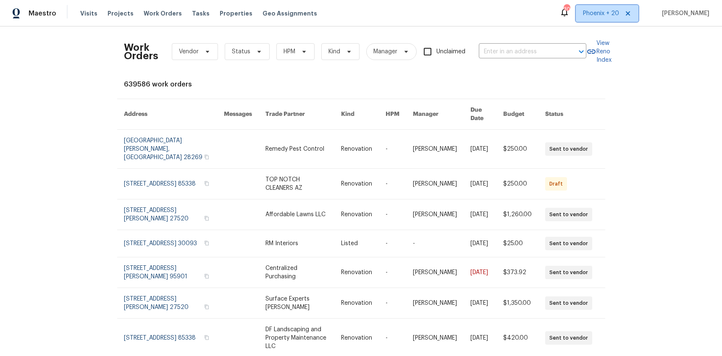
click at [595, 19] on span "Phoenix + 20" at bounding box center [607, 13] width 63 height 17
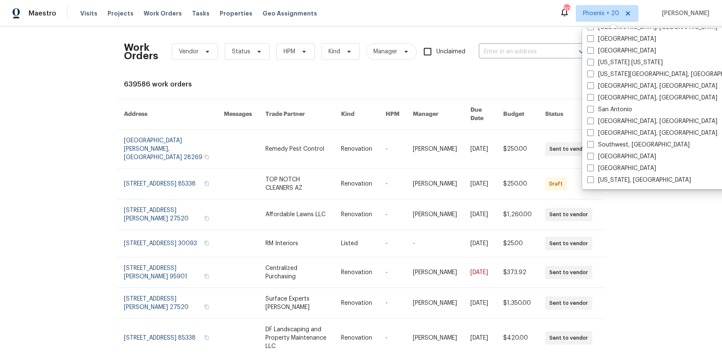
scroll to position [512, 0]
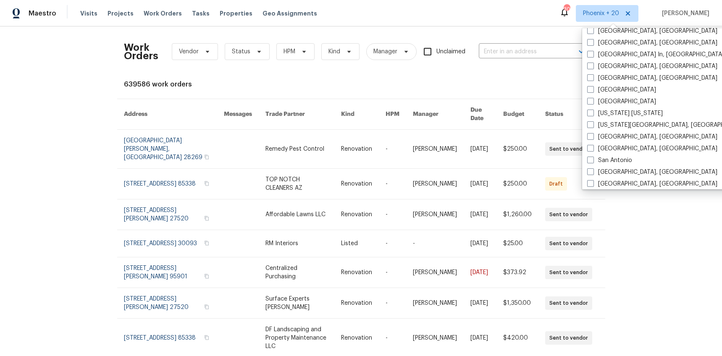
click at [616, 98] on label "[GEOGRAPHIC_DATA]" at bounding box center [621, 101] width 69 height 8
click at [593, 98] on input "[GEOGRAPHIC_DATA]" at bounding box center [589, 99] width 5 height 5
checkbox input "true"
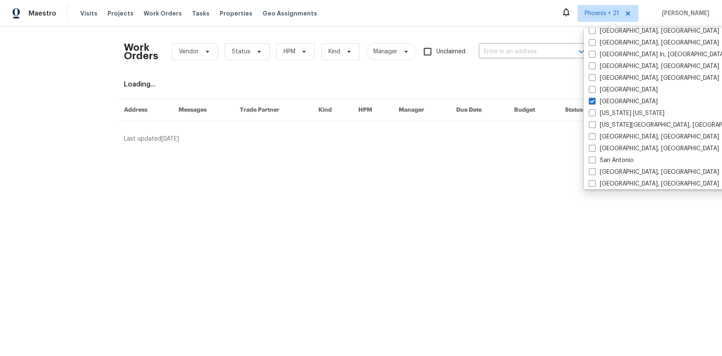
click at [528, 60] on div "Work Orders Vendor Status HPM Kind Manager Unclaimed ​" at bounding box center [355, 51] width 462 height 37
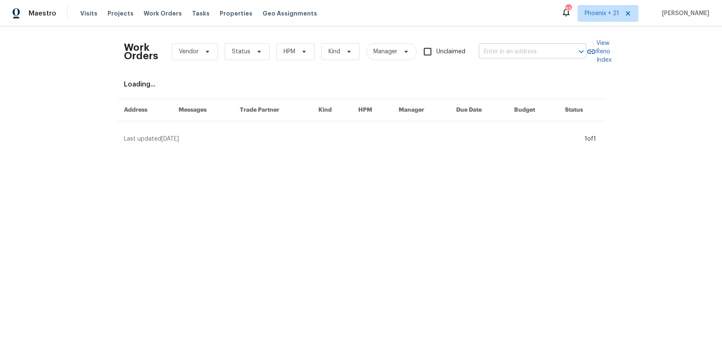
click at [524, 55] on input "text" at bounding box center [521, 51] width 84 height 13
paste input "1897 Sherman Ct, Clarksville, TN 37042"
type input "1897 Sherman Ct, Clarksville, TN 37042"
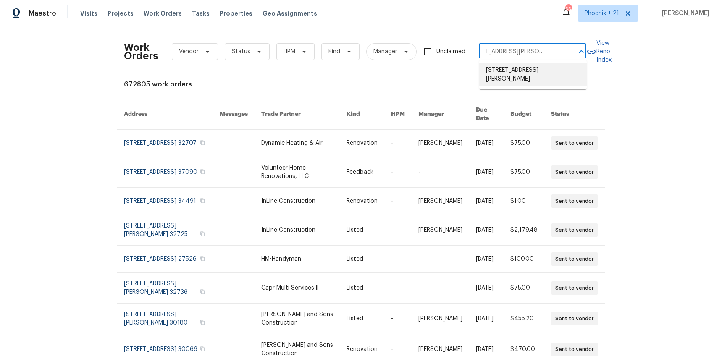
click at [524, 66] on li "1897 Sherman Ct, Clarksville, TN 37042" at bounding box center [533, 74] width 108 height 23
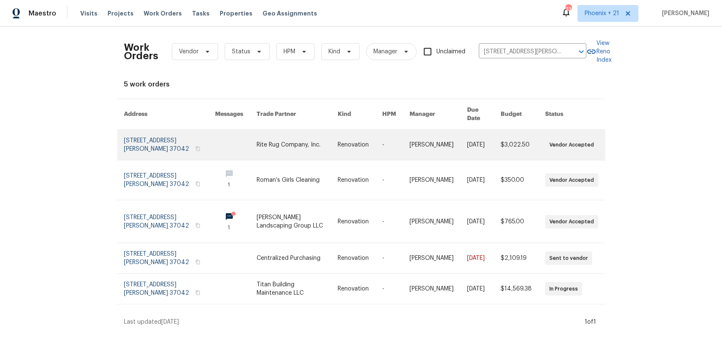
click at [283, 145] on link at bounding box center [297, 145] width 81 height 30
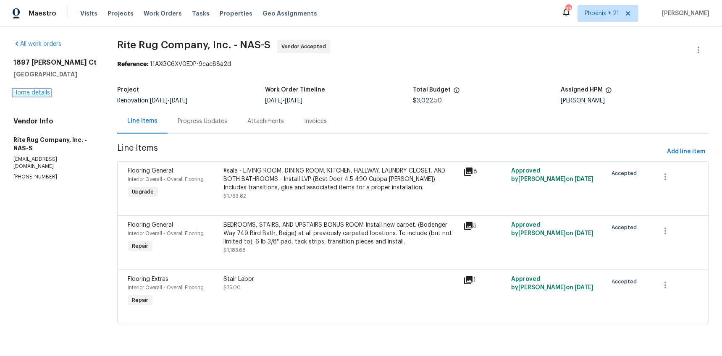
click at [37, 90] on link "Home details" at bounding box center [31, 93] width 37 height 6
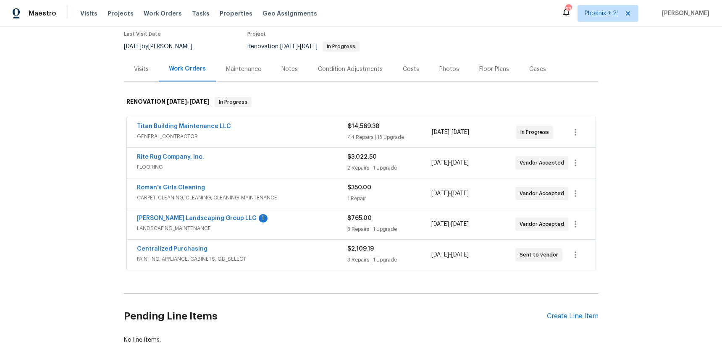
scroll to position [72, 0]
click at [184, 246] on link "Centralized Purchasing" at bounding box center [172, 248] width 71 height 6
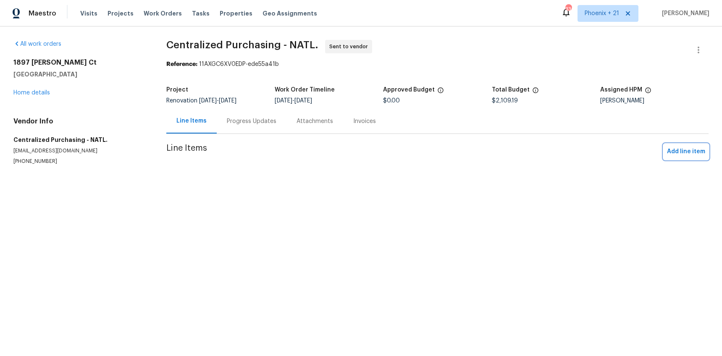
click at [694, 148] on section "Centralized Purchasing - NATL. Sent to vendor Reference: 11AXGC6XV0EDP-ede55a41…" at bounding box center [437, 112] width 542 height 145
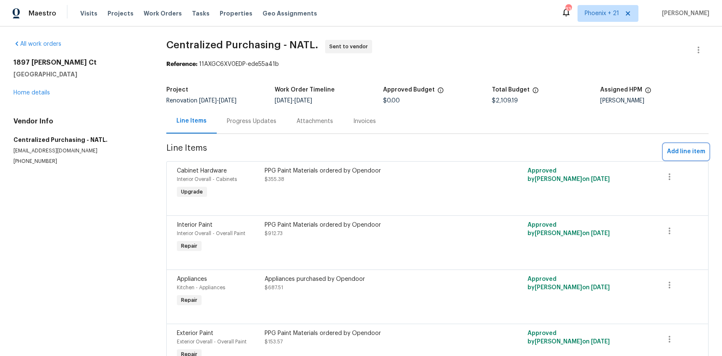
click at [671, 151] on span "Add line item" at bounding box center [686, 152] width 38 height 10
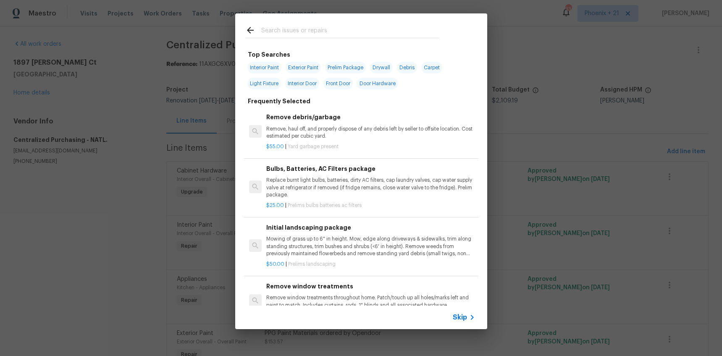
click at [383, 34] on input "text" at bounding box center [350, 31] width 178 height 13
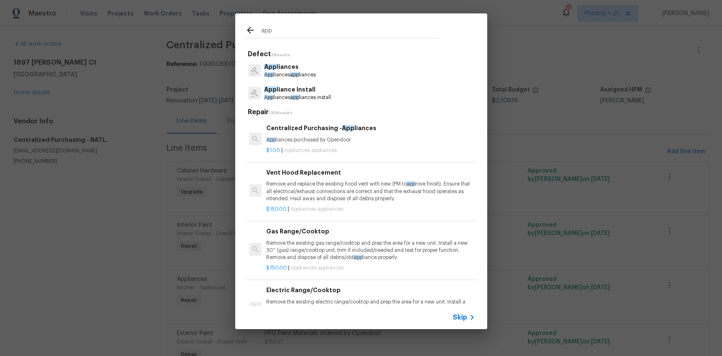
type input "app"
click at [380, 136] on p "App liances purchased by Opendoor" at bounding box center [370, 139] width 208 height 7
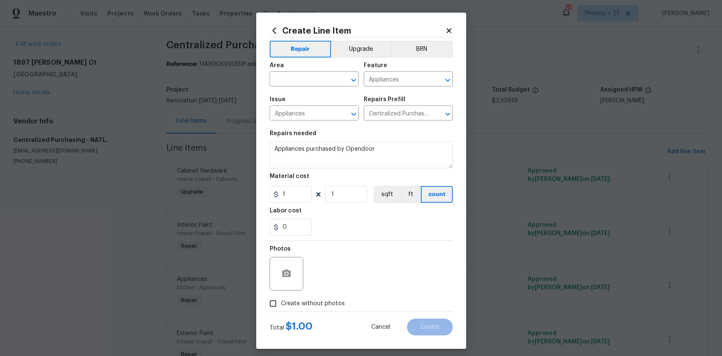
click at [341, 59] on span "Area ​" at bounding box center [314, 75] width 89 height 34
click at [343, 53] on button "Upgrade" at bounding box center [361, 49] width 60 height 17
click at [329, 81] on input "text" at bounding box center [303, 79] width 66 height 13
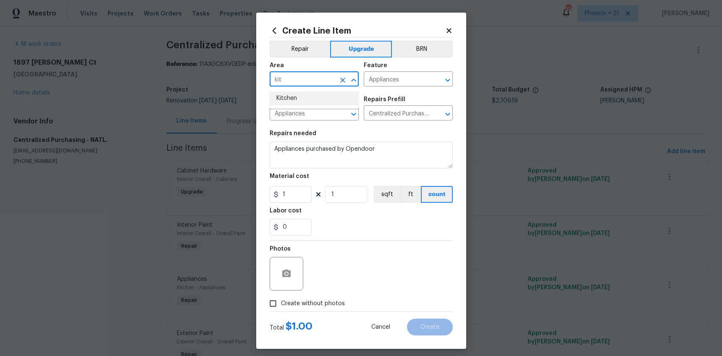
click at [320, 93] on li "Kitchen" at bounding box center [314, 99] width 89 height 14
type input "Kitchen"
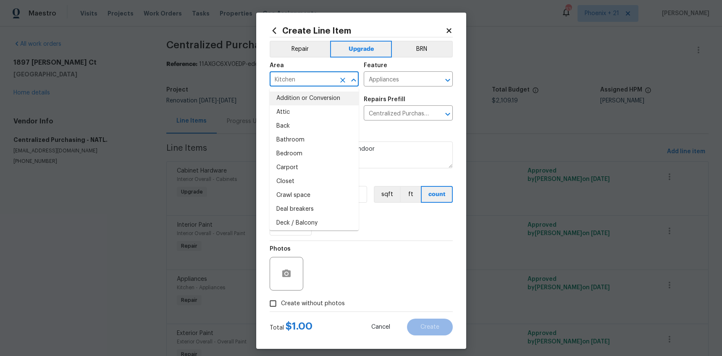
drag, startPoint x: 404, startPoint y: 235, endPoint x: 390, endPoint y: 234, distance: 13.9
click at [399, 235] on div "0" at bounding box center [361, 227] width 183 height 17
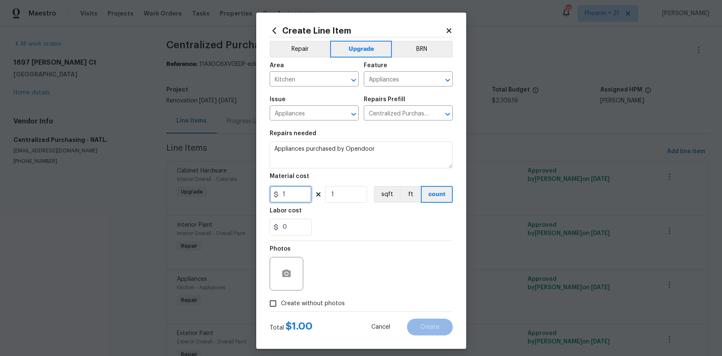
click at [284, 194] on input "1" at bounding box center [291, 194] width 42 height 17
type input "1058.9"
click at [323, 303] on span "Create without photos" at bounding box center [313, 303] width 64 height 9
click at [281, 303] on input "Create without photos" at bounding box center [273, 304] width 16 height 16
checkbox input "true"
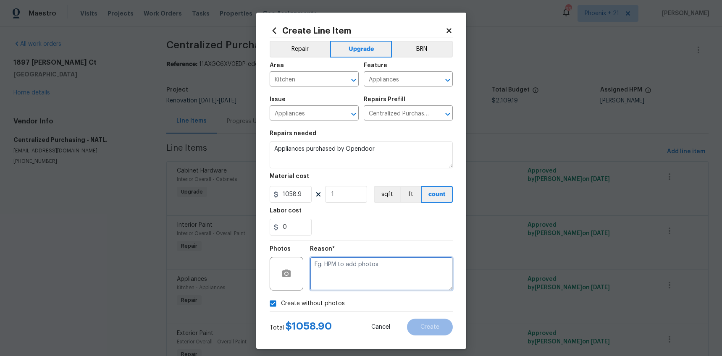
click at [336, 286] on textarea at bounding box center [381, 274] width 143 height 34
type textarea "NA"
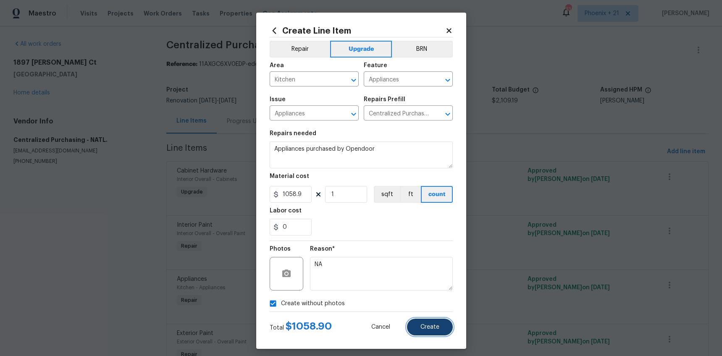
click at [427, 325] on span "Create" at bounding box center [429, 327] width 19 height 6
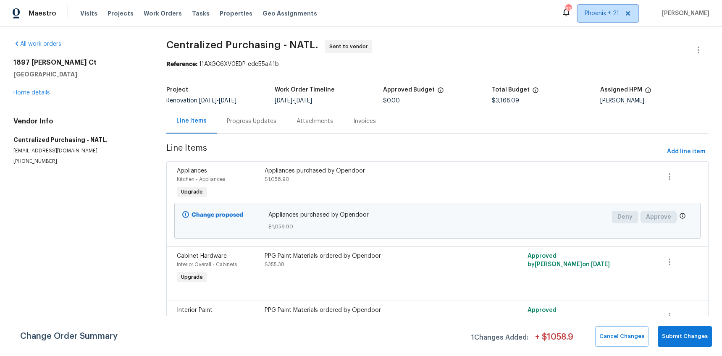
drag, startPoint x: 601, startPoint y: 9, endPoint x: 603, endPoint y: 18, distance: 9.1
click at [602, 10] on span "Phoenix + 21" at bounding box center [602, 13] width 34 height 8
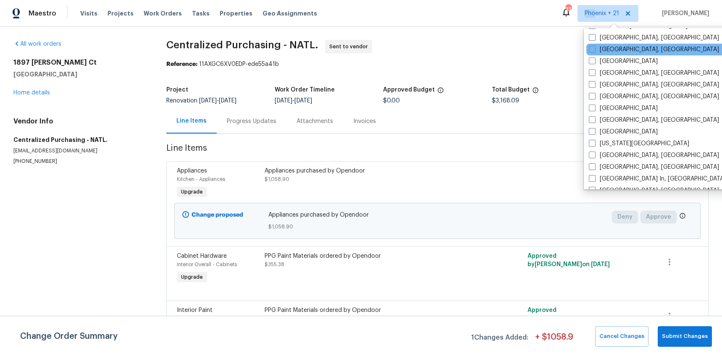
scroll to position [398, 0]
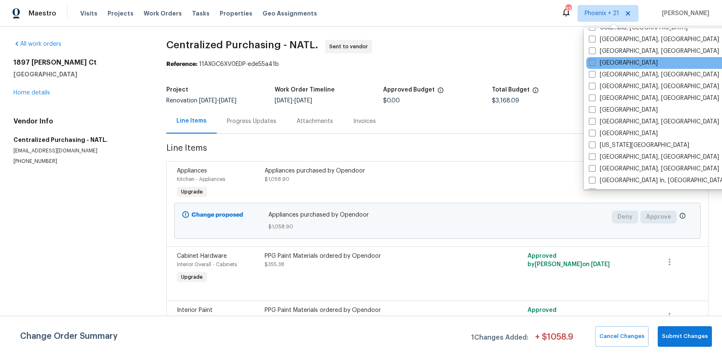
click at [613, 63] on label "[GEOGRAPHIC_DATA]" at bounding box center [623, 63] width 69 height 8
click at [594, 63] on input "[GEOGRAPHIC_DATA]" at bounding box center [591, 61] width 5 height 5
checkbox input "true"
drag, startPoint x: 163, startPoint y: 15, endPoint x: 167, endPoint y: 18, distance: 4.5
click at [163, 15] on span "Work Orders" at bounding box center [163, 13] width 38 height 8
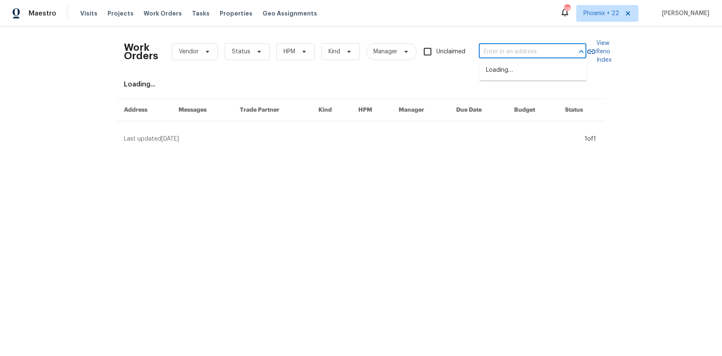
click at [517, 50] on input "text" at bounding box center [521, 51] width 84 height 13
paste input "8712 Trace Ridge Pkwy, Fort Worth, TX 76244"
type input "8712 Trace Ridge Pkwy, Fort Worth, TX 76244"
click at [517, 73] on li "8712 Trace Ridge Pkwy, Fort Worth, TX 76244" at bounding box center [533, 70] width 108 height 14
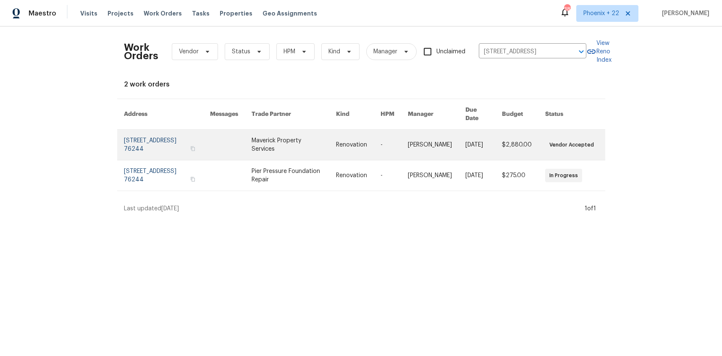
click at [229, 137] on link at bounding box center [231, 145] width 42 height 30
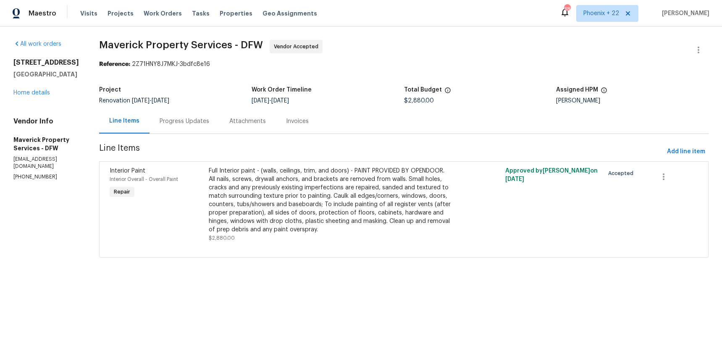
click at [26, 96] on div "8712 Trace Ridge Pkwy Fort Worth, TX 76244 Home details" at bounding box center [46, 77] width 66 height 39
click at [26, 93] on link "Home details" at bounding box center [31, 93] width 37 height 6
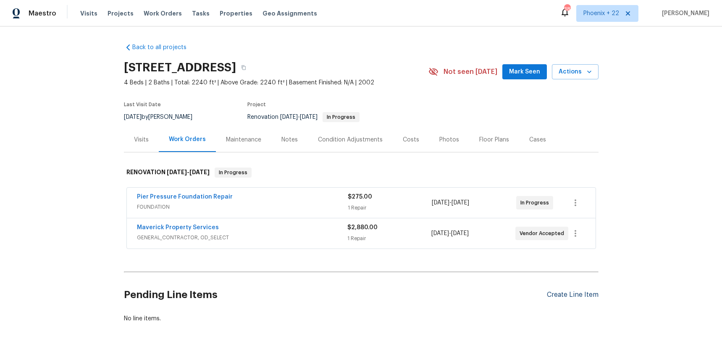
click at [586, 291] on div "Create Line Item" at bounding box center [573, 295] width 52 height 8
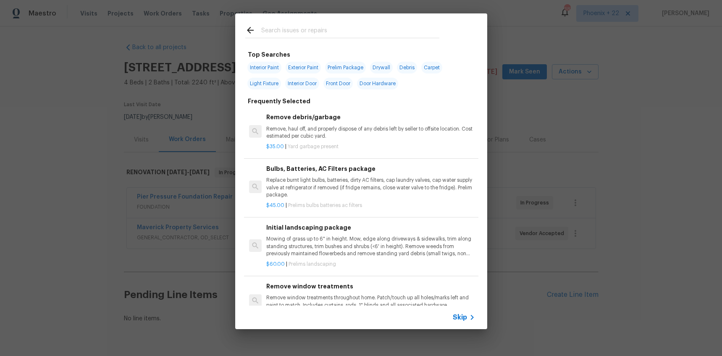
drag, startPoint x: 364, startPoint y: 42, endPoint x: 359, endPoint y: 40, distance: 5.3
click at [362, 41] on div at bounding box center [342, 29] width 214 height 33
click at [348, 35] on input "text" at bounding box center [350, 31] width 178 height 13
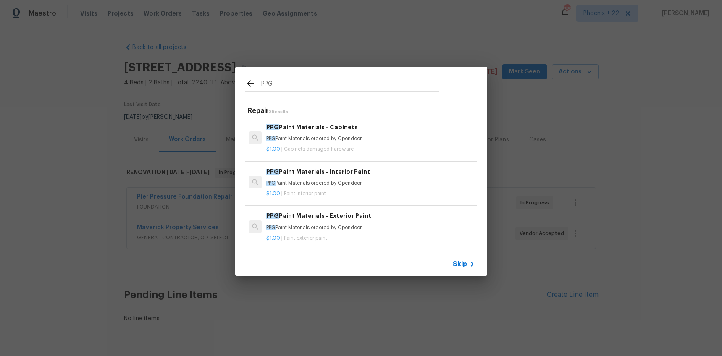
type input "PPG"
click at [385, 164] on div "PPG Paint Materials - Interior Paint PPG Paint Materials ordered by Opendoor $1…" at bounding box center [361, 182] width 234 height 47
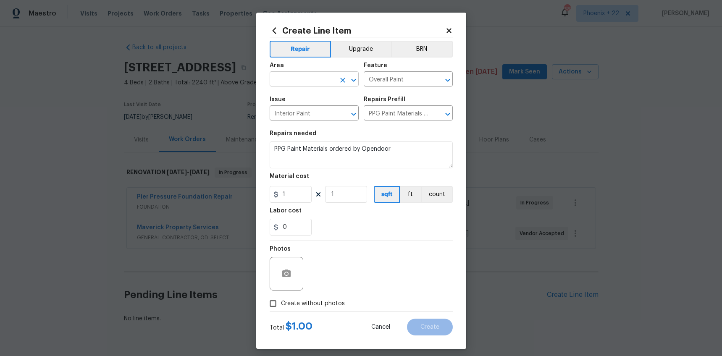
click at [308, 81] on input "text" at bounding box center [303, 79] width 66 height 13
click at [309, 112] on li "Interior Overall" at bounding box center [314, 112] width 89 height 14
type input "Interior Overall"
drag, startPoint x: 302, startPoint y: 179, endPoint x: 302, endPoint y: 196, distance: 17.2
click at [302, 183] on div "Material cost" at bounding box center [361, 178] width 183 height 11
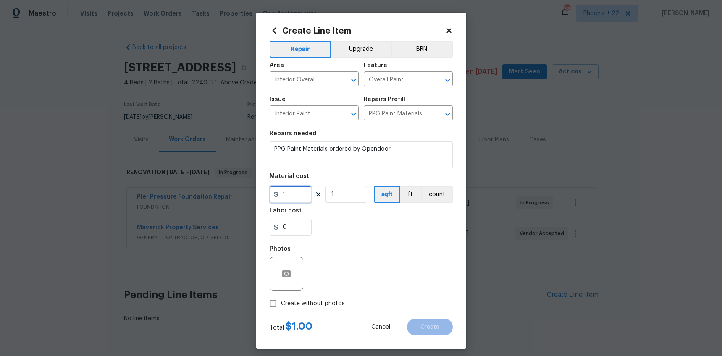
click at [302, 199] on input "1" at bounding box center [291, 194] width 42 height 17
type input "826.28"
drag, startPoint x: 335, startPoint y: 300, endPoint x: 341, endPoint y: 296, distance: 6.6
click at [335, 300] on span "Create without photos" at bounding box center [313, 303] width 64 height 9
click at [281, 300] on input "Create without photos" at bounding box center [273, 304] width 16 height 16
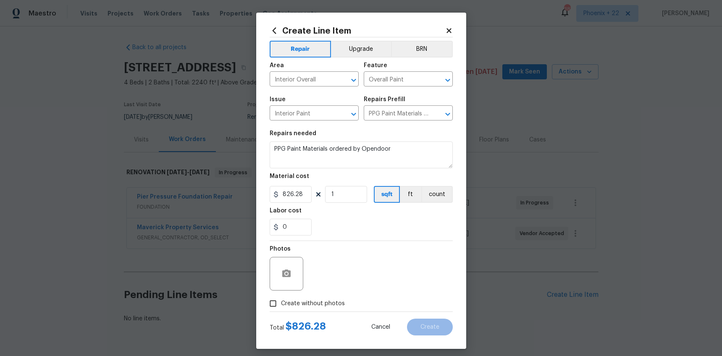
checkbox input "true"
click at [346, 292] on div "Reason*" at bounding box center [381, 268] width 143 height 55
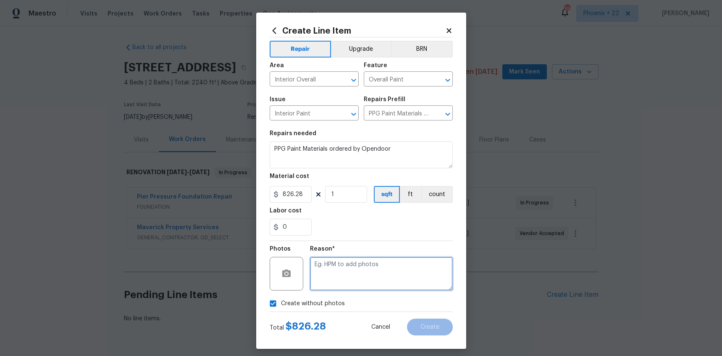
click at [357, 283] on textarea at bounding box center [381, 274] width 143 height 34
type textarea "NA"
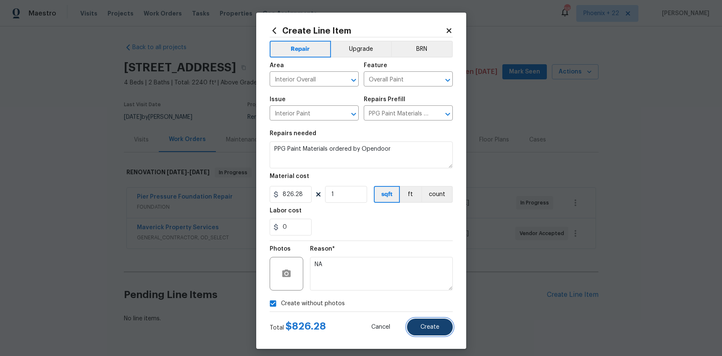
click at [433, 321] on button "Create" at bounding box center [430, 327] width 46 height 17
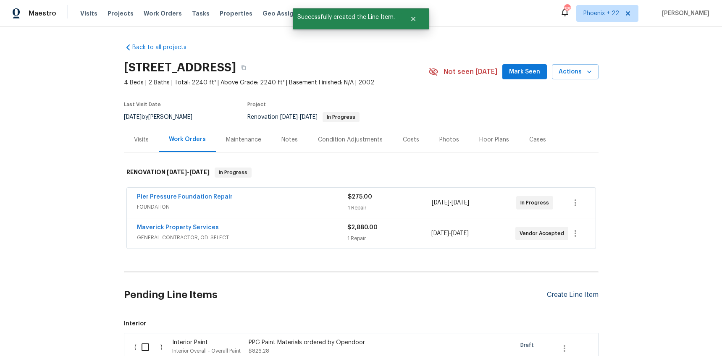
click at [577, 293] on div "Create Line Item" at bounding box center [573, 295] width 52 height 8
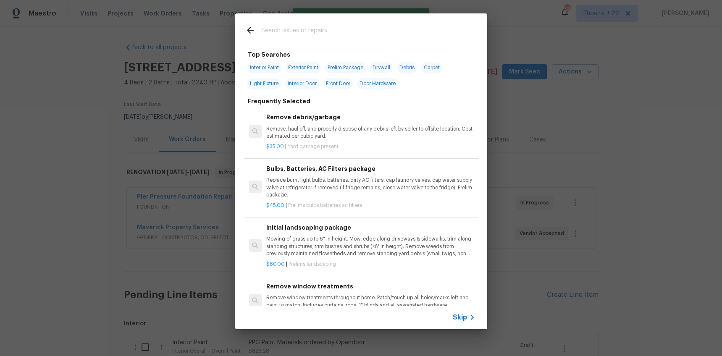
drag, startPoint x: 331, startPoint y: 21, endPoint x: 330, endPoint y: 27, distance: 5.9
click at [330, 21] on div at bounding box center [342, 29] width 214 height 33
click at [330, 29] on input "text" at bounding box center [350, 31] width 178 height 13
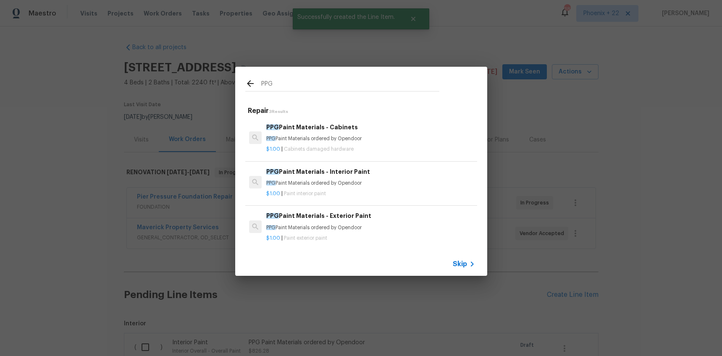
type input "PPG"
click at [388, 134] on div "PPG Paint Materials - Cabinets PPG Paint Materials ordered by Opendoor" at bounding box center [370, 133] width 208 height 20
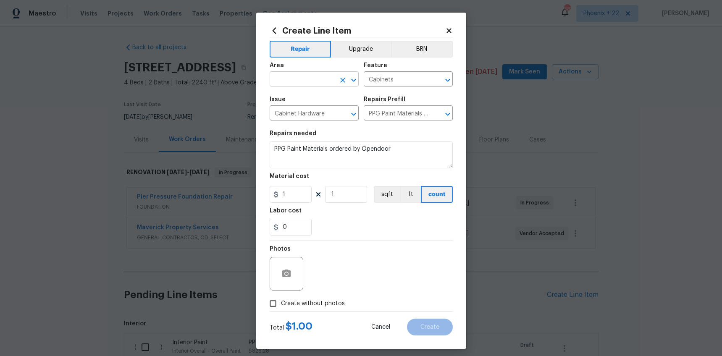
click at [304, 75] on input "text" at bounding box center [303, 79] width 66 height 13
click at [308, 113] on li "Interior Overall" at bounding box center [314, 112] width 89 height 14
type input "Interior Overall"
drag, startPoint x: 292, startPoint y: 199, endPoint x: 269, endPoint y: 193, distance: 24.2
click at [269, 193] on div "Create Line Item Repair Upgrade BRN Area Interior Overall ​ Feature Cabinets ​ …" at bounding box center [361, 181] width 210 height 336
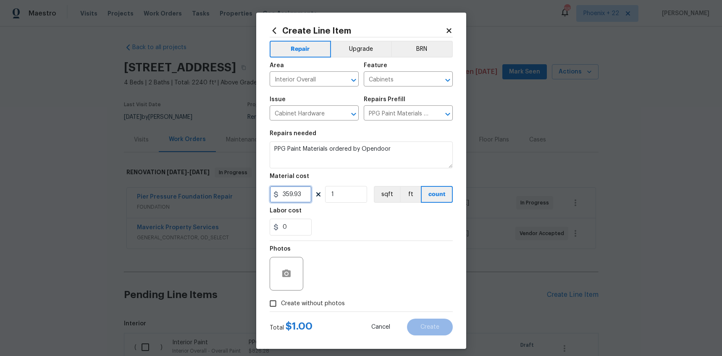
type input "359.93"
drag, startPoint x: 312, startPoint y: 308, endPoint x: 315, endPoint y: 303, distance: 6.1
click at [312, 308] on label "Create without photos" at bounding box center [305, 304] width 80 height 16
drag, startPoint x: 328, startPoint y: 275, endPoint x: 325, endPoint y: 283, distance: 8.5
click at [328, 278] on div "Photos" at bounding box center [361, 268] width 183 height 55
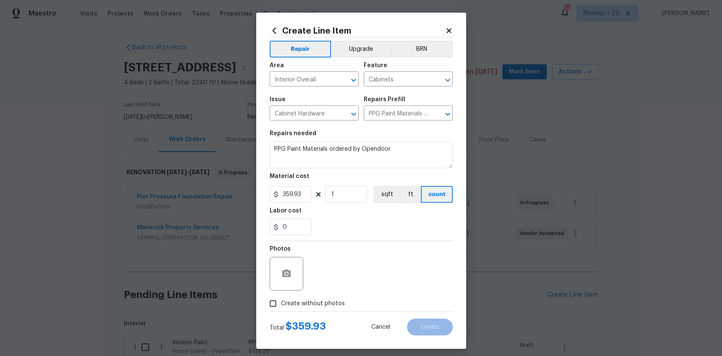
click at [325, 306] on span "Create without photos" at bounding box center [313, 303] width 64 height 9
click at [281, 306] on input "Create without photos" at bounding box center [273, 304] width 16 height 16
checkbox input "true"
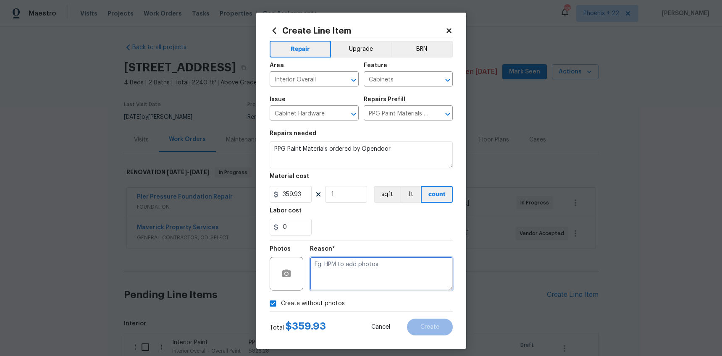
click at [330, 283] on textarea at bounding box center [381, 274] width 143 height 34
type textarea "NA"
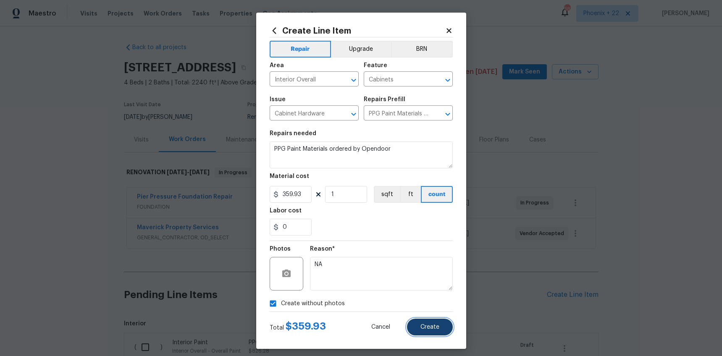
click at [425, 324] on span "Create" at bounding box center [429, 327] width 19 height 6
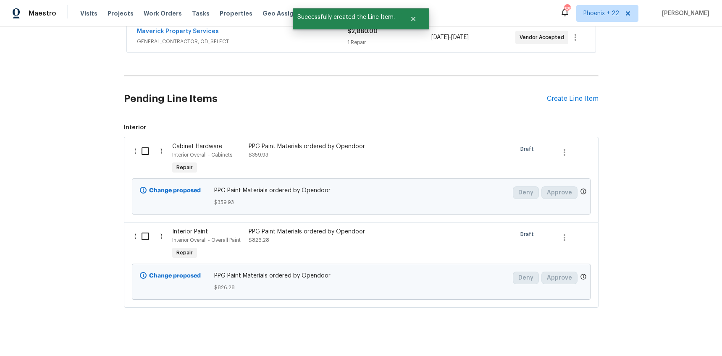
scroll to position [205, 0]
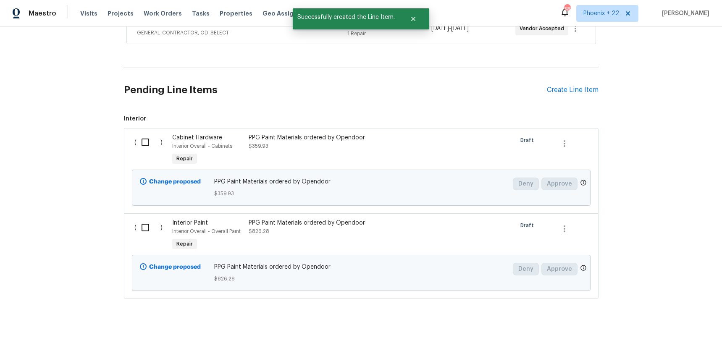
click at [127, 146] on div "( ) Cabinet Hardware Interior Overall - Cabinets Repair PPG Paint Materials ord…" at bounding box center [361, 170] width 475 height 85
drag, startPoint x: 142, startPoint y: 144, endPoint x: 160, endPoint y: 224, distance: 82.0
click at [142, 144] on input "checkbox" at bounding box center [148, 143] width 24 height 18
checkbox input "true"
click at [161, 228] on div "( )" at bounding box center [151, 235] width 38 height 39
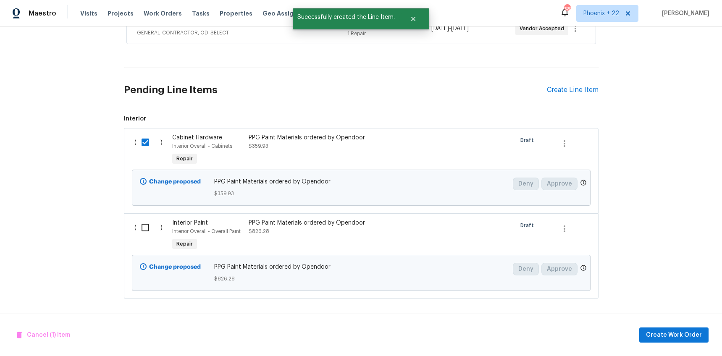
drag, startPoint x: 154, startPoint y: 227, endPoint x: 165, endPoint y: 230, distance: 11.3
click at [155, 228] on input "checkbox" at bounding box center [148, 228] width 24 height 18
checkbox input "true"
click at [665, 333] on span "Create Work Order" at bounding box center [674, 335] width 56 height 10
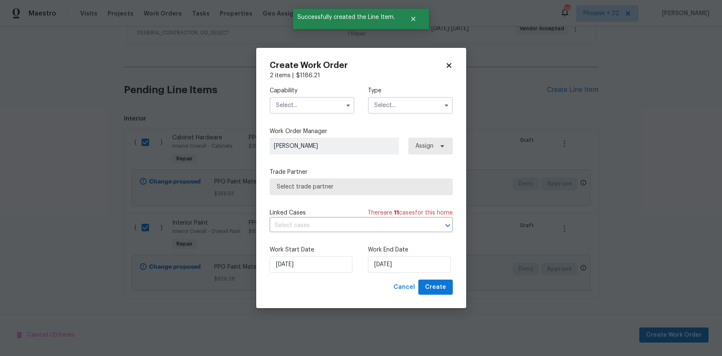
drag, startPoint x: 312, startPoint y: 101, endPoint x: 308, endPoint y: 110, distance: 9.8
click at [312, 101] on input "text" at bounding box center [312, 105] width 85 height 17
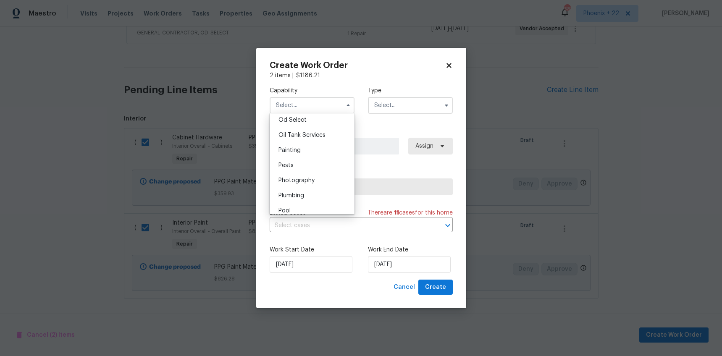
scroll to position [673, 0]
click at [312, 155] on div "Painting" at bounding box center [312, 155] width 81 height 15
type input "Painting"
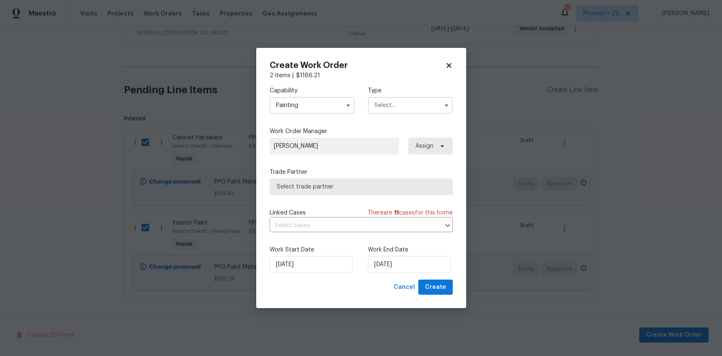
click at [417, 91] on label "Type" at bounding box center [410, 91] width 85 height 8
drag, startPoint x: 416, startPoint y: 114, endPoint x: 413, endPoint y: 108, distance: 7.1
click at [416, 115] on div "Capability Painting Type" at bounding box center [361, 100] width 183 height 41
click at [410, 107] on input "text" at bounding box center [410, 105] width 85 height 17
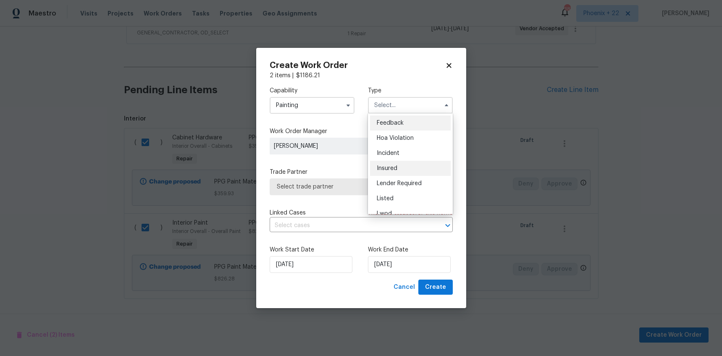
scroll to position [100, 0]
drag, startPoint x: 406, startPoint y: 154, endPoint x: 412, endPoint y: 155, distance: 5.5
click at [406, 154] on div "Renovation" at bounding box center [410, 159] width 81 height 15
type input "Renovation"
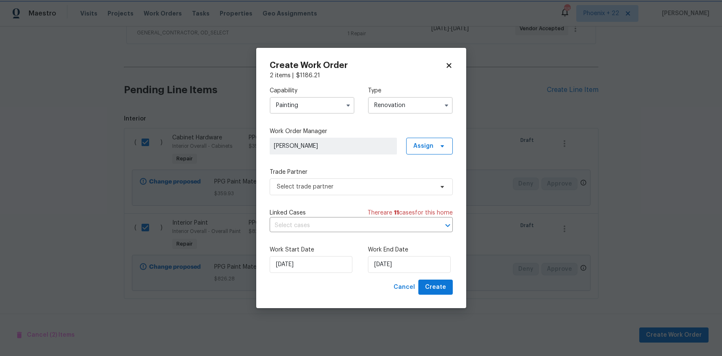
scroll to position [0, 0]
click at [427, 148] on span "Assign" at bounding box center [423, 146] width 20 height 8
drag, startPoint x: 426, startPoint y: 178, endPoint x: 406, endPoint y: 180, distance: 19.9
click at [426, 178] on div "Assign to me" at bounding box center [430, 181] width 37 height 8
click at [371, 181] on span "Select trade partner" at bounding box center [361, 186] width 183 height 17
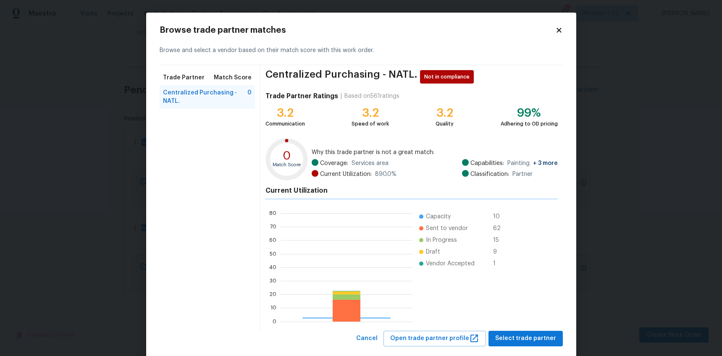
scroll to position [118, 132]
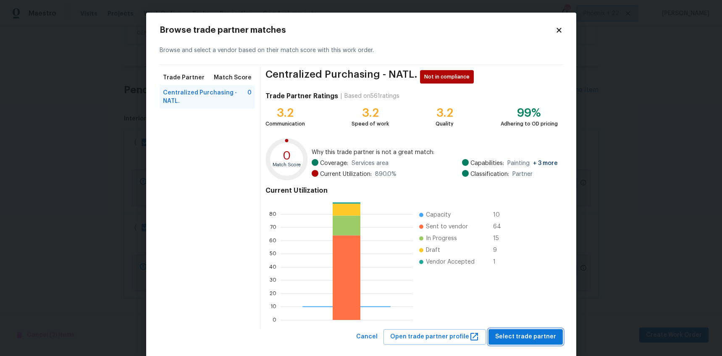
click at [508, 336] on span "Select trade partner" at bounding box center [525, 337] width 61 height 10
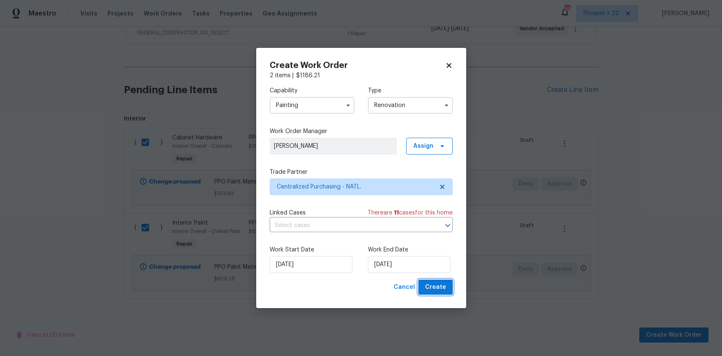
click at [441, 284] on span "Create" at bounding box center [435, 287] width 21 height 10
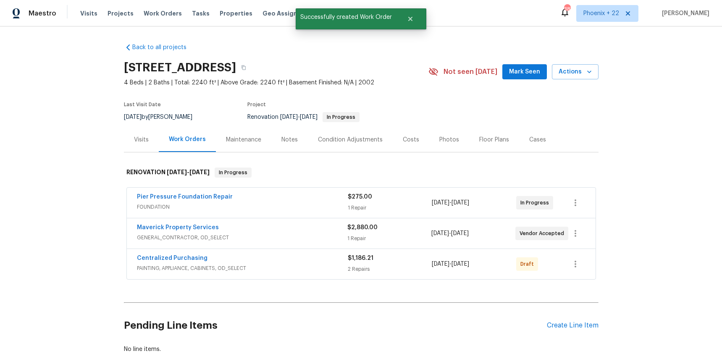
scroll to position [55, 0]
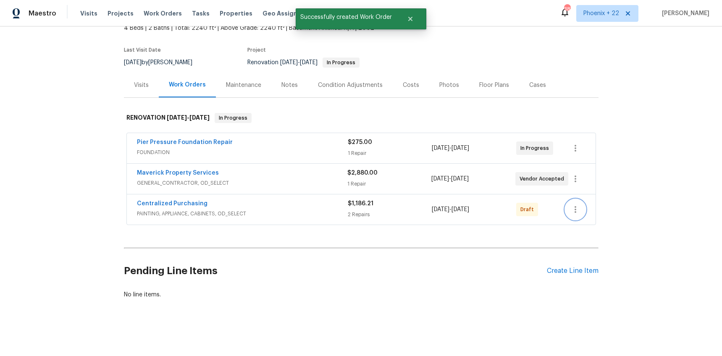
click at [573, 213] on icon "button" at bounding box center [575, 210] width 10 height 10
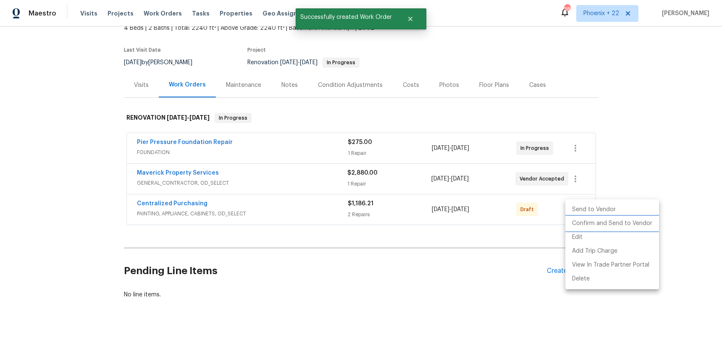
click at [575, 222] on li "Confirm and Send to Vendor" at bounding box center [612, 224] width 94 height 14
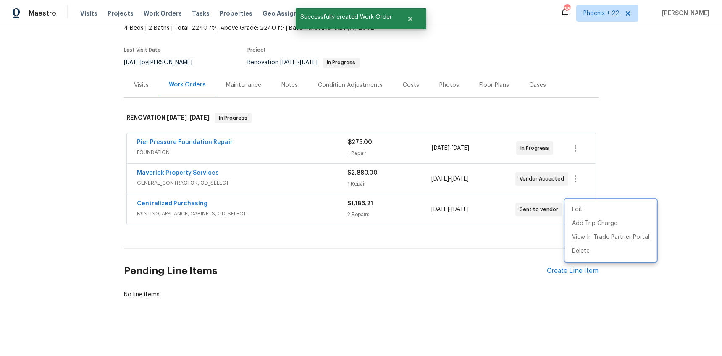
drag, startPoint x: 262, startPoint y: 192, endPoint x: 214, endPoint y: 197, distance: 49.0
click at [250, 193] on div at bounding box center [361, 178] width 722 height 356
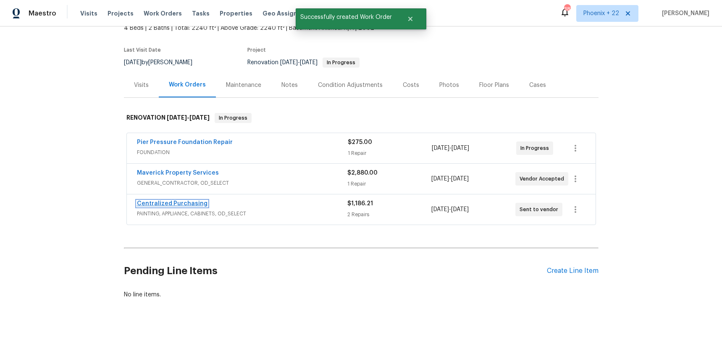
click at [180, 202] on link "Centralized Purchasing" at bounding box center [172, 204] width 71 height 6
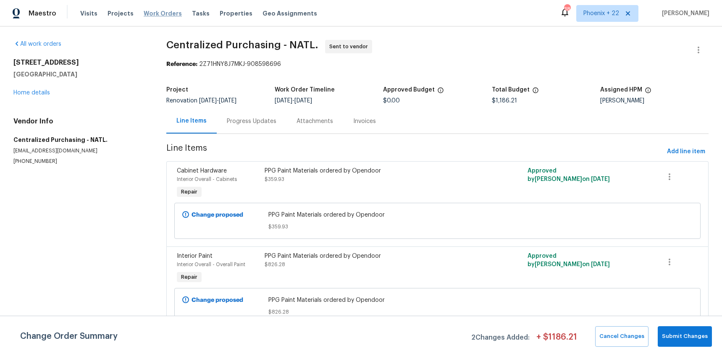
drag, startPoint x: 156, startPoint y: 3, endPoint x: 151, endPoint y: 12, distance: 10.2
click at [156, 3] on div "Maestro Visits Projects Work Orders Tasks Properties Geo Assignments 380 Phoeni…" at bounding box center [361, 13] width 722 height 26
drag, startPoint x: 151, startPoint y: 12, endPoint x: 171, endPoint y: 14, distance: 19.9
click at [152, 13] on span "Work Orders" at bounding box center [163, 13] width 38 height 8
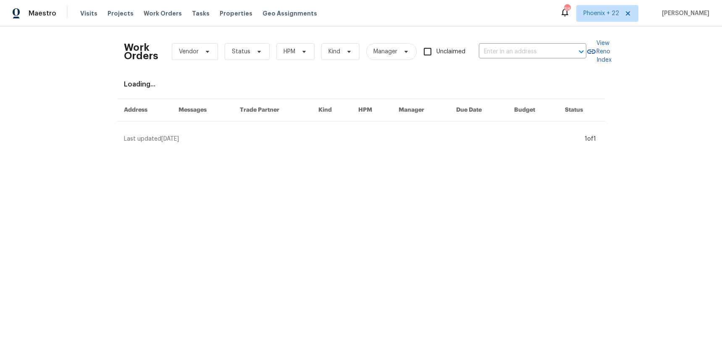
click at [498, 42] on div "Work Orders Vendor Status HPM Kind Manager Unclaimed ​" at bounding box center [355, 51] width 462 height 37
click at [497, 46] on input "text" at bounding box center [521, 51] width 84 height 13
paste input "1350 Bailey Ave, Deltona, FL 32725"
type input "1350 Bailey Ave, Deltona, FL 32725"
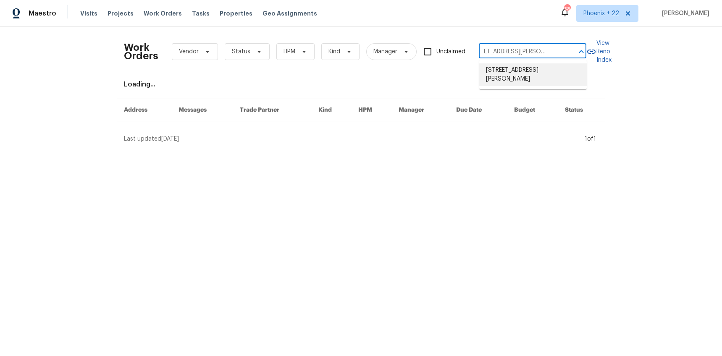
click at [501, 67] on li "1350 Bailey Ave, Deltona, FL 32725" at bounding box center [533, 74] width 108 height 23
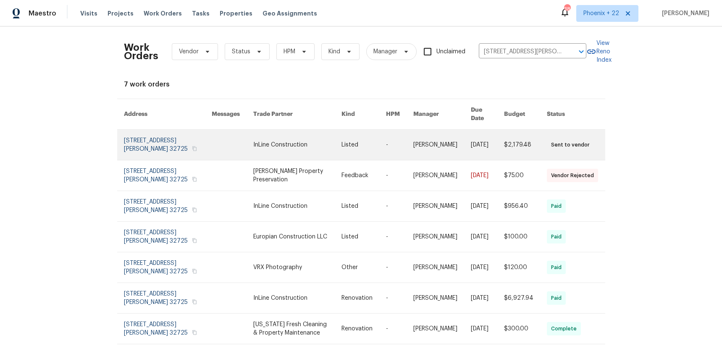
click at [269, 142] on link at bounding box center [297, 145] width 88 height 30
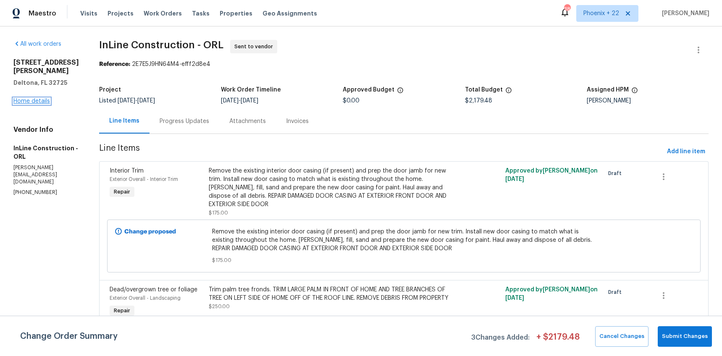
click at [43, 98] on link "Home details" at bounding box center [31, 101] width 37 height 6
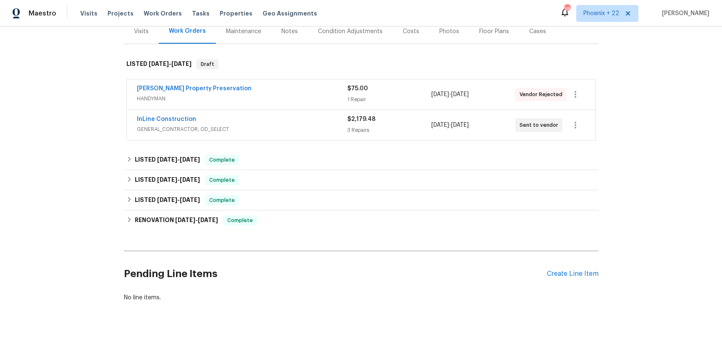
scroll to position [111, 0]
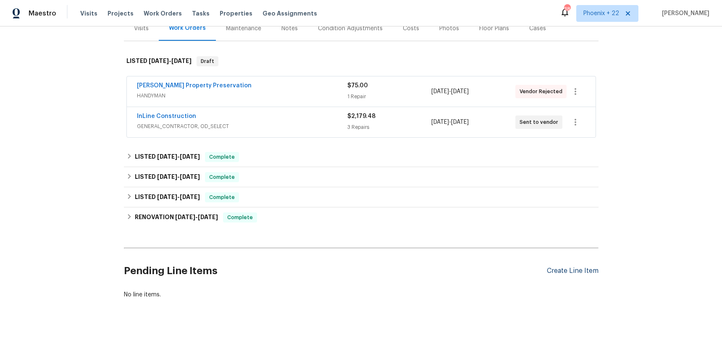
click at [588, 275] on div "Create Line Item" at bounding box center [573, 271] width 52 height 8
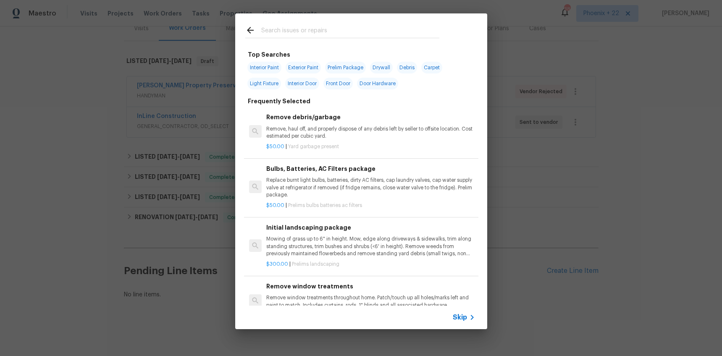
click at [370, 29] on input "text" at bounding box center [350, 31] width 178 height 13
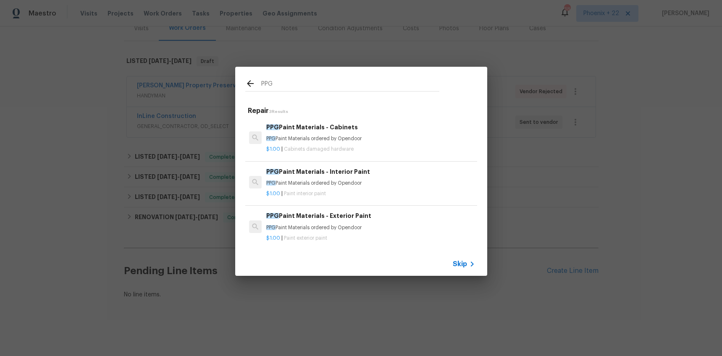
type input "PPG"
click at [413, 220] on h6 "PPG Paint Materials - Exterior Paint" at bounding box center [370, 215] width 208 height 9
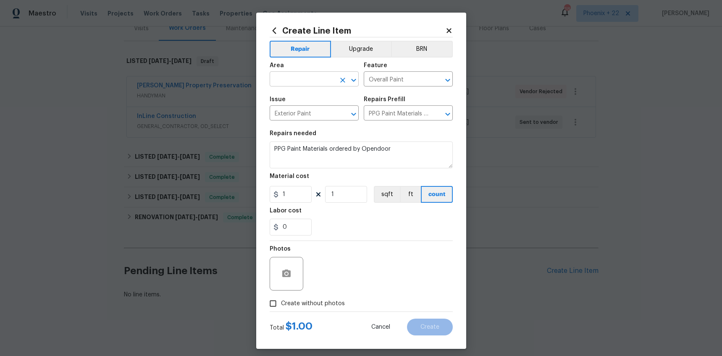
click at [305, 79] on input "text" at bounding box center [303, 79] width 66 height 13
click at [303, 102] on li "Exterior Overall" at bounding box center [314, 99] width 89 height 14
type input "Exterior Overall"
click at [370, 212] on div "Labor cost" at bounding box center [361, 213] width 183 height 11
click at [277, 198] on input "1" at bounding box center [291, 194] width 42 height 17
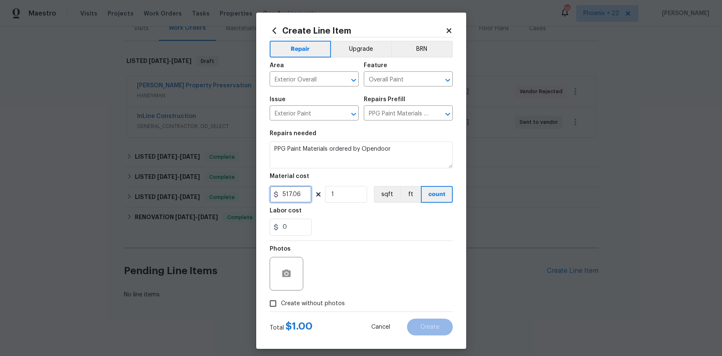
type input "517.06"
click at [308, 307] on span "Create without photos" at bounding box center [313, 303] width 64 height 9
click at [281, 307] on input "Create without photos" at bounding box center [273, 304] width 16 height 16
checkbox input "true"
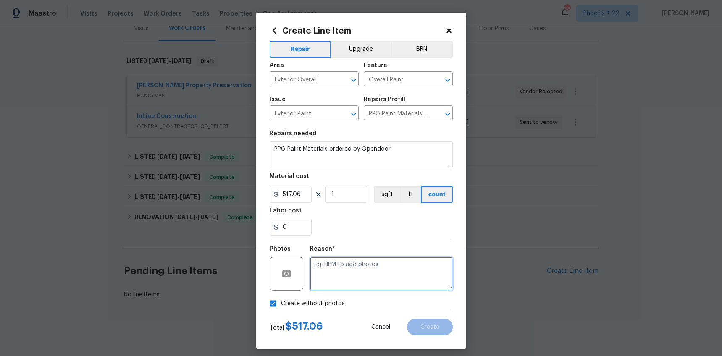
click at [400, 286] on textarea at bounding box center [381, 274] width 143 height 34
type textarea "na"
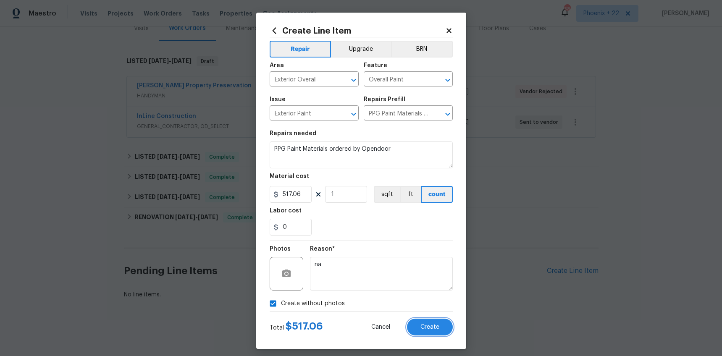
drag, startPoint x: 438, startPoint y: 329, endPoint x: 442, endPoint y: 303, distance: 26.0
click at [438, 328] on span "Create" at bounding box center [429, 327] width 19 height 6
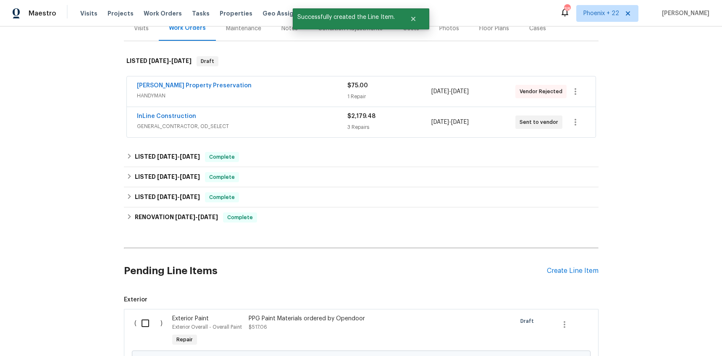
scroll to position [180, 0]
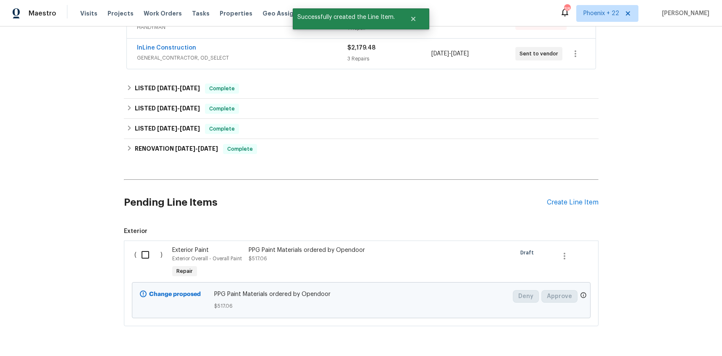
drag, startPoint x: 149, startPoint y: 251, endPoint x: 435, endPoint y: 302, distance: 289.6
click at [151, 251] on input "checkbox" at bounding box center [148, 255] width 24 height 18
drag, startPoint x: 666, startPoint y: 337, endPoint x: 661, endPoint y: 336, distance: 4.8
click at [661, 336] on span "Create Work Order" at bounding box center [674, 335] width 56 height 10
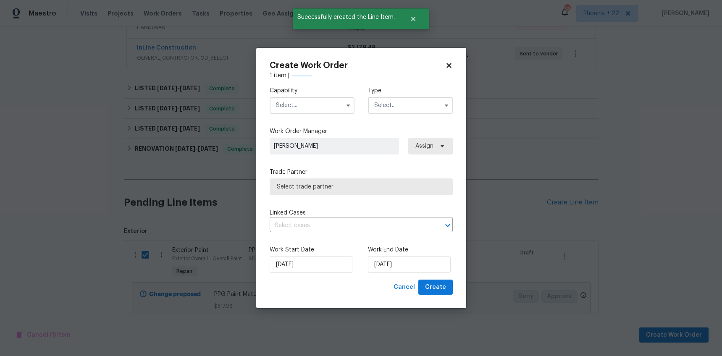
checkbox input "false"
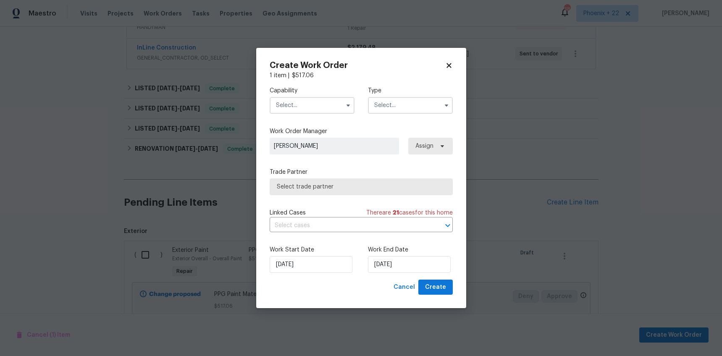
click at [337, 111] on input "text" at bounding box center [312, 105] width 85 height 17
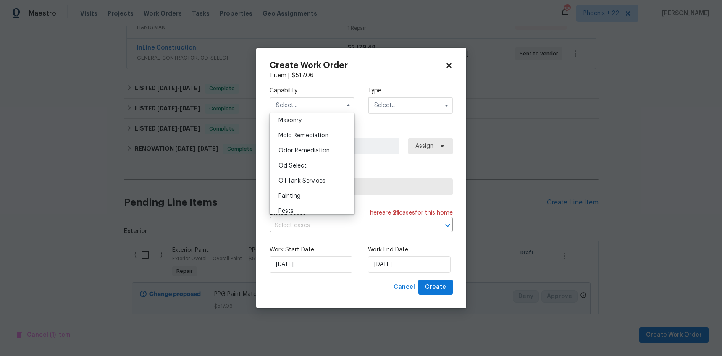
scroll to position [644, 0]
drag, startPoint x: 313, startPoint y: 180, endPoint x: 325, endPoint y: 168, distance: 17.2
click at [313, 180] on div "Painting" at bounding box center [312, 184] width 81 height 15
type input "Painting"
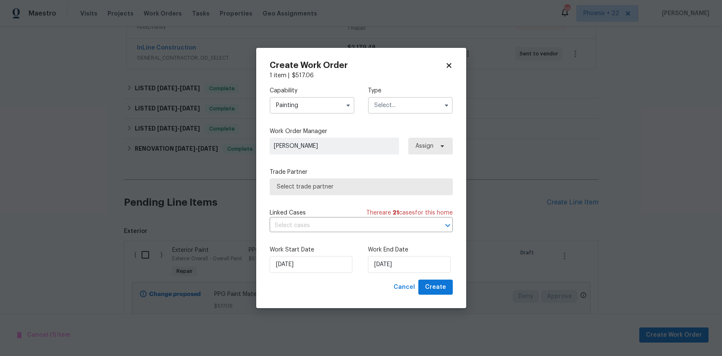
click at [413, 113] on div "Capability Painting Agent Appliance Bathtub Resurfacing BRN And Lrr Broker Cabi…" at bounding box center [361, 100] width 183 height 41
click at [412, 110] on input "text" at bounding box center [410, 105] width 85 height 17
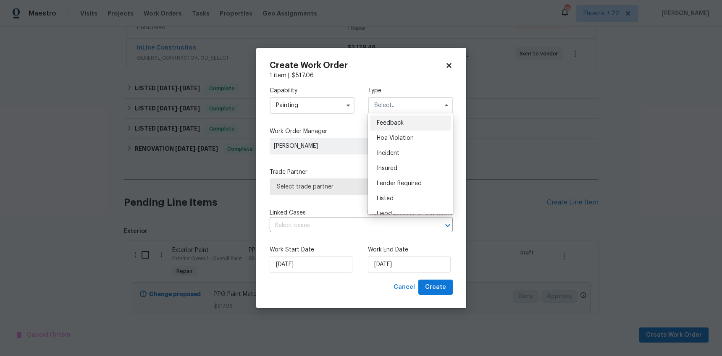
drag, startPoint x: 413, startPoint y: 194, endPoint x: 417, endPoint y: 167, distance: 27.6
click at [413, 194] on div "Listed" at bounding box center [410, 198] width 81 height 15
type input "Listed"
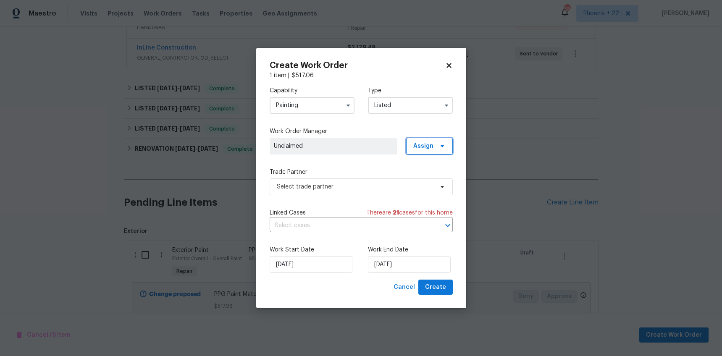
click at [422, 144] on span "Assign" at bounding box center [423, 146] width 20 height 8
click at [418, 185] on div "Assign to me" at bounding box center [430, 181] width 37 height 8
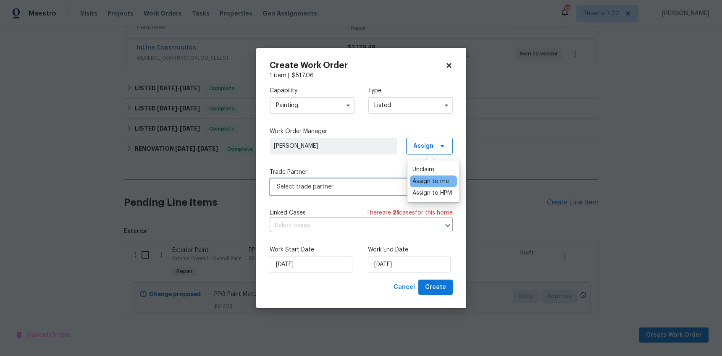
click at [370, 180] on span "Select trade partner" at bounding box center [361, 186] width 183 height 17
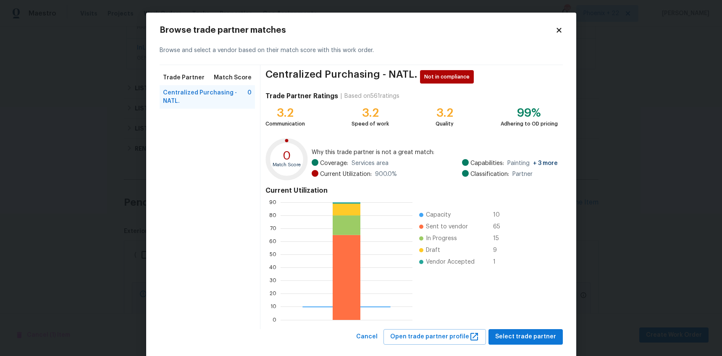
scroll to position [15, 0]
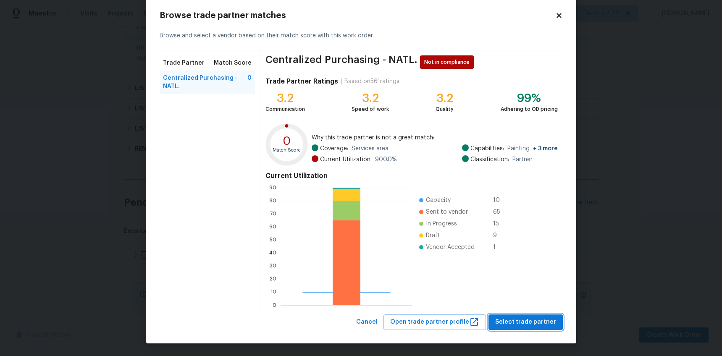
click at [514, 318] on span "Select trade partner" at bounding box center [525, 322] width 61 height 10
click at [514, 318] on body "Maestro Visits Projects Work Orders Tasks Properties Geo Assignments 380 Phoeni…" at bounding box center [361, 178] width 722 height 356
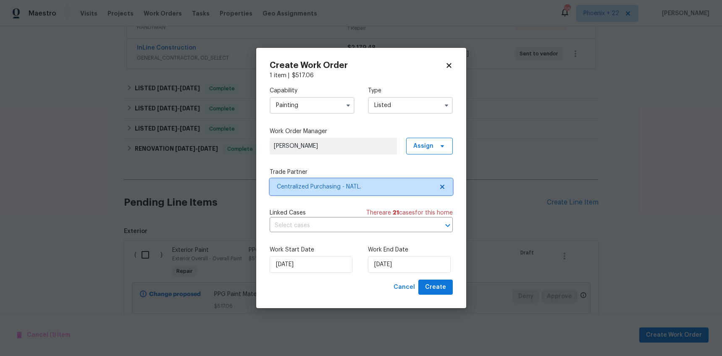
scroll to position [0, 0]
click at [427, 294] on button "Create" at bounding box center [435, 288] width 34 height 16
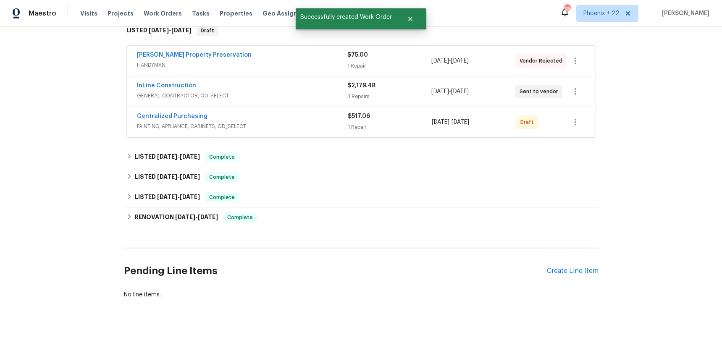
scroll to position [87, 0]
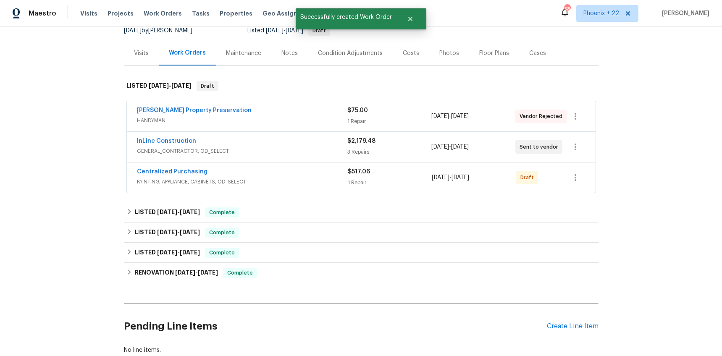
drag, startPoint x: 589, startPoint y: 172, endPoint x: 580, endPoint y: 177, distance: 10.7
click at [587, 173] on div "Centralized Purchasing PAINTING, APPLIANCE, CABINETS, OD_SELECT $517.06 1 Repai…" at bounding box center [361, 178] width 469 height 30
click at [580, 177] on icon "button" at bounding box center [575, 178] width 10 height 10
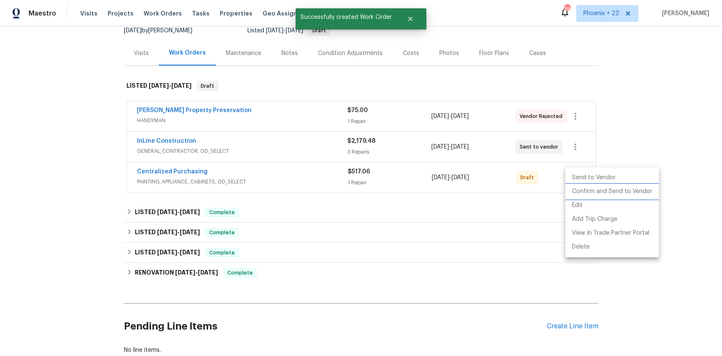
click at [581, 186] on li "Confirm and Send to Vendor" at bounding box center [612, 192] width 94 height 14
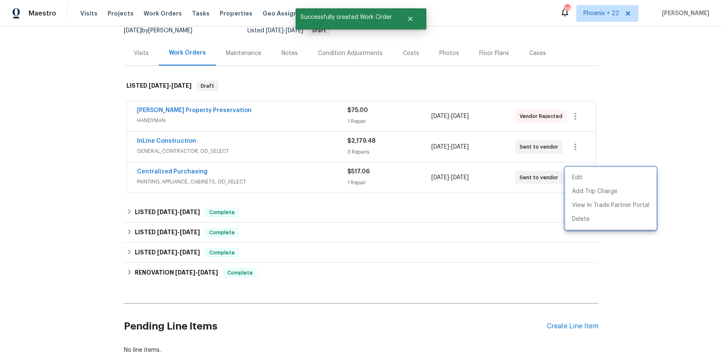
click at [262, 176] on div at bounding box center [361, 178] width 722 height 356
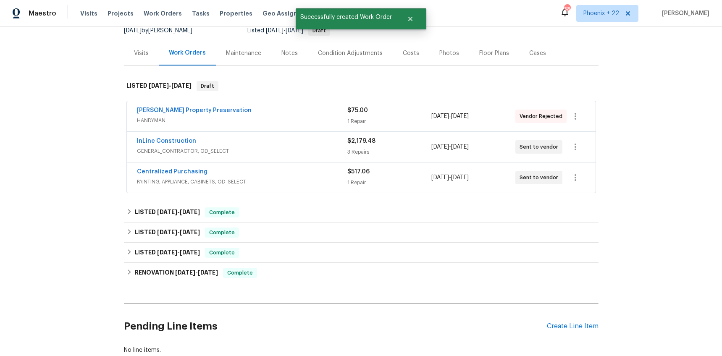
click at [202, 172] on div "Centralized Purchasing" at bounding box center [242, 173] width 210 height 10
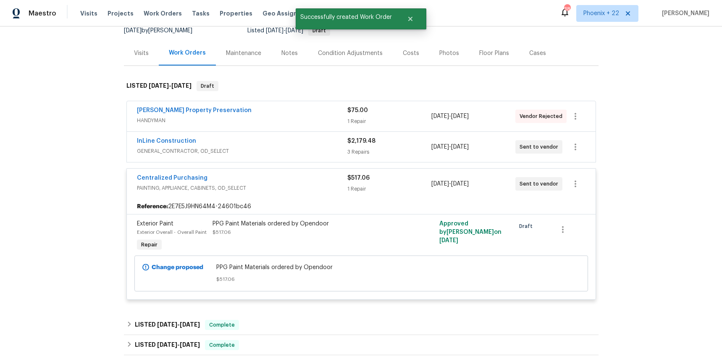
click at [196, 172] on div "Centralized Purchasing PAINTING, APPLIANCE, CABINETS, OD_SELECT $517.06 1 Repai…" at bounding box center [361, 184] width 469 height 30
click at [194, 176] on link "Centralized Purchasing" at bounding box center [172, 178] width 71 height 6
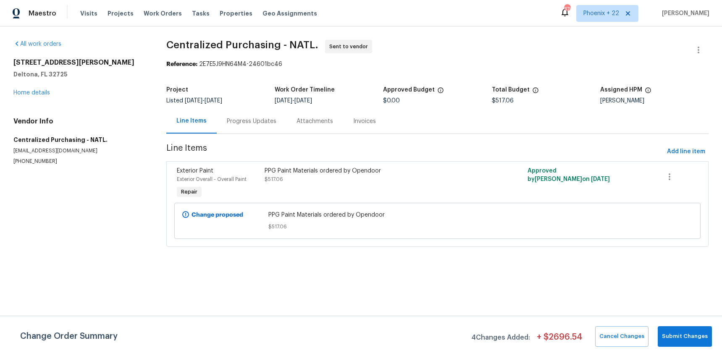
click at [163, 8] on div "Visits Projects Work Orders Tasks Properties Geo Assignments" at bounding box center [203, 13] width 247 height 17
drag, startPoint x: 162, startPoint y: 12, endPoint x: 173, endPoint y: 13, distance: 11.8
click at [162, 12] on span "Work Orders" at bounding box center [163, 13] width 38 height 8
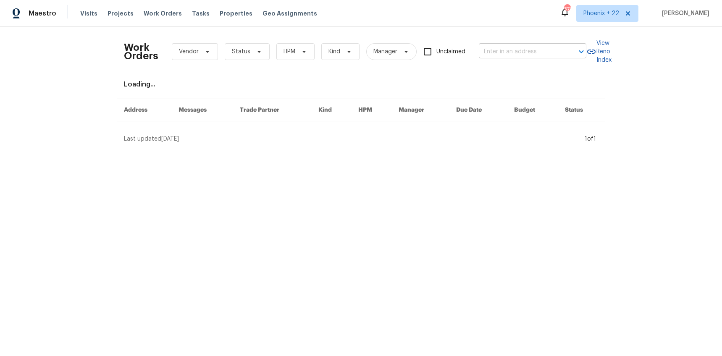
drag, startPoint x: 546, startPoint y: 35, endPoint x: 540, endPoint y: 54, distance: 19.5
click at [546, 38] on div "Work Orders Vendor Status HPM Kind Manager Unclaimed ​" at bounding box center [355, 51] width 462 height 37
click at [540, 54] on input "text" at bounding box center [521, 51] width 84 height 13
paste input "412 Bridle Path, Casselberry, FL 32707"
type input "412 Bridle Path, Casselberry, FL 32707"
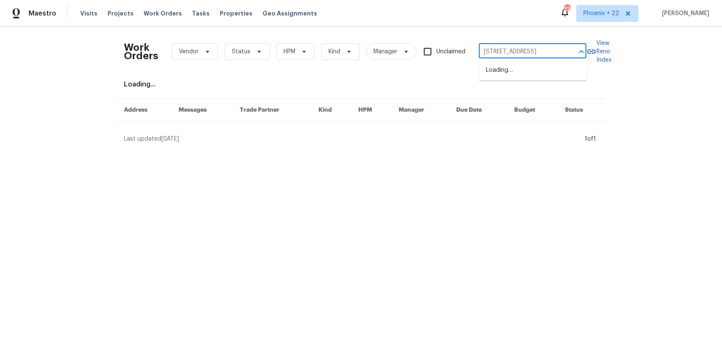
scroll to position [0, 24]
click at [524, 75] on li "412 Bridle Path, Casselberry, FL 32707" at bounding box center [533, 70] width 108 height 14
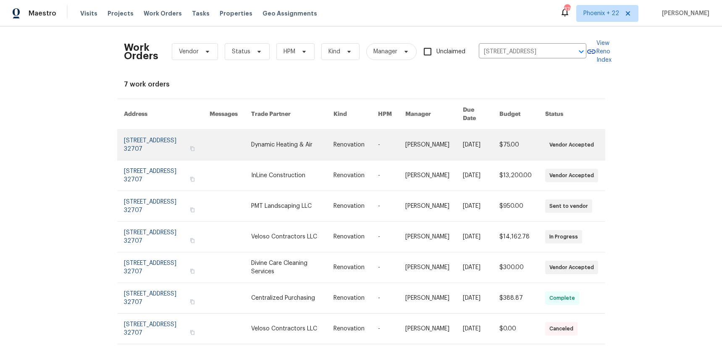
click at [262, 133] on link at bounding box center [292, 145] width 82 height 30
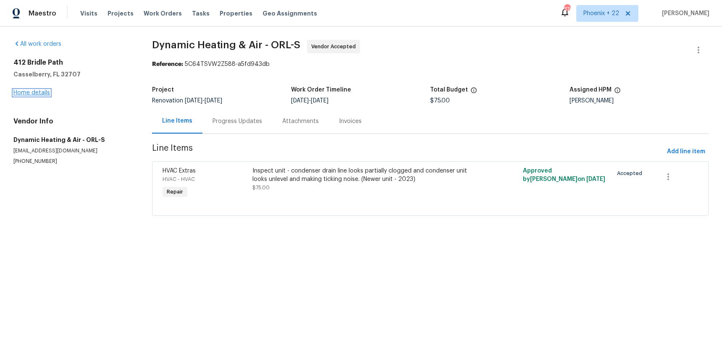
click at [40, 93] on link "Home details" at bounding box center [31, 93] width 37 height 6
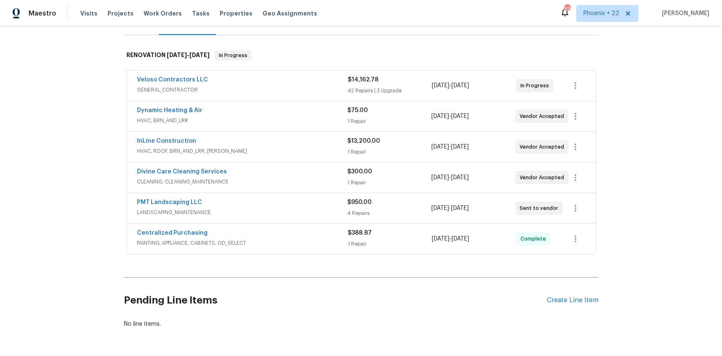
scroll to position [147, 0]
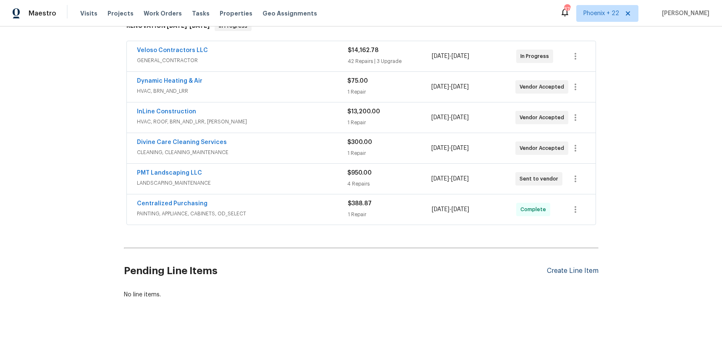
click at [563, 269] on div "Create Line Item" at bounding box center [573, 271] width 52 height 8
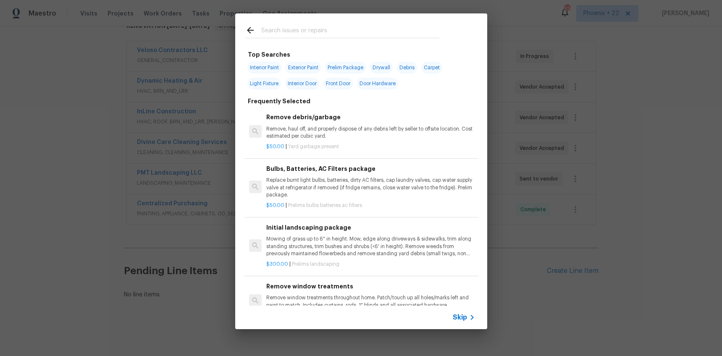
click at [305, 29] on input "text" at bounding box center [350, 31] width 178 height 13
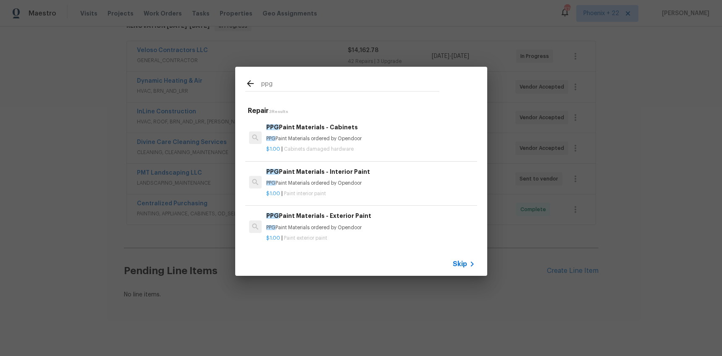
type input "ppg"
click at [416, 210] on div "PPG Paint Materials - Exterior Paint PPG Paint Materials ordered by Opendoor $1…" at bounding box center [370, 226] width 211 height 33
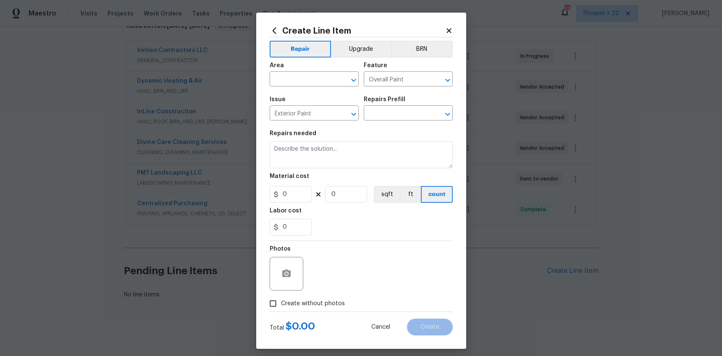
type input "PPG Paint Materials - Exterior Paint $1.00"
type textarea "PPG Paint Materials ordered by Opendoor"
type input "1"
click at [322, 86] on body "Maestro Visits Projects Work Orders Tasks Properties Geo Assignments 376 Phoeni…" at bounding box center [361, 178] width 722 height 356
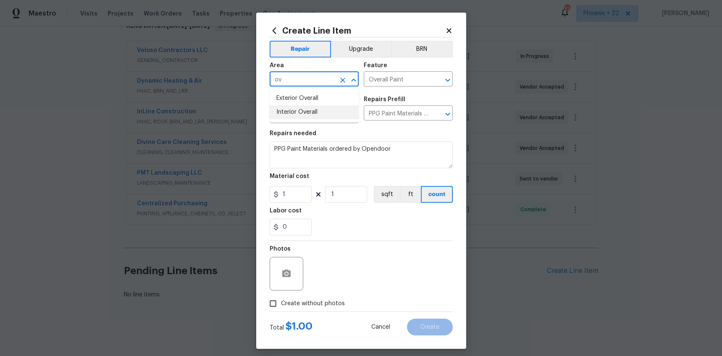
click at [322, 106] on li "Interior Overall" at bounding box center [314, 112] width 89 height 14
type input "Interior Overall"
click at [346, 78] on icon "Clear" at bounding box center [342, 80] width 8 height 8
click at [319, 99] on li "Exterior Overall" at bounding box center [314, 99] width 89 height 14
type input "Exterior Overall"
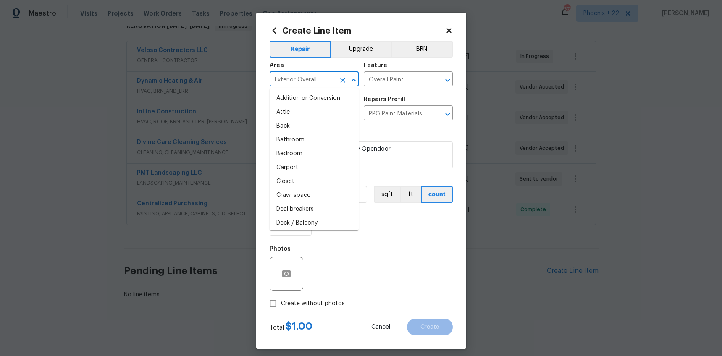
drag, startPoint x: 342, startPoint y: 246, endPoint x: 319, endPoint y: 215, distance: 38.6
click at [342, 246] on div "Photos" at bounding box center [361, 268] width 183 height 55
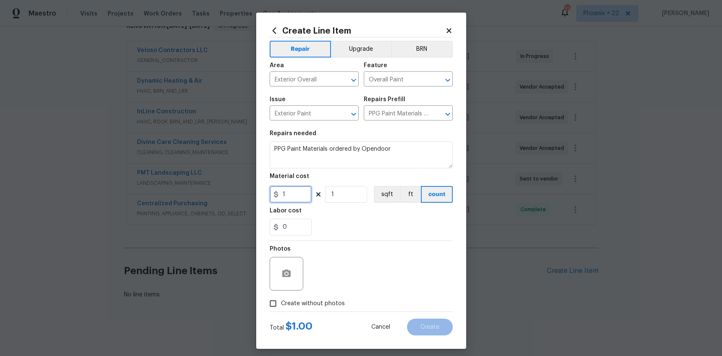
drag, startPoint x: 275, startPoint y: 194, endPoint x: 264, endPoint y: 191, distance: 11.6
click at [264, 191] on div "Create Line Item Repair Upgrade BRN Area Exterior Overall ​ Feature Overall Pai…" at bounding box center [361, 181] width 210 height 336
type input "362.35"
drag, startPoint x: 320, startPoint y: 310, endPoint x: 323, endPoint y: 302, distance: 9.3
click at [320, 309] on label "Create without photos" at bounding box center [305, 304] width 80 height 16
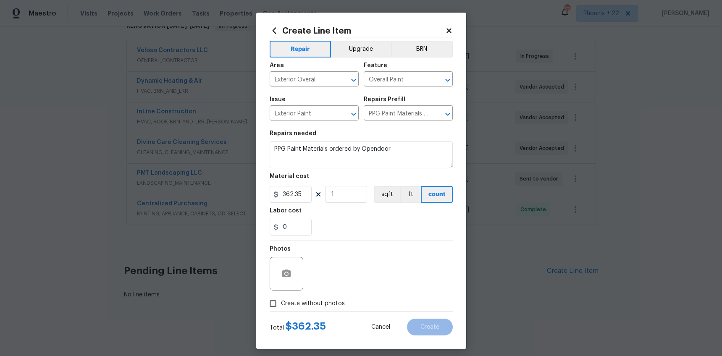
click at [281, 309] on input "Create without photos" at bounding box center [273, 304] width 16 height 16
checkbox input "true"
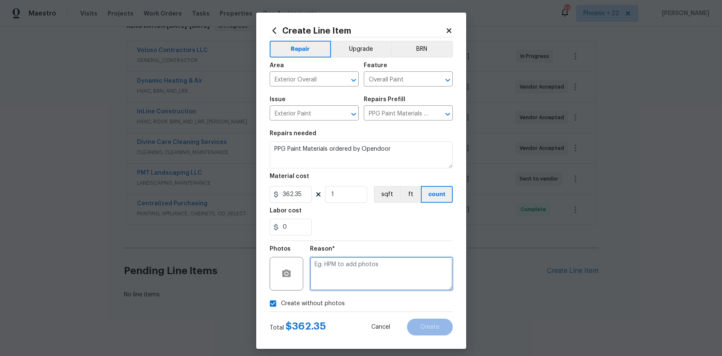
click at [332, 282] on textarea at bounding box center [381, 274] width 143 height 34
type textarea "NA"
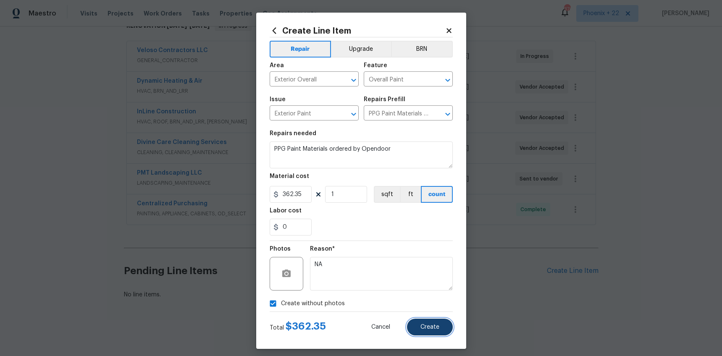
click at [419, 327] on button "Create" at bounding box center [430, 327] width 46 height 17
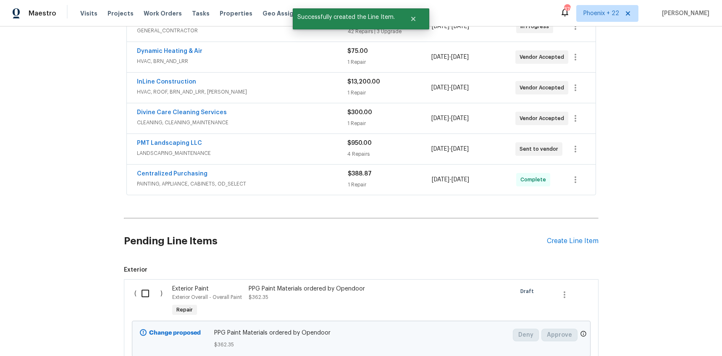
scroll to position [201, 0]
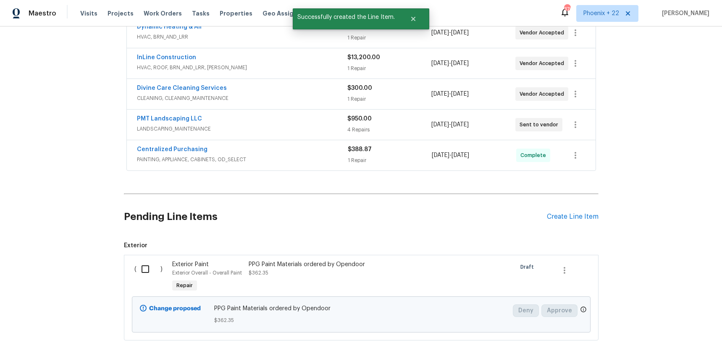
click at [152, 264] on input "checkbox" at bounding box center [148, 269] width 24 height 18
checkbox input "true"
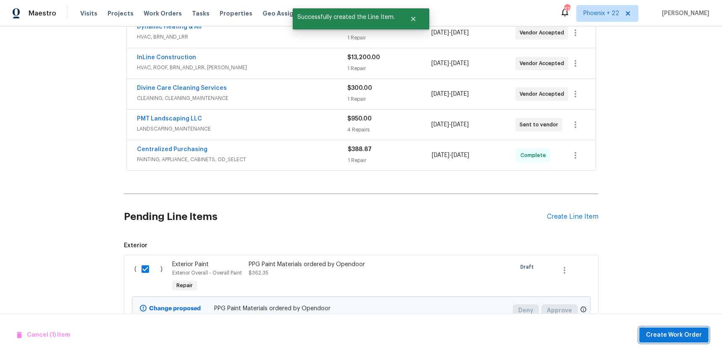
click at [669, 338] on span "Create Work Order" at bounding box center [674, 335] width 56 height 10
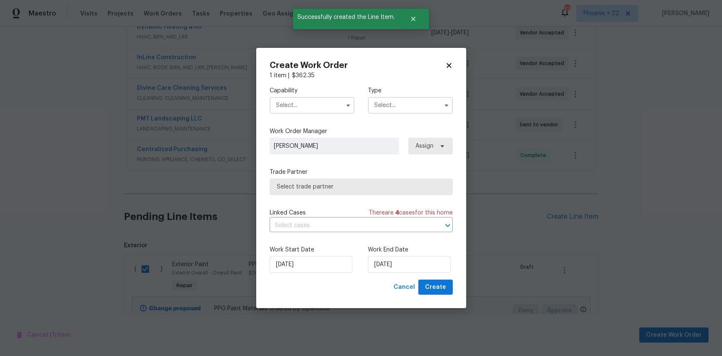
click at [302, 104] on input "text" at bounding box center [312, 105] width 85 height 17
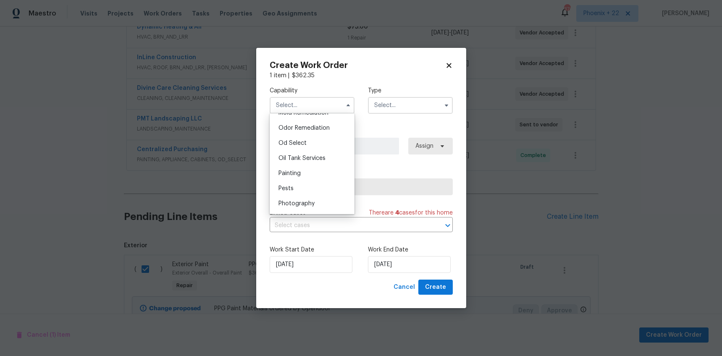
scroll to position [665, 0]
click at [302, 157] on div "Painting" at bounding box center [312, 163] width 81 height 15
type input "Painting"
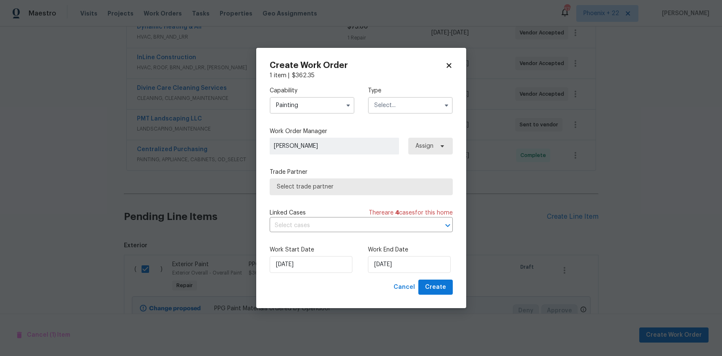
drag, startPoint x: 405, startPoint y: 92, endPoint x: 407, endPoint y: 100, distance: 8.2
click at [406, 94] on label "Type" at bounding box center [410, 91] width 85 height 8
drag, startPoint x: 407, startPoint y: 101, endPoint x: 407, endPoint y: 109, distance: 8.4
click at [407, 102] on input "text" at bounding box center [410, 105] width 85 height 17
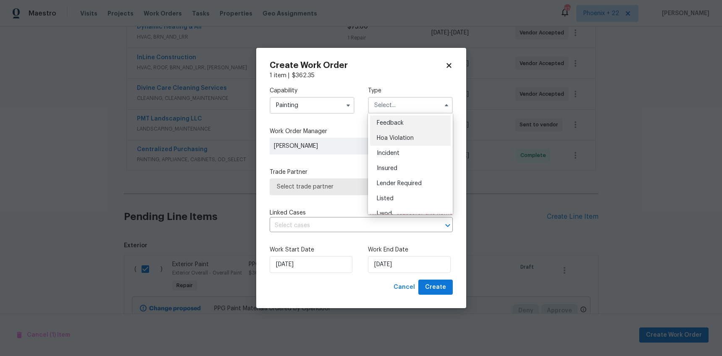
scroll to position [100, 0]
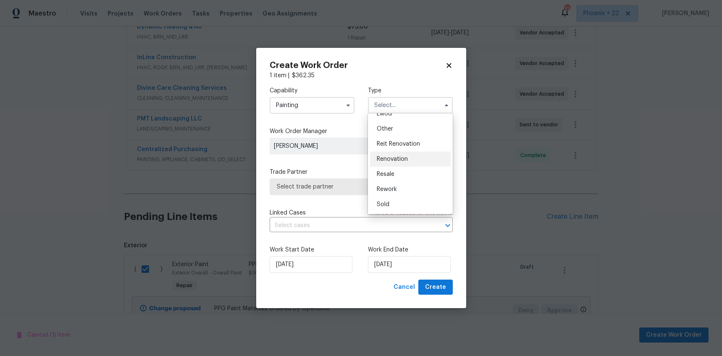
click at [414, 158] on div "Renovation" at bounding box center [410, 159] width 81 height 15
type input "Renovation"
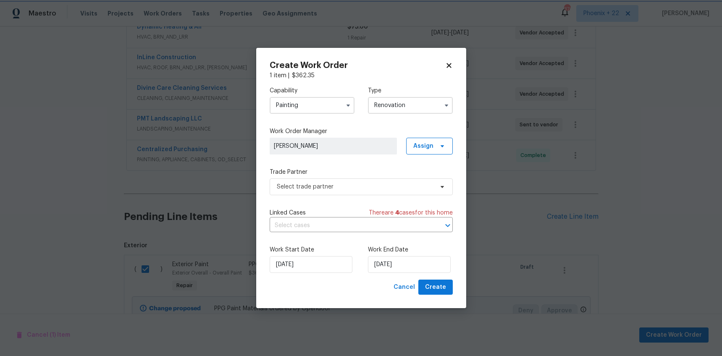
scroll to position [0, 0]
click at [433, 148] on span "Assign" at bounding box center [423, 146] width 20 height 8
click at [420, 182] on div "Assign to me" at bounding box center [430, 181] width 37 height 8
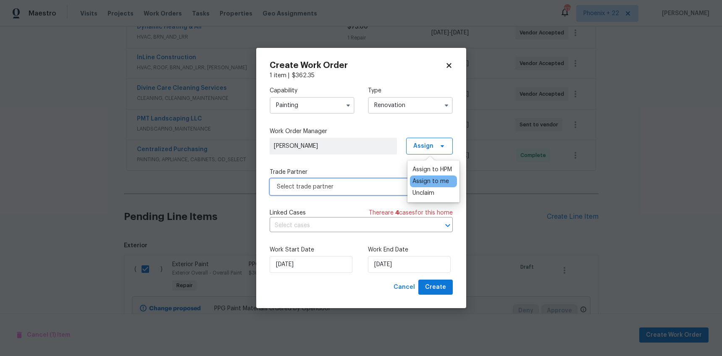
click at [370, 189] on span "Select trade partner" at bounding box center [355, 187] width 157 height 8
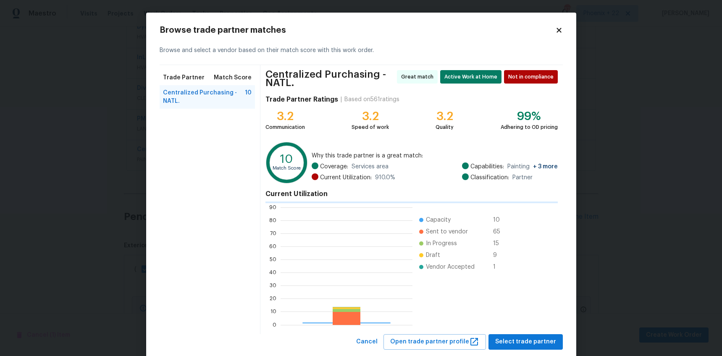
scroll to position [118, 132]
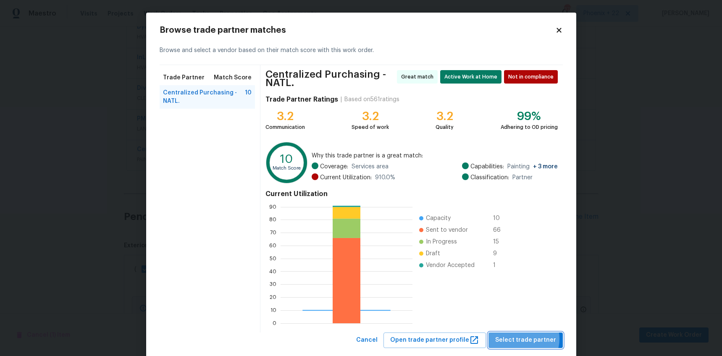
click at [526, 339] on span "Select trade partner" at bounding box center [525, 340] width 61 height 10
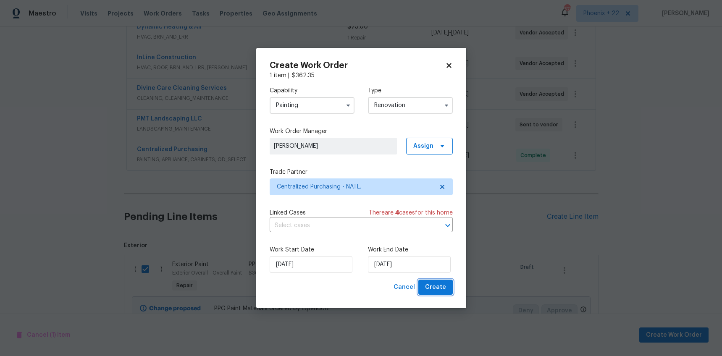
click at [434, 291] on span "Create" at bounding box center [435, 287] width 21 height 10
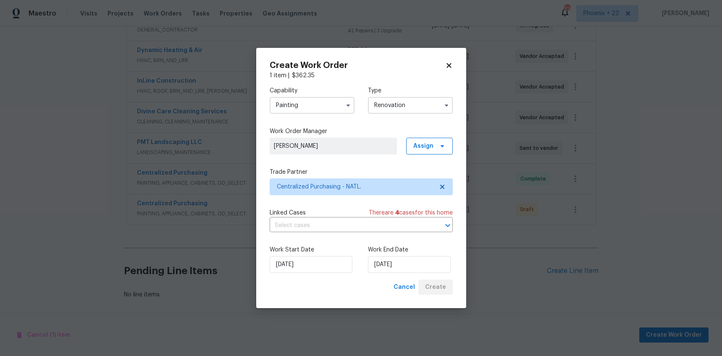
scroll to position [177, 0]
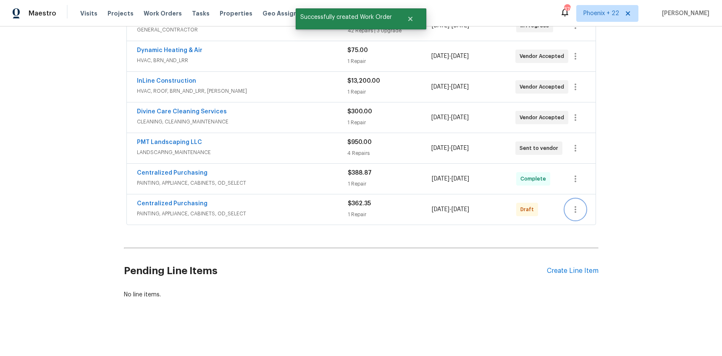
click at [580, 207] on icon "button" at bounding box center [575, 210] width 10 height 10
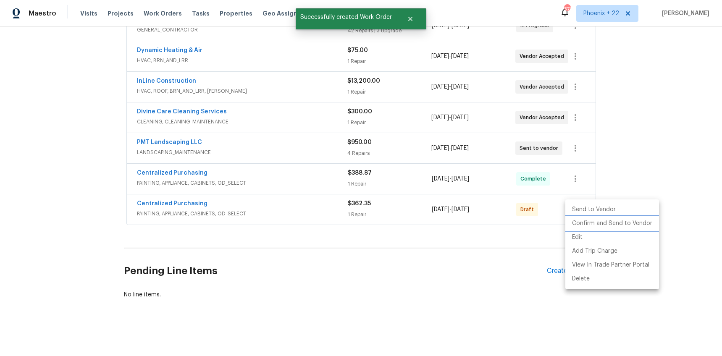
click at [581, 218] on li "Confirm and Send to Vendor" at bounding box center [612, 224] width 94 height 14
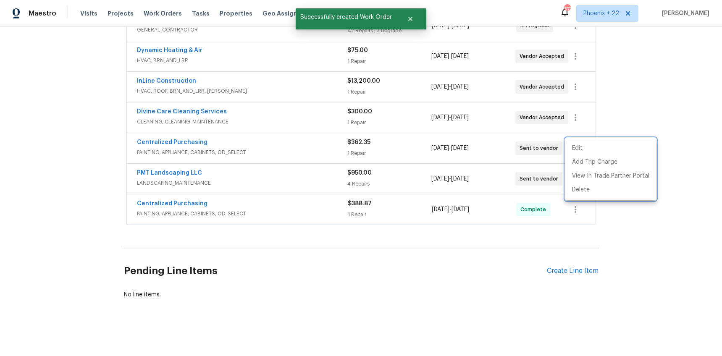
drag, startPoint x: 216, startPoint y: 131, endPoint x: 185, endPoint y: 134, distance: 31.2
click at [205, 130] on div at bounding box center [361, 178] width 722 height 356
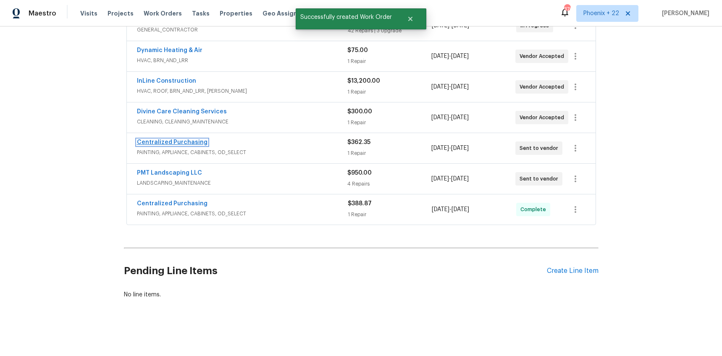
click at [185, 140] on link "Centralized Purchasing" at bounding box center [172, 142] width 71 height 6
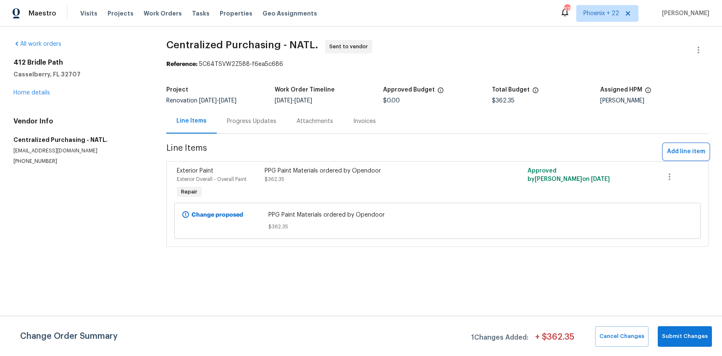
click at [680, 152] on span "Add line item" at bounding box center [686, 152] width 38 height 10
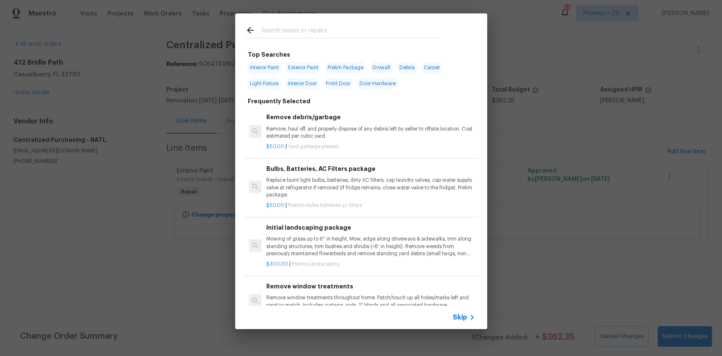
click at [326, 31] on input "text" at bounding box center [350, 31] width 178 height 13
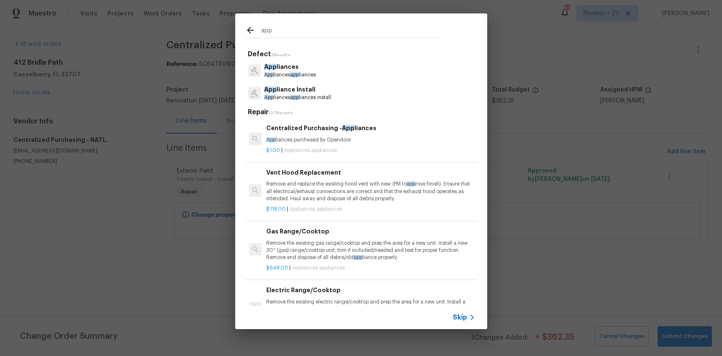
type input "app"
click at [374, 147] on p "$1.00 | Appliances appliances" at bounding box center [370, 150] width 208 height 7
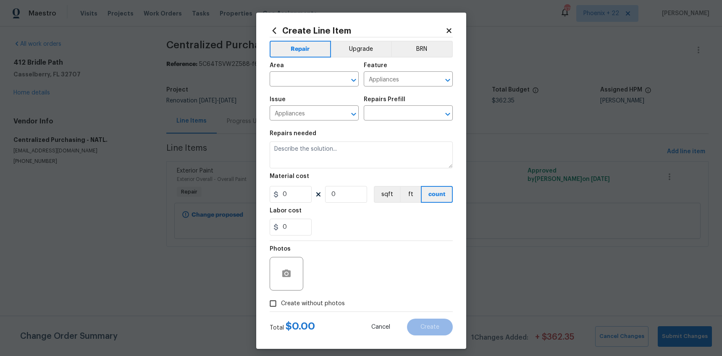
type input "Centralized Purchasing - Appliances $1.00"
type textarea "Appliances purchased by Opendoor"
type input "1"
click at [305, 77] on input "text" at bounding box center [303, 79] width 66 height 13
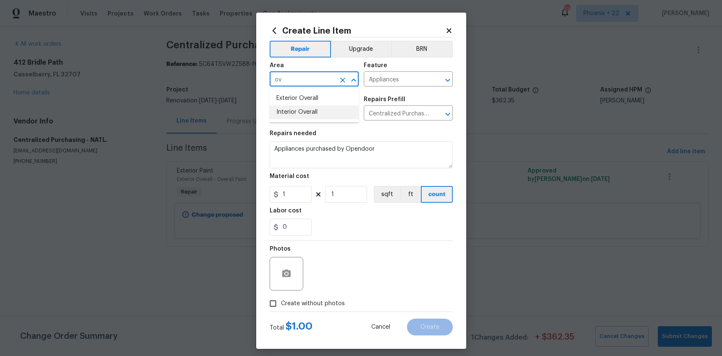
click at [306, 109] on li "Interior Overall" at bounding box center [314, 112] width 89 height 14
type input "Interior Overall"
drag, startPoint x: 397, startPoint y: 249, endPoint x: 324, endPoint y: 204, distance: 86.1
click at [390, 244] on div "Photos" at bounding box center [361, 268] width 183 height 55
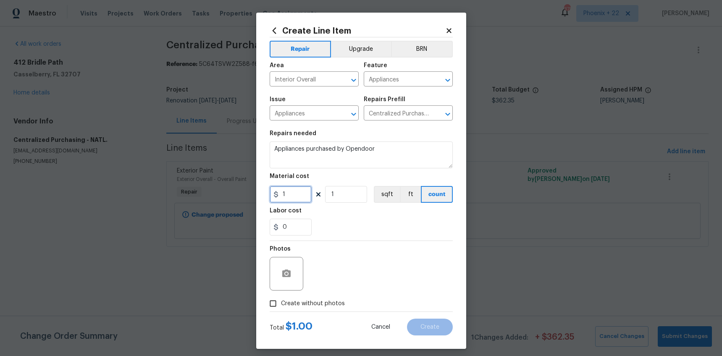
click at [299, 188] on input "1" at bounding box center [291, 194] width 42 height 17
type input "1326.54"
drag, startPoint x: 334, startPoint y: 304, endPoint x: 336, endPoint y: 297, distance: 6.8
click at [334, 304] on span "Create without photos" at bounding box center [313, 303] width 64 height 9
click at [281, 304] on input "Create without photos" at bounding box center [273, 304] width 16 height 16
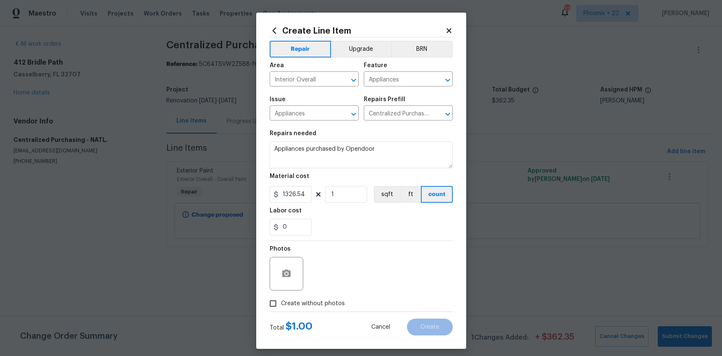
checkbox input "true"
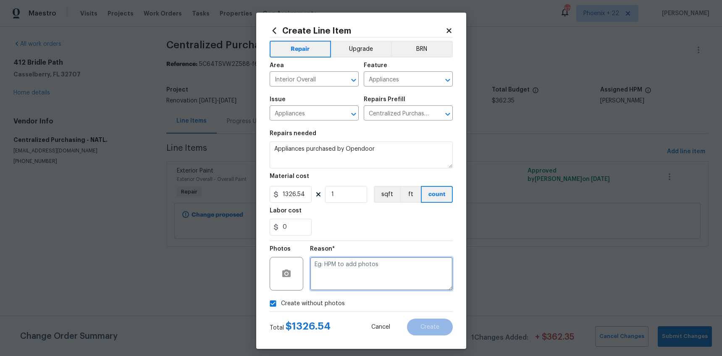
click at [341, 282] on textarea at bounding box center [381, 274] width 143 height 34
type textarea "NA"
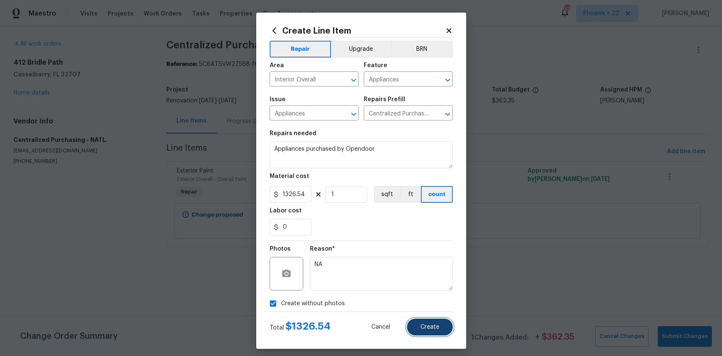
click at [431, 322] on button "Create" at bounding box center [430, 327] width 46 height 17
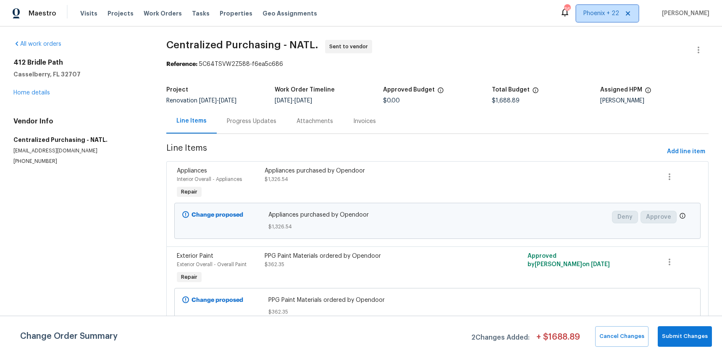
click at [619, 17] on span "Phoenix + 22" at bounding box center [601, 13] width 36 height 8
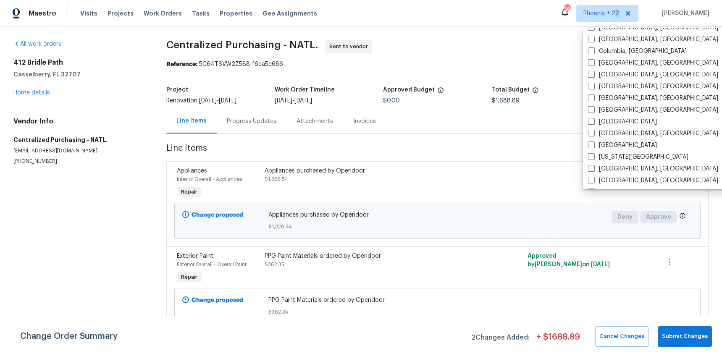
scroll to position [461, 0]
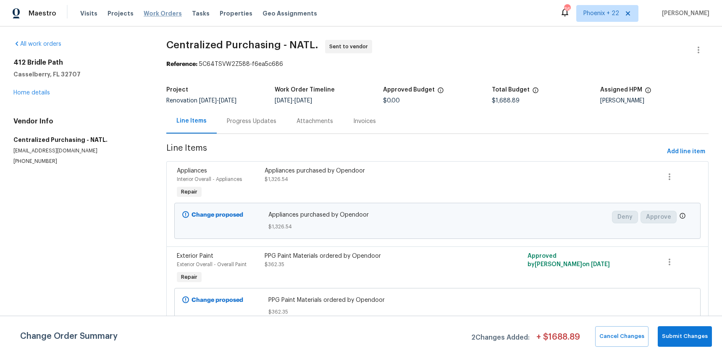
drag, startPoint x: 153, startPoint y: 7, endPoint x: 159, endPoint y: 14, distance: 9.3
click at [153, 7] on div "Visits Projects Work Orders Tasks Properties Geo Assignments" at bounding box center [203, 13] width 247 height 17
click at [159, 14] on span "Work Orders" at bounding box center [163, 13] width 38 height 8
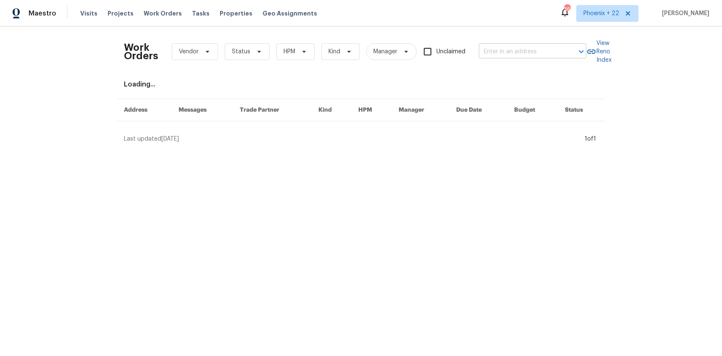
click at [526, 55] on input "text" at bounding box center [521, 51] width 84 height 13
paste input "5011 Preserve Blvd, Antioch, TN 37013"
type input "5011 Preserve Blvd, Antioch, TN 37013"
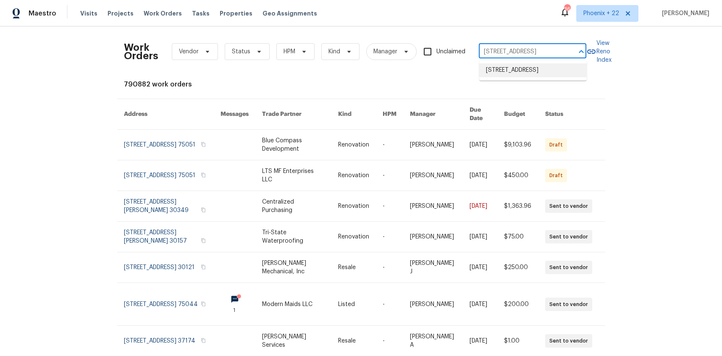
click at [527, 73] on li "5011 Preserve Blvd, Antioch, TN 37013" at bounding box center [533, 70] width 108 height 14
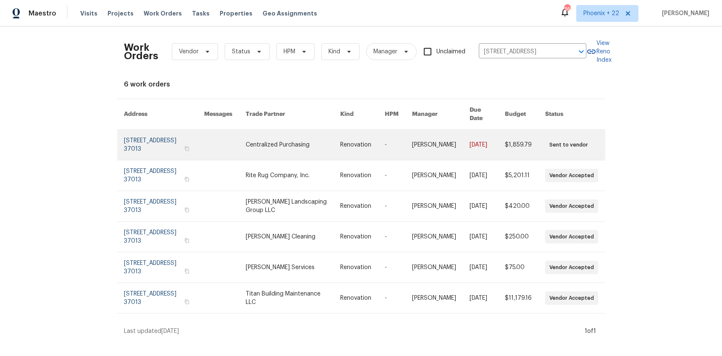
click at [257, 136] on td "Centralized Purchasing" at bounding box center [286, 145] width 94 height 31
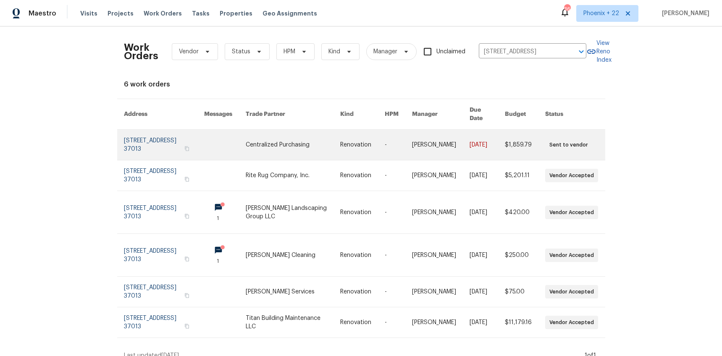
click at [257, 136] on td "Centralized Purchasing" at bounding box center [286, 145] width 94 height 31
click at [498, 144] on link at bounding box center [486, 145] width 35 height 30
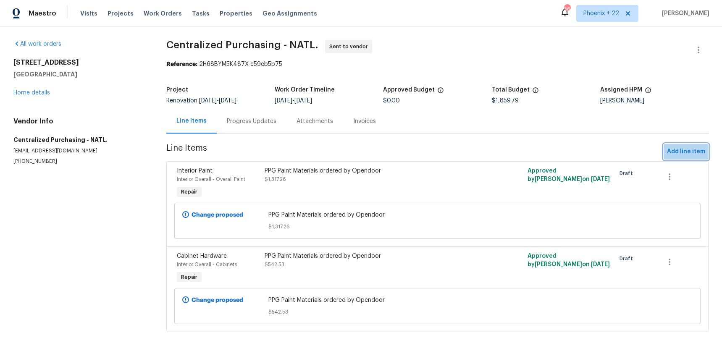
click at [681, 154] on span "Add line item" at bounding box center [686, 152] width 38 height 10
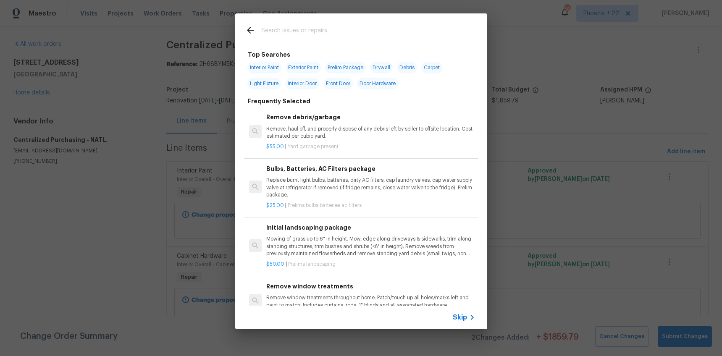
click at [333, 34] on input "text" at bounding box center [350, 31] width 178 height 13
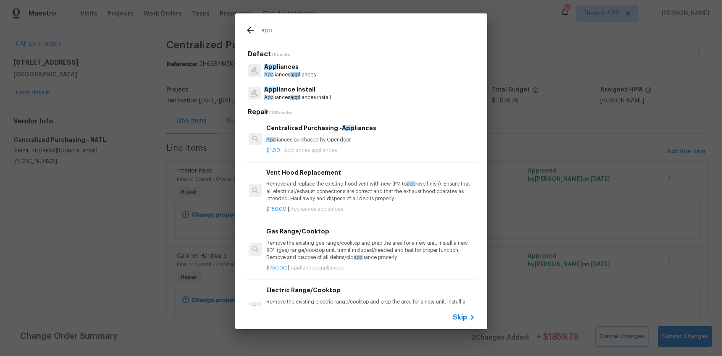
type input "app"
click at [352, 137] on p "App liances purchased by Opendoor" at bounding box center [370, 139] width 208 height 7
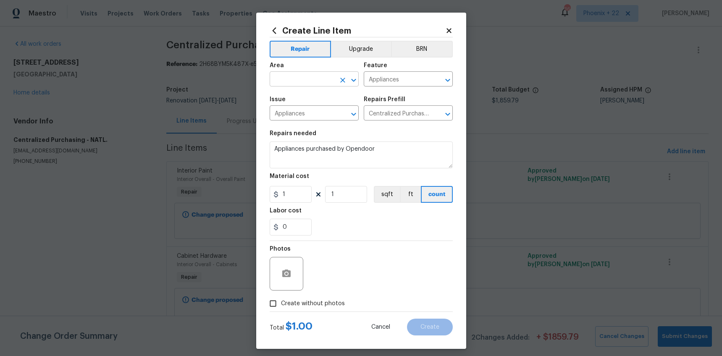
click at [292, 73] on div "Area" at bounding box center [314, 68] width 89 height 11
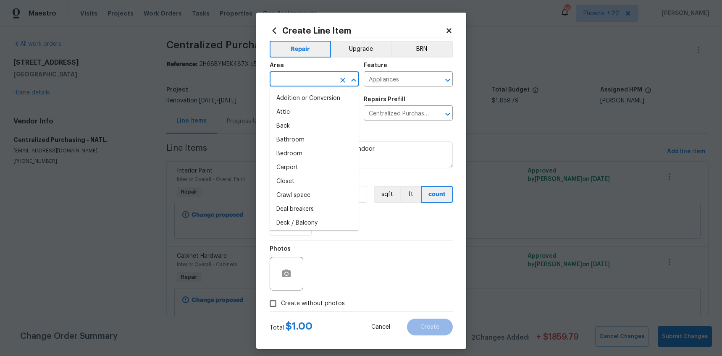
click at [294, 74] on input "text" at bounding box center [303, 79] width 66 height 13
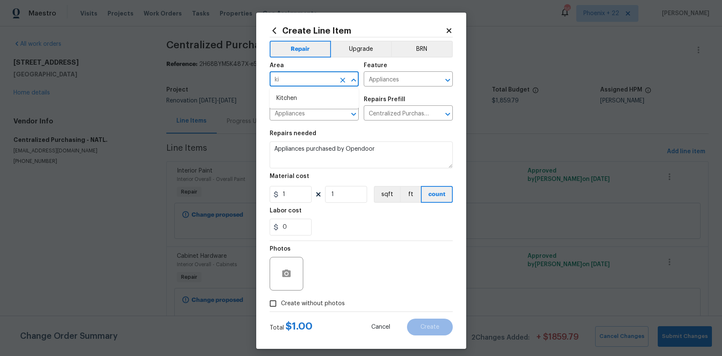
click at [305, 97] on li "Kitchen" at bounding box center [314, 99] width 89 height 14
type input "Kitchen"
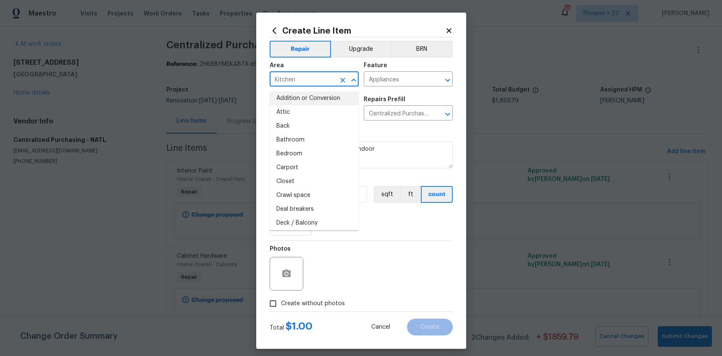
drag, startPoint x: 420, startPoint y: 223, endPoint x: 330, endPoint y: 216, distance: 90.5
click at [418, 223] on div "0" at bounding box center [361, 227] width 183 height 17
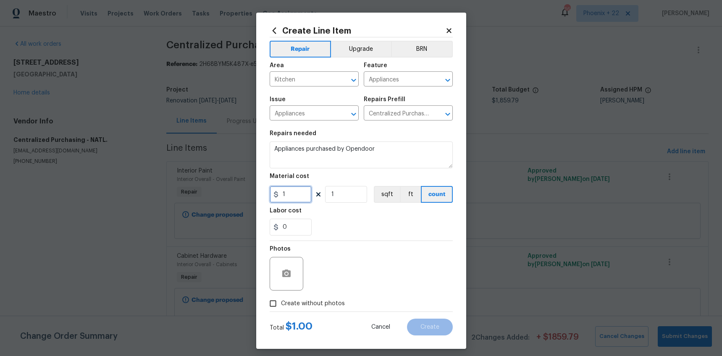
drag, startPoint x: 296, startPoint y: 200, endPoint x: 267, endPoint y: 197, distance: 28.8
click at [267, 197] on div "Create Line Item Repair Upgrade BRN Area Kitchen ​ Feature Appliances ​ Issue A…" at bounding box center [361, 181] width 210 height 336
type input "238.76"
drag, startPoint x: 308, startPoint y: 305, endPoint x: 315, endPoint y: 296, distance: 11.5
click at [308, 305] on span "Create without photos" at bounding box center [313, 303] width 64 height 9
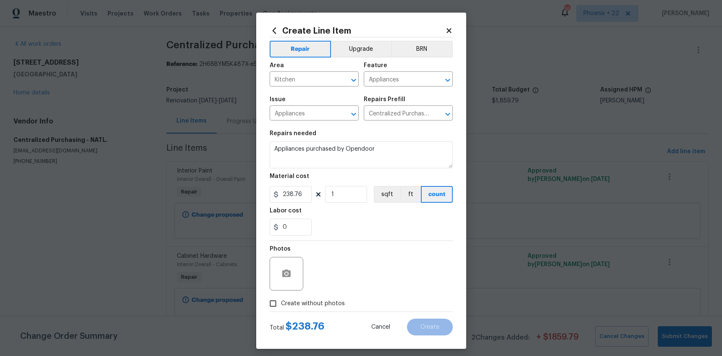
click at [281, 305] on input "Create without photos" at bounding box center [273, 304] width 16 height 16
checkbox input "true"
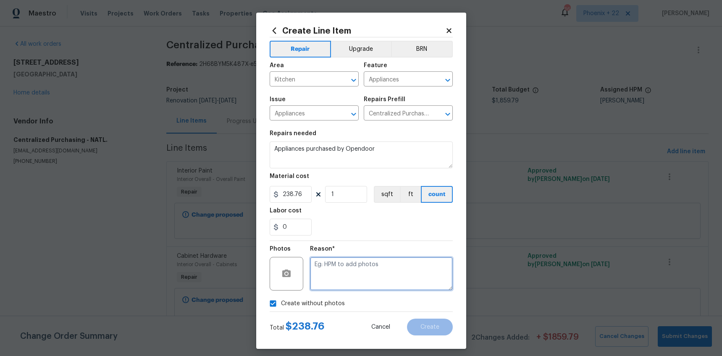
click at [329, 277] on textarea at bounding box center [381, 274] width 143 height 34
type textarea "NA"
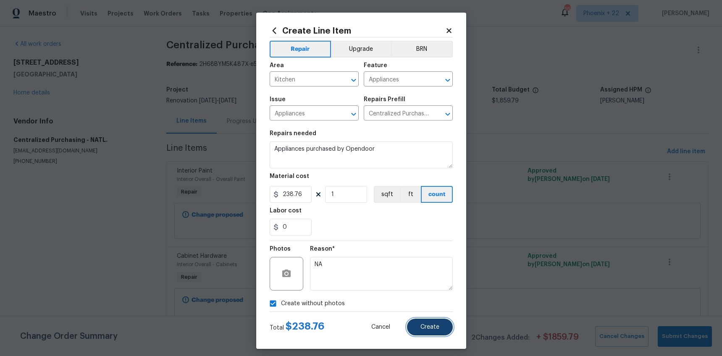
click at [435, 328] on span "Create" at bounding box center [429, 327] width 19 height 6
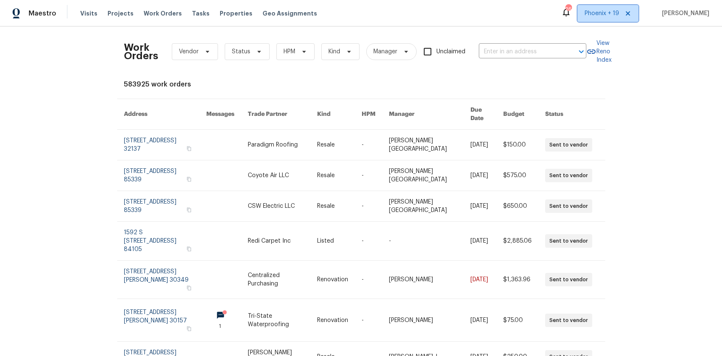
click at [598, 8] on span "Phoenix + 19" at bounding box center [607, 13] width 61 height 17
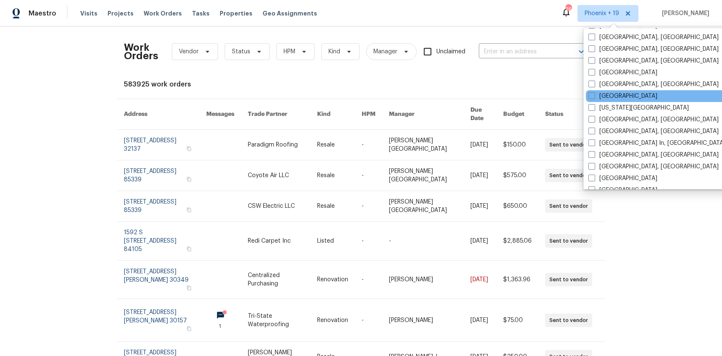
scroll to position [412, 0]
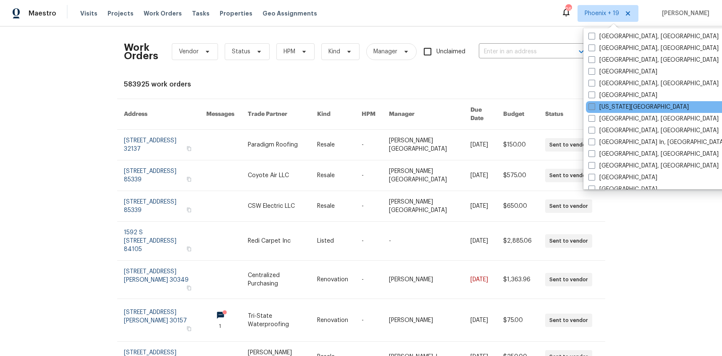
click at [622, 105] on label "[US_STATE][GEOGRAPHIC_DATA]" at bounding box center [638, 107] width 100 height 8
click at [594, 105] on input "[US_STATE][GEOGRAPHIC_DATA]" at bounding box center [590, 105] width 5 height 5
checkbox input "true"
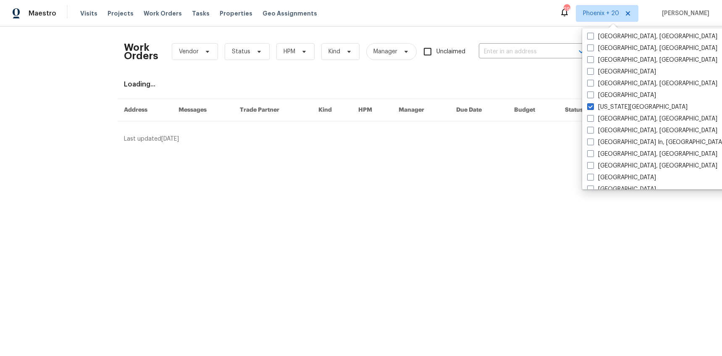
click at [527, 42] on div "Work Orders Vendor Status HPM Kind Manager Unclaimed ​" at bounding box center [355, 51] width 462 height 37
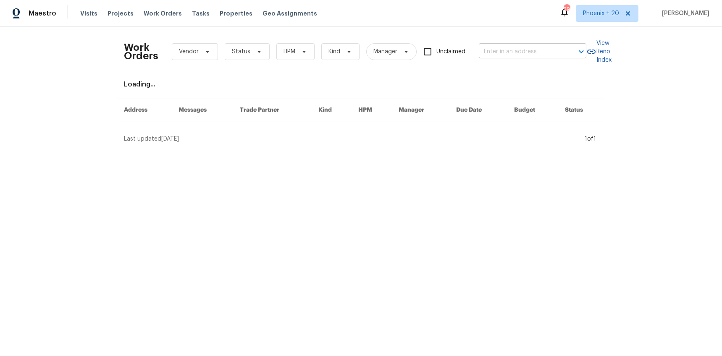
click at [526, 56] on input "text" at bounding box center [521, 51] width 84 height 13
paste input "[STREET_ADDRESS][US_STATE]"
type input "[STREET_ADDRESS][US_STATE]"
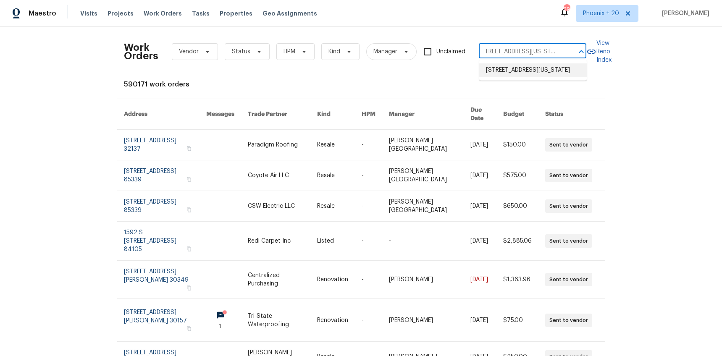
click at [522, 73] on li "[STREET_ADDRESS][US_STATE]" at bounding box center [533, 70] width 108 height 14
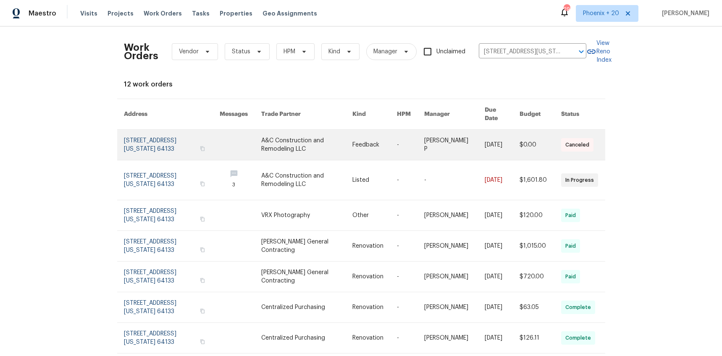
click at [326, 139] on link at bounding box center [306, 145] width 91 height 30
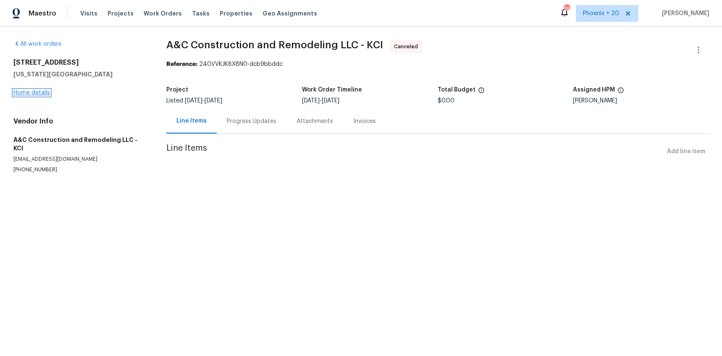
click at [47, 92] on link "Home details" at bounding box center [31, 93] width 37 height 6
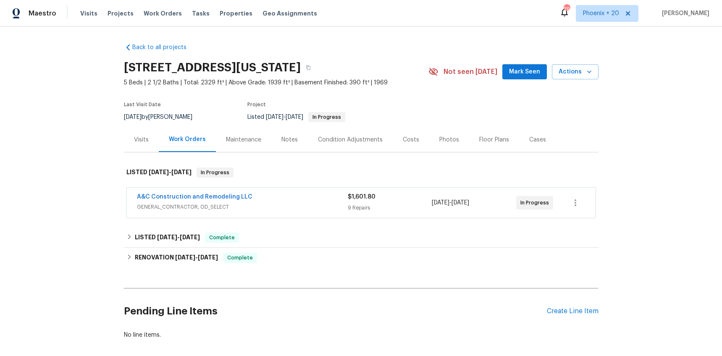
scroll to position [40, 0]
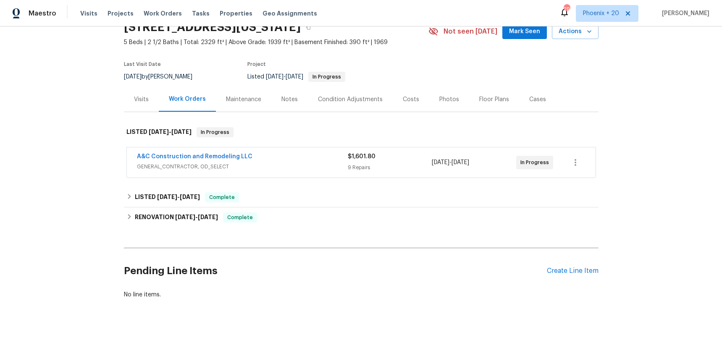
click at [577, 262] on div "Pending Line Items Create Line Item" at bounding box center [361, 271] width 475 height 39
click at [575, 267] on div "Create Line Item" at bounding box center [573, 271] width 52 height 8
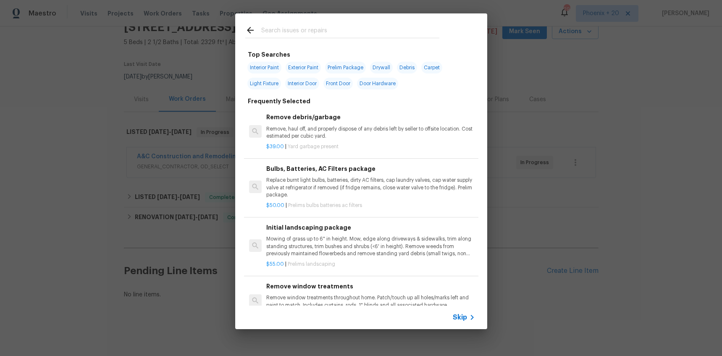
click at [315, 34] on input "text" at bounding box center [350, 31] width 178 height 13
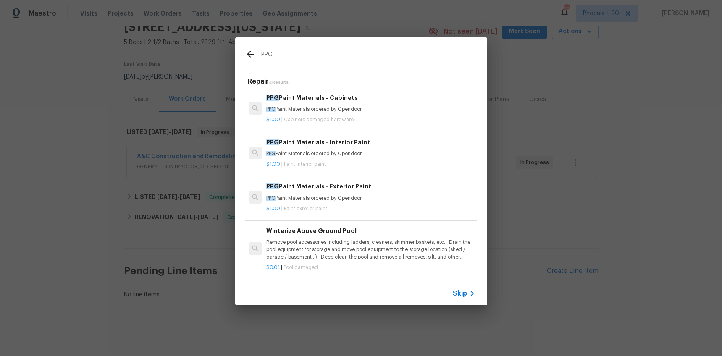
type input "PPG"
click at [378, 183] on h6 "PPG Paint Materials - Exterior Paint" at bounding box center [370, 186] width 208 height 9
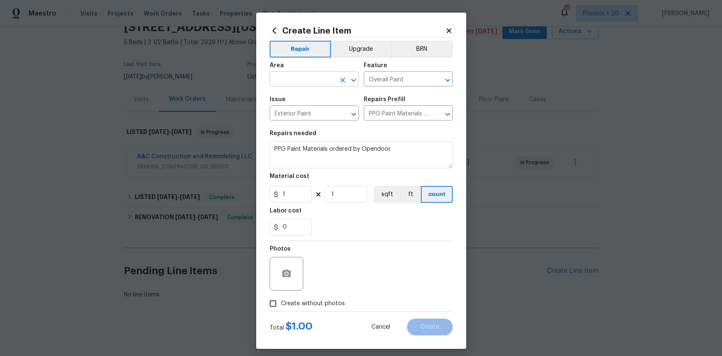
click at [292, 77] on input "text" at bounding box center [303, 79] width 66 height 13
click at [305, 99] on li "Exterior Overall" at bounding box center [314, 99] width 89 height 14
type input "Exterior Overall"
click at [299, 192] on input "1" at bounding box center [291, 194] width 42 height 17
drag, startPoint x: 261, startPoint y: 191, endPoint x: 253, endPoint y: 191, distance: 8.0
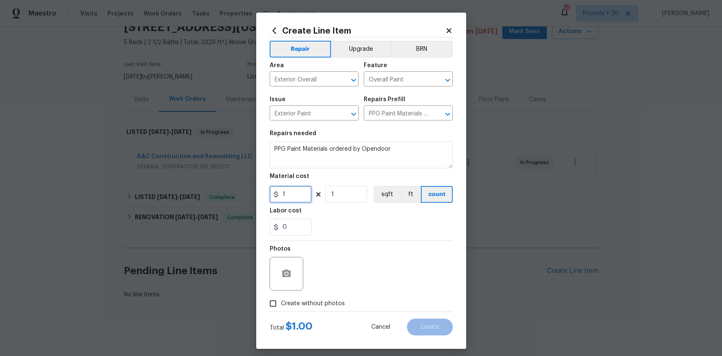
click at [253, 191] on div "Create Line Item Repair Upgrade BRN Area Exterior Overall ​ Feature Overall Pai…" at bounding box center [361, 178] width 722 height 356
type input "86.68"
click at [310, 294] on div "Photos" at bounding box center [361, 268] width 183 height 55
click at [314, 301] on span "Create without photos" at bounding box center [313, 303] width 64 height 9
drag, startPoint x: 347, startPoint y: 271, endPoint x: 337, endPoint y: 295, distance: 26.5
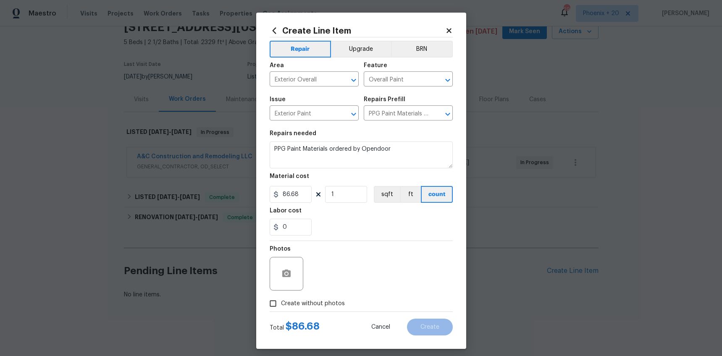
click at [347, 271] on div "Photos" at bounding box center [361, 268] width 183 height 55
click at [337, 296] on label "Create without photos" at bounding box center [305, 304] width 80 height 16
click at [281, 296] on input "Create without photos" at bounding box center [273, 304] width 16 height 16
checkbox input "true"
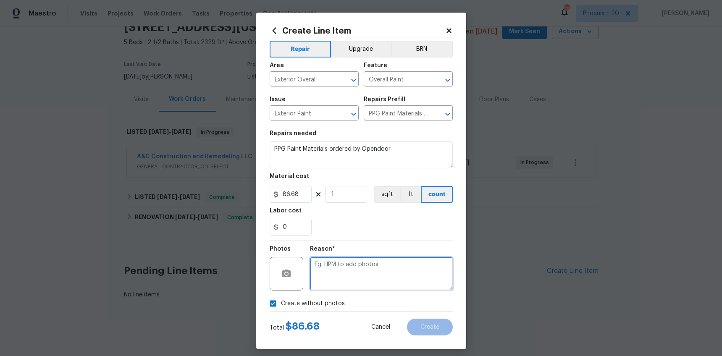
click at [348, 278] on textarea at bounding box center [381, 274] width 143 height 34
type textarea "NA"
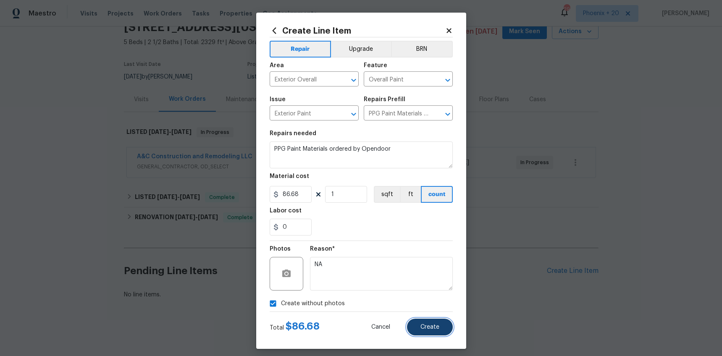
click at [434, 320] on button "Create" at bounding box center [430, 327] width 46 height 17
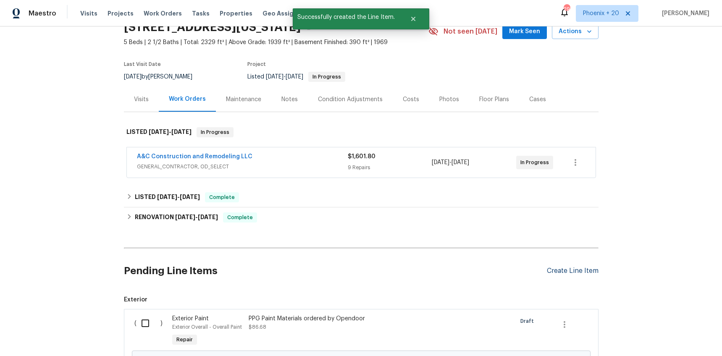
click at [572, 270] on div "Create Line Item" at bounding box center [573, 271] width 52 height 8
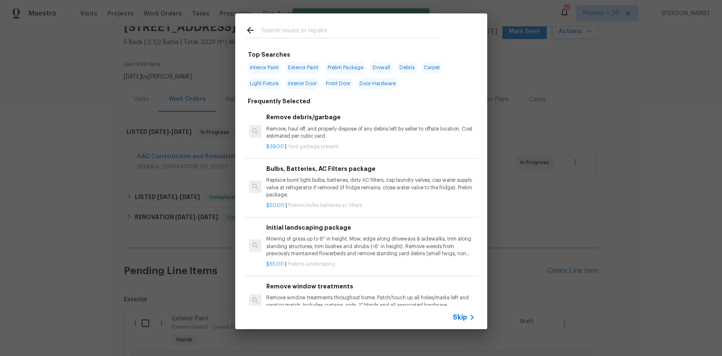
click at [341, 35] on input "text" at bounding box center [350, 31] width 178 height 13
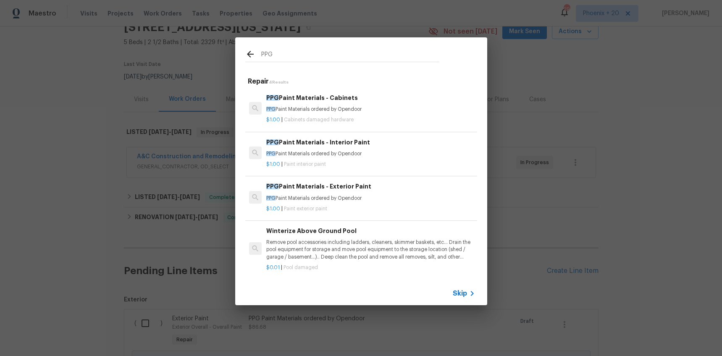
type input "PPG"
click at [375, 108] on p "PPG Paint Materials ordered by Opendoor" at bounding box center [370, 109] width 208 height 7
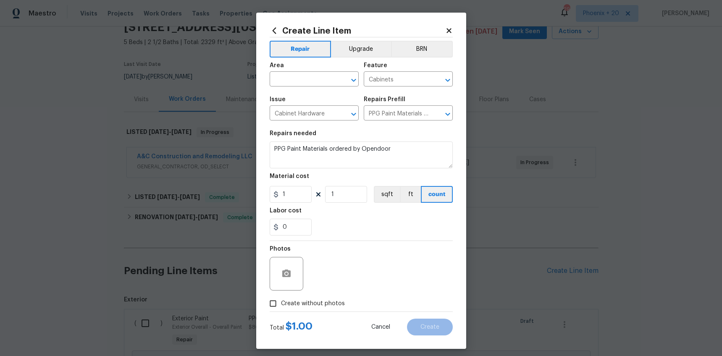
click at [299, 69] on div "Area" at bounding box center [314, 68] width 89 height 11
click at [297, 73] on div "Area" at bounding box center [314, 68] width 89 height 11
click at [302, 77] on input "text" at bounding box center [303, 79] width 66 height 13
click at [305, 108] on li "Interior Overall" at bounding box center [314, 112] width 89 height 14
type input "Interior Overall"
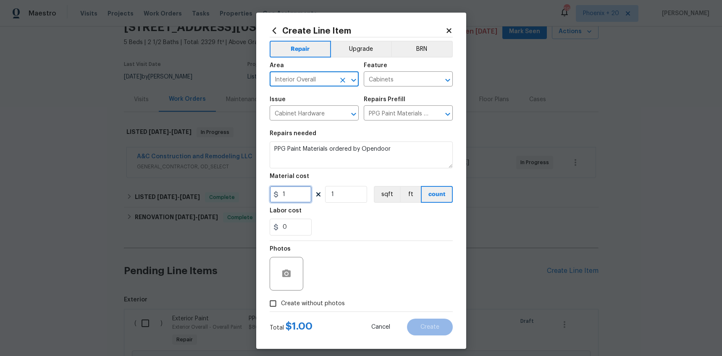
click at [291, 193] on input "1" at bounding box center [291, 194] width 42 height 17
drag, startPoint x: 292, startPoint y: 194, endPoint x: 277, endPoint y: 192, distance: 15.2
click at [277, 193] on div "1" at bounding box center [291, 194] width 42 height 17
type input "21.67"
drag, startPoint x: 307, startPoint y: 298, endPoint x: 317, endPoint y: 299, distance: 10.1
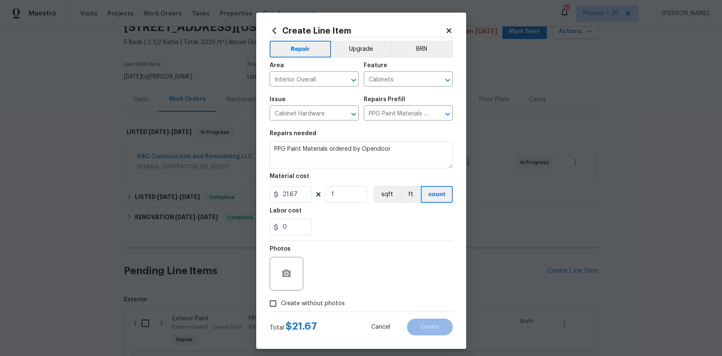
click at [307, 299] on label "Create without photos" at bounding box center [305, 304] width 80 height 16
click at [281, 299] on input "Create without photos" at bounding box center [273, 304] width 16 height 16
click at [318, 298] on label "Create without photos" at bounding box center [305, 304] width 80 height 16
click at [281, 298] on input "Create without photos" at bounding box center [273, 304] width 16 height 16
drag, startPoint x: 329, startPoint y: 304, endPoint x: 330, endPoint y: 296, distance: 8.5
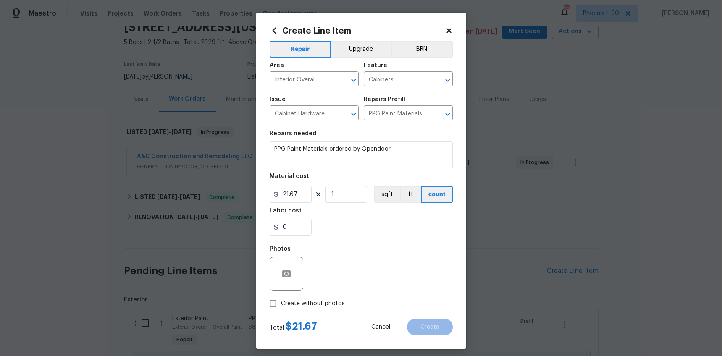
click at [329, 303] on span "Create without photos" at bounding box center [313, 303] width 64 height 9
click at [281, 303] on input "Create without photos" at bounding box center [273, 304] width 16 height 16
checkbox input "true"
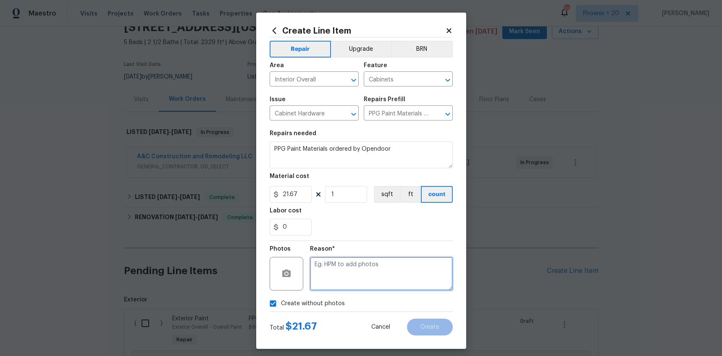
drag, startPoint x: 330, startPoint y: 296, endPoint x: 336, endPoint y: 279, distance: 17.8
click at [336, 279] on textarea at bounding box center [381, 274] width 143 height 34
type textarea "NA"
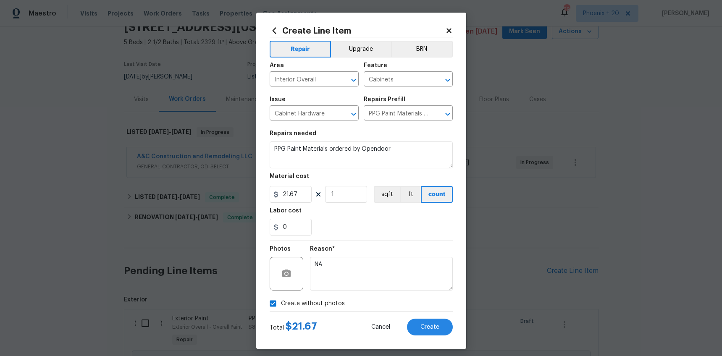
click at [423, 318] on div "Total $ 21.67 Cancel Create" at bounding box center [361, 324] width 183 height 24
click at [426, 321] on button "Create" at bounding box center [430, 327] width 46 height 17
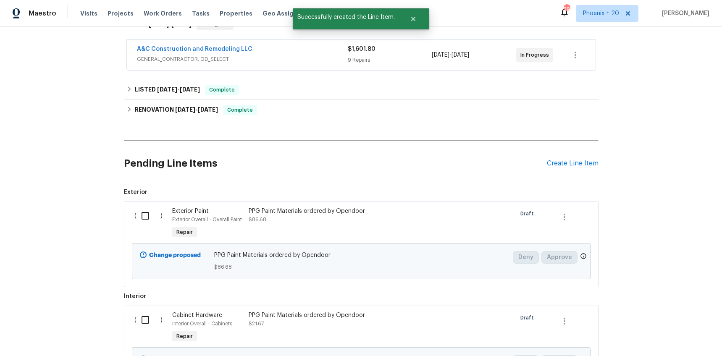
click at [155, 222] on input "checkbox" at bounding box center [148, 216] width 24 height 18
checkbox input "true"
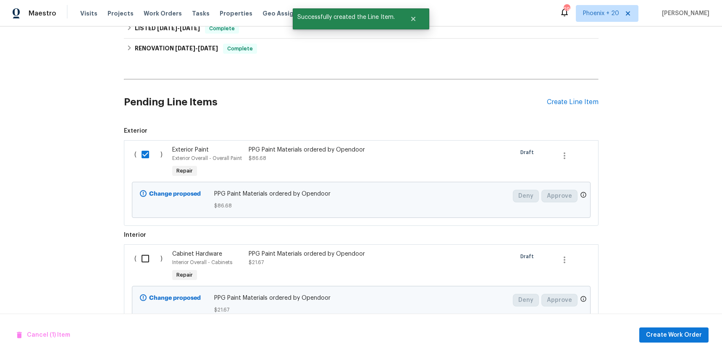
scroll to position [240, 0]
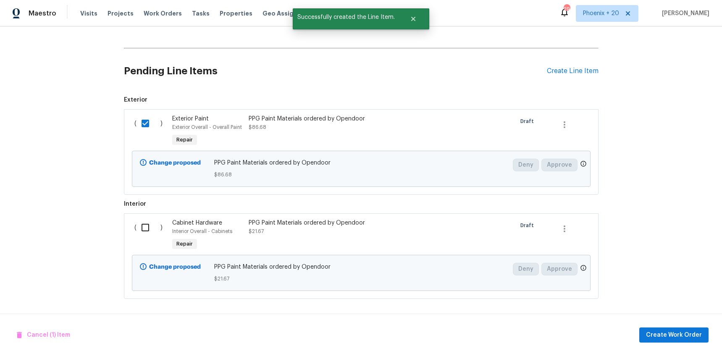
click at [152, 225] on input "checkbox" at bounding box center [148, 228] width 24 height 18
checkbox input "true"
click at [667, 322] on div "Cancel (2) Items Create Work Order" at bounding box center [361, 335] width 722 height 43
click at [669, 330] on span "Create Work Order" at bounding box center [674, 335] width 56 height 10
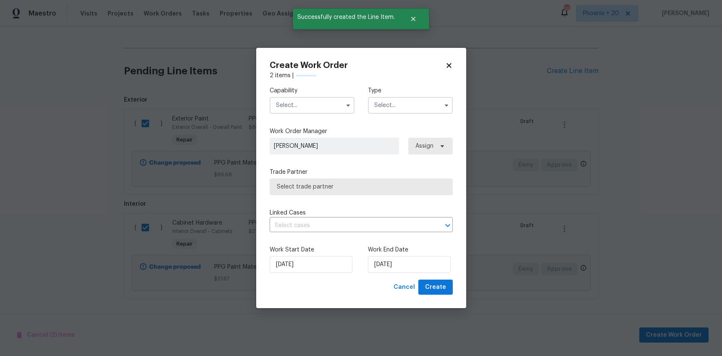
checkbox input "false"
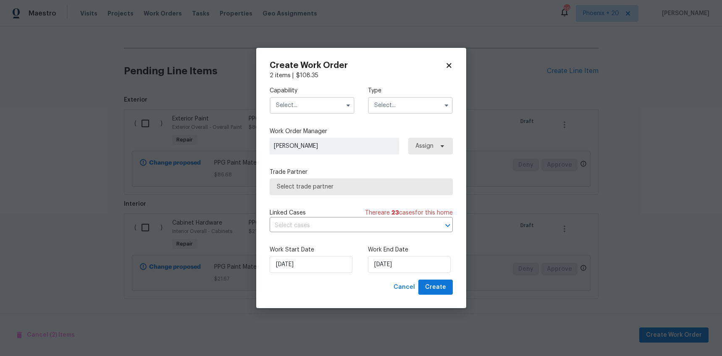
click at [324, 108] on input "text" at bounding box center [312, 105] width 85 height 17
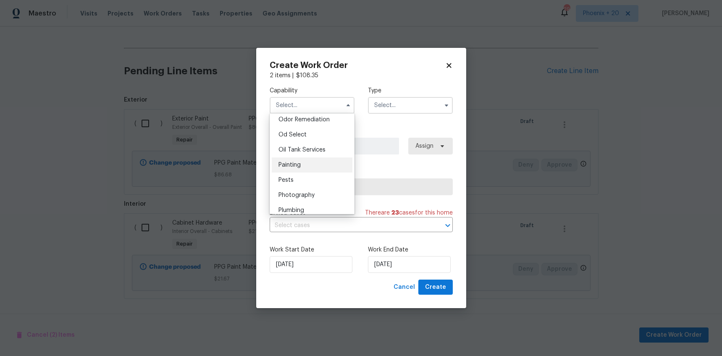
scroll to position [665, 0]
click at [321, 165] on div "Painting" at bounding box center [312, 163] width 81 height 15
type input "Painting"
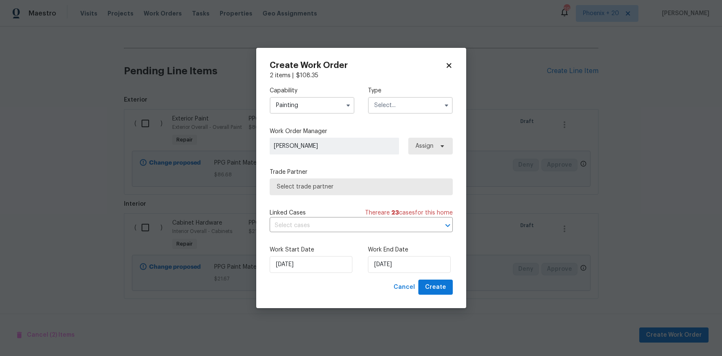
click at [388, 110] on input "text" at bounding box center [410, 105] width 85 height 17
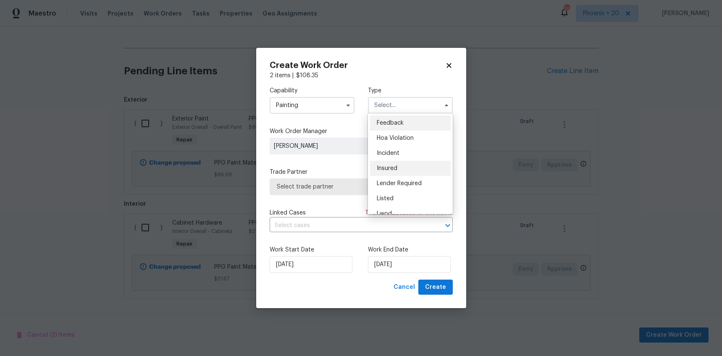
scroll to position [100, 0]
click at [398, 159] on span "Renovation" at bounding box center [392, 159] width 31 height 6
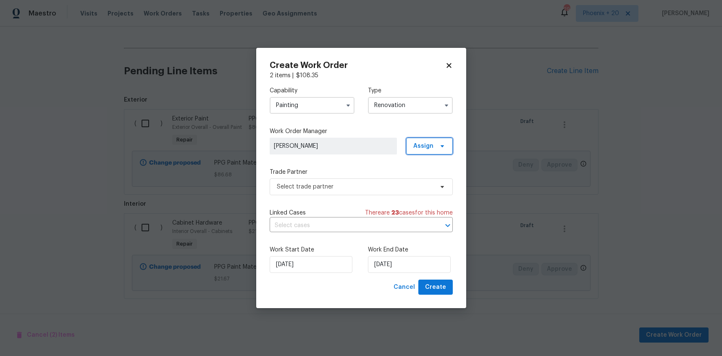
click at [423, 147] on span "Assign" at bounding box center [423, 146] width 20 height 8
click at [426, 179] on div "Assign to me" at bounding box center [430, 181] width 37 height 8
click at [367, 184] on span "Select trade partner" at bounding box center [355, 187] width 157 height 8
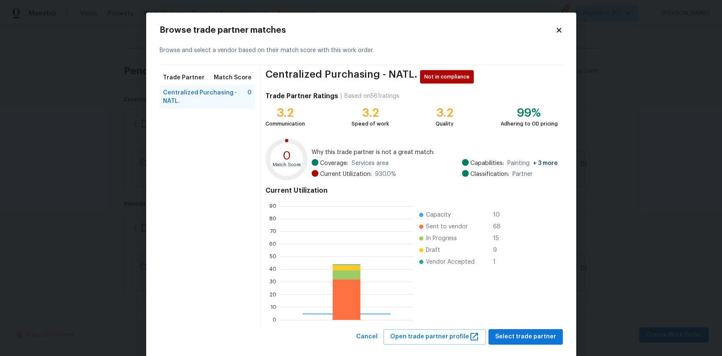
scroll to position [118, 132]
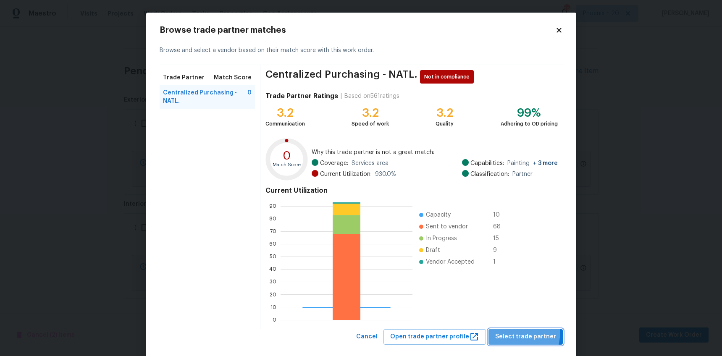
click at [504, 331] on button "Select trade partner" at bounding box center [525, 337] width 74 height 16
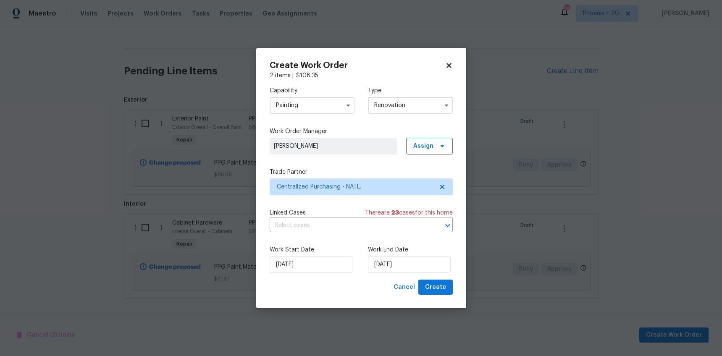
click at [401, 106] on input "Renovation" at bounding box center [410, 105] width 85 height 17
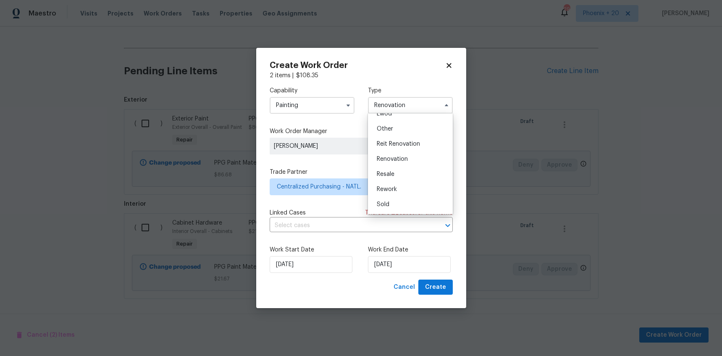
scroll to position [52, 0]
click at [402, 150] on div "Listed" at bounding box center [410, 146] width 81 height 15
type input "Listed"
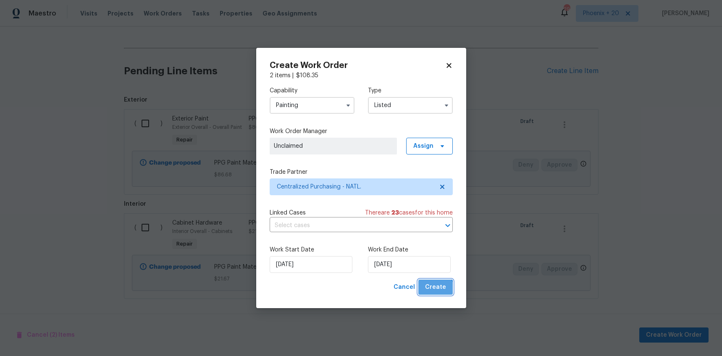
click at [433, 294] on button "Create" at bounding box center [435, 288] width 34 height 16
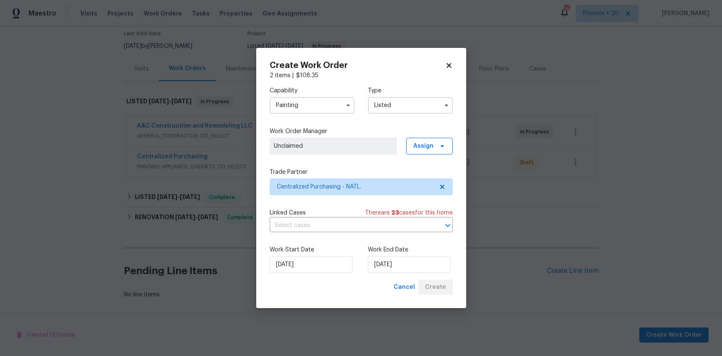
scroll to position [71, 0]
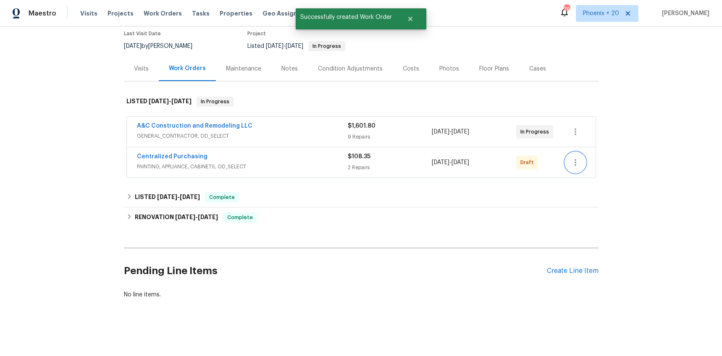
click at [572, 158] on icon "button" at bounding box center [575, 162] width 10 height 10
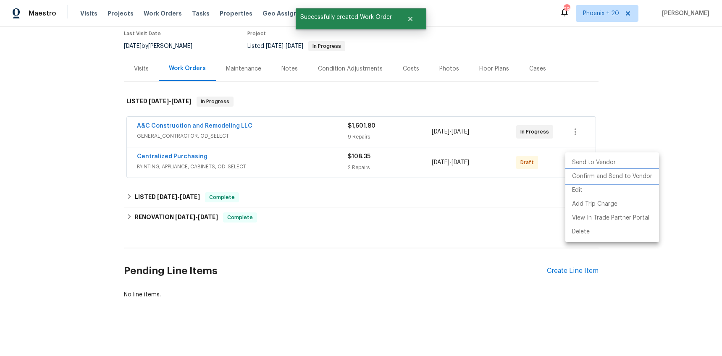
click at [579, 176] on li "Confirm and Send to Vendor" at bounding box center [612, 177] width 94 height 14
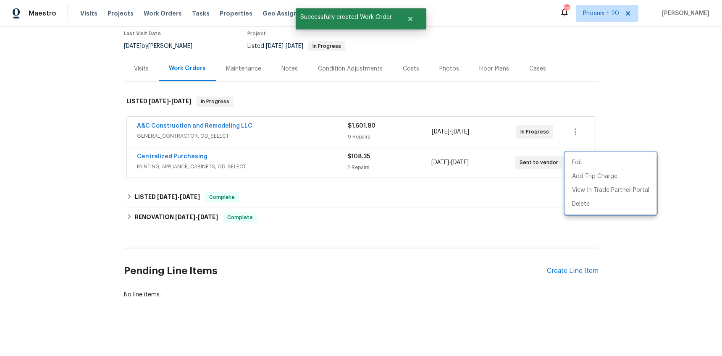
click at [188, 155] on div at bounding box center [361, 178] width 722 height 356
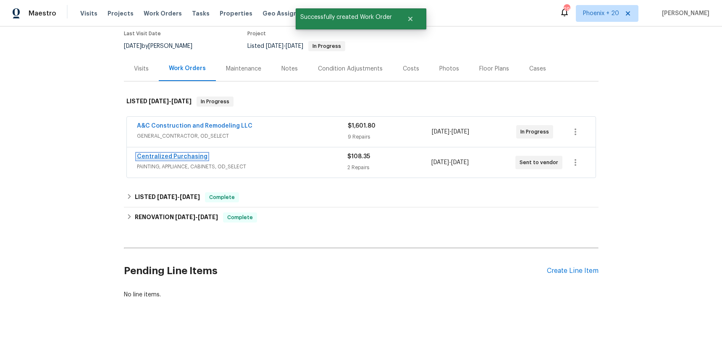
click at [186, 155] on link "Centralized Purchasing" at bounding box center [172, 157] width 71 height 6
